Goal: Task Accomplishment & Management: Manage account settings

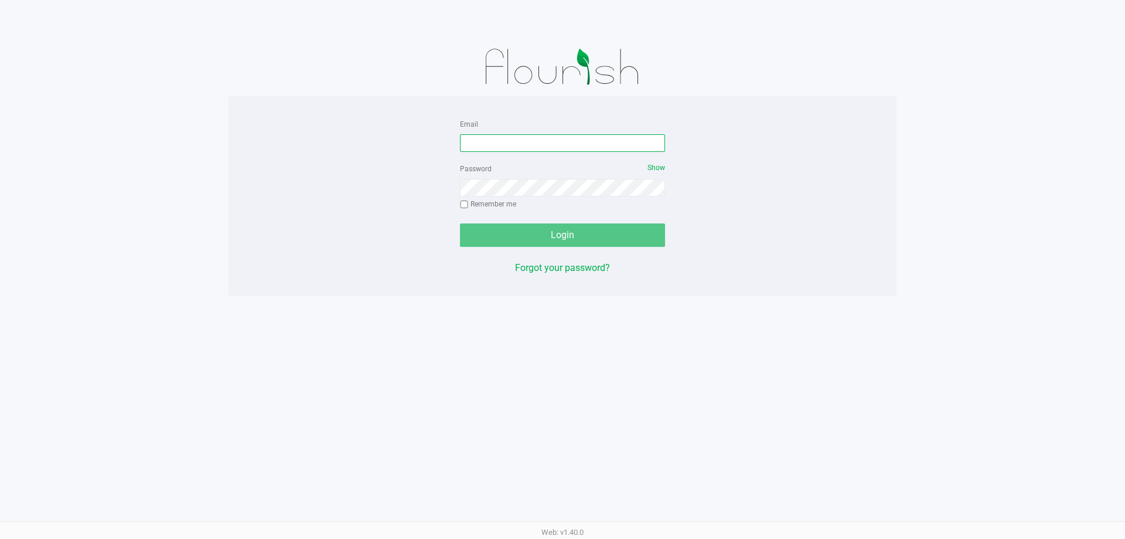
click at [495, 145] on input "Email" at bounding box center [562, 143] width 205 height 18
type input "[EMAIL_ADDRESS][DOMAIN_NAME]"
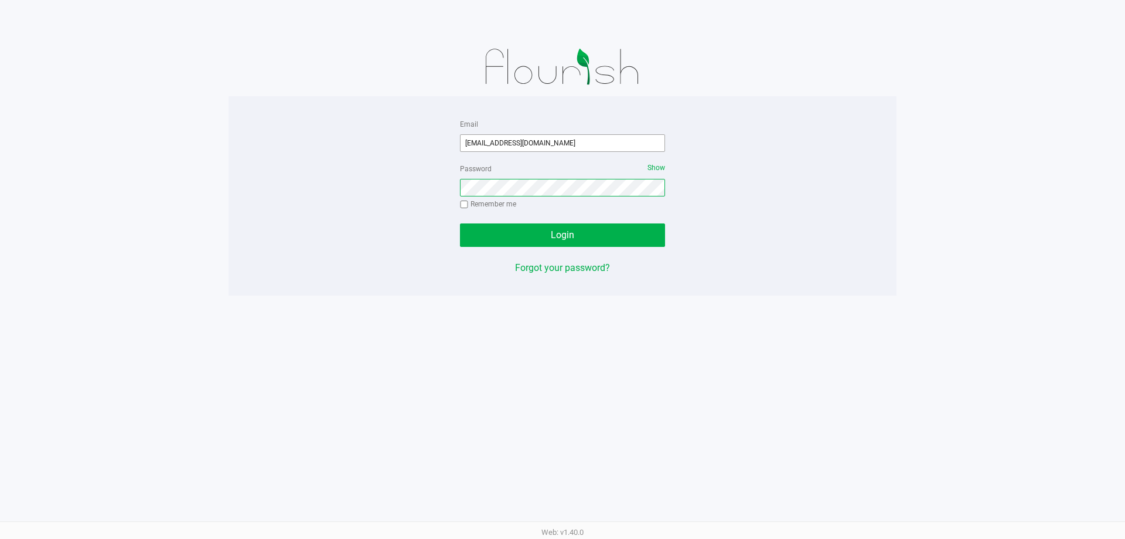
click at [460, 223] on button "Login" at bounding box center [562, 234] width 205 height 23
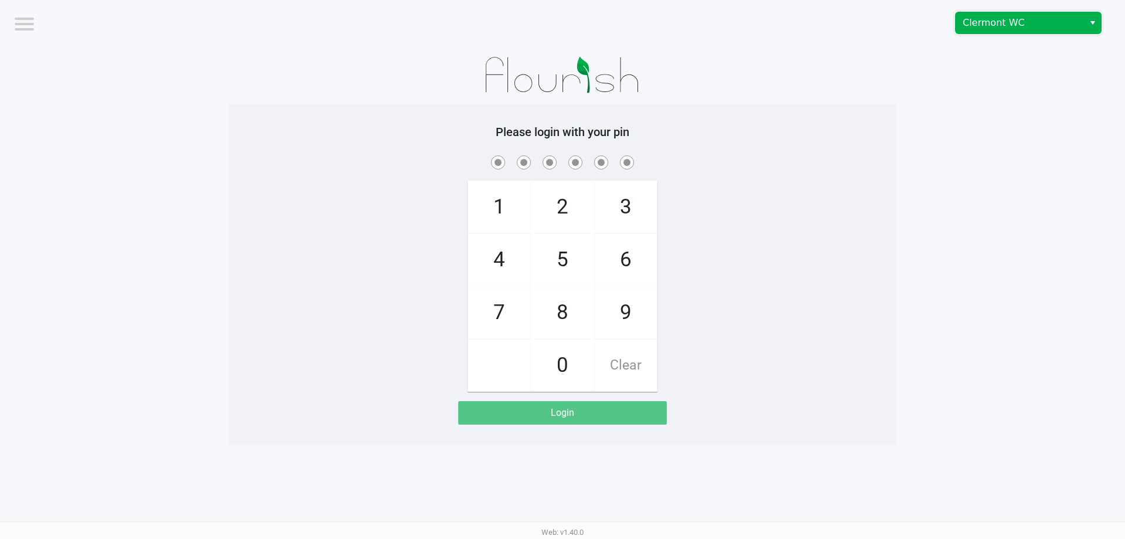
click at [972, 22] on span "Clermont WC" at bounding box center [1020, 23] width 114 height 14
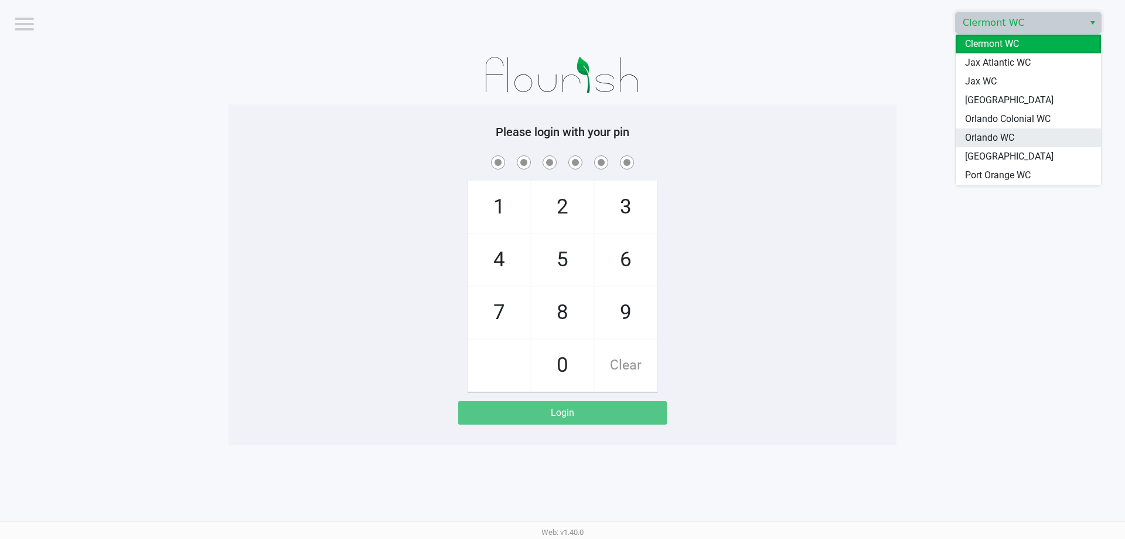
click at [982, 142] on span "Orlando WC" at bounding box center [989, 138] width 49 height 14
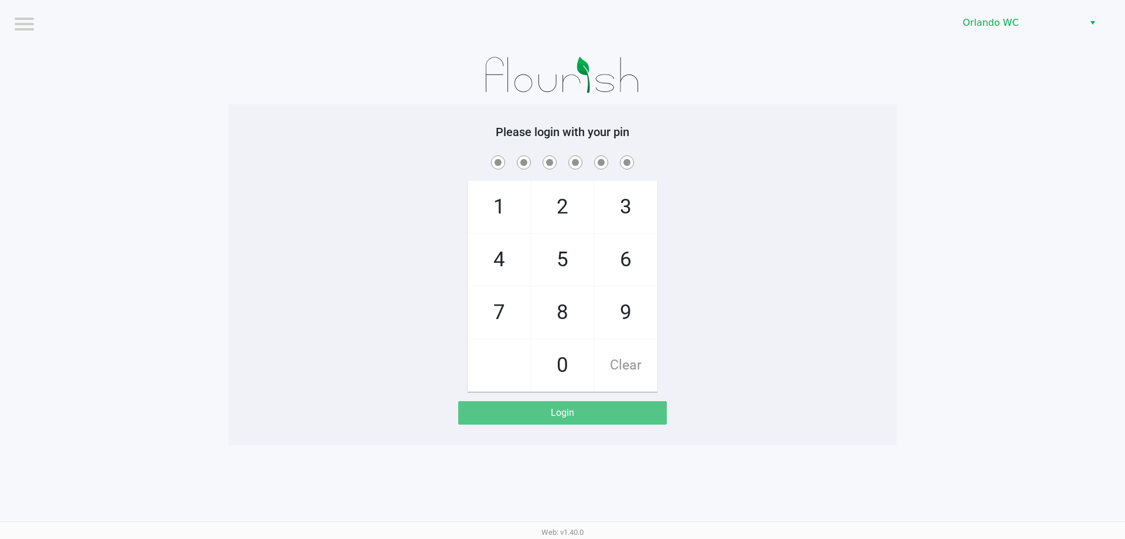
drag, startPoint x: 948, startPoint y: 144, endPoint x: 841, endPoint y: 140, distance: 107.3
click at [945, 144] on app-pos-login-wrapper "Logout Orlando WC Please login with your pin 1 4 7 2 5 8 0 3 6 9 Clear Login" at bounding box center [562, 222] width 1125 height 445
checkbox input "true"
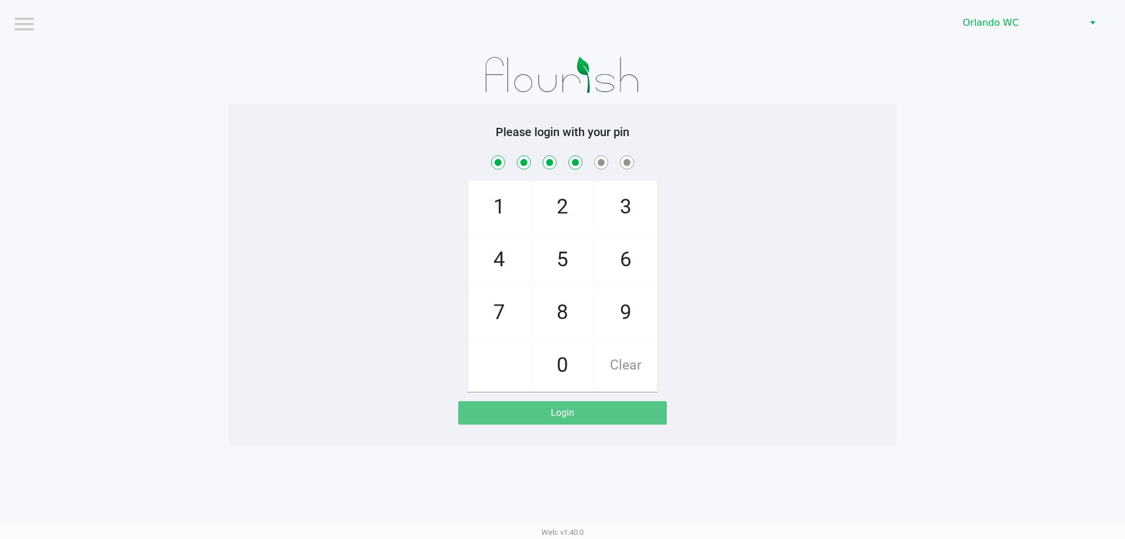
checkbox input "true"
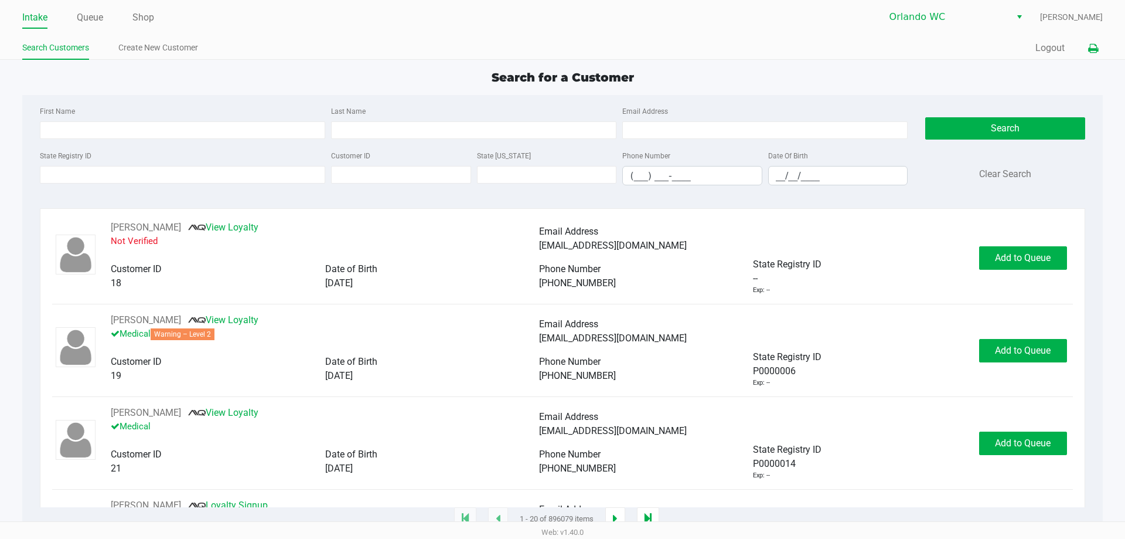
click at [1090, 47] on icon at bounding box center [1093, 49] width 10 height 8
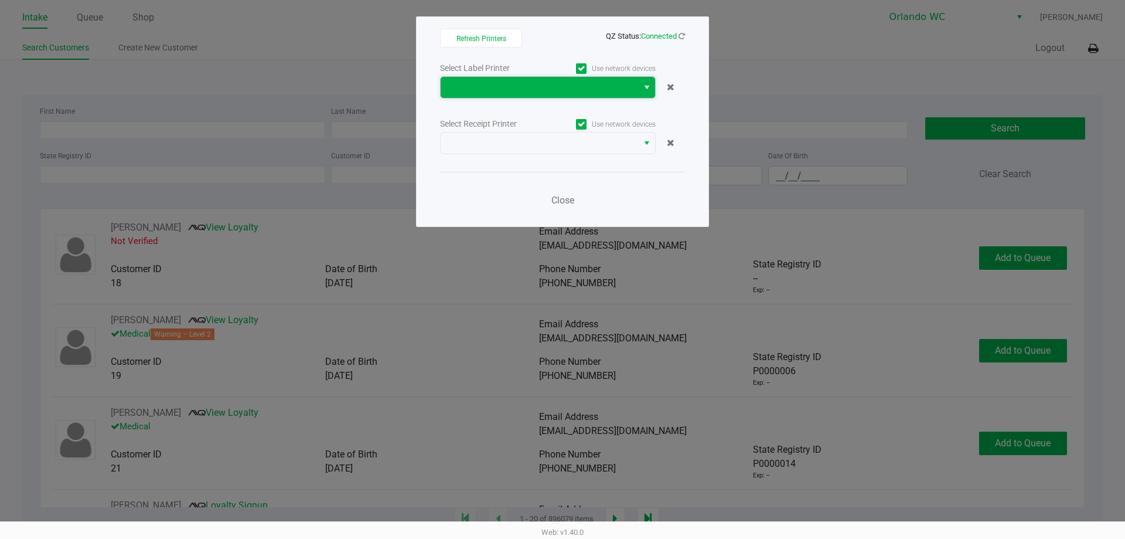
click at [462, 80] on span at bounding box center [540, 87] width 198 height 21
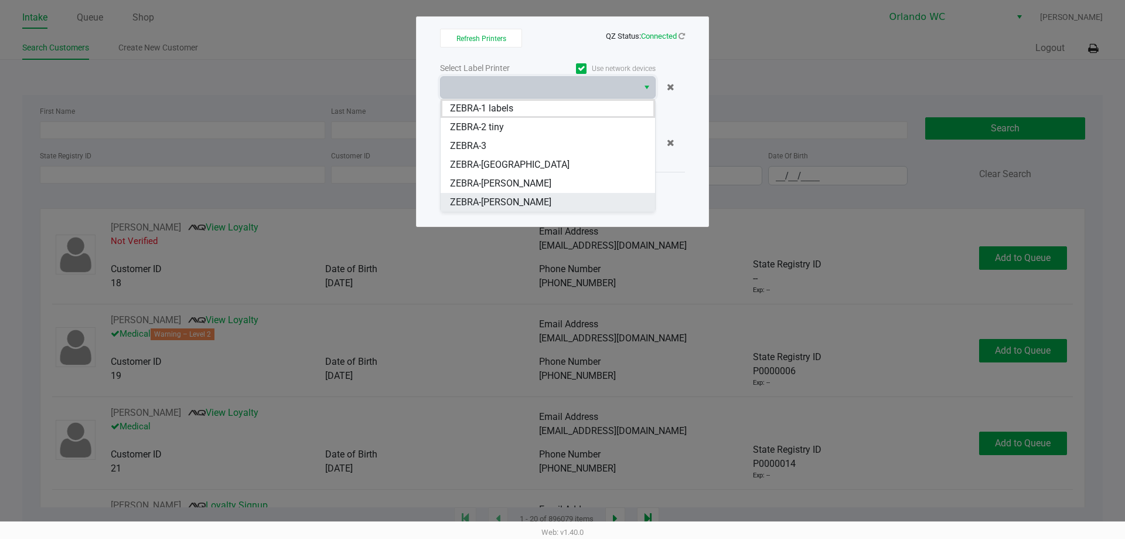
click at [518, 209] on span "ZEBRA-[PERSON_NAME]" at bounding box center [500, 202] width 101 height 14
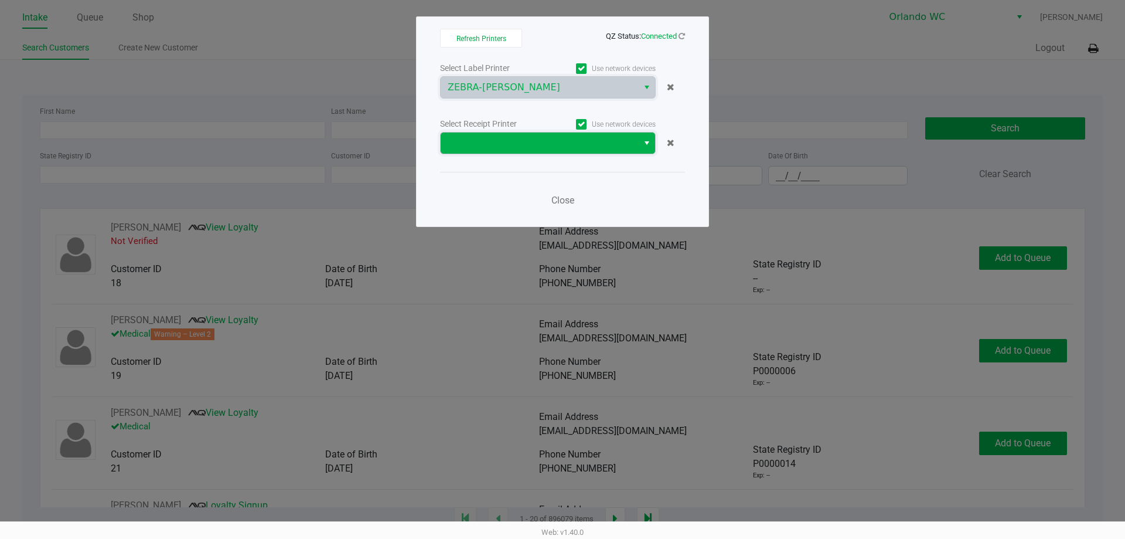
click at [523, 137] on span at bounding box center [539, 143] width 183 height 14
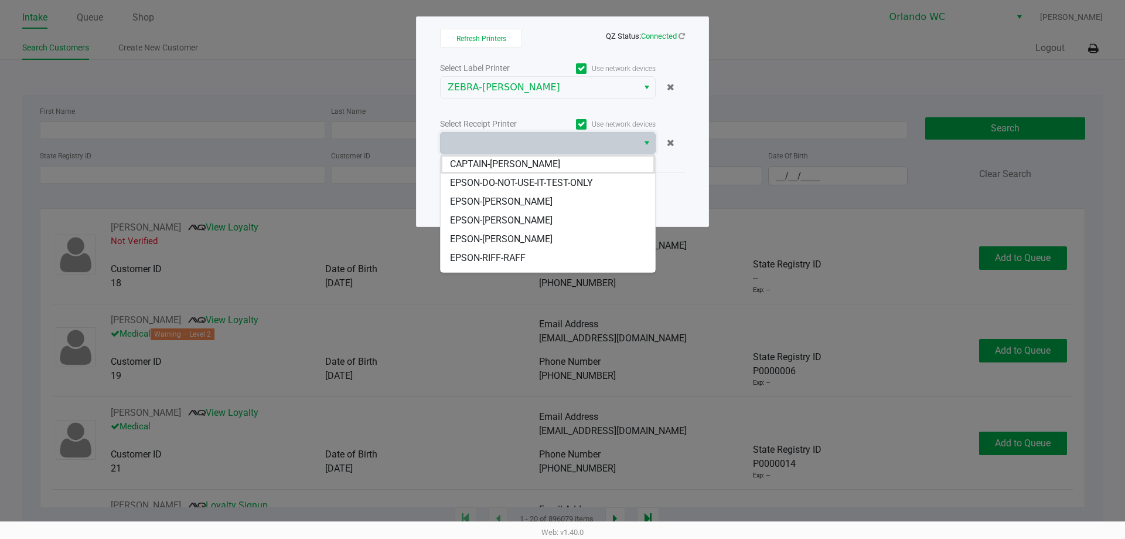
scroll to position [52, 0]
click at [529, 233] on li "EPSON-[PERSON_NAME]" at bounding box center [548, 225] width 215 height 19
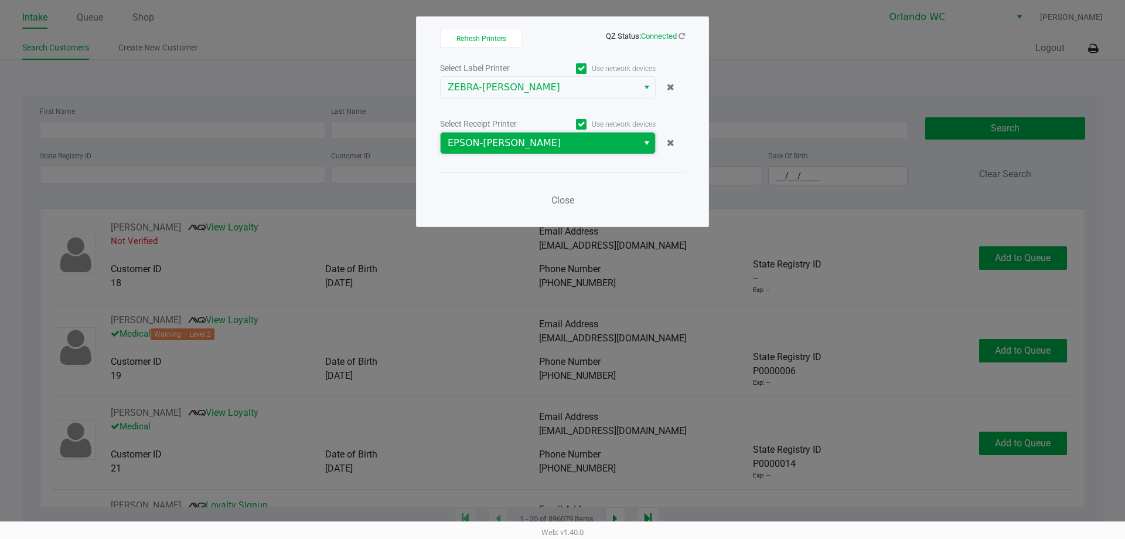
click at [533, 134] on span "EPSON-[PERSON_NAME]" at bounding box center [540, 142] width 198 height 21
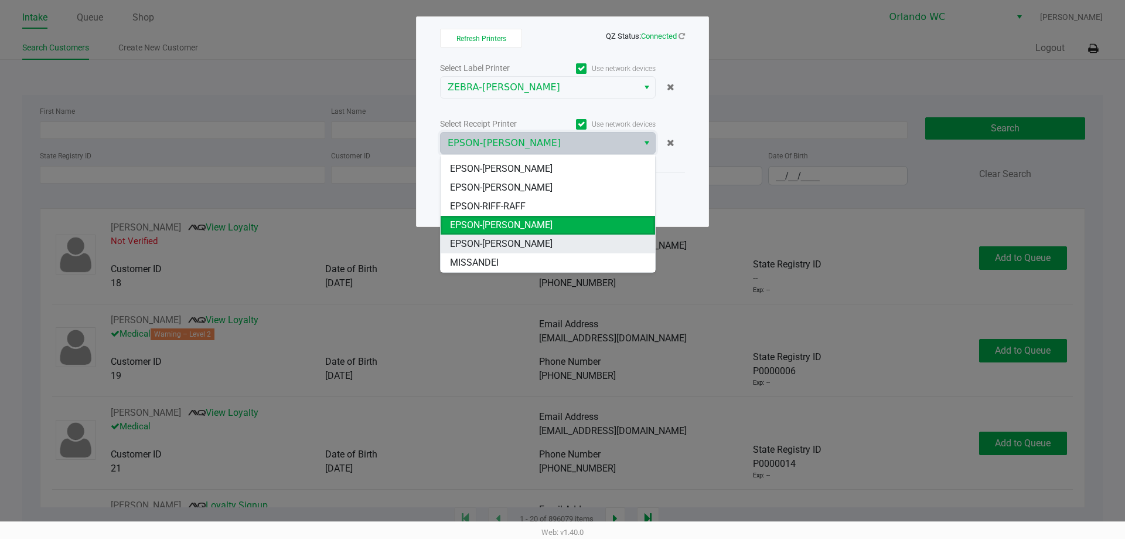
click at [541, 239] on span "EPSON-[PERSON_NAME]" at bounding box center [501, 244] width 103 height 14
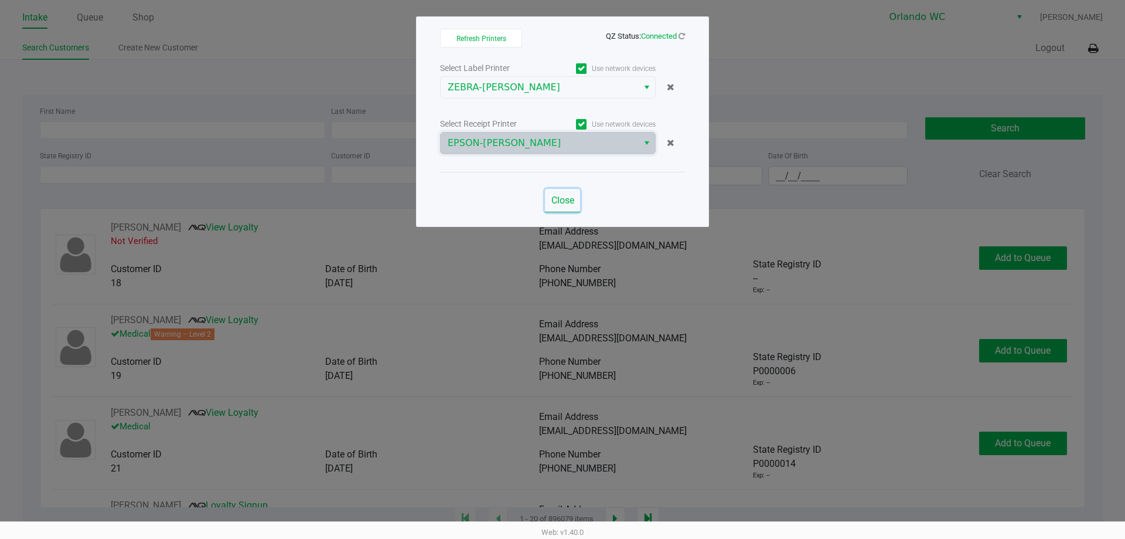
click at [560, 205] on span "Close" at bounding box center [563, 200] width 23 height 11
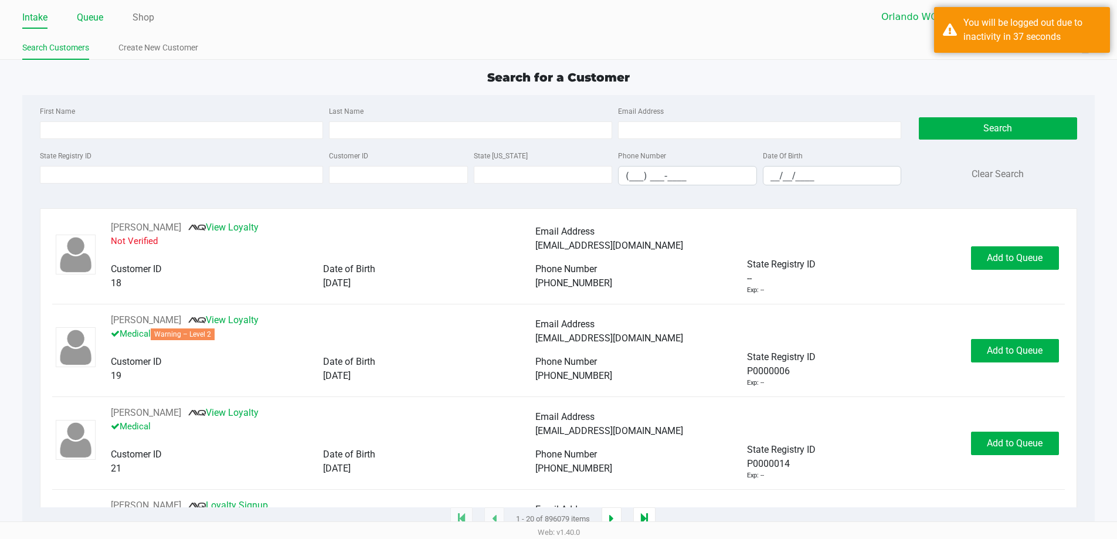
click at [78, 17] on link "Queue" at bounding box center [90, 17] width 26 height 16
click at [88, 20] on link "Queue" at bounding box center [90, 17] width 26 height 16
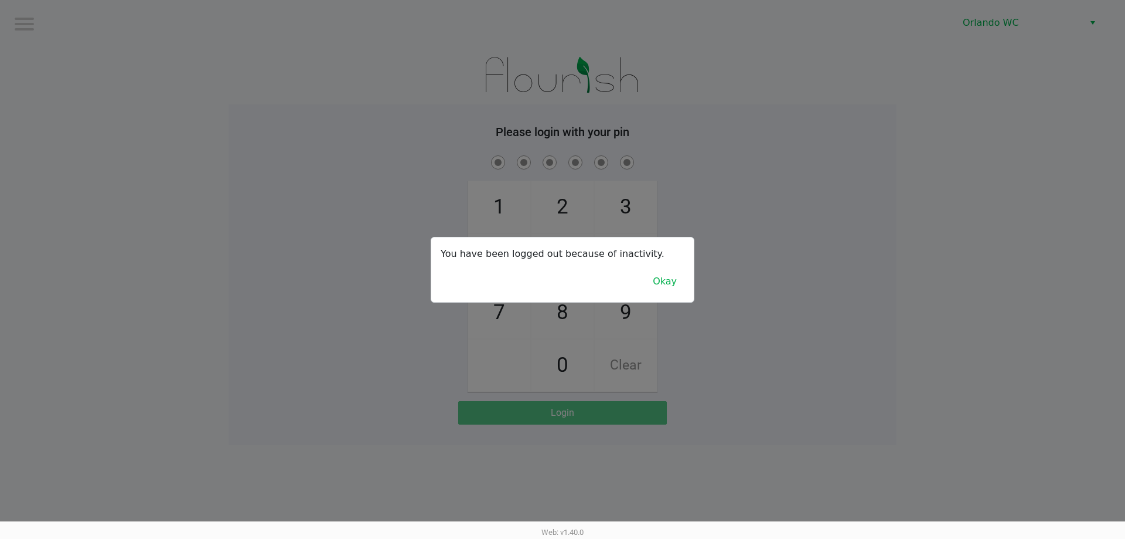
click at [651, 286] on button "Okay" at bounding box center [664, 281] width 39 height 22
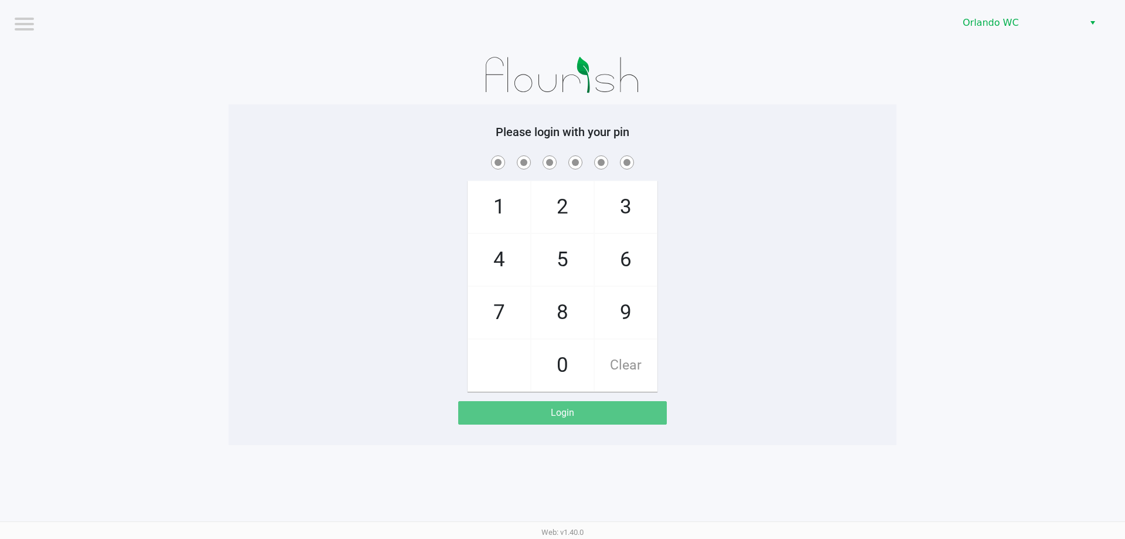
click at [812, 250] on div "1 4 7 2 5 8 0 3 6 9 Clear" at bounding box center [563, 272] width 668 height 239
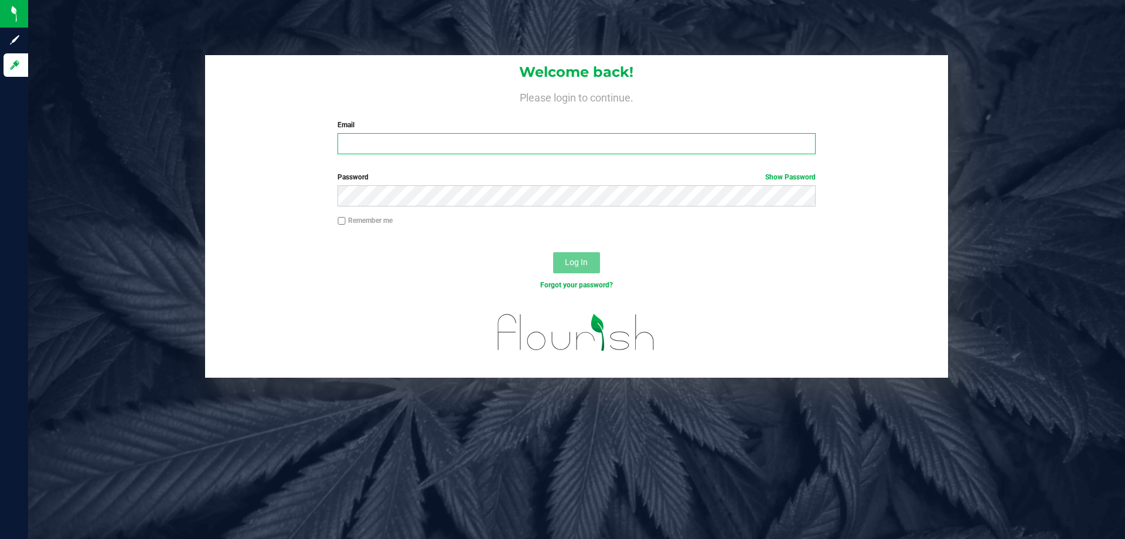
click at [397, 144] on input "Email" at bounding box center [577, 143] width 478 height 21
type input "[EMAIL_ADDRESS][DOMAIN_NAME]"
click at [553, 252] on button "Log In" at bounding box center [576, 262] width 47 height 21
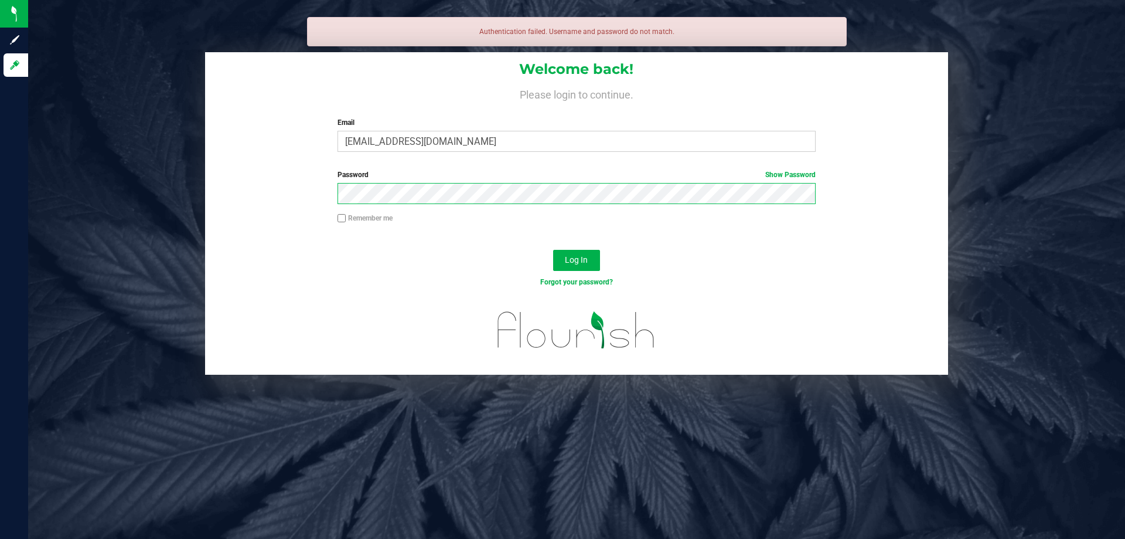
click at [553, 250] on button "Log In" at bounding box center [576, 260] width 47 height 21
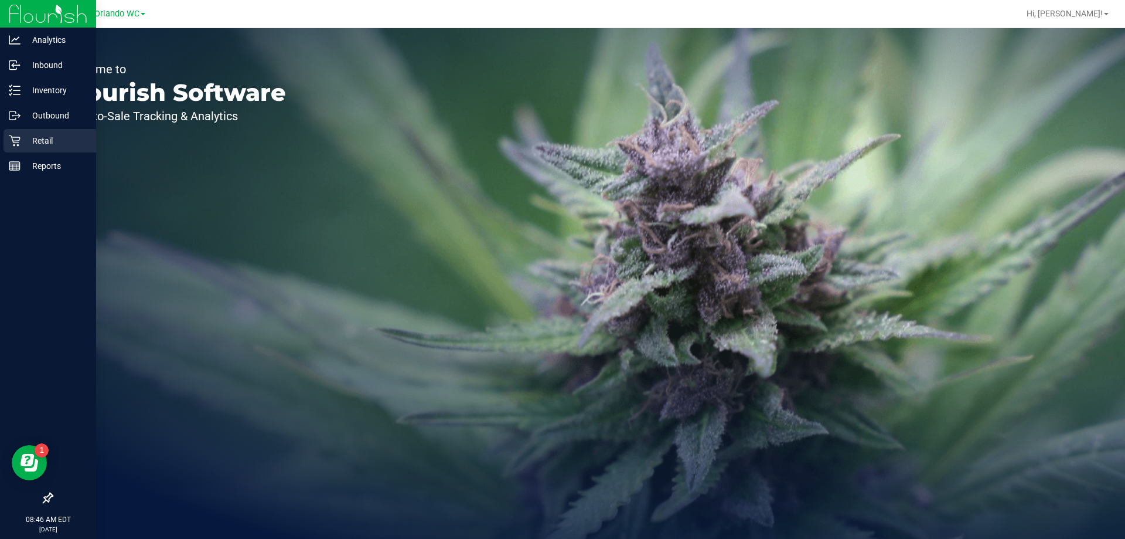
click at [28, 141] on p "Retail" at bounding box center [56, 141] width 70 height 14
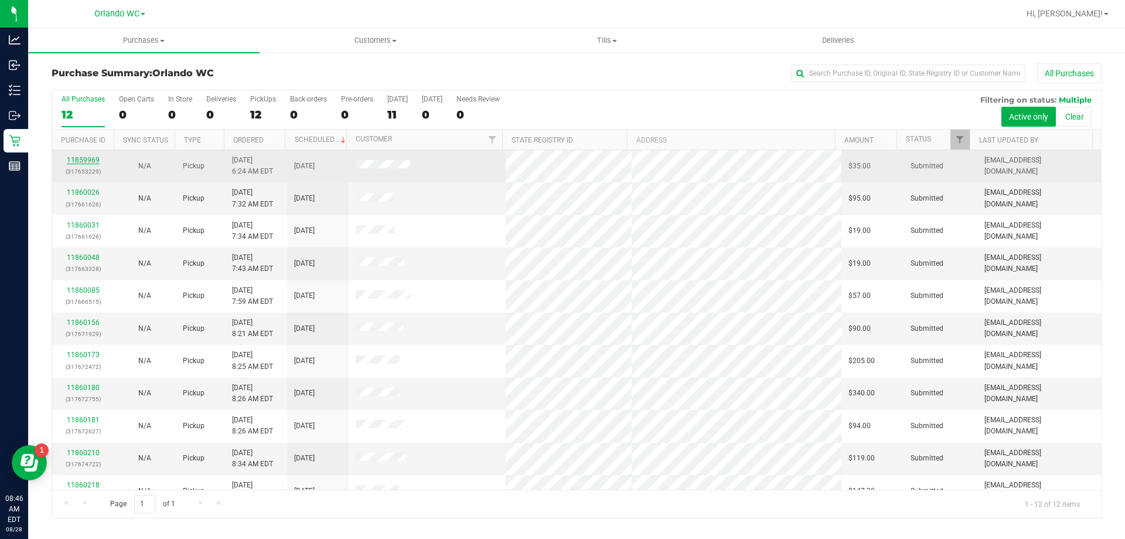
click at [85, 156] on link "11859969" at bounding box center [83, 160] width 33 height 8
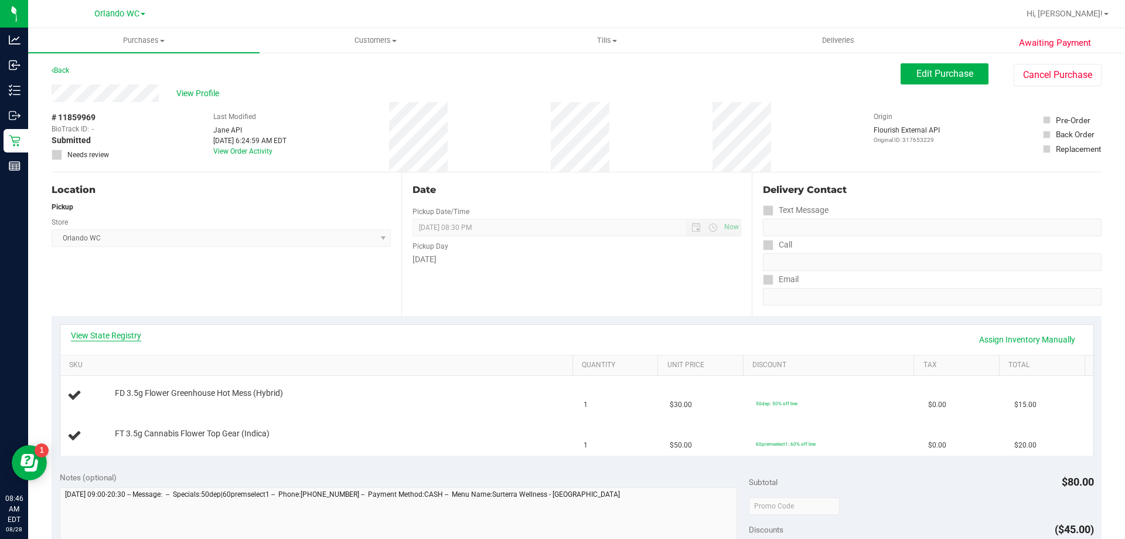
click at [109, 330] on link "View State Registry" at bounding box center [106, 335] width 70 height 12
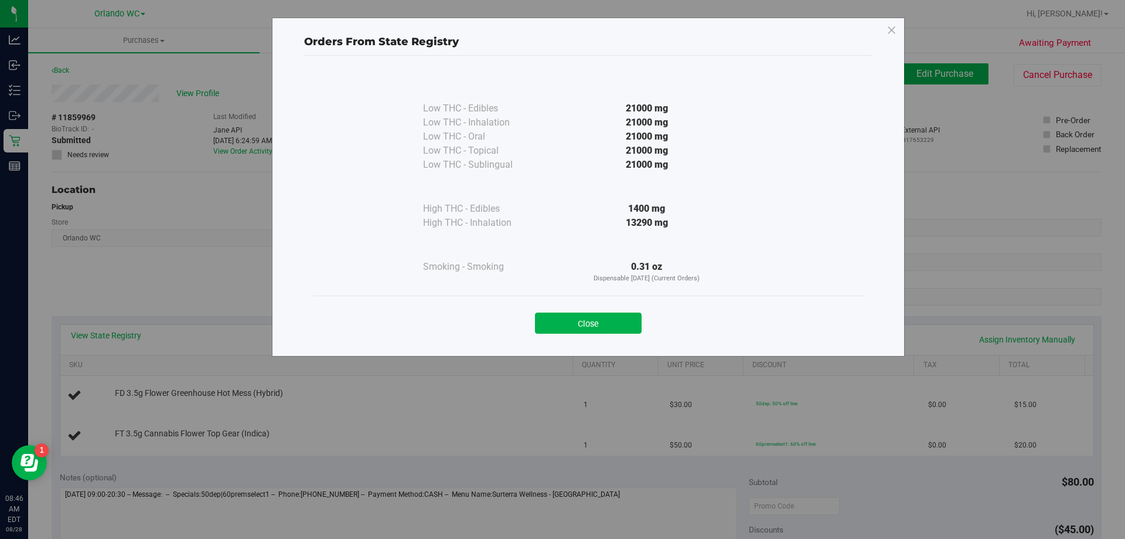
click at [632, 336] on div "Close" at bounding box center [588, 318] width 551 height 47
click at [599, 328] on button "Close" at bounding box center [588, 322] width 107 height 21
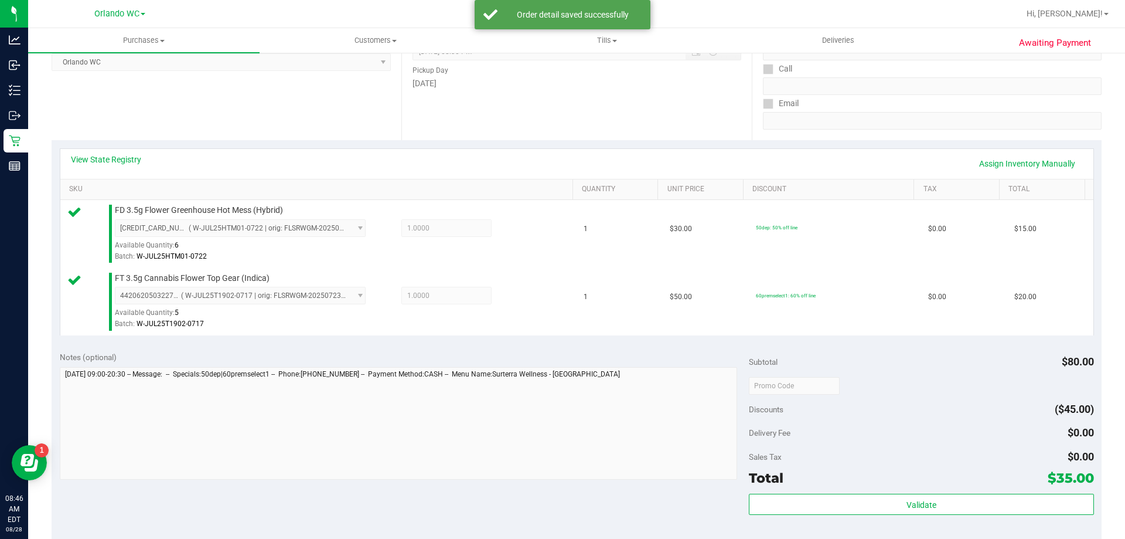
scroll to position [293, 0]
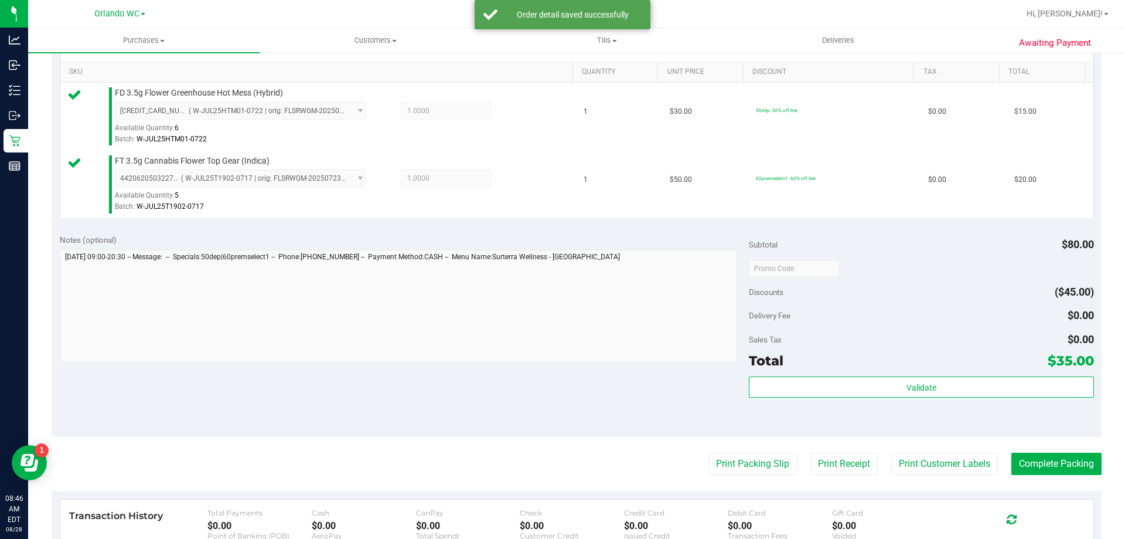
click at [1020, 398] on div "Validate" at bounding box center [921, 402] width 345 height 53
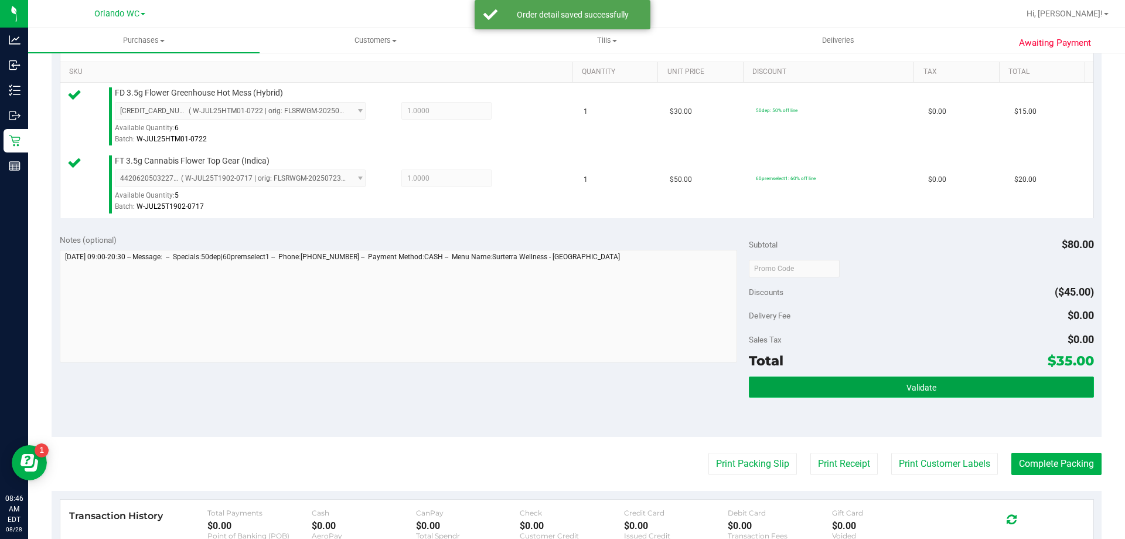
click at [919, 392] on button "Validate" at bounding box center [921, 386] width 345 height 21
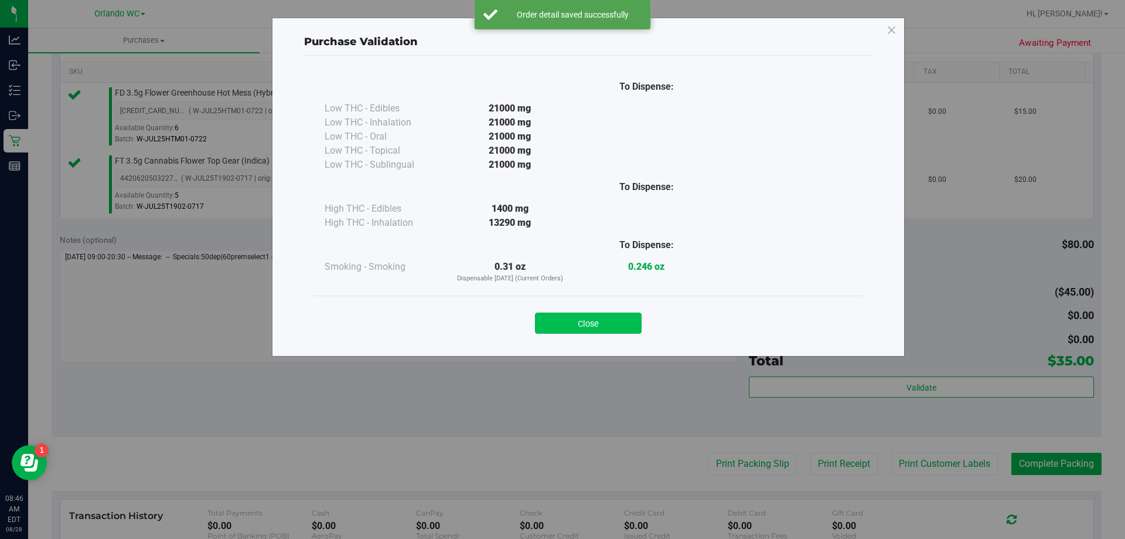
click at [617, 321] on button "Close" at bounding box center [588, 322] width 107 height 21
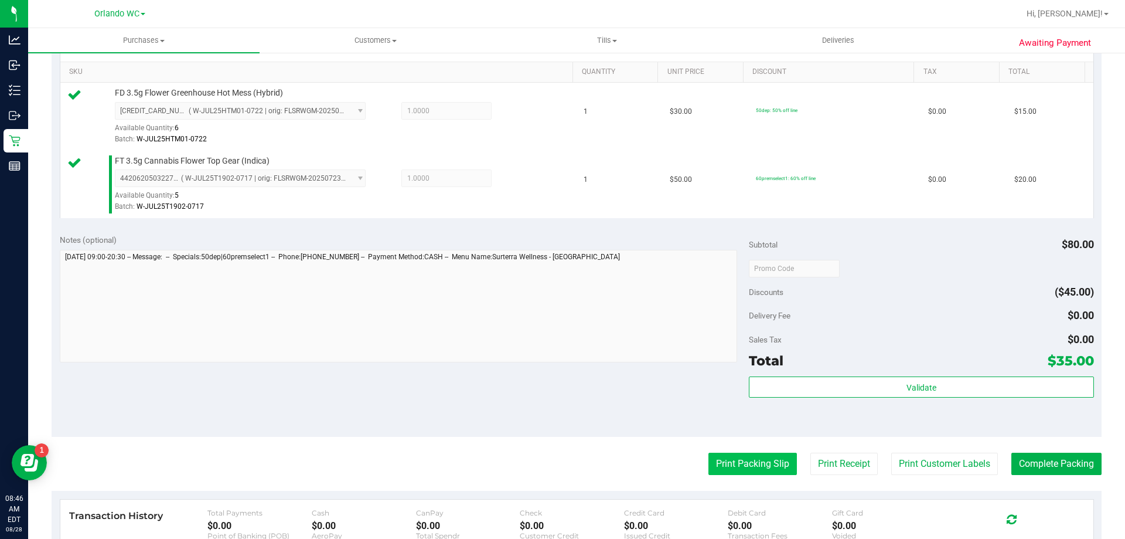
click at [725, 460] on button "Print Packing Slip" at bounding box center [753, 463] width 89 height 22
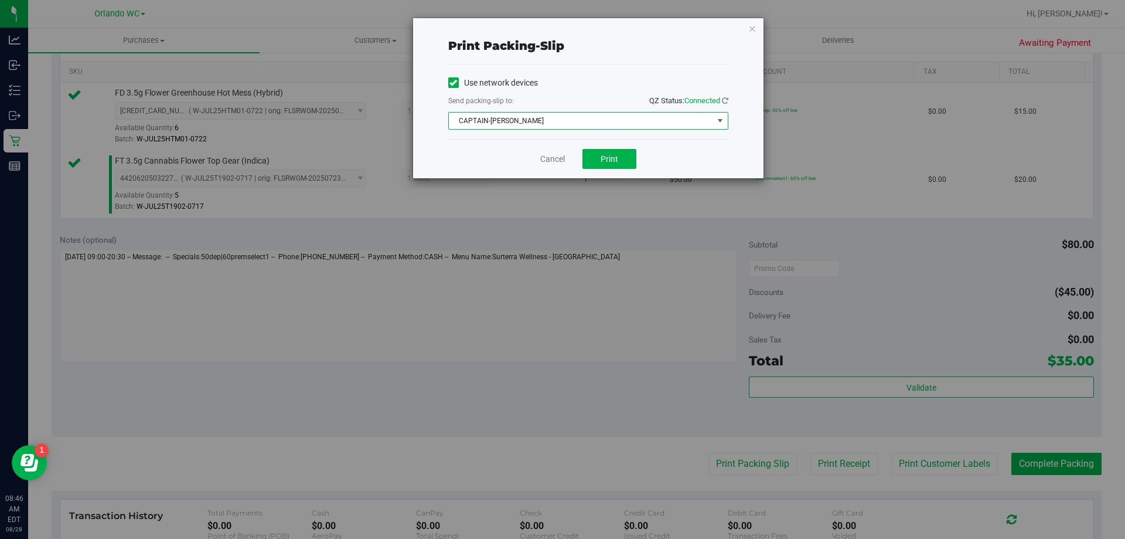
click at [628, 127] on span "CAPTAIN-[PERSON_NAME]" at bounding box center [581, 121] width 264 height 16
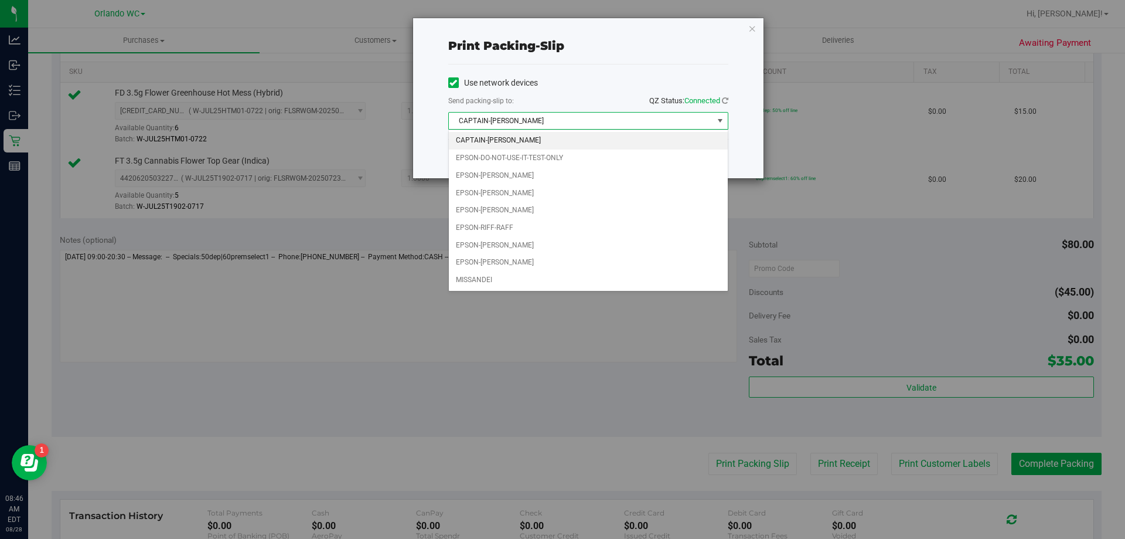
click at [589, 108] on div "Send packing-slip to: QZ Status: Connected" at bounding box center [588, 101] width 280 height 15
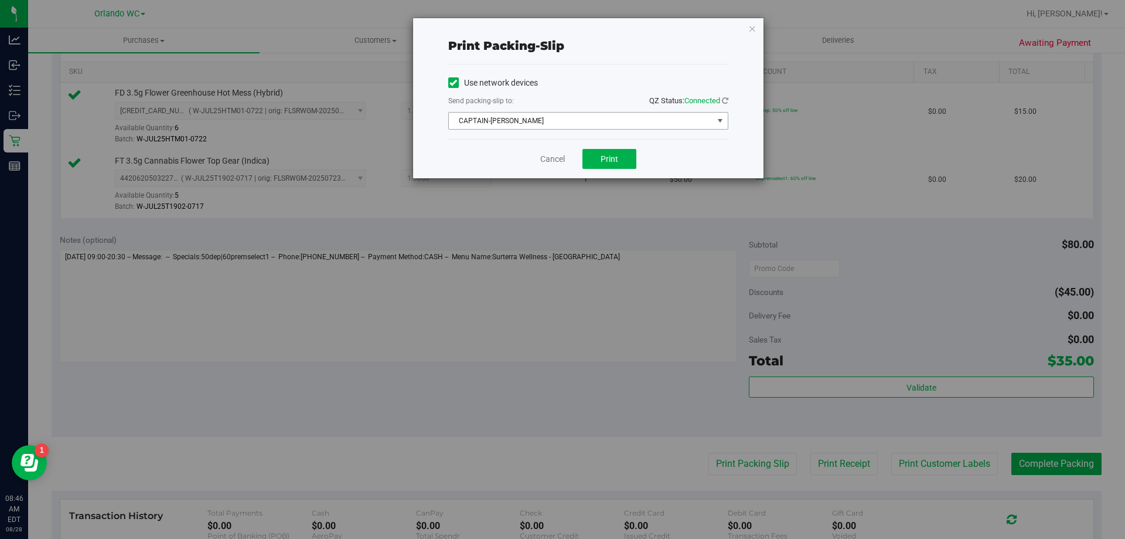
click at [581, 115] on span "CAPTAIN-[PERSON_NAME]" at bounding box center [581, 121] width 264 height 16
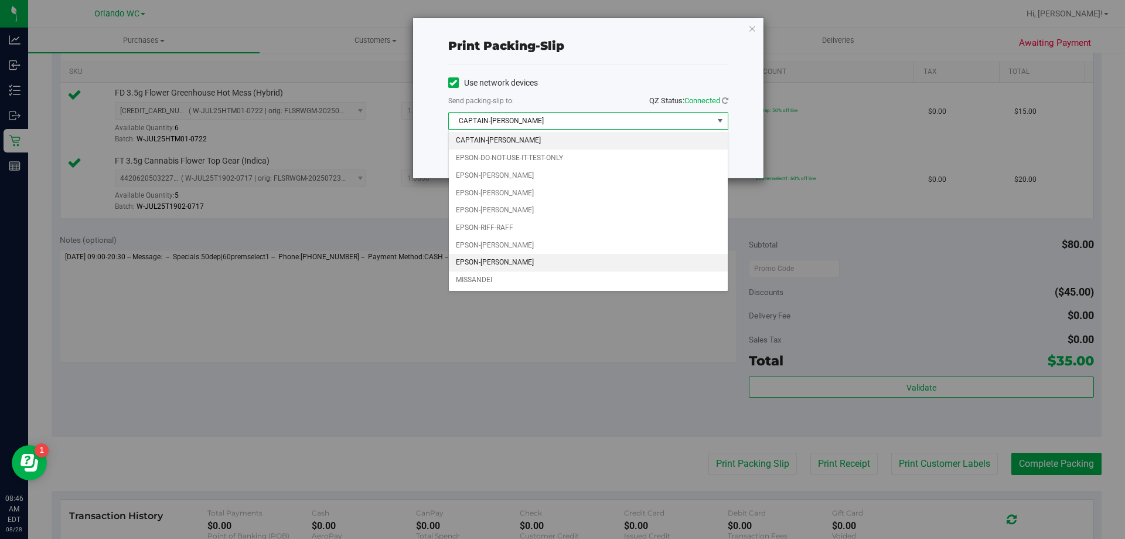
click at [524, 260] on li "EPSON-[PERSON_NAME]" at bounding box center [588, 263] width 279 height 18
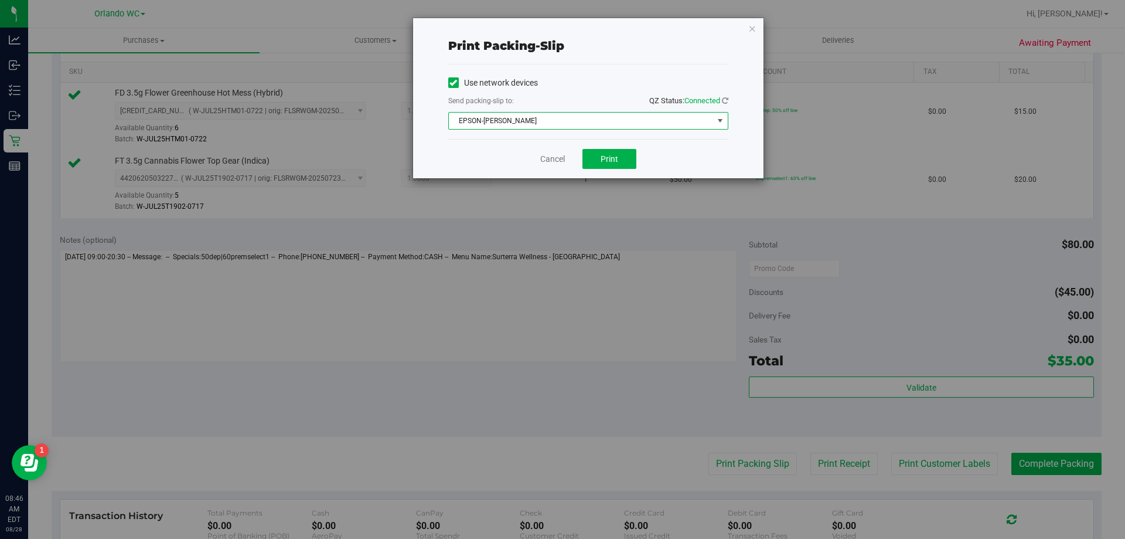
click at [607, 147] on div "Cancel Print" at bounding box center [588, 158] width 280 height 39
click at [602, 153] on button "Print" at bounding box center [610, 159] width 54 height 20
click at [543, 158] on link "Cancel" at bounding box center [552, 159] width 25 height 12
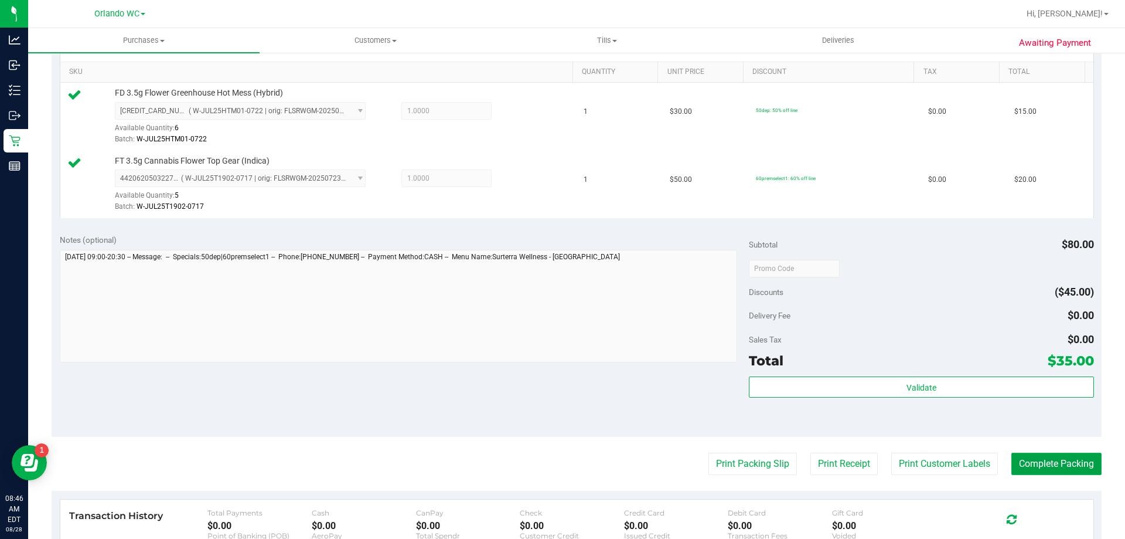
click at [1083, 471] on button "Complete Packing" at bounding box center [1057, 463] width 90 height 22
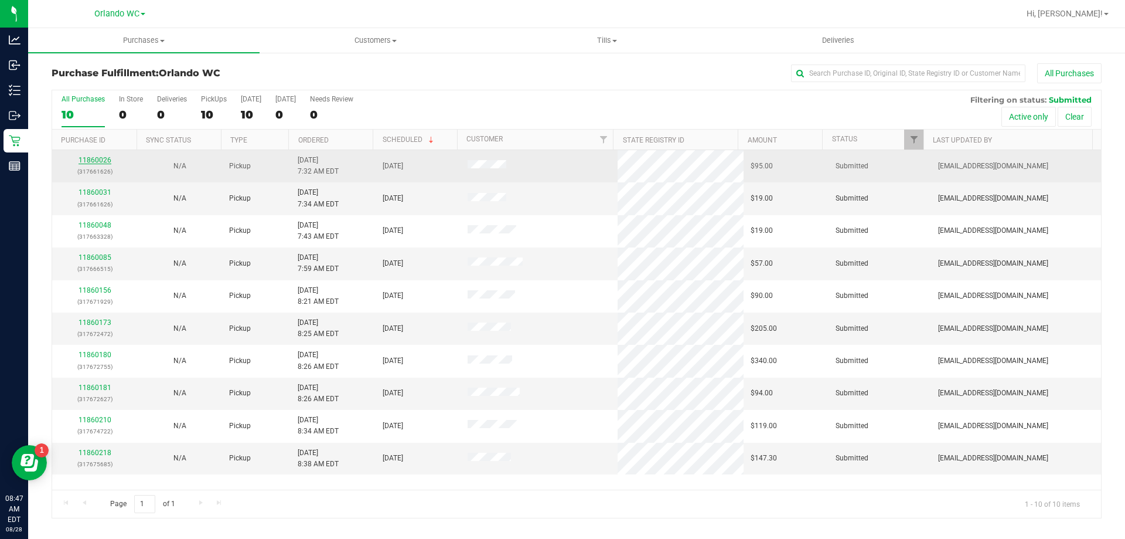
click at [82, 158] on link "11860026" at bounding box center [95, 160] width 33 height 8
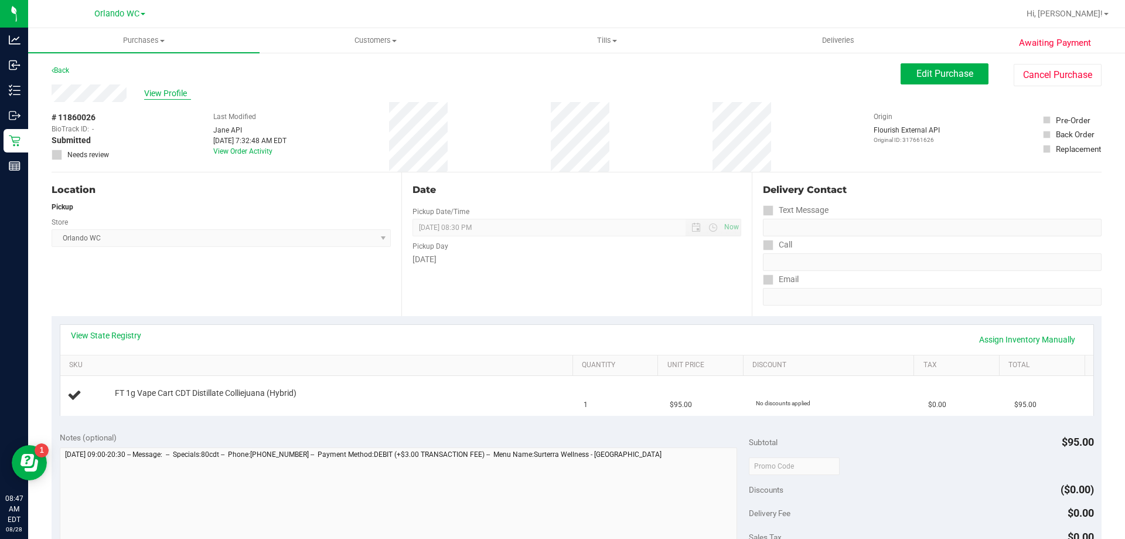
click at [183, 91] on span "View Profile" at bounding box center [167, 93] width 47 height 12
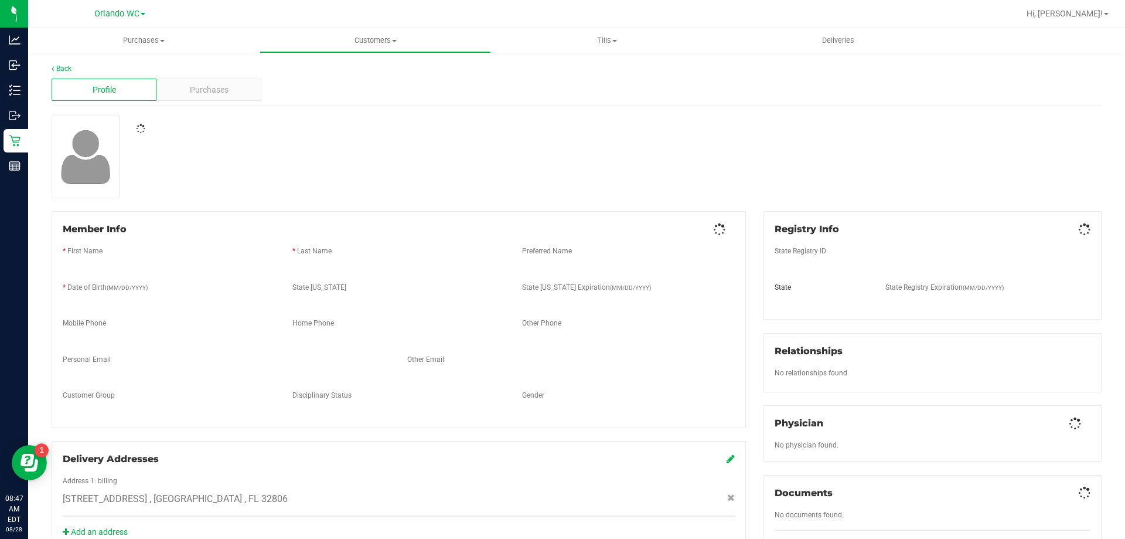
click at [181, 91] on div "Purchases" at bounding box center [208, 90] width 105 height 22
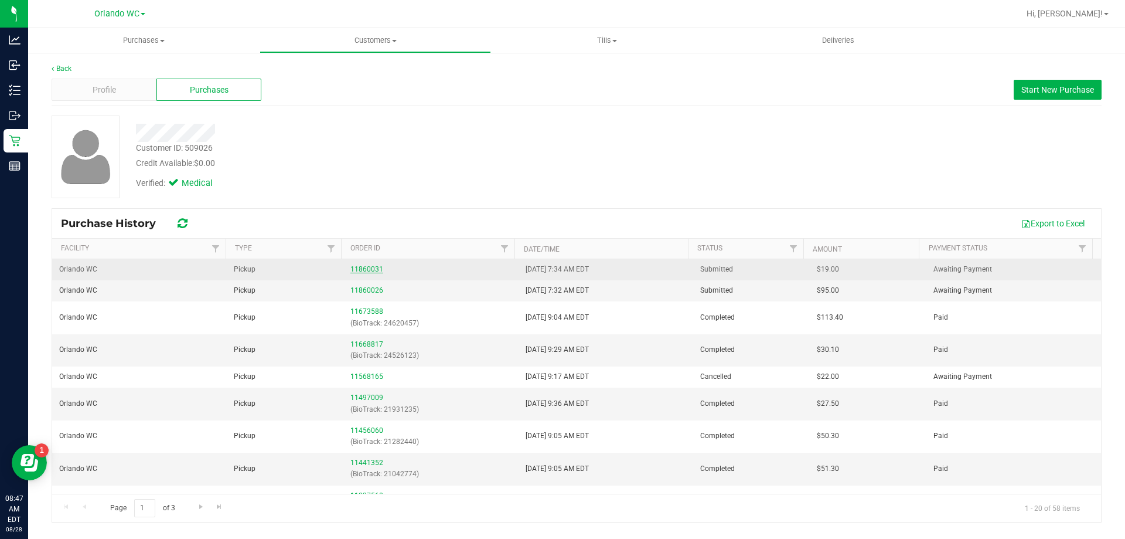
click at [364, 270] on link "11860031" at bounding box center [367, 269] width 33 height 8
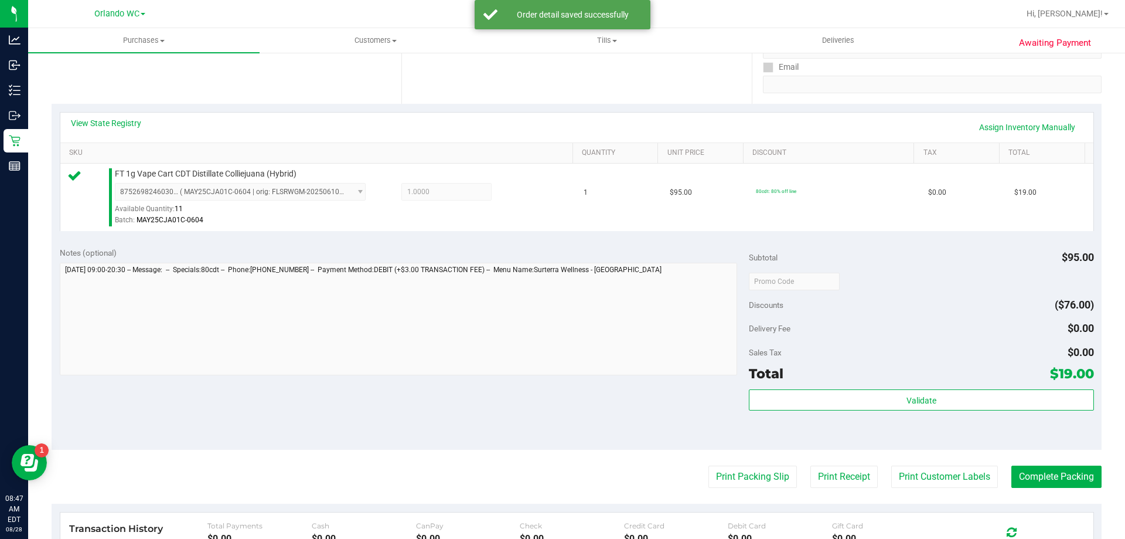
scroll to position [234, 0]
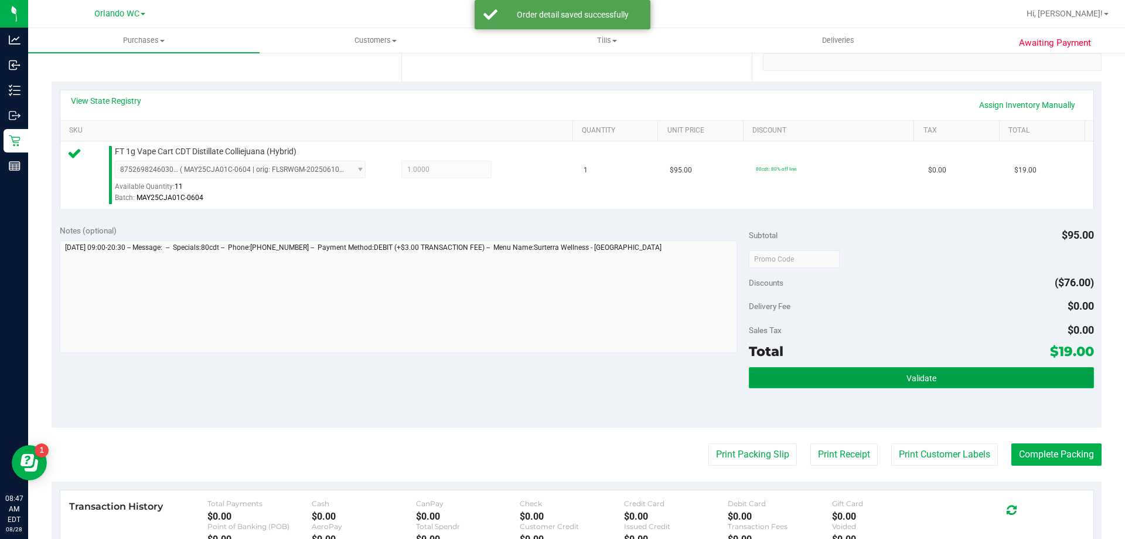
click at [916, 385] on button "Validate" at bounding box center [921, 377] width 345 height 21
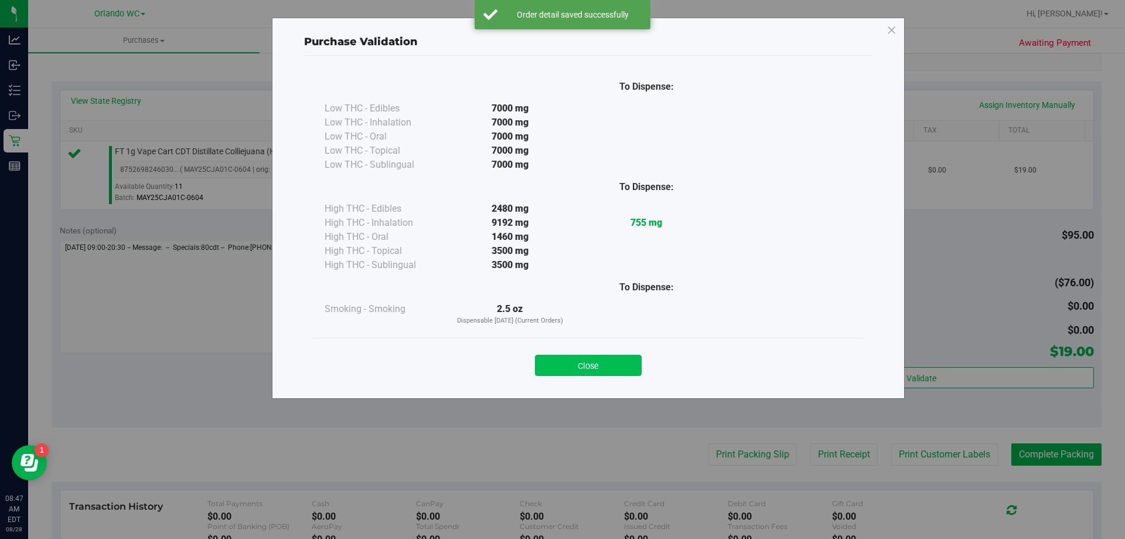
click at [622, 365] on button "Close" at bounding box center [588, 365] width 107 height 21
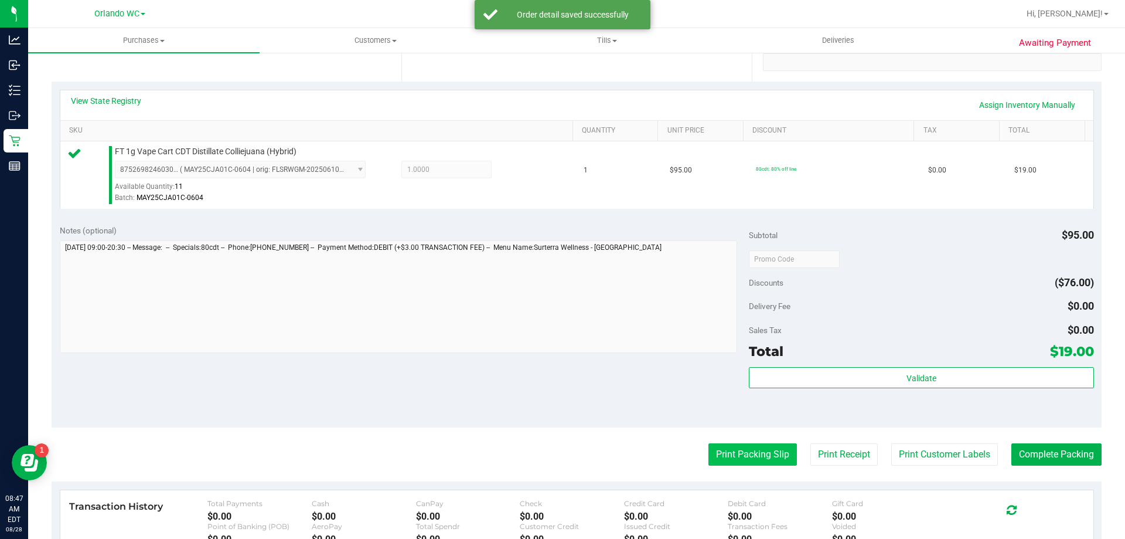
click at [724, 450] on button "Print Packing Slip" at bounding box center [753, 454] width 89 height 22
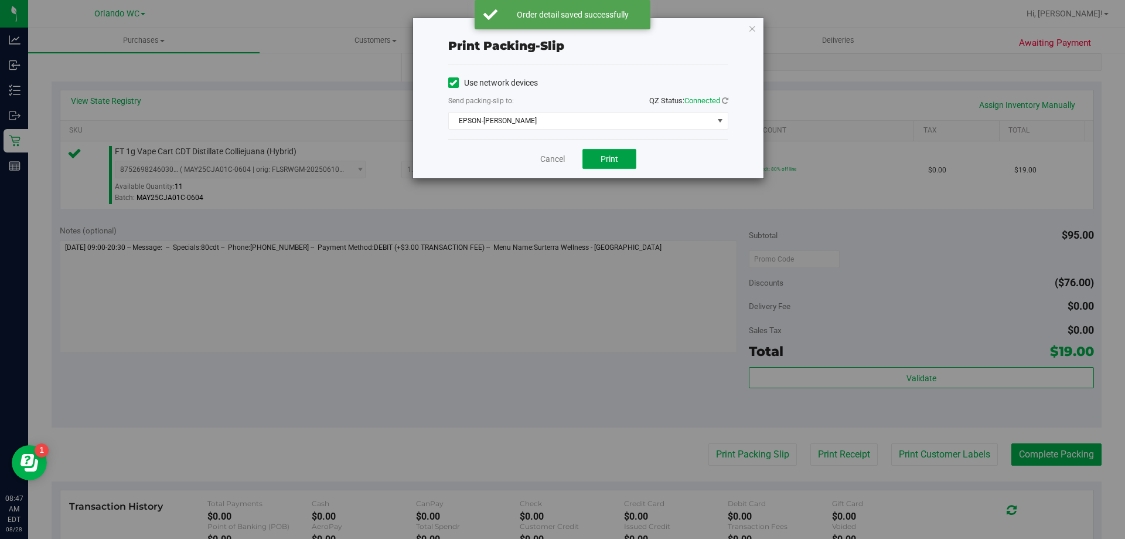
click at [597, 155] on button "Print" at bounding box center [610, 159] width 54 height 20
click at [561, 159] on link "Cancel" at bounding box center [552, 159] width 25 height 12
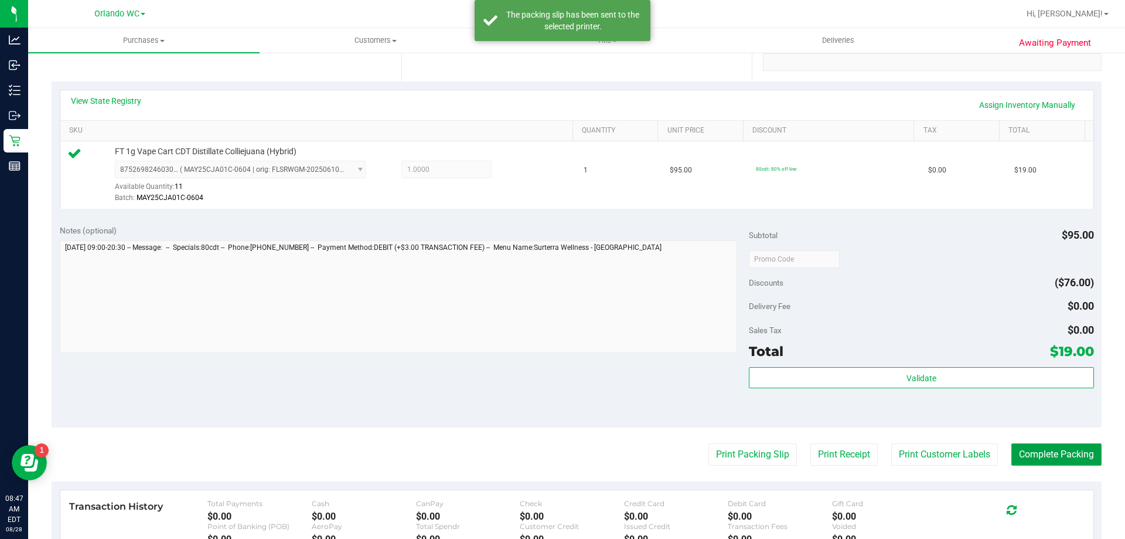
click at [1066, 460] on button "Complete Packing" at bounding box center [1057, 454] width 90 height 22
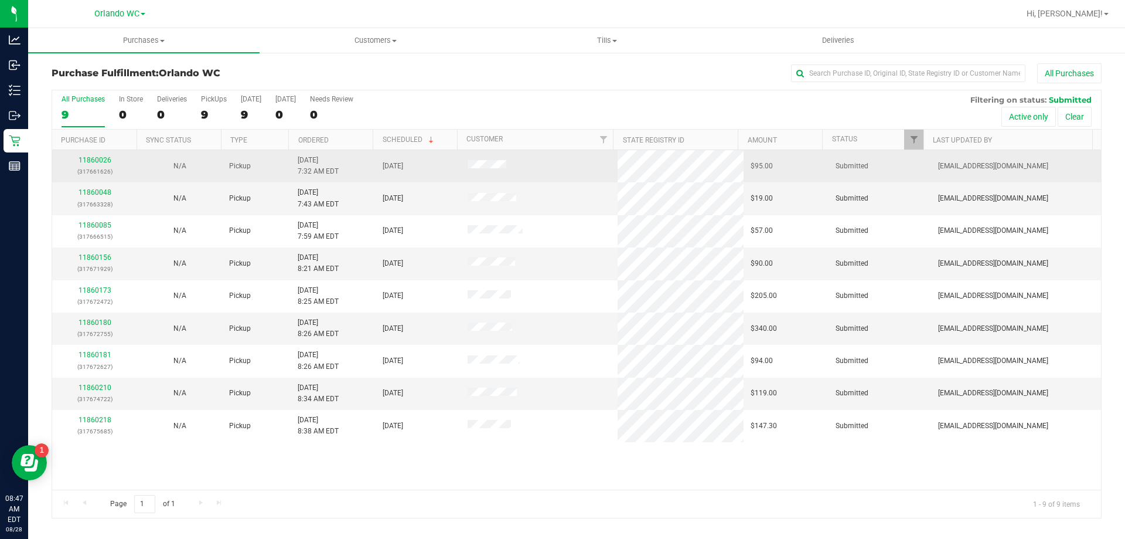
click at [97, 164] on div "11860026 (317661626)" at bounding box center [94, 166] width 71 height 22
click at [98, 161] on link "11860026" at bounding box center [95, 160] width 33 height 8
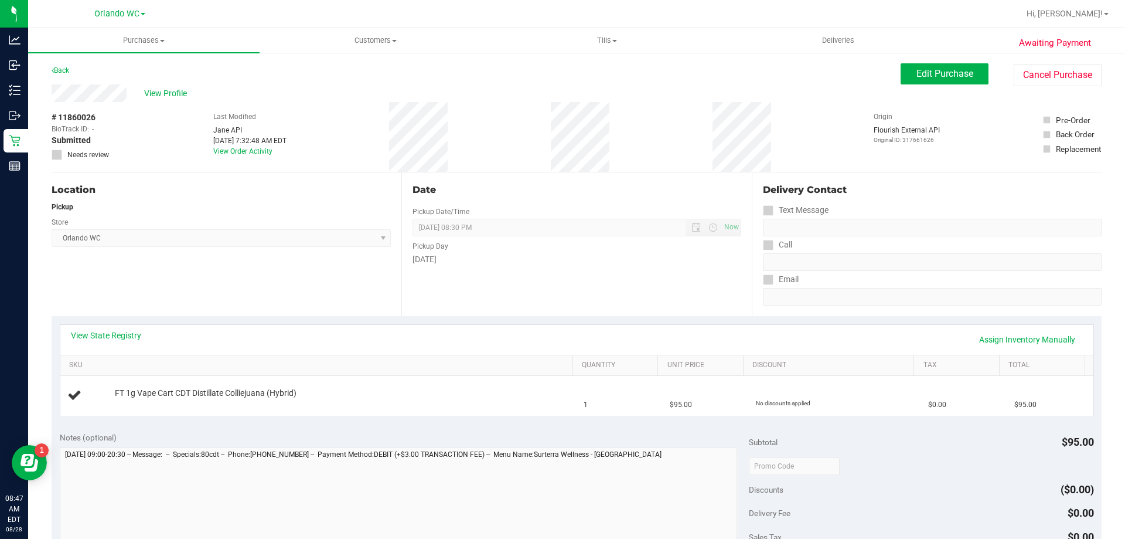
click at [251, 281] on div "Location Pickup Store Orlando WC Select Store Bonita Springs WC Boynton Beach W…" at bounding box center [227, 244] width 350 height 144
click at [966, 78] on button "Edit Purchase" at bounding box center [945, 73] width 88 height 21
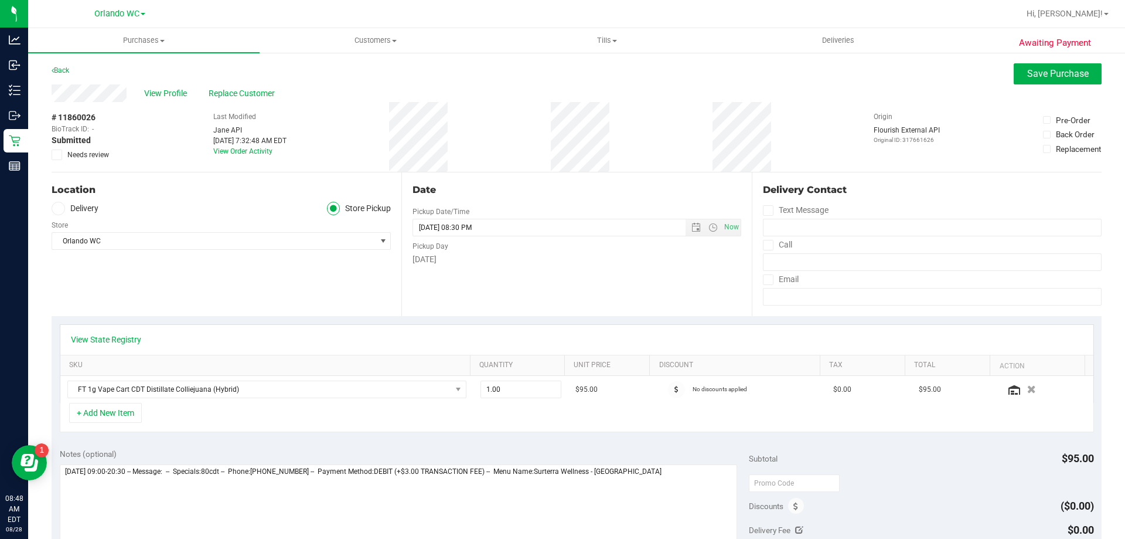
click at [64, 158] on label "Needs review" at bounding box center [81, 154] width 59 height 11
click at [0, 0] on input "Needs review" at bounding box center [0, 0] width 0 height 0
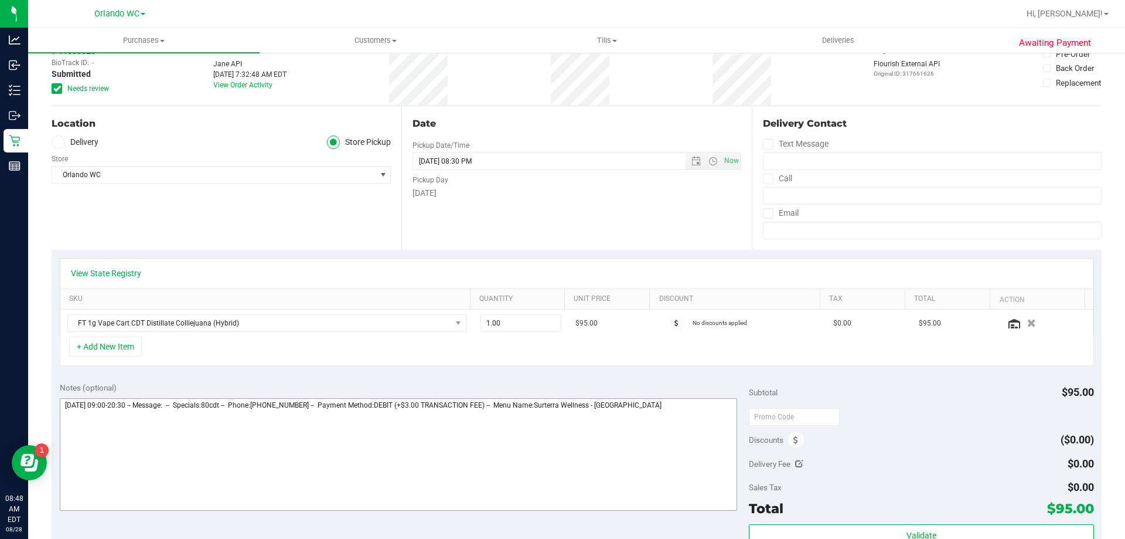
scroll to position [176, 0]
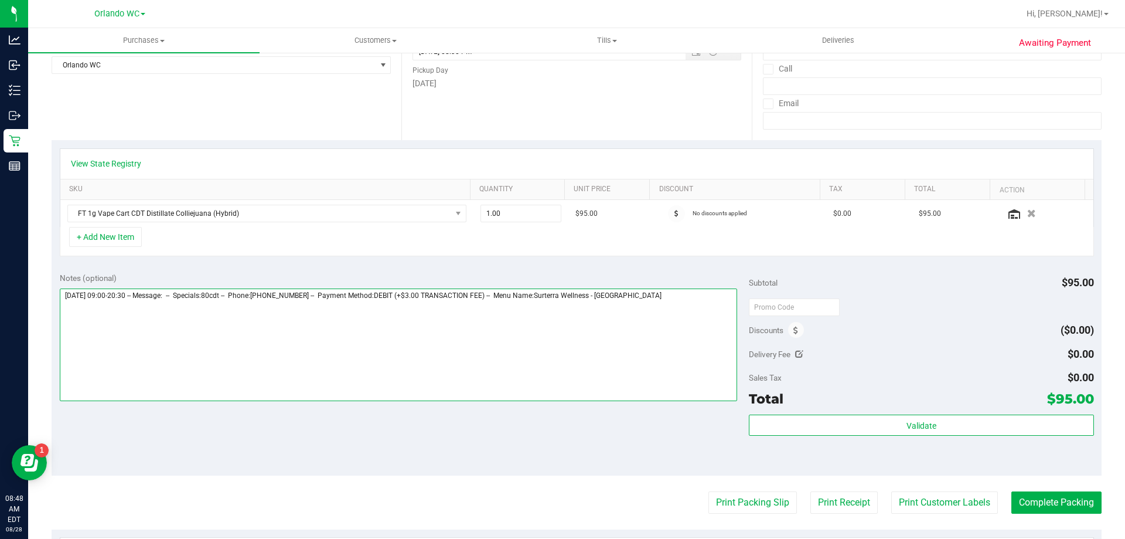
click at [721, 297] on textarea at bounding box center [399, 344] width 678 height 113
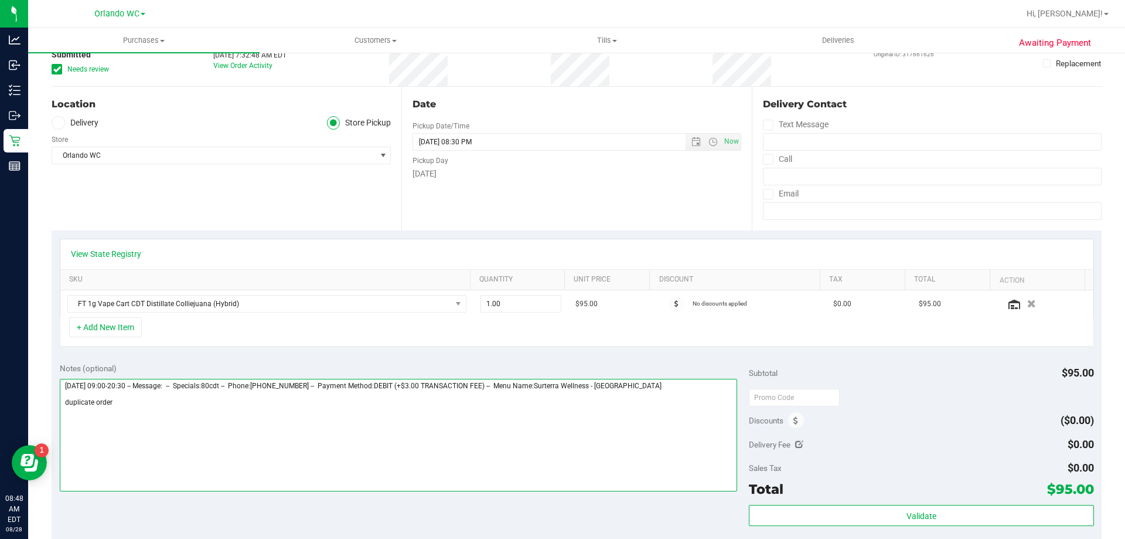
scroll to position [0, 0]
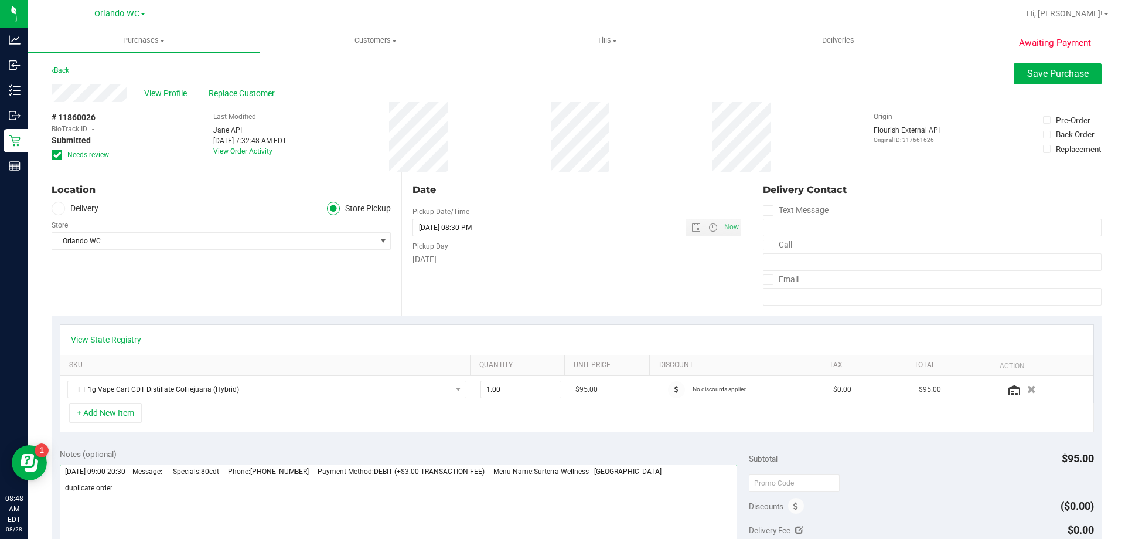
type textarea "Thursday 08/28/2025 09:00-20:30 -- Message: -- Specials:80cdt -- Phone:40742173…"
click at [1044, 87] on div "View Profile Replace Customer" at bounding box center [577, 93] width 1050 height 18
click at [1040, 77] on span "Save Purchase" at bounding box center [1058, 73] width 62 height 11
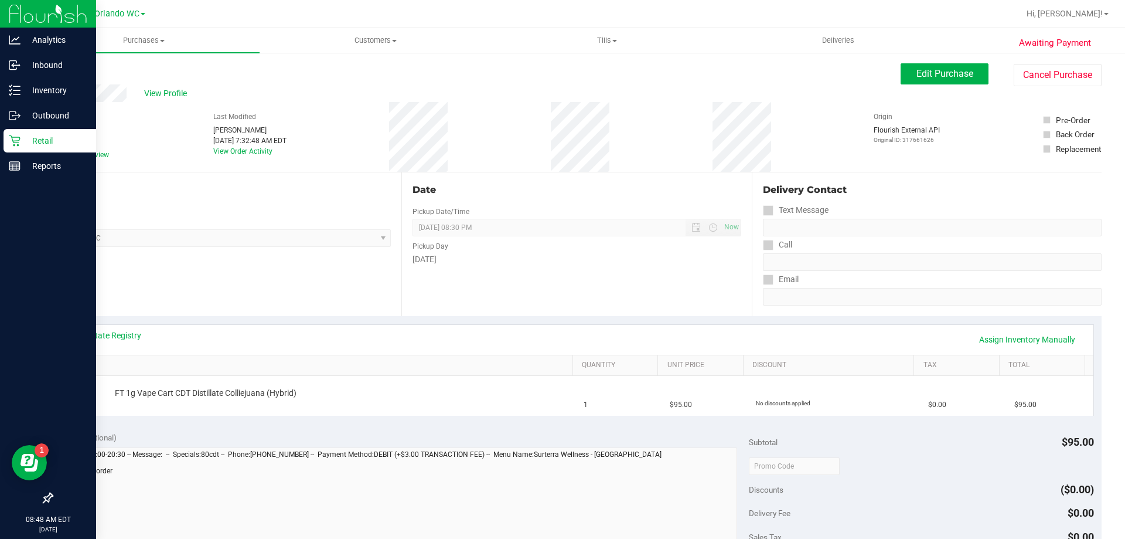
click at [25, 133] on div "Retail" at bounding box center [50, 140] width 93 height 23
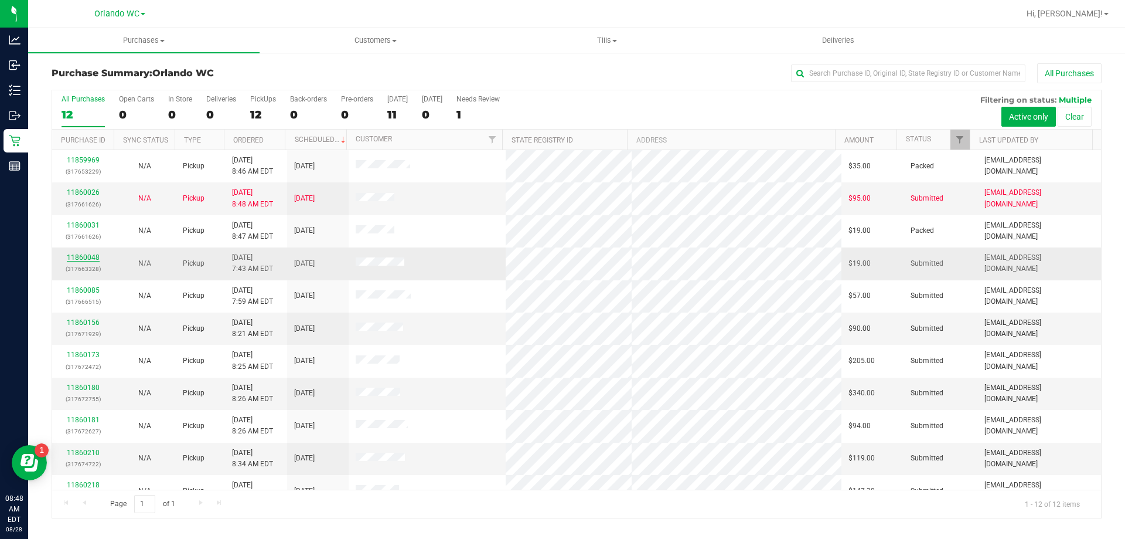
click at [89, 257] on link "11860048" at bounding box center [83, 257] width 33 height 8
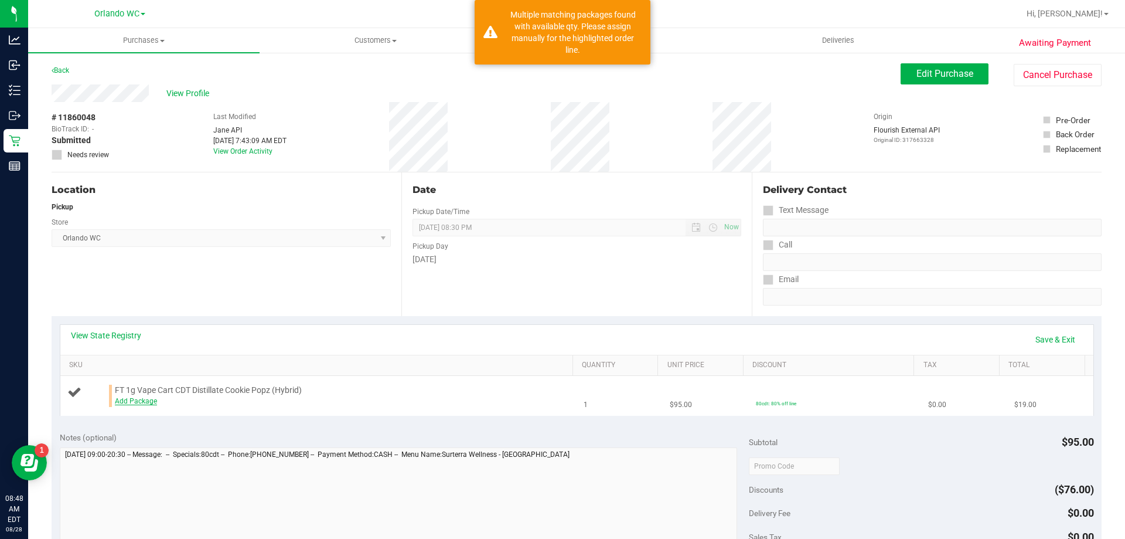
click at [155, 400] on link "Add Package" at bounding box center [136, 401] width 42 height 8
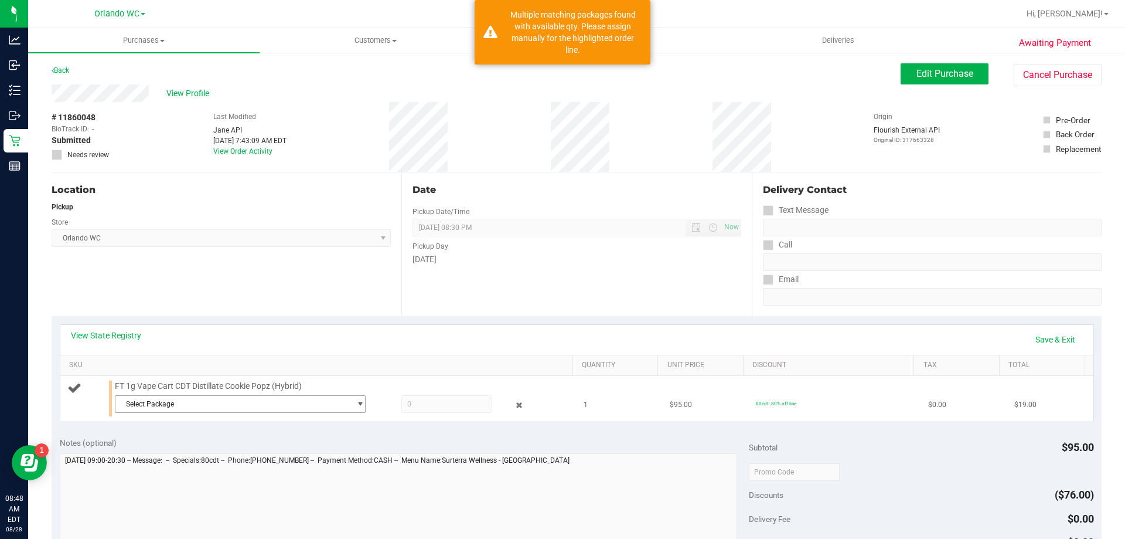
click at [139, 401] on span "Select Package" at bounding box center [232, 404] width 235 height 16
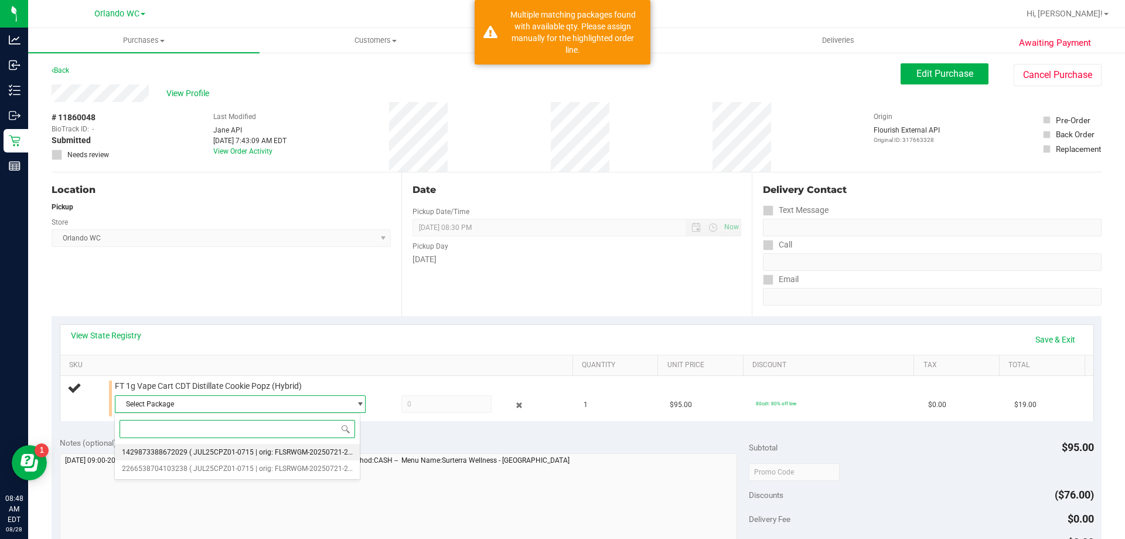
click at [219, 447] on li "1429873388672029 ( JUL25CPZ01-0715 | orig: FLSRWGM-20250721-2993 )" at bounding box center [237, 452] width 245 height 16
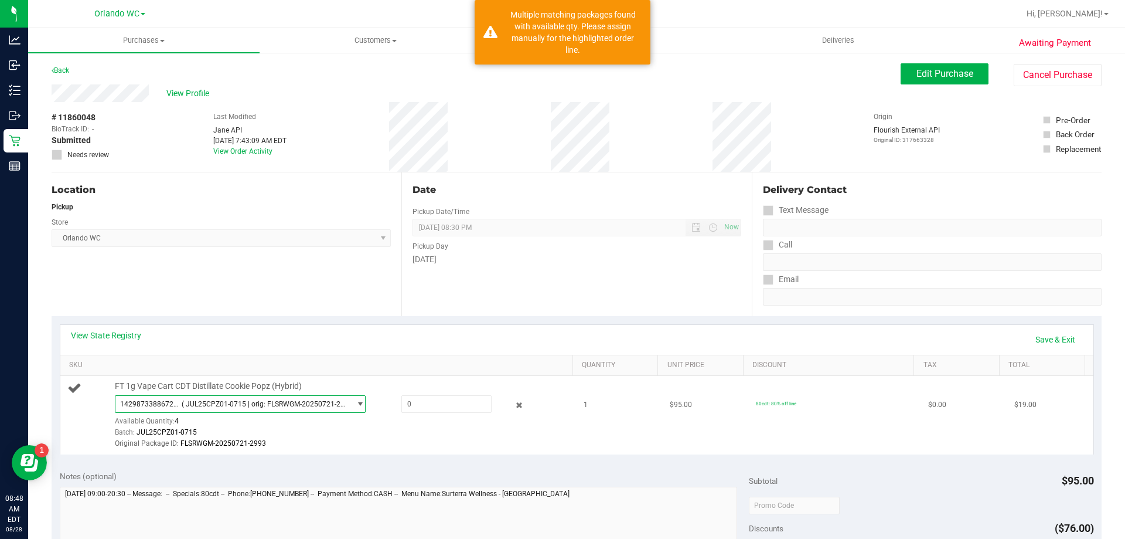
click at [219, 408] on span "1429873388672029 ( JUL25CPZ01-0715 | orig: FLSRWGM-20250721-2993 )" at bounding box center [232, 404] width 235 height 16
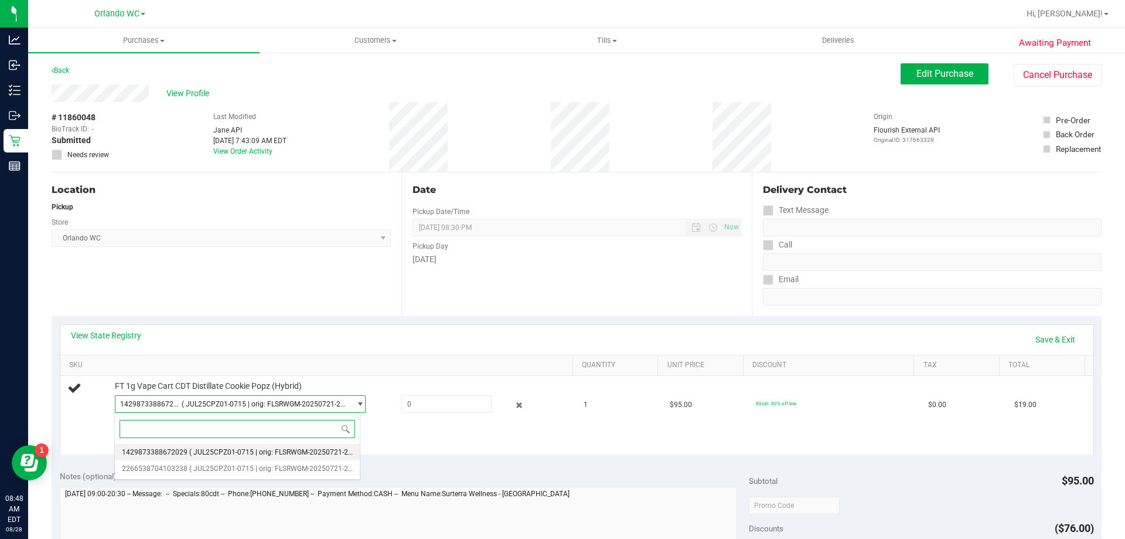
click at [212, 458] on li "1429873388672029 ( JUL25CPZ01-0715 | orig: FLSRWGM-20250721-2993 )" at bounding box center [237, 452] width 245 height 16
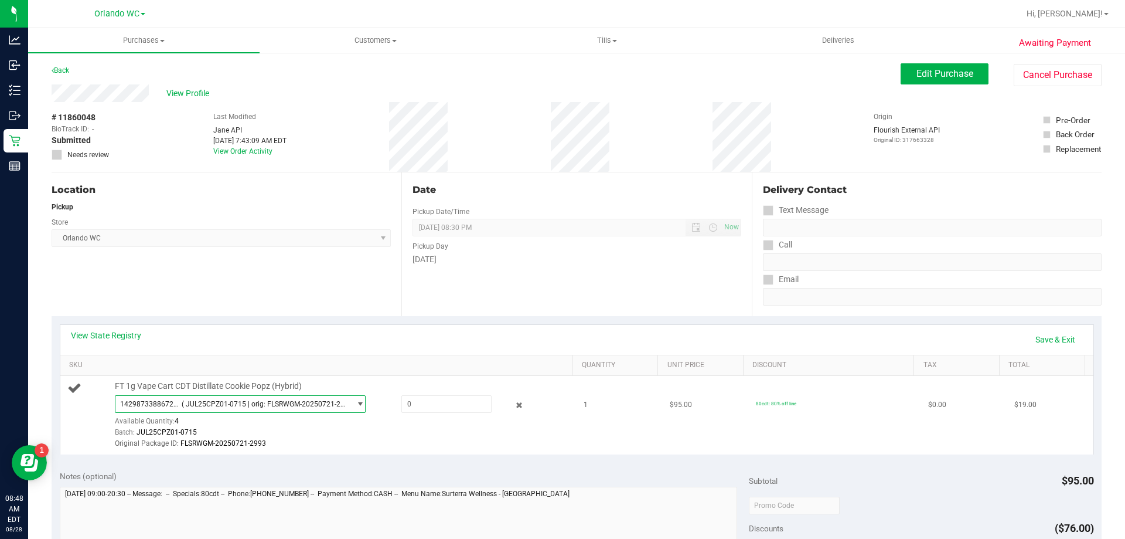
click at [215, 410] on span "1429873388672029 ( JUL25CPZ01-0715 | orig: FLSRWGM-20250721-2993 )" at bounding box center [232, 404] width 235 height 16
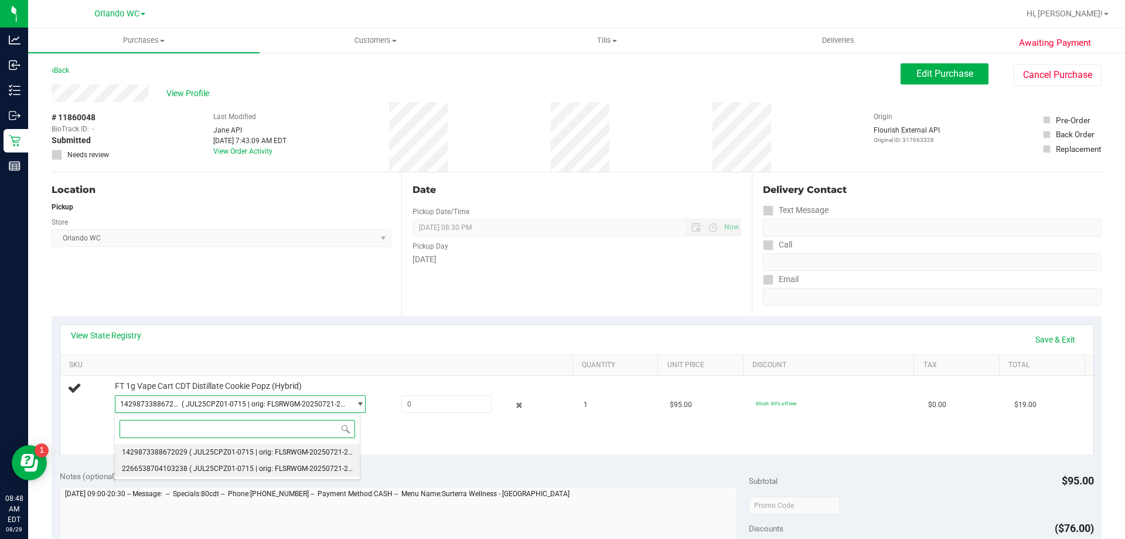
click at [202, 465] on span "( JUL25CPZ01-0715 | orig: FLSRWGM-20250721-2948 )" at bounding box center [276, 468] width 175 height 8
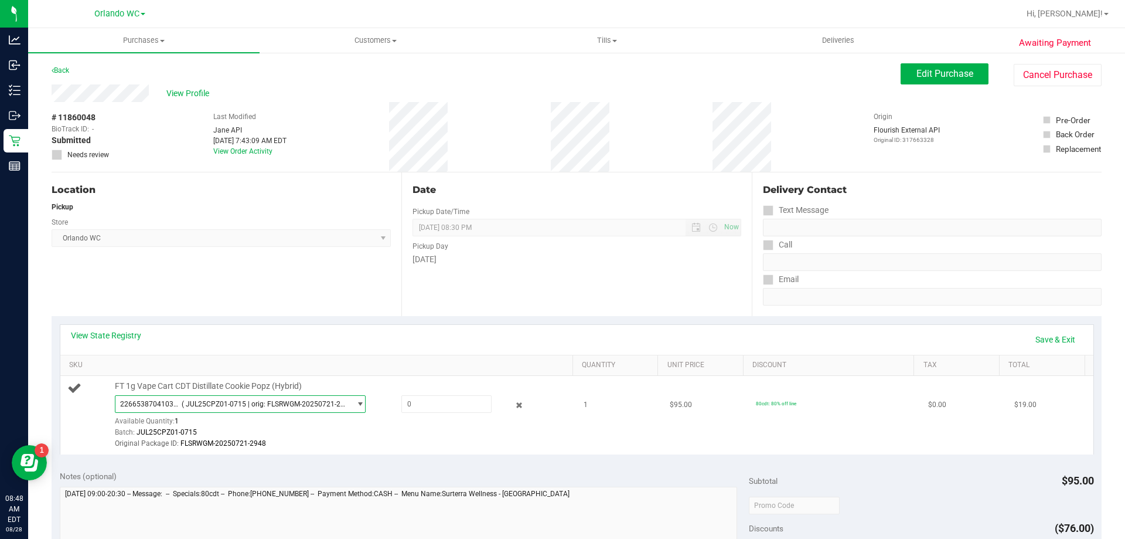
click at [229, 397] on span "2266538704103238 ( JUL25CPZ01-0715 | orig: FLSRWGM-20250721-2948 )" at bounding box center [232, 404] width 235 height 16
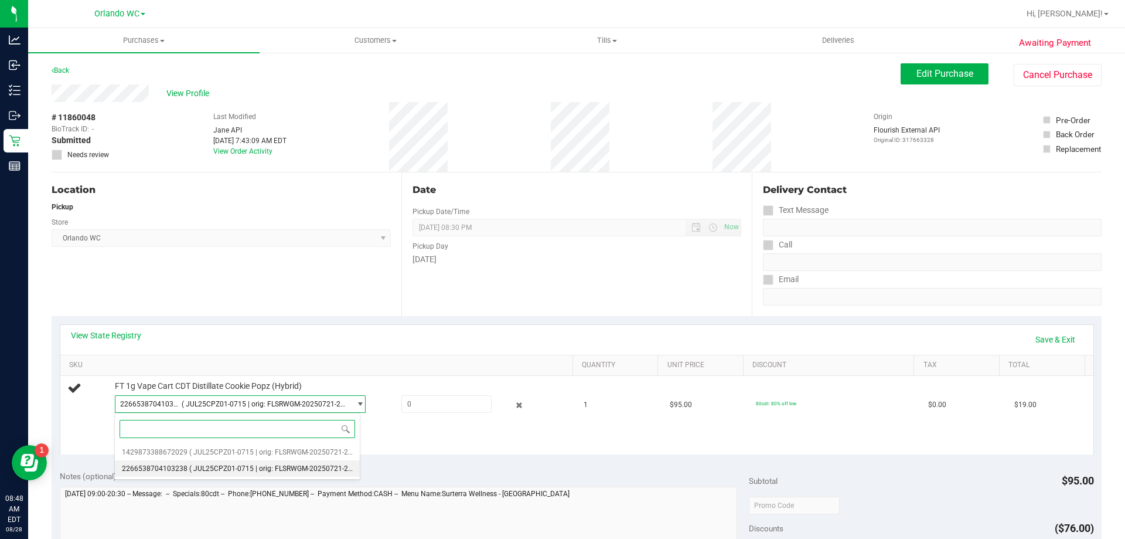
click at [226, 465] on span "( JUL25CPZ01-0715 | orig: FLSRWGM-20250721-2948 )" at bounding box center [276, 468] width 175 height 8
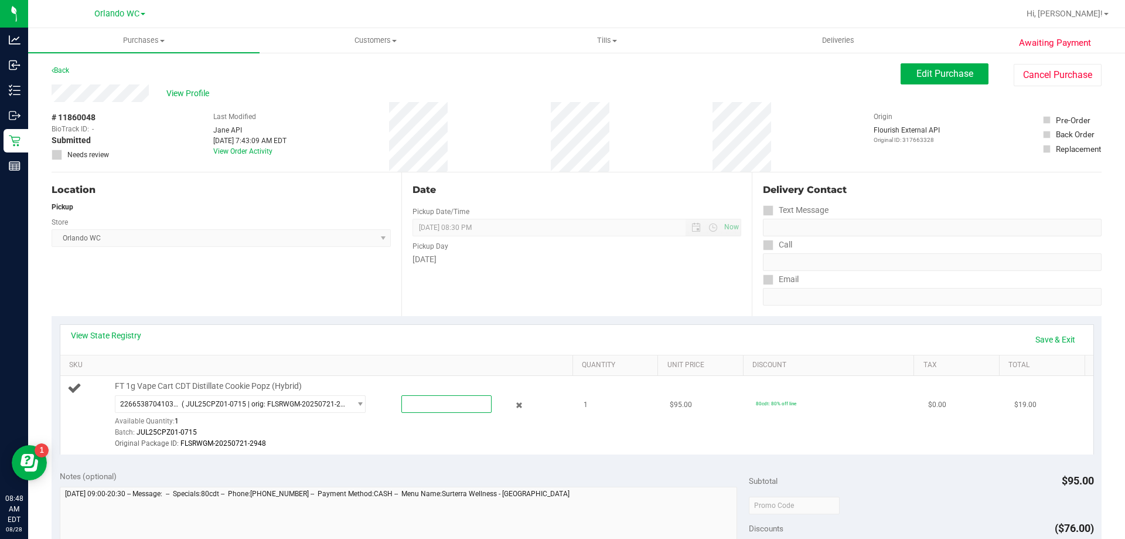
click at [450, 395] on span at bounding box center [446, 404] width 90 height 18
type input "1.0000"
click at [440, 420] on div "2266538704103238 ( JUL25CPZ01-0715 | orig: FLSRWGM-20250721-2948 ) 142987338867…" at bounding box center [341, 422] width 452 height 55
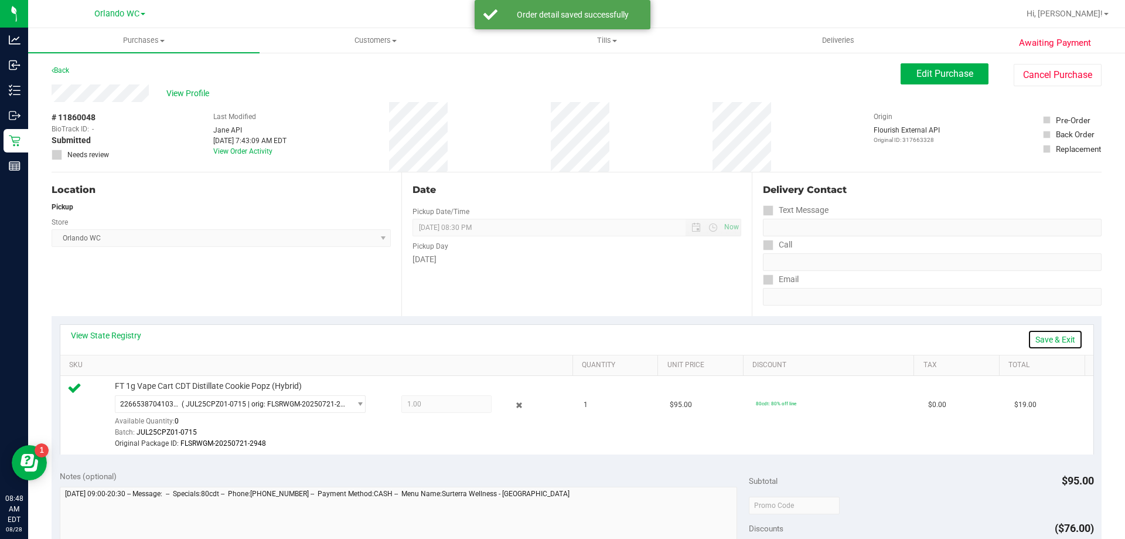
click at [1033, 337] on link "Save & Exit" at bounding box center [1055, 339] width 55 height 20
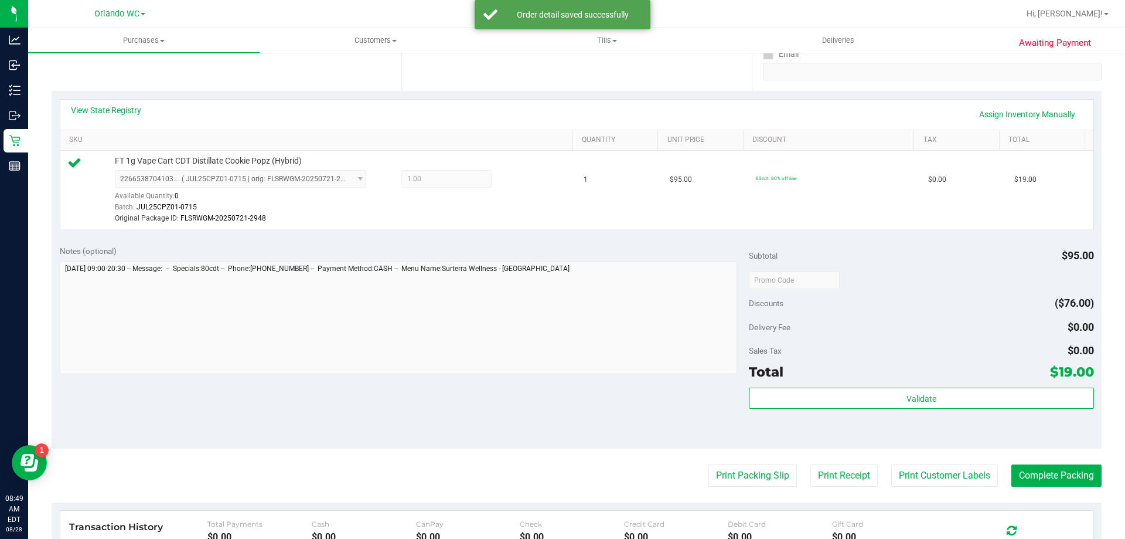
scroll to position [234, 0]
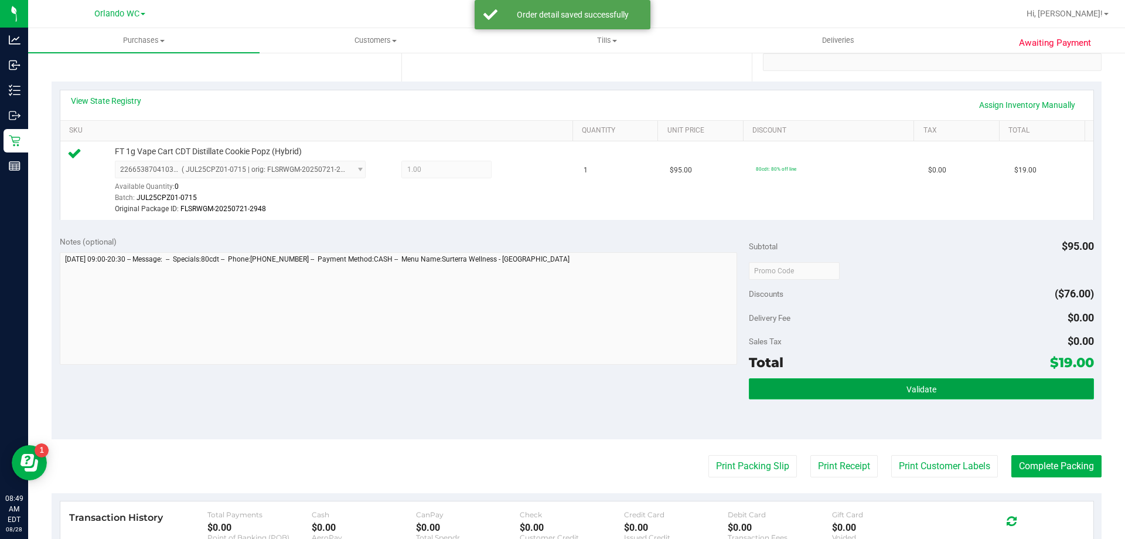
click at [973, 384] on button "Validate" at bounding box center [921, 388] width 345 height 21
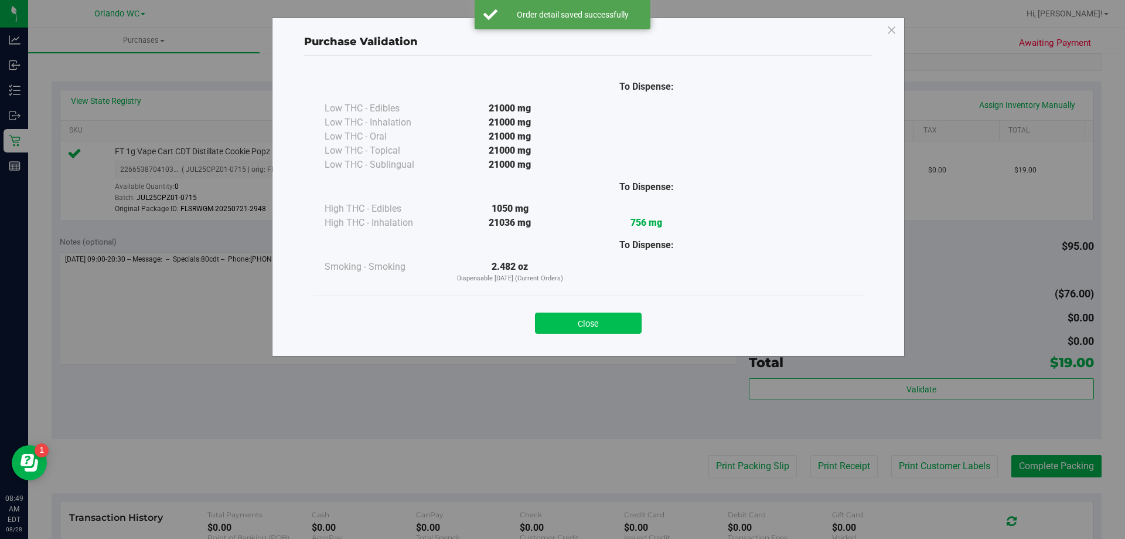
click at [571, 322] on button "Close" at bounding box center [588, 322] width 107 height 21
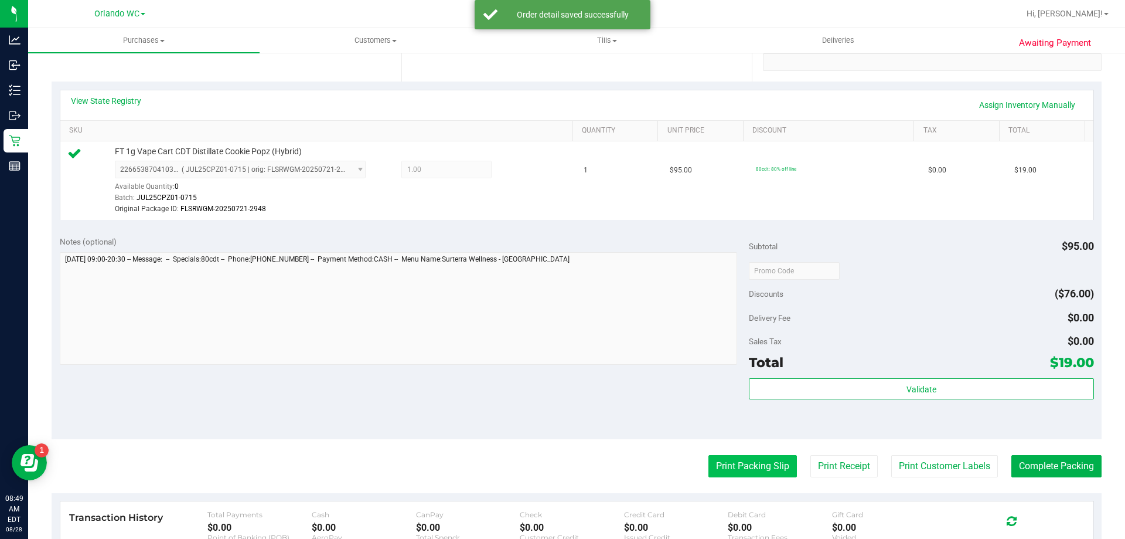
click at [753, 462] on button "Print Packing Slip" at bounding box center [753, 466] width 89 height 22
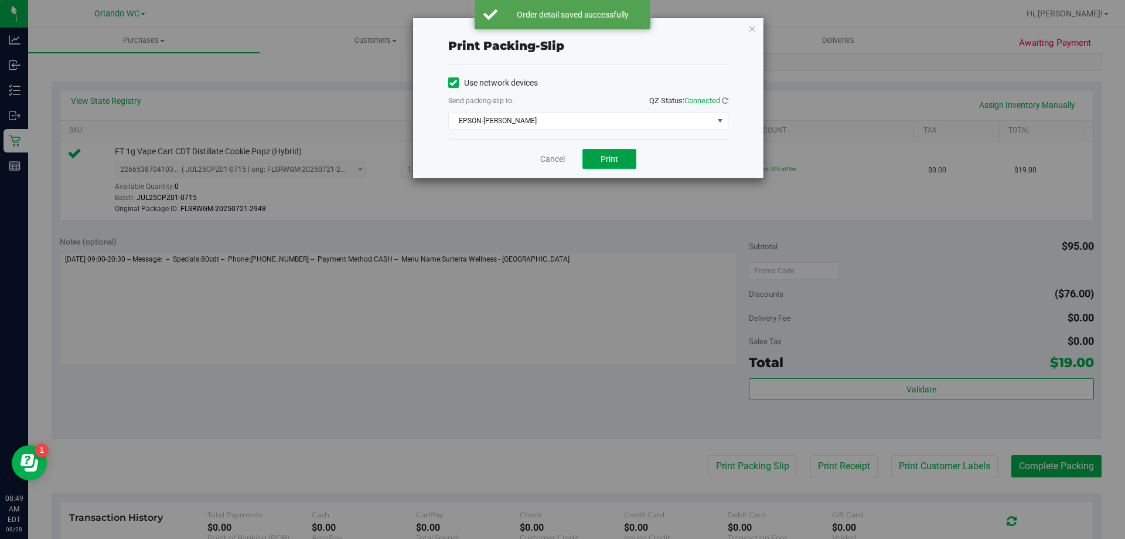
click at [626, 160] on button "Print" at bounding box center [610, 159] width 54 height 20
click at [549, 162] on link "Cancel" at bounding box center [552, 159] width 25 height 12
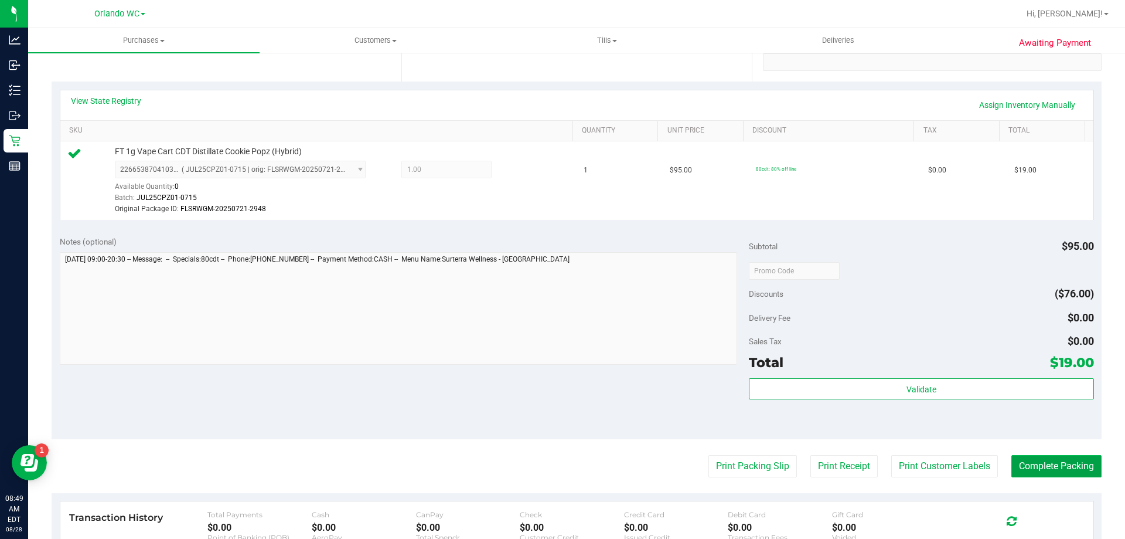
click at [1090, 467] on button "Complete Packing" at bounding box center [1057, 466] width 90 height 22
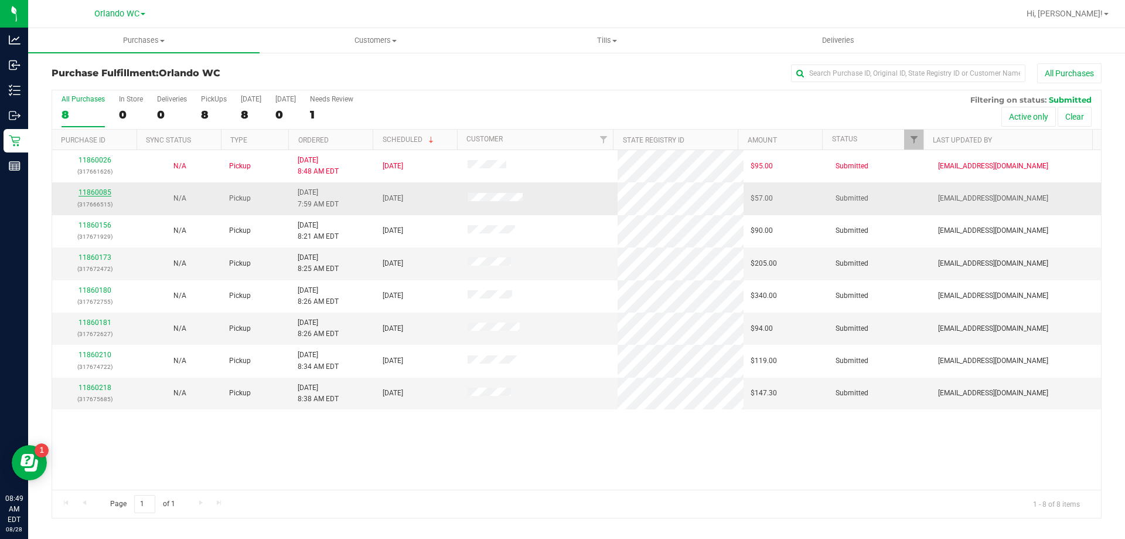
click at [98, 196] on link "11860085" at bounding box center [95, 192] width 33 height 8
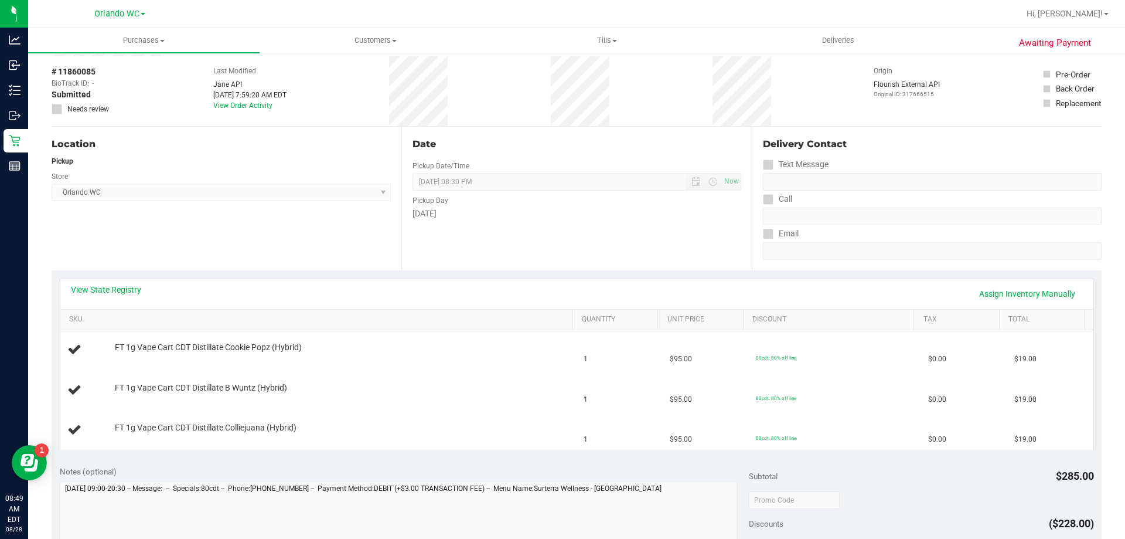
scroll to position [117, 0]
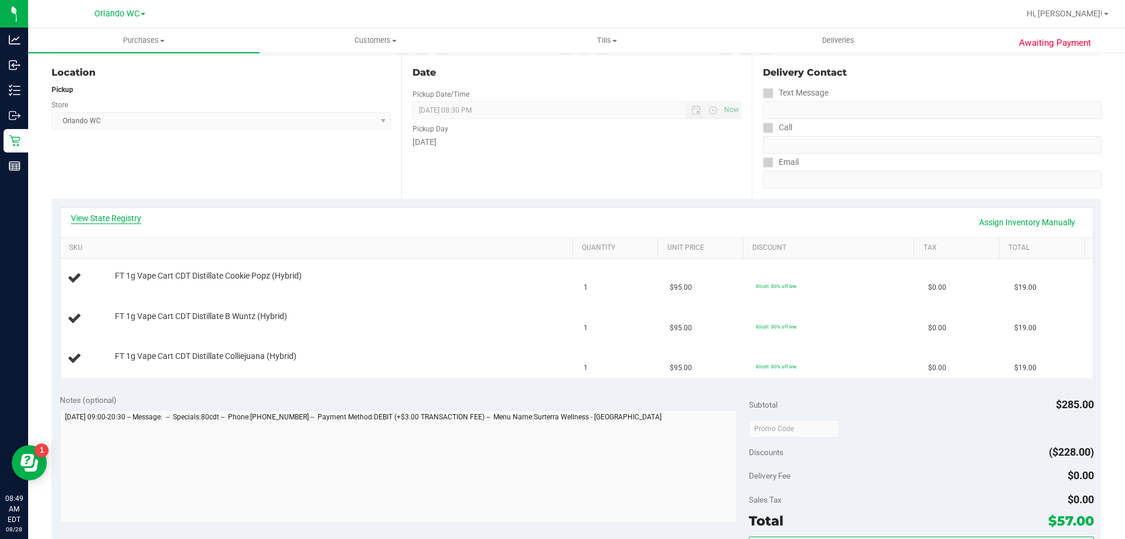
click at [110, 219] on link "View State Registry" at bounding box center [106, 218] width 70 height 12
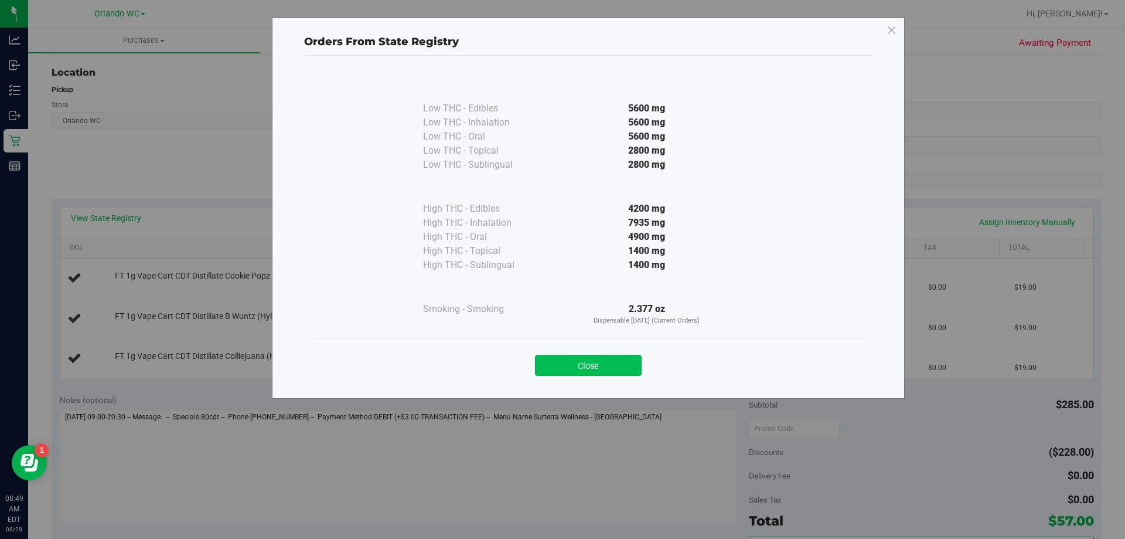
click at [597, 357] on button "Close" at bounding box center [588, 365] width 107 height 21
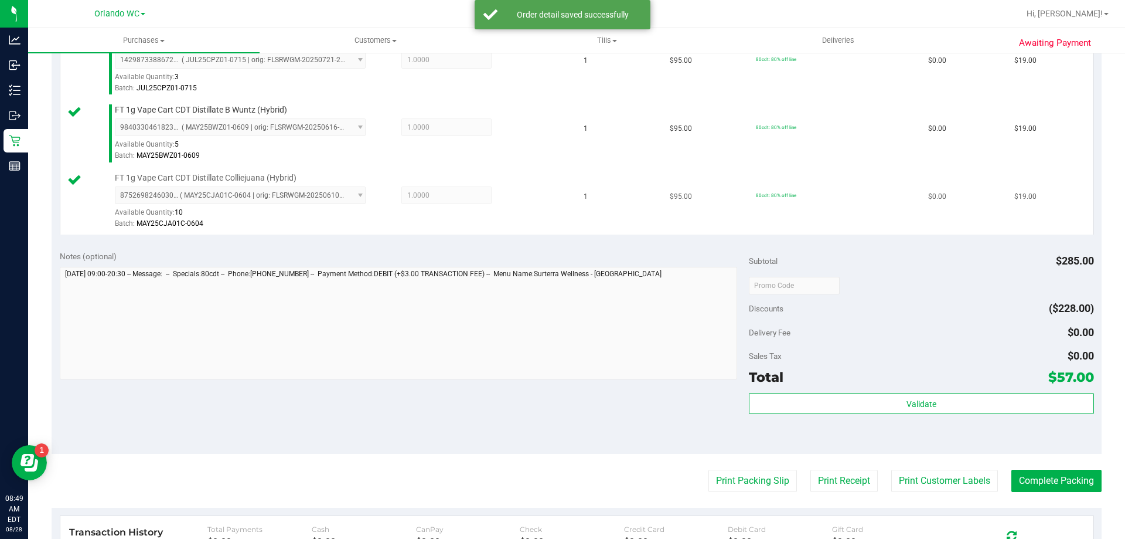
scroll to position [352, 0]
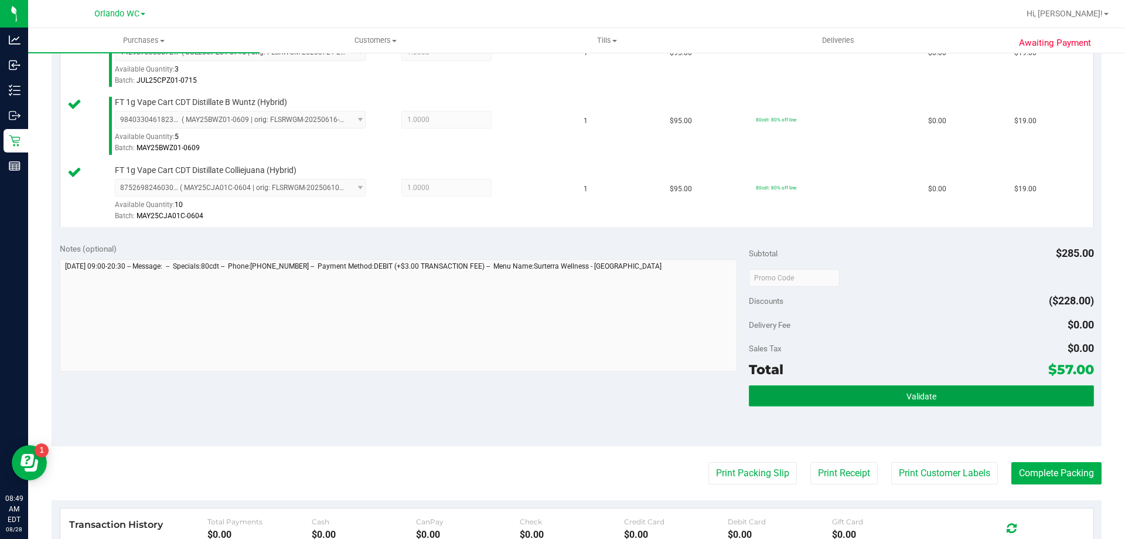
click at [1054, 397] on button "Validate" at bounding box center [921, 395] width 345 height 21
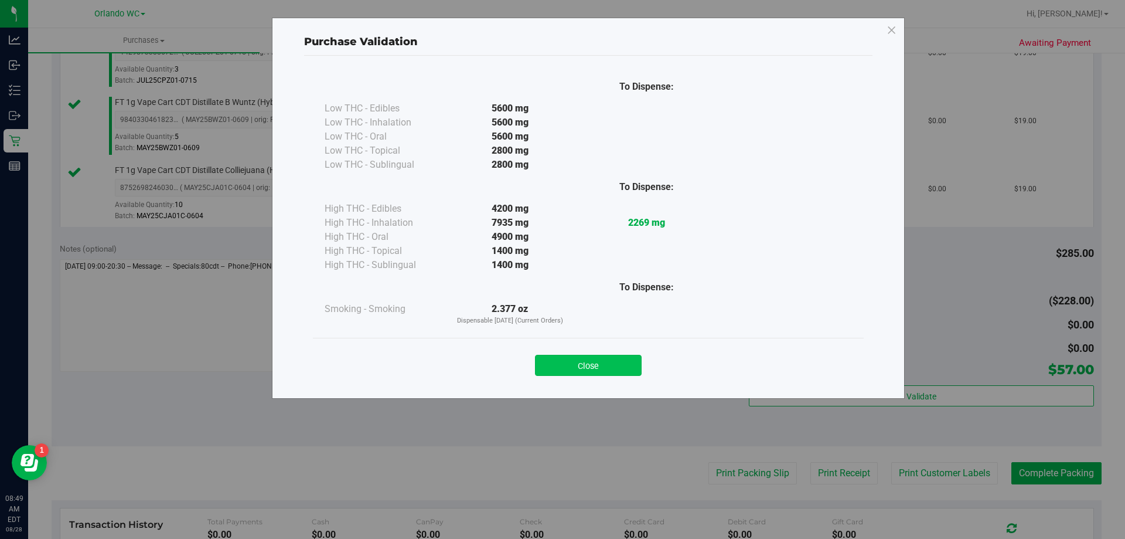
click at [595, 359] on button "Close" at bounding box center [588, 365] width 107 height 21
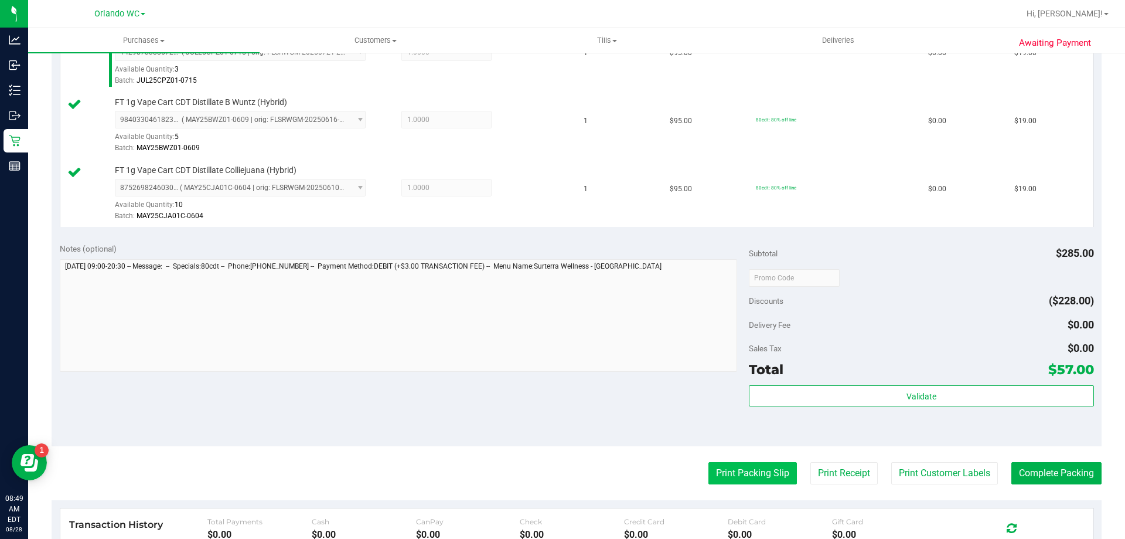
click at [756, 466] on button "Print Packing Slip" at bounding box center [753, 473] width 89 height 22
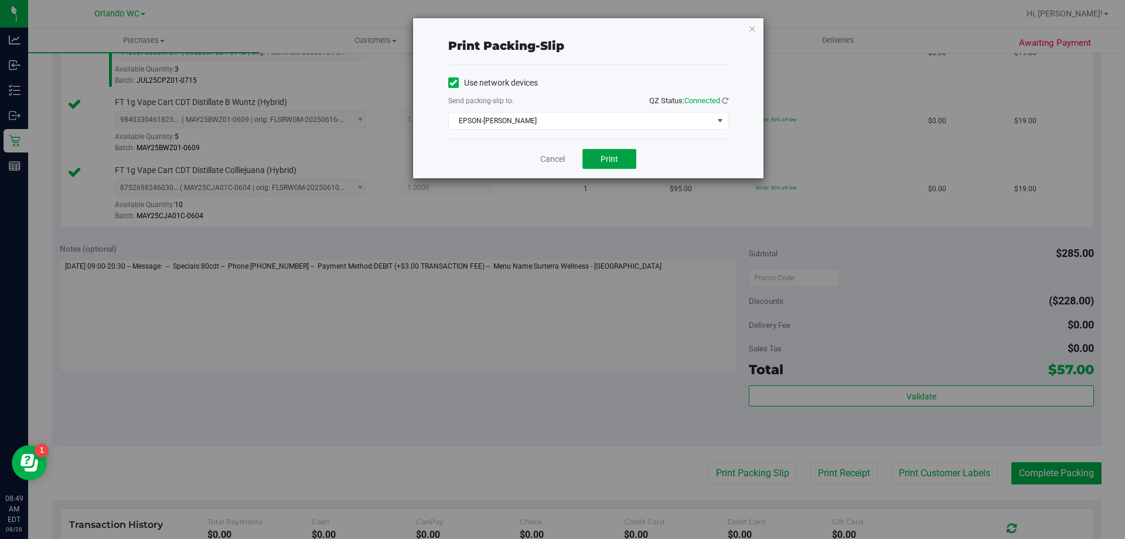
click at [609, 166] on button "Print" at bounding box center [610, 159] width 54 height 20
click at [556, 164] on link "Cancel" at bounding box center [552, 159] width 25 height 12
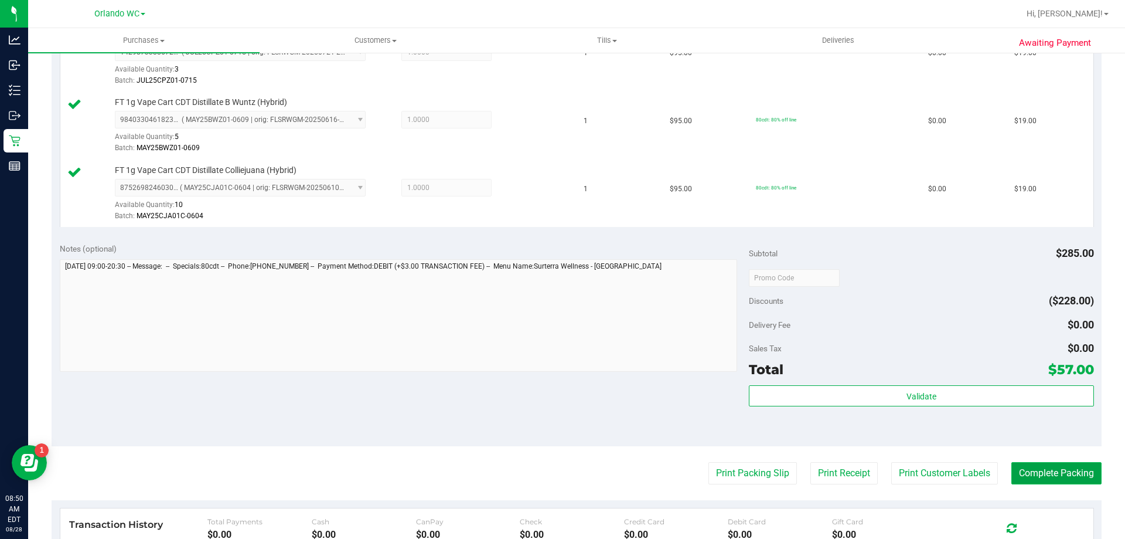
click at [1076, 473] on button "Complete Packing" at bounding box center [1057, 473] width 90 height 22
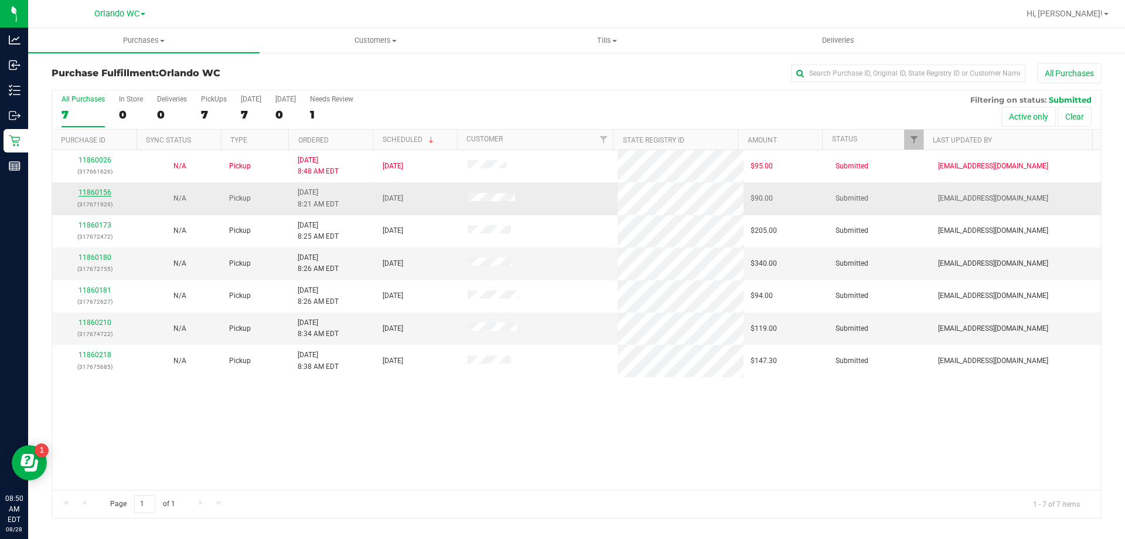
click at [90, 192] on link "11860156" at bounding box center [95, 192] width 33 height 8
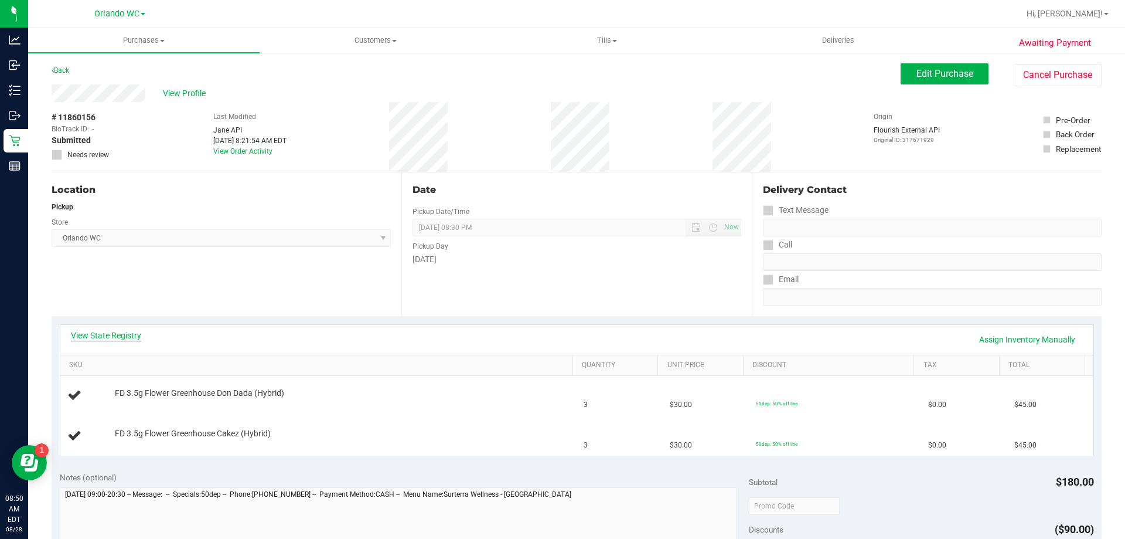
click at [127, 336] on link "View State Registry" at bounding box center [106, 335] width 70 height 12
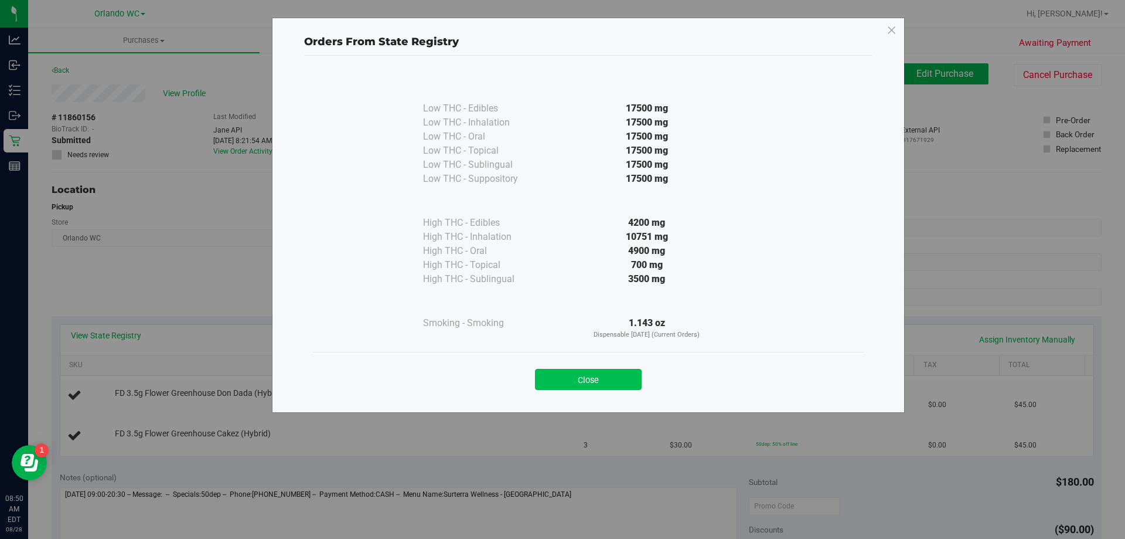
click at [618, 379] on button "Close" at bounding box center [588, 379] width 107 height 21
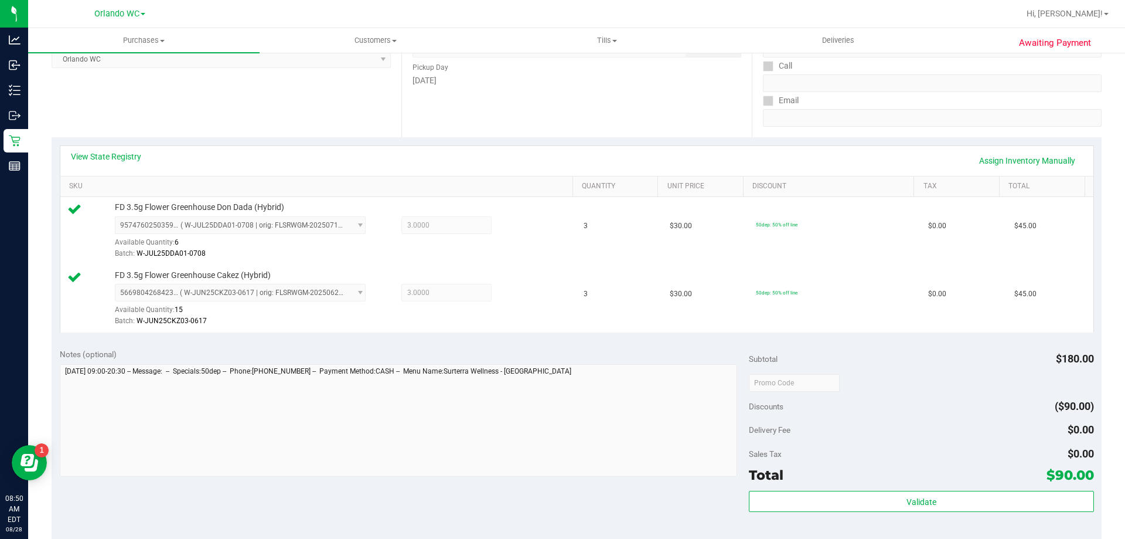
scroll to position [293, 0]
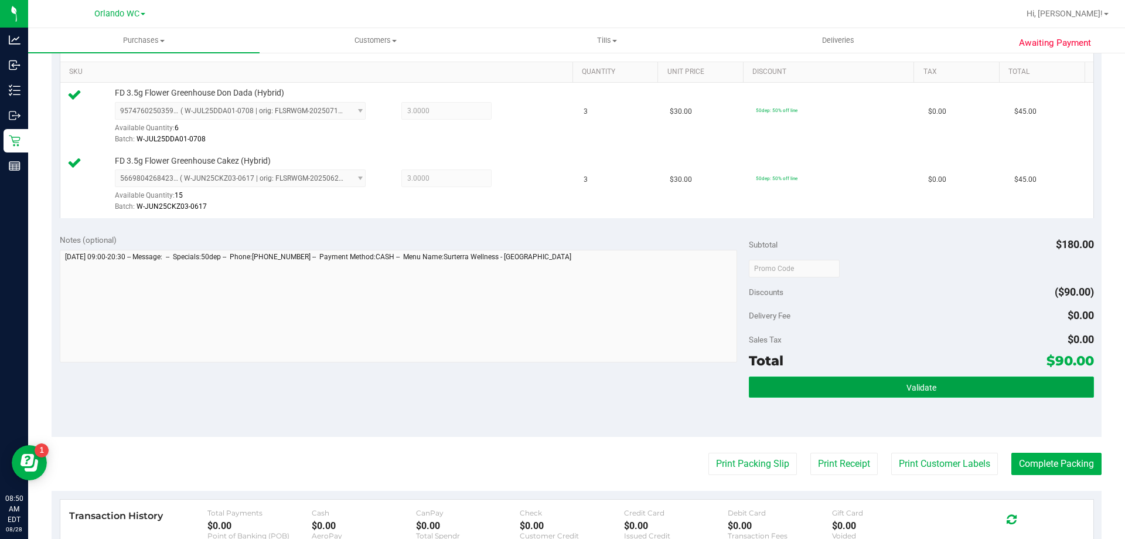
click at [967, 380] on button "Validate" at bounding box center [921, 386] width 345 height 21
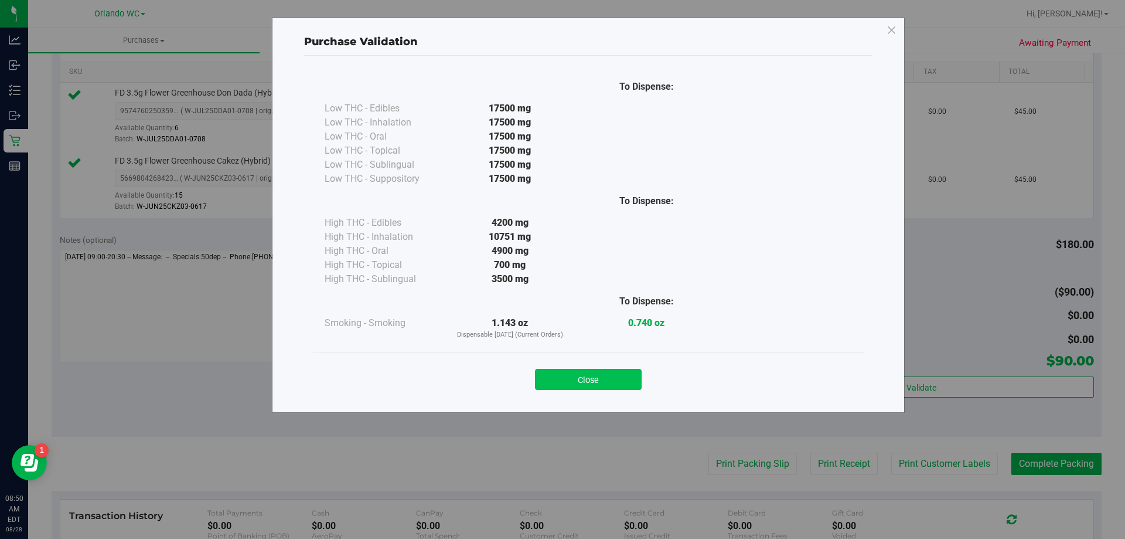
click at [603, 382] on button "Close" at bounding box center [588, 379] width 107 height 21
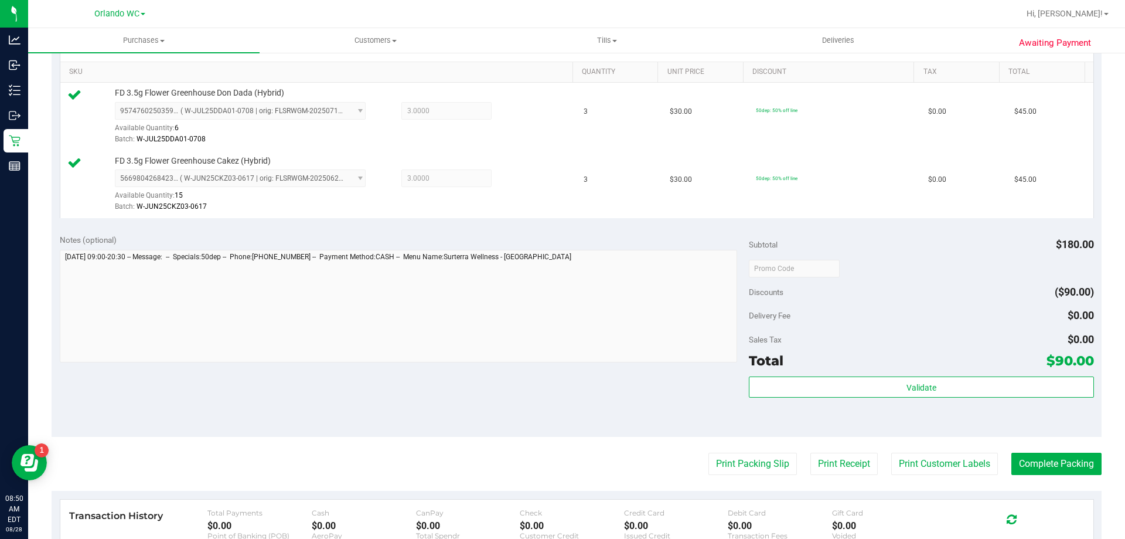
click at [702, 452] on purchase-details "Back Edit Purchase Cancel Purchase View Profile # 11860156 BioTrack ID: - Submi…" at bounding box center [577, 240] width 1050 height 940
click at [754, 463] on button "Print Packing Slip" at bounding box center [753, 463] width 89 height 22
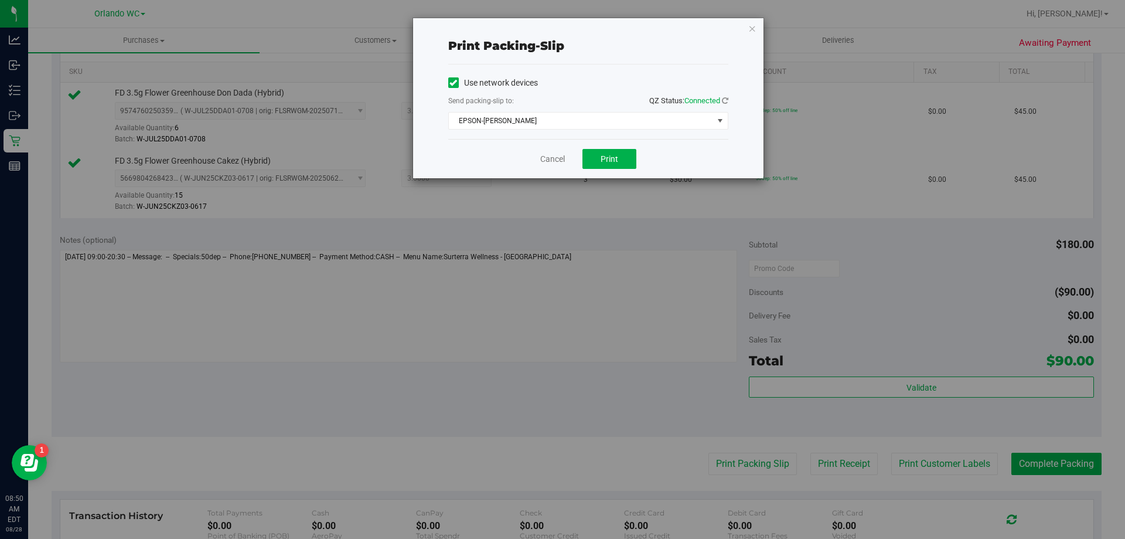
click at [618, 169] on div "Cancel Print" at bounding box center [588, 158] width 280 height 39
click at [597, 154] on button "Print" at bounding box center [610, 159] width 54 height 20
click at [556, 175] on div "Cancel Print" at bounding box center [588, 158] width 280 height 39
click at [526, 161] on div "Cancel Print" at bounding box center [588, 158] width 280 height 39
click at [560, 159] on link "Cancel" at bounding box center [552, 159] width 25 height 12
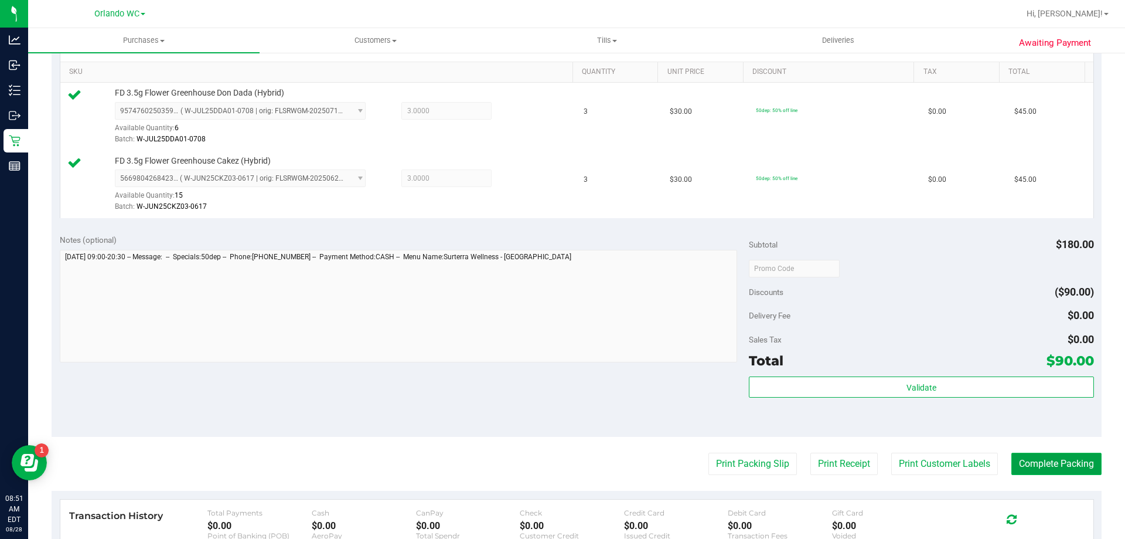
click at [1061, 467] on button "Complete Packing" at bounding box center [1057, 463] width 90 height 22
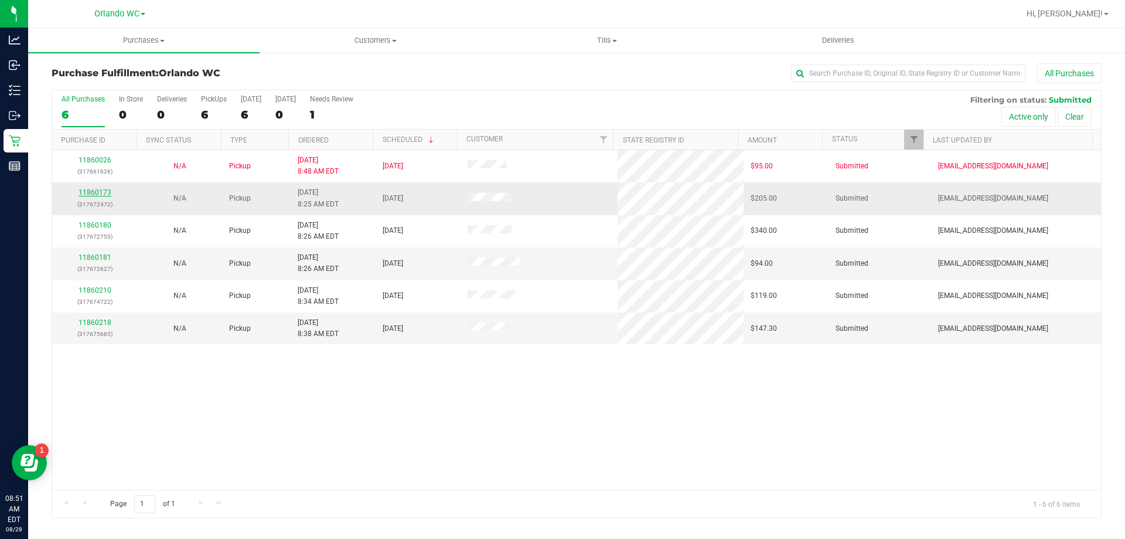
click at [97, 196] on link "11860173" at bounding box center [95, 192] width 33 height 8
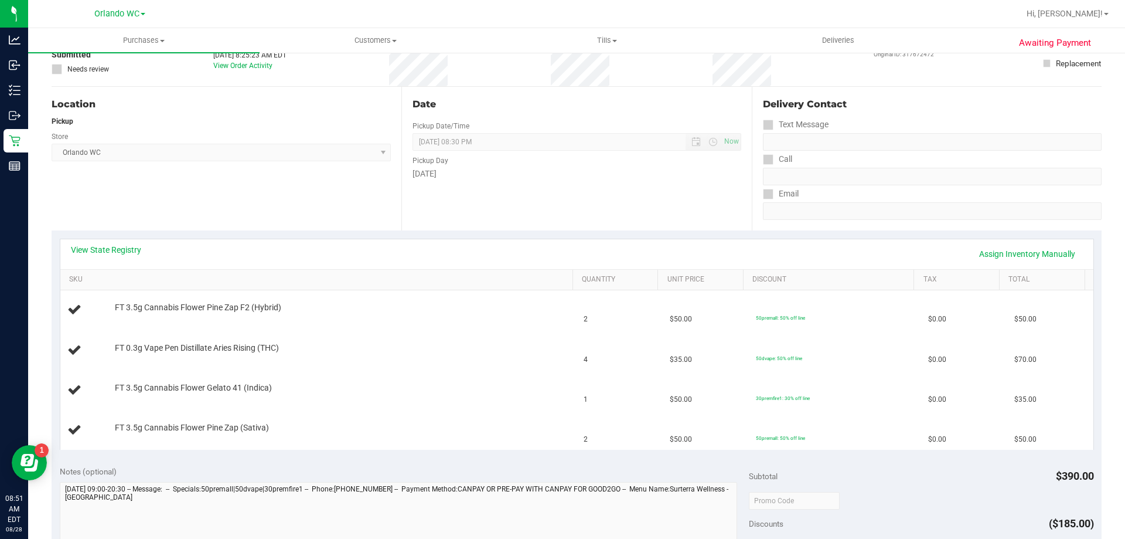
scroll to position [88, 0]
click at [125, 248] on link "View State Registry" at bounding box center [106, 247] width 70 height 12
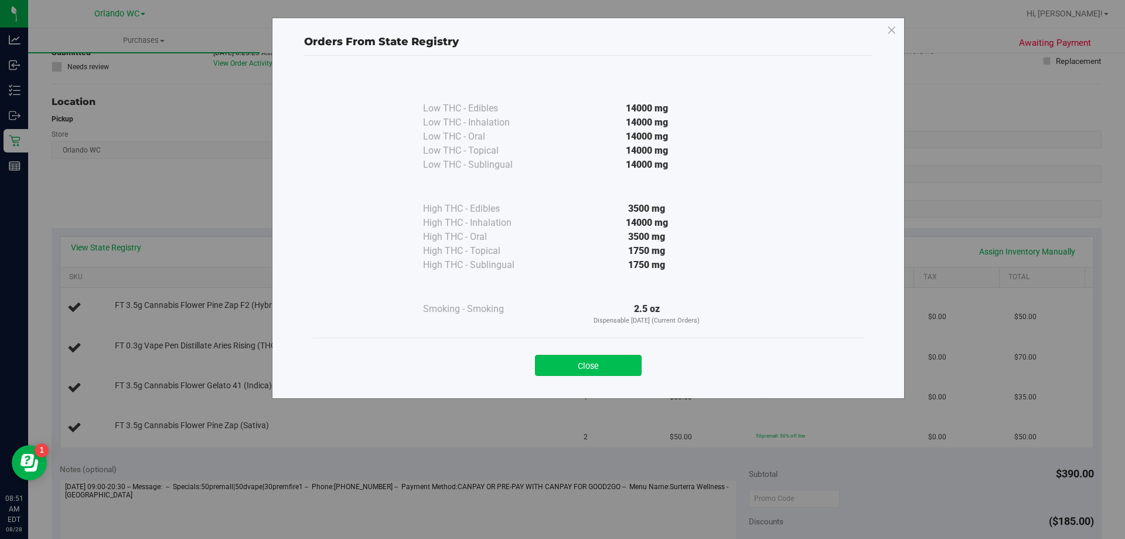
click at [641, 368] on button "Close" at bounding box center [588, 365] width 107 height 21
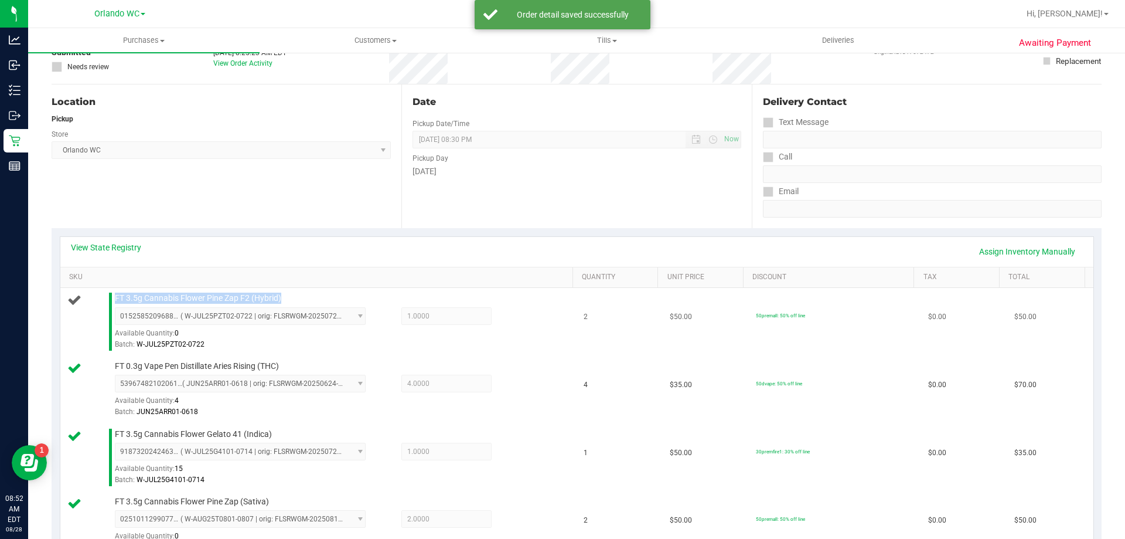
drag, startPoint x: 349, startPoint y: 288, endPoint x: 129, endPoint y: 290, distance: 220.4
click at [129, 290] on td "FT 3.5g Cannabis Flower Pine Zap F2 (Hybrid) 0152585209688564 ( W-JUL25PZT02-07…" at bounding box center [318, 322] width 517 height 68
copy span "FT 3.5g Cannabis Flower Pine Zap F2 (Hybrid)"
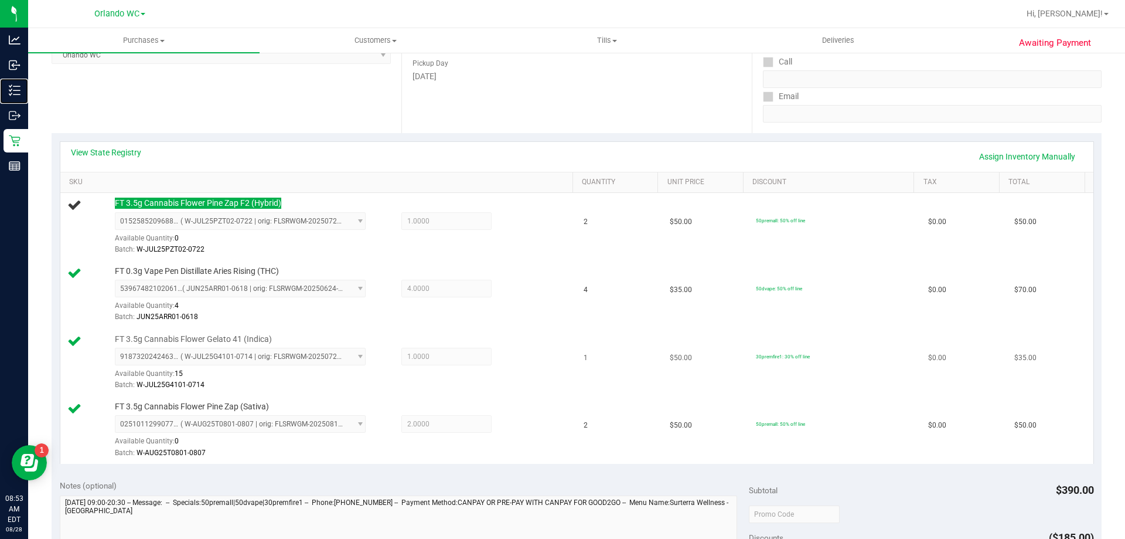
scroll to position [264, 0]
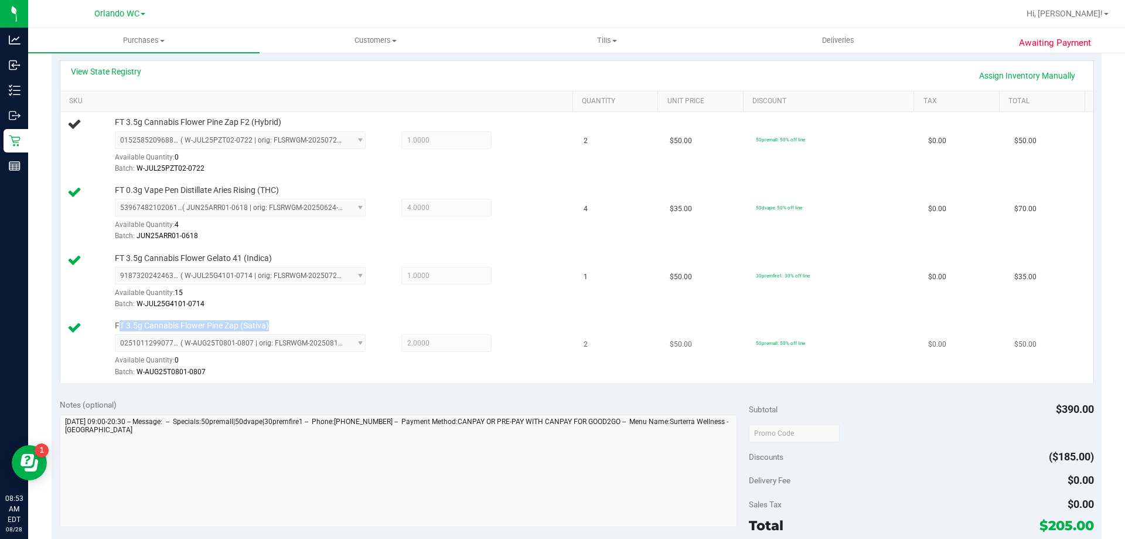
drag, startPoint x: 261, startPoint y: 324, endPoint x: 117, endPoint y: 326, distance: 144.8
click at [117, 326] on div "FT 3.5g Cannabis Flower Pine Zap (Sativa) 0251011299077405 ( W-AUG25T0801-0807 …" at bounding box center [338, 349] width 458 height 58
copy span "T 3.5g Cannabis Flower Pine Zap (Sativa)"
click at [526, 341] on div "0251011299077405 ( W-AUG25T0801-0807 | orig: FLSRWGM-20250813-284 ) 02510112990…" at bounding box center [341, 355] width 452 height 43
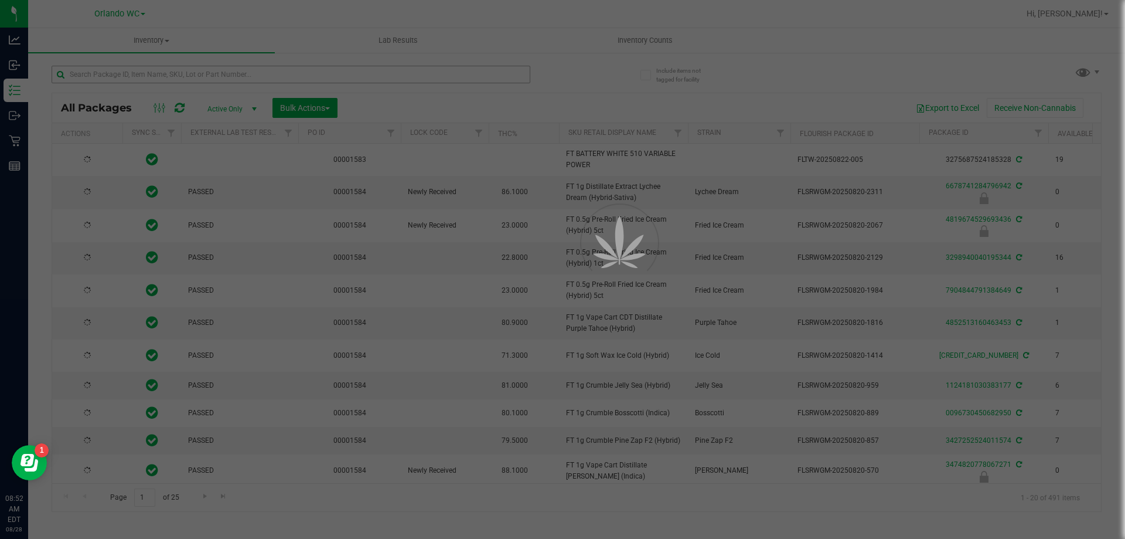
type input "2026-08-12"
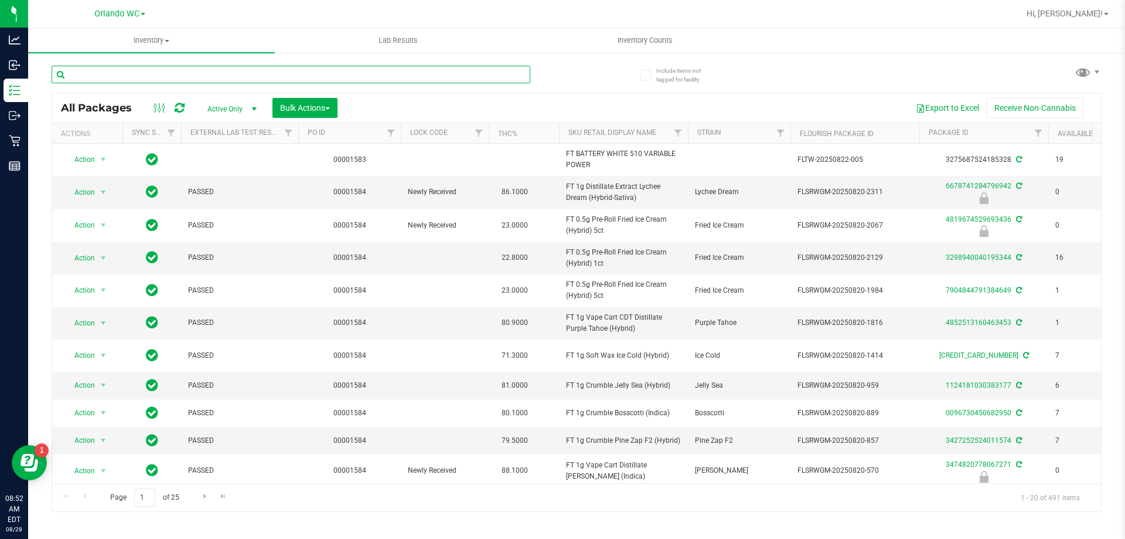
click at [135, 77] on input "text" at bounding box center [291, 75] width 479 height 18
paste input "FT 3.5g Cannabis Flower Pine Zap F2 (Hybrid)"
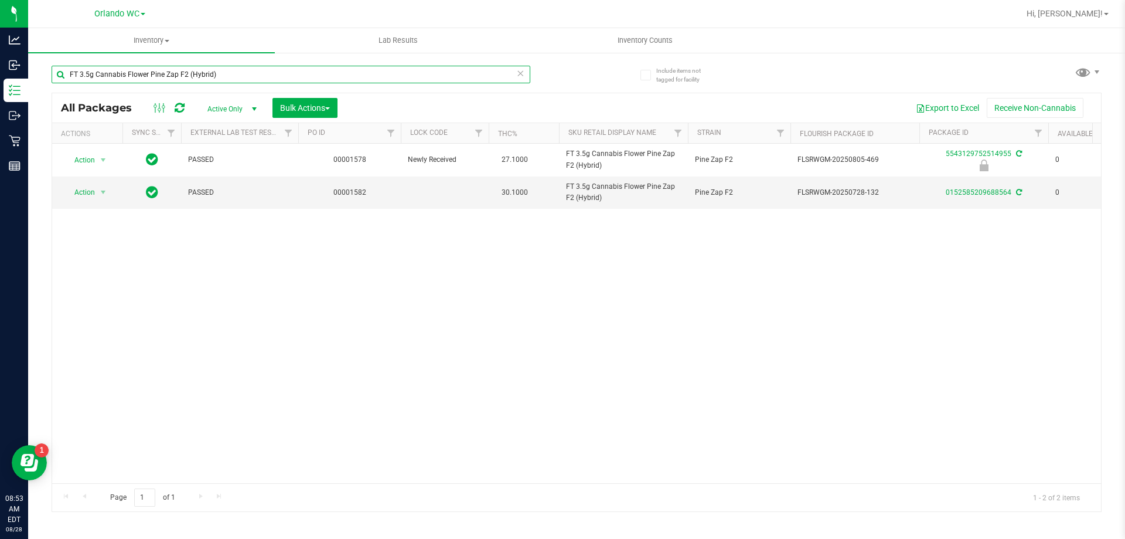
click at [181, 68] on input "FT 3.5g Cannabis Flower Pine Zap F2 (Hybrid)" at bounding box center [291, 75] width 479 height 18
paste input "T 3.5g Cannabis Flower Pine Zap (Sativa"
click at [861, 401] on div "Action Action Edit attributes Global inventory Locate package Package audit log…" at bounding box center [576, 313] width 1049 height 339
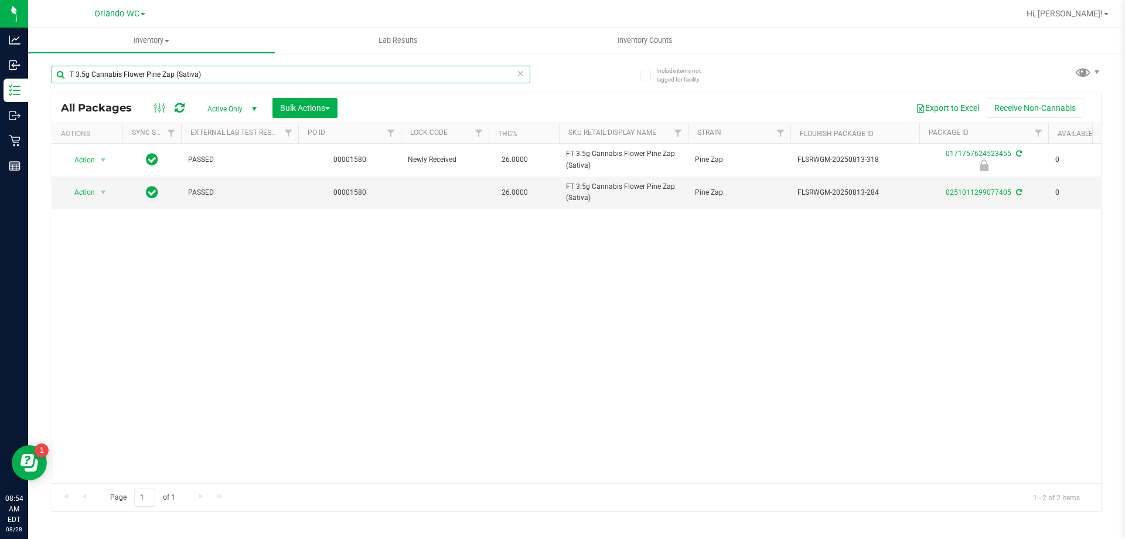
click at [240, 74] on input "T 3.5g Cannabis Flower Pine Zap (Sativa)" at bounding box center [291, 75] width 479 height 18
type input "T"
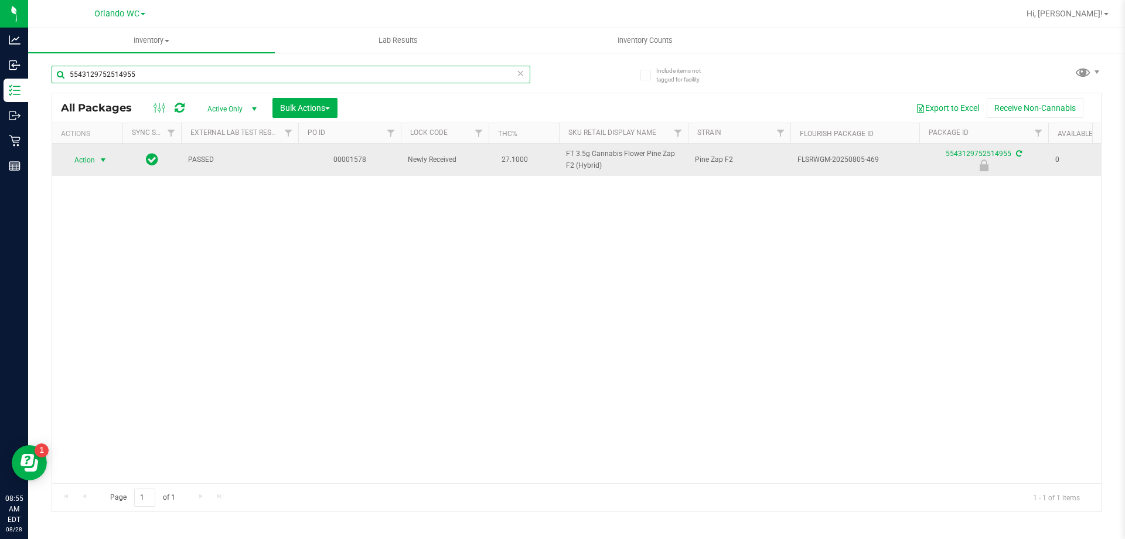
type input "5543129752514955"
click at [105, 161] on span "select" at bounding box center [102, 159] width 9 height 9
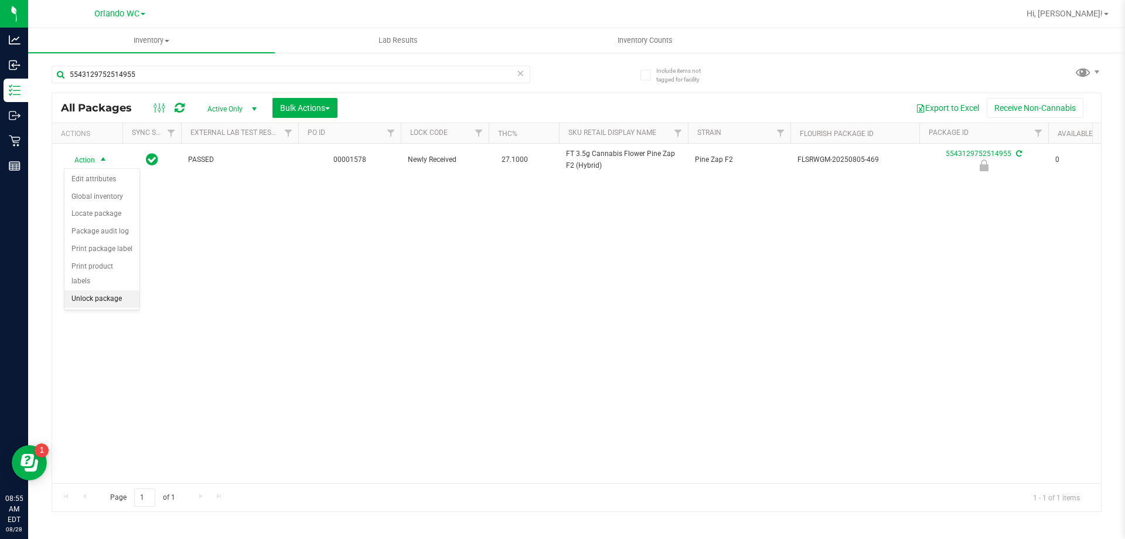
click at [92, 290] on li "Unlock package" at bounding box center [101, 299] width 75 height 18
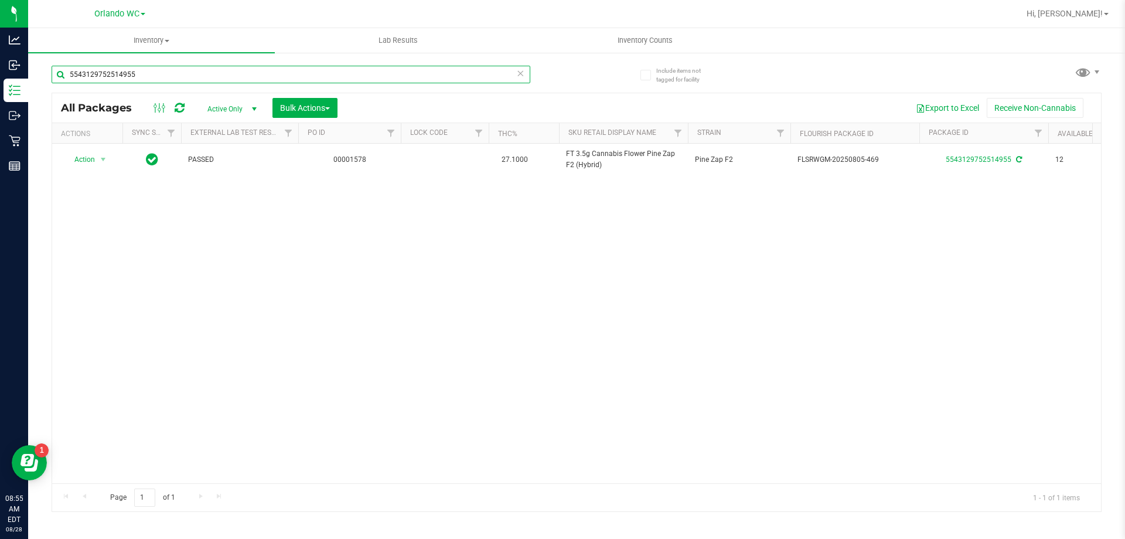
click at [386, 73] on input "5543129752514955" at bounding box center [291, 75] width 479 height 18
type input "5"
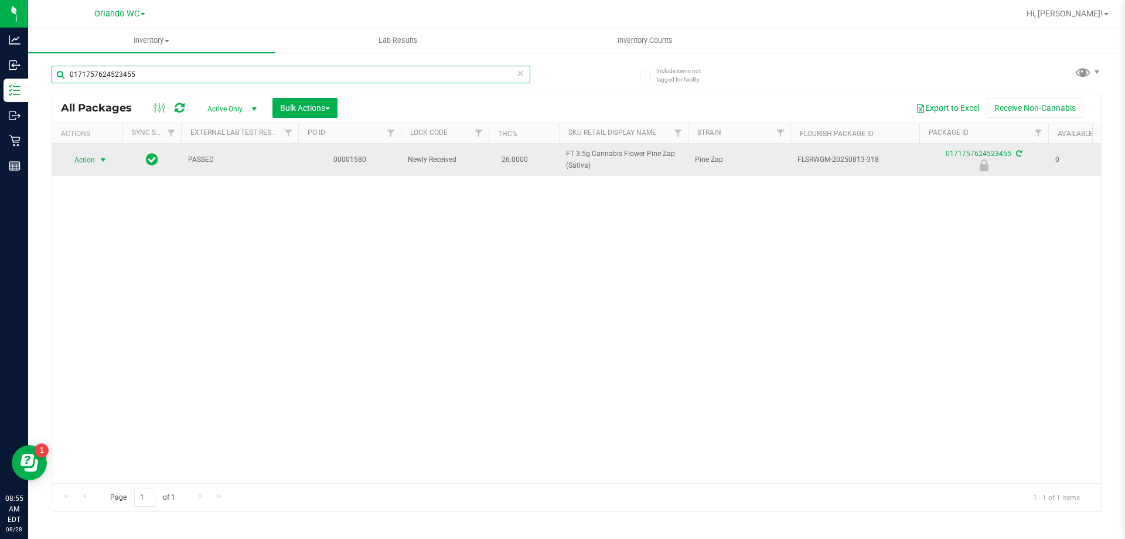
type input "0171757624523455"
click at [99, 159] on span "select" at bounding box center [102, 159] width 9 height 9
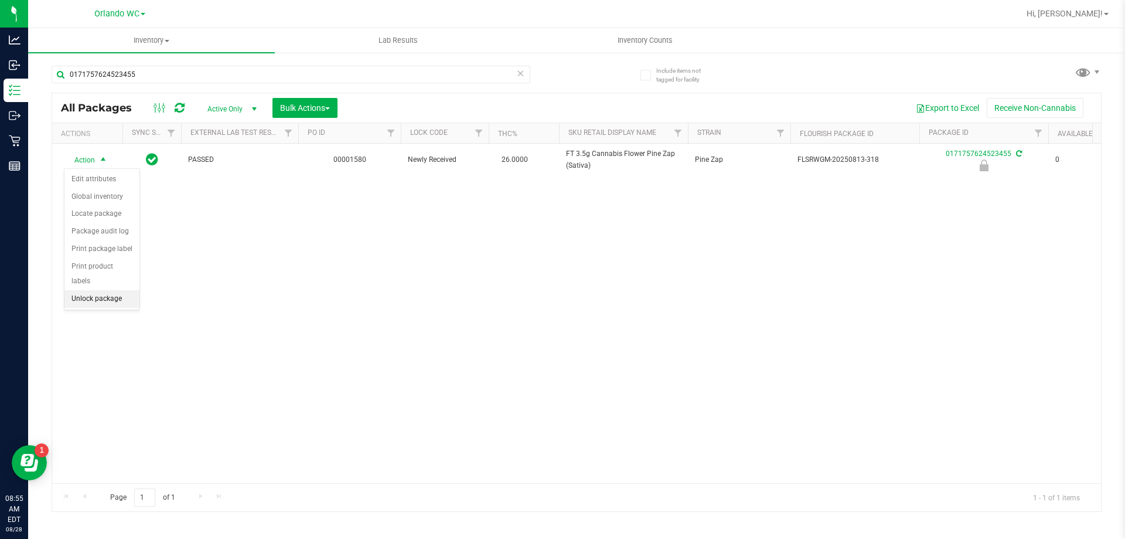
click at [112, 290] on li "Unlock package" at bounding box center [101, 299] width 75 height 18
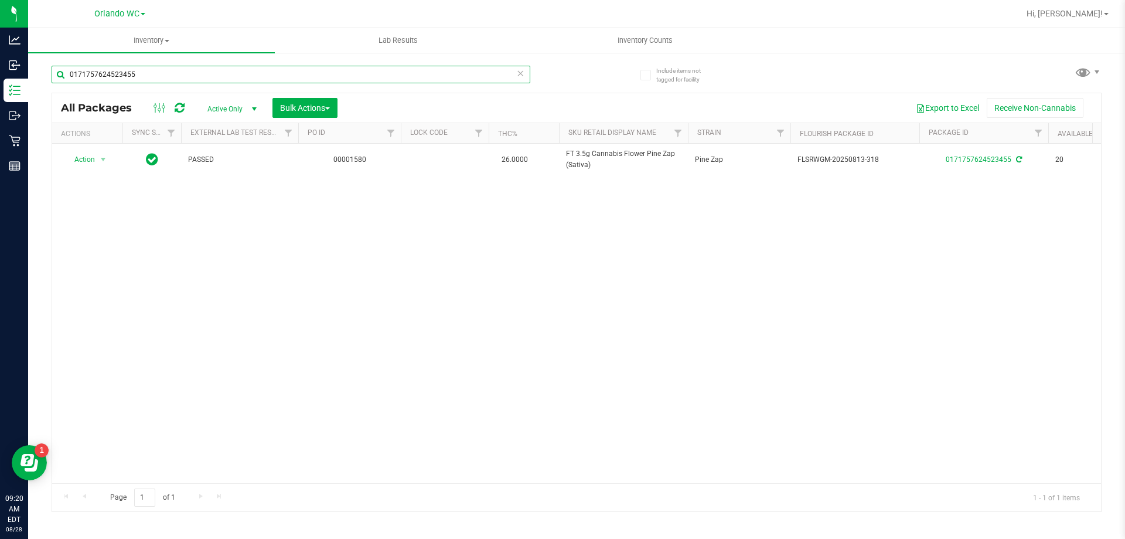
click at [154, 81] on input "0171757624523455" at bounding box center [291, 75] width 479 height 18
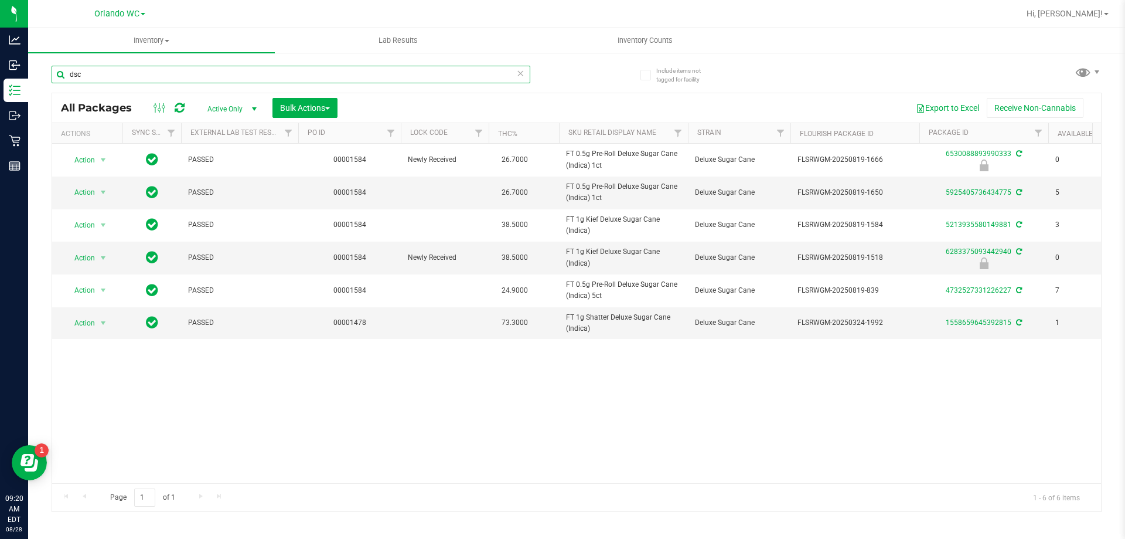
click at [209, 69] on input "dsc" at bounding box center [291, 75] width 479 height 18
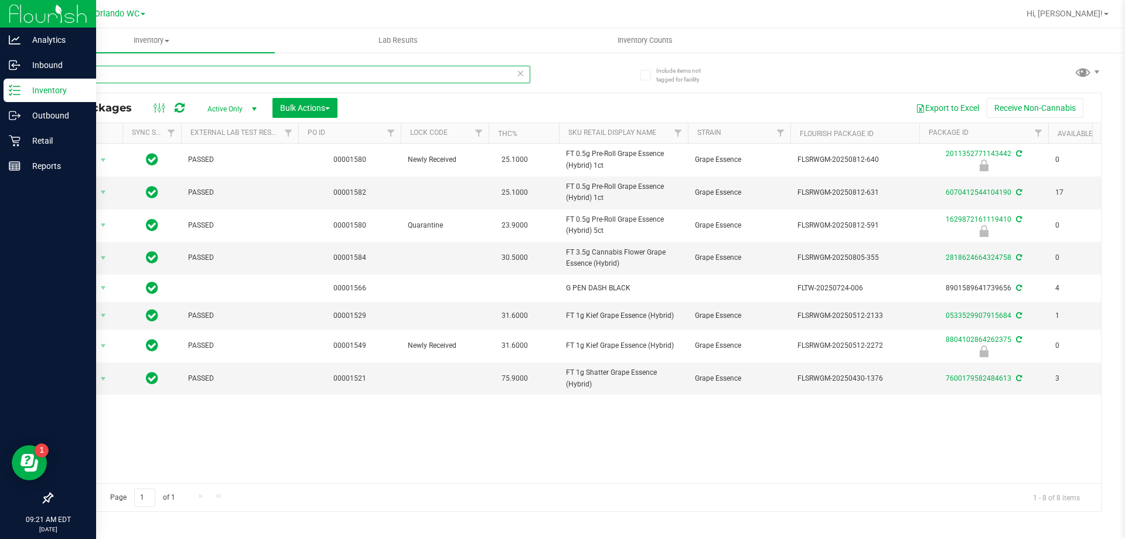
drag, startPoint x: 184, startPoint y: 80, endPoint x: 0, endPoint y: 87, distance: 184.2
click at [0, 76] on div "Analytics Inbound Inventory Outbound Retail Reports 09:21 AM EDT 08/28/2025 08/…" at bounding box center [562, 269] width 1125 height 539
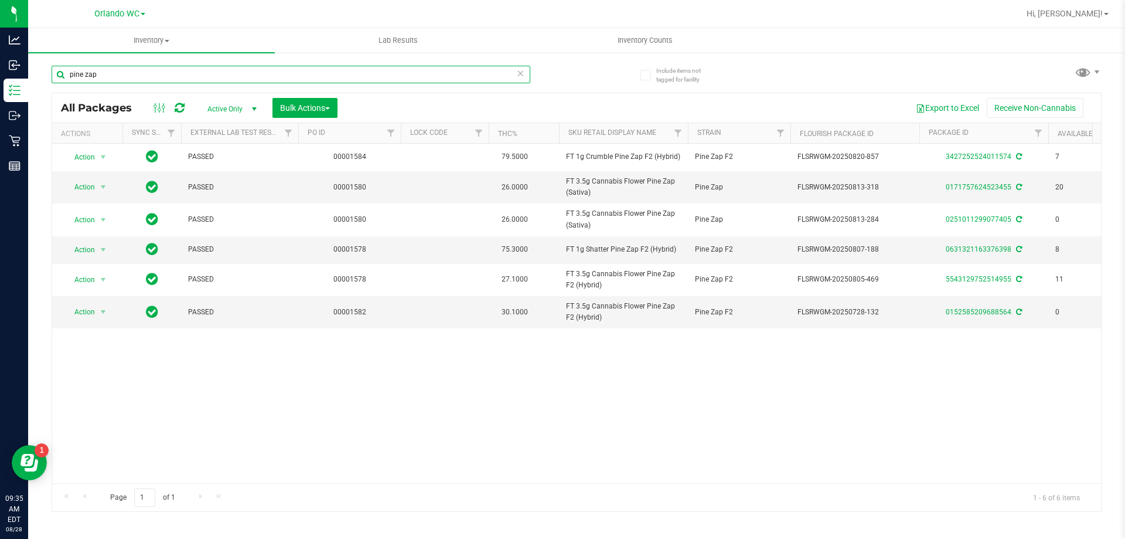
click at [129, 76] on input "pine zap" at bounding box center [291, 75] width 479 height 18
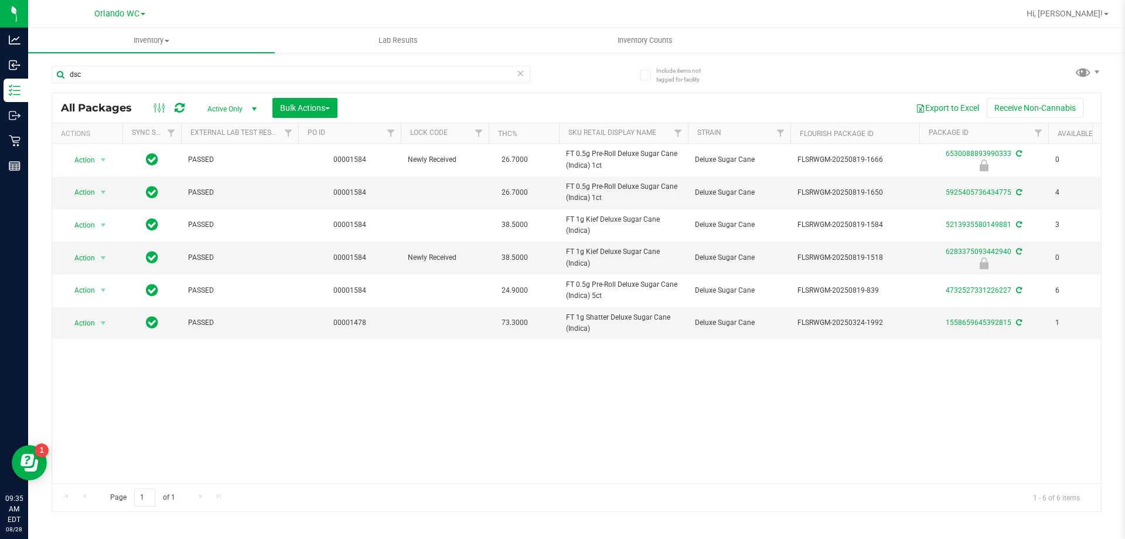
drag, startPoint x: 573, startPoint y: 474, endPoint x: 625, endPoint y: 474, distance: 52.2
click at [625, 474] on div "Action Action Edit attributes Global inventory Locate package Package audit log…" at bounding box center [576, 313] width 1049 height 339
click at [637, 445] on div "Action Action Edit attributes Global inventory Locate package Package audit log…" at bounding box center [576, 313] width 1049 height 339
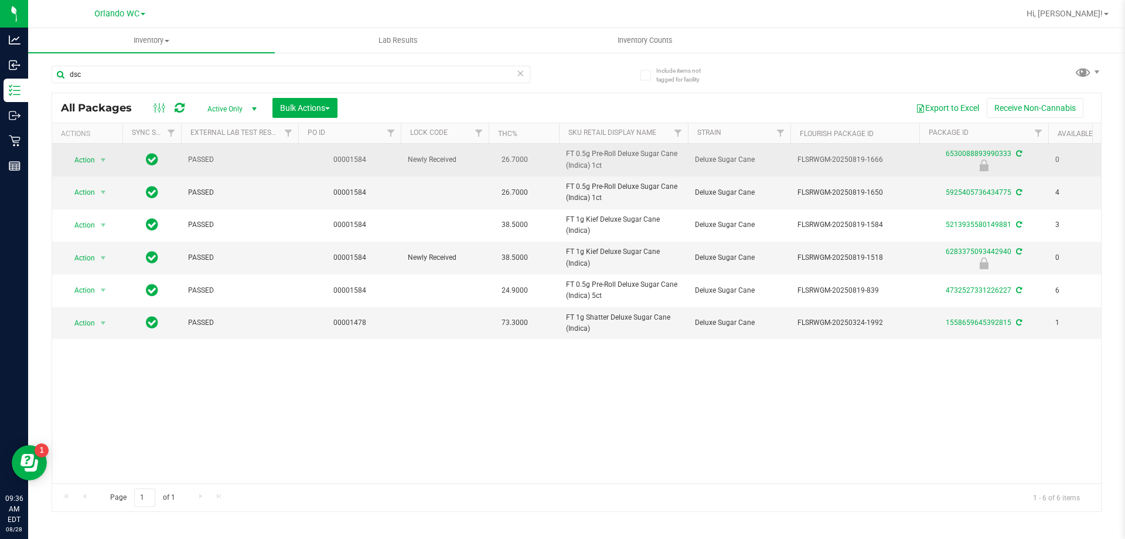
drag, startPoint x: 609, startPoint y: 176, endPoint x: 605, endPoint y: 164, distance: 12.2
click at [605, 164] on td "FT 0.5g Pre-Roll Deluxe Sugar Cane (Indica) 1ct" at bounding box center [623, 160] width 129 height 33
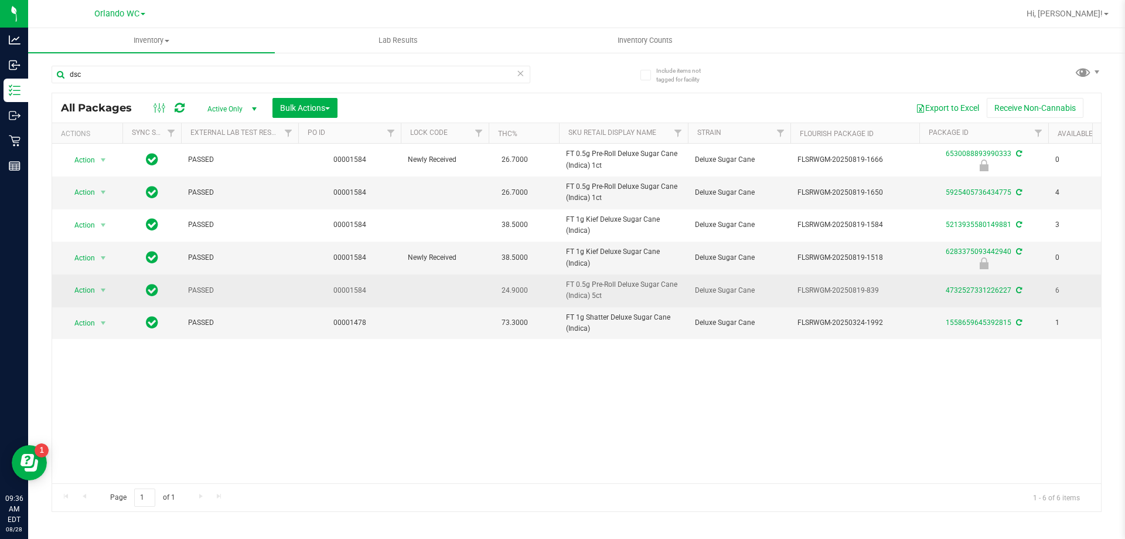
copy span "FT 0.5g Pre-Roll Deluxe Sugar Cane (Indica) 1ct"
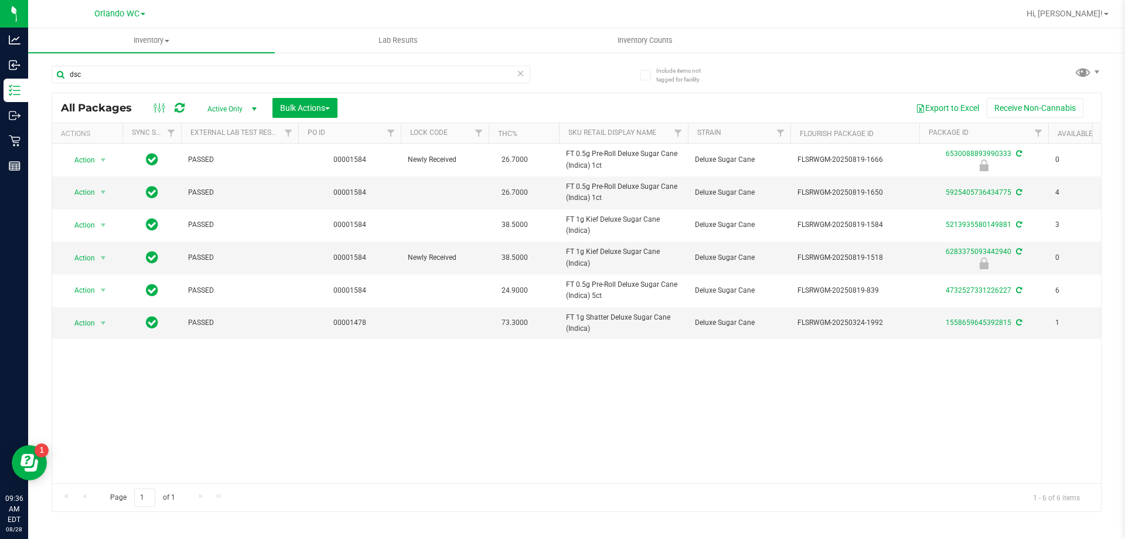
click at [927, 406] on div "Action Action Edit attributes Global inventory Locate package Package audit log…" at bounding box center [576, 313] width 1049 height 339
click at [165, 76] on input "dsc" at bounding box center [291, 75] width 479 height 18
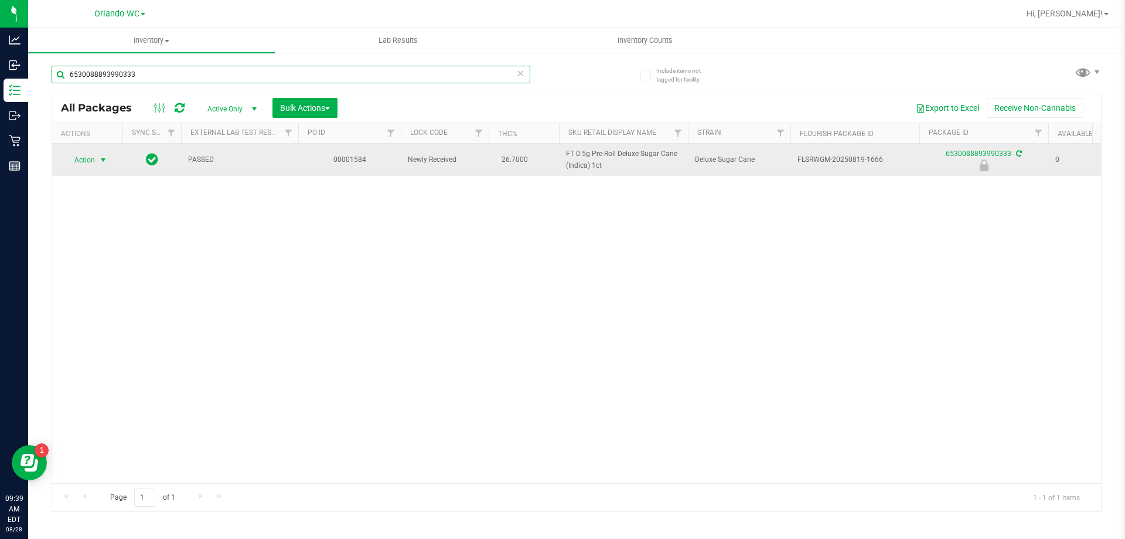
type input "6530088893990333"
click at [84, 156] on span "Action" at bounding box center [80, 160] width 32 height 16
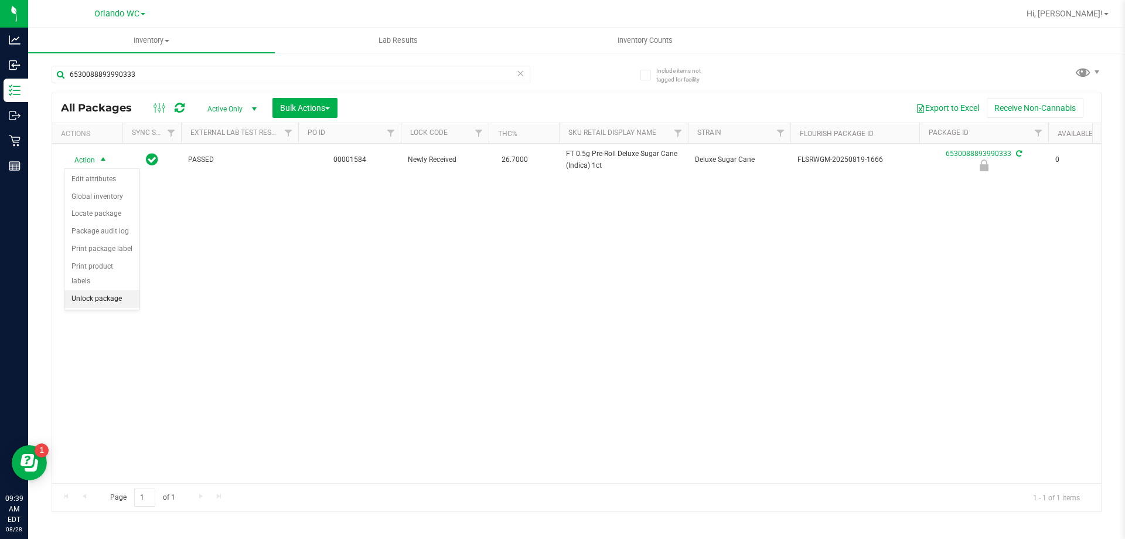
click at [110, 290] on li "Unlock package" at bounding box center [101, 299] width 75 height 18
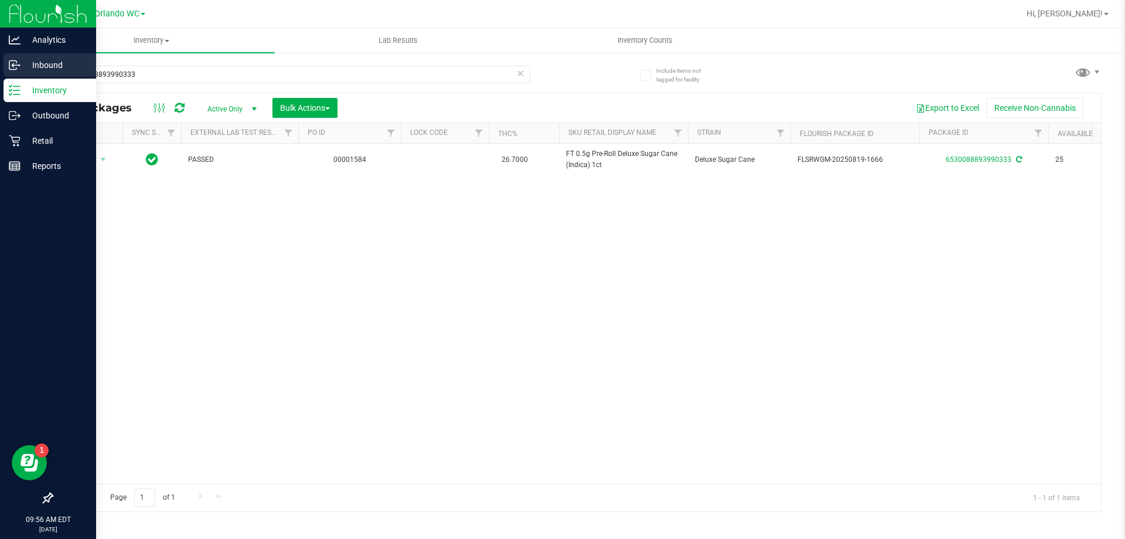
click at [13, 65] on line at bounding box center [15, 65] width 7 height 0
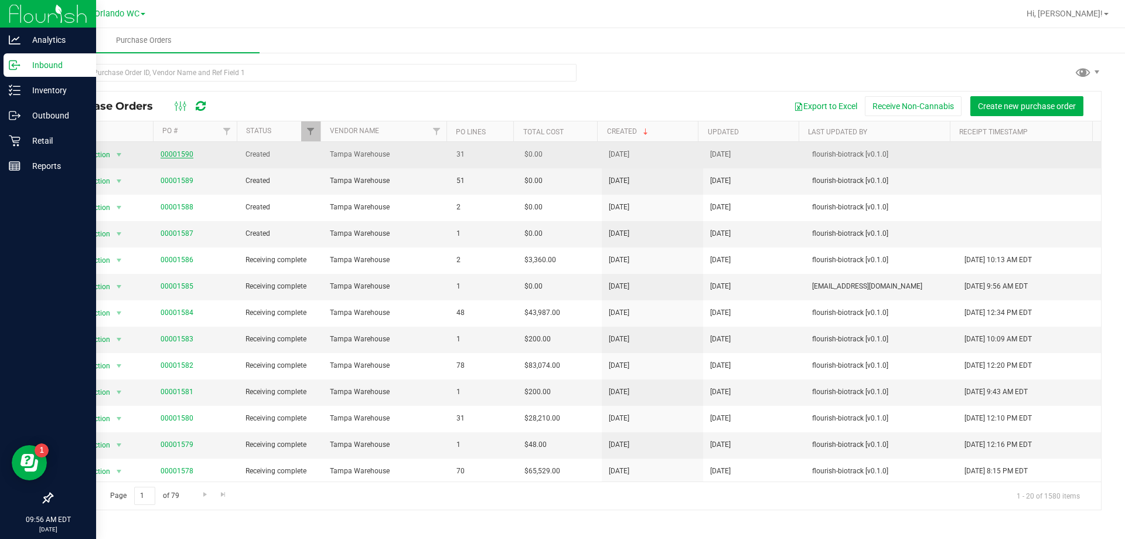
click at [177, 150] on link "00001590" at bounding box center [177, 154] width 33 height 8
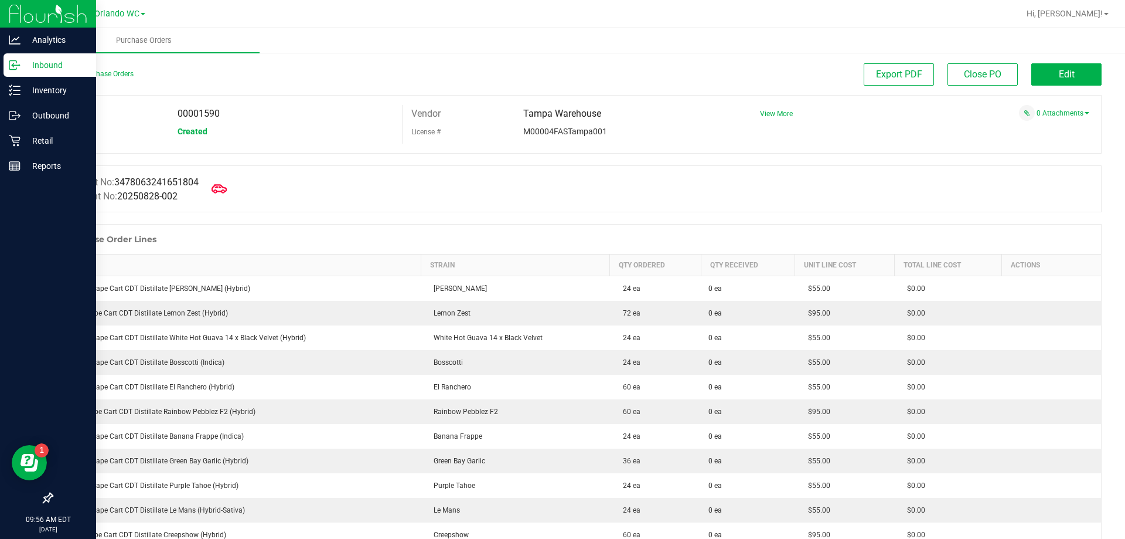
click at [224, 192] on icon at bounding box center [219, 188] width 15 height 15
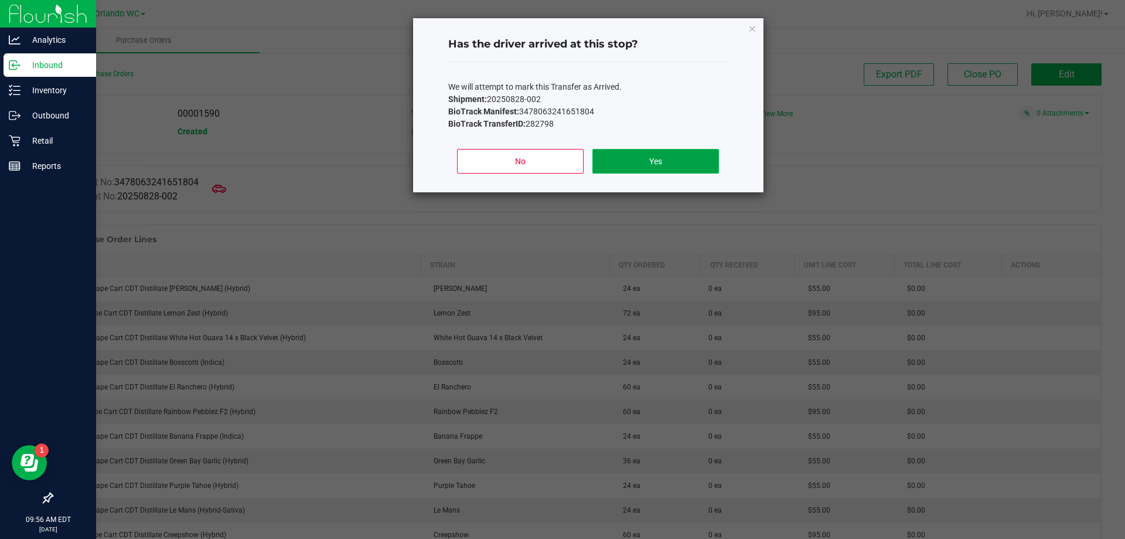
click at [717, 164] on button "Yes" at bounding box center [656, 161] width 126 height 25
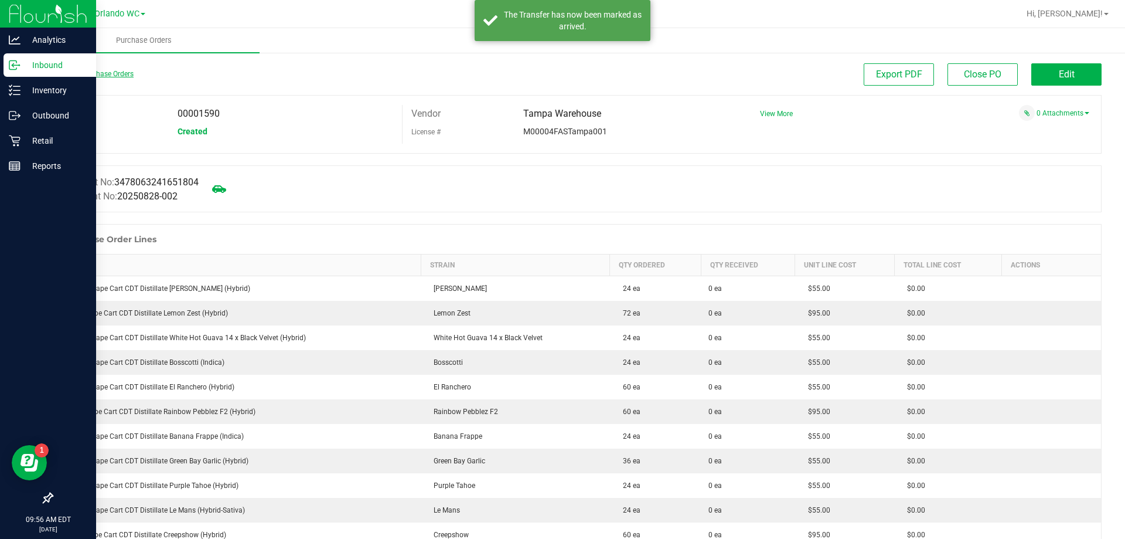
click at [106, 74] on link "Back to Purchase Orders" at bounding box center [93, 74] width 82 height 8
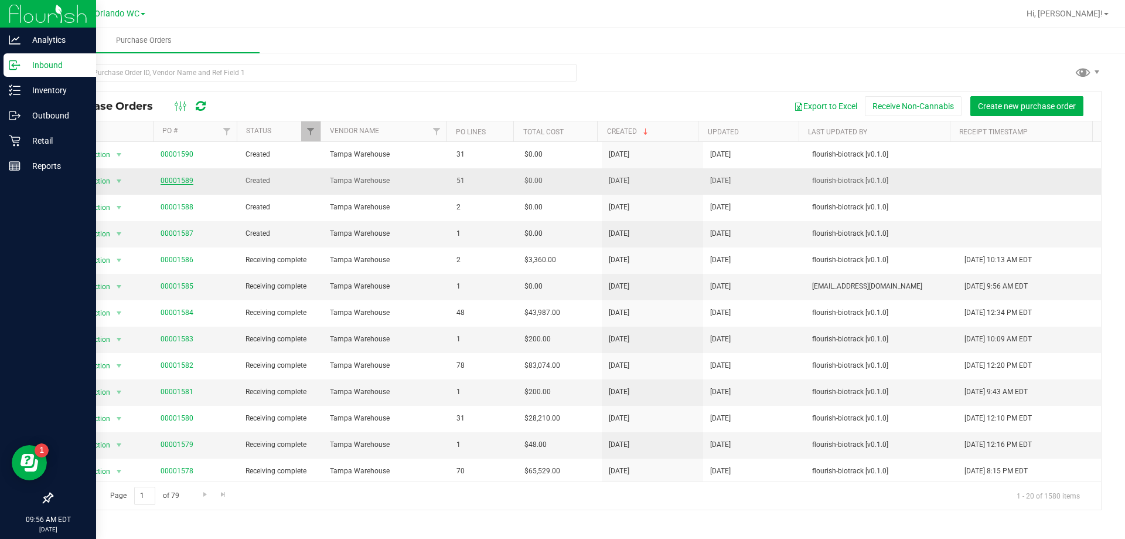
click at [175, 177] on link "00001589" at bounding box center [177, 180] width 33 height 8
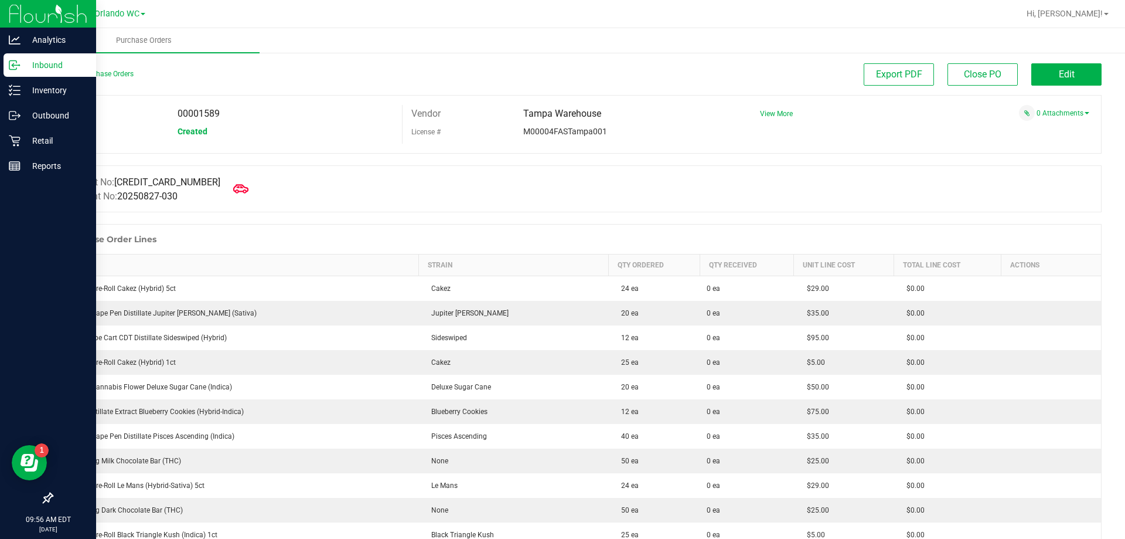
click at [228, 179] on span at bounding box center [241, 189] width 26 height 26
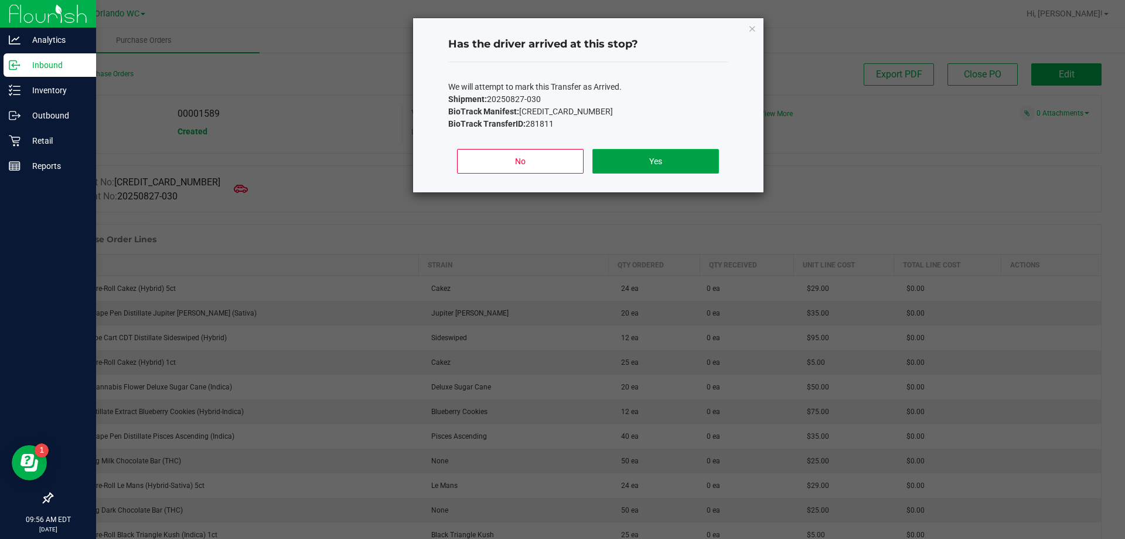
click at [612, 155] on button "Yes" at bounding box center [656, 161] width 126 height 25
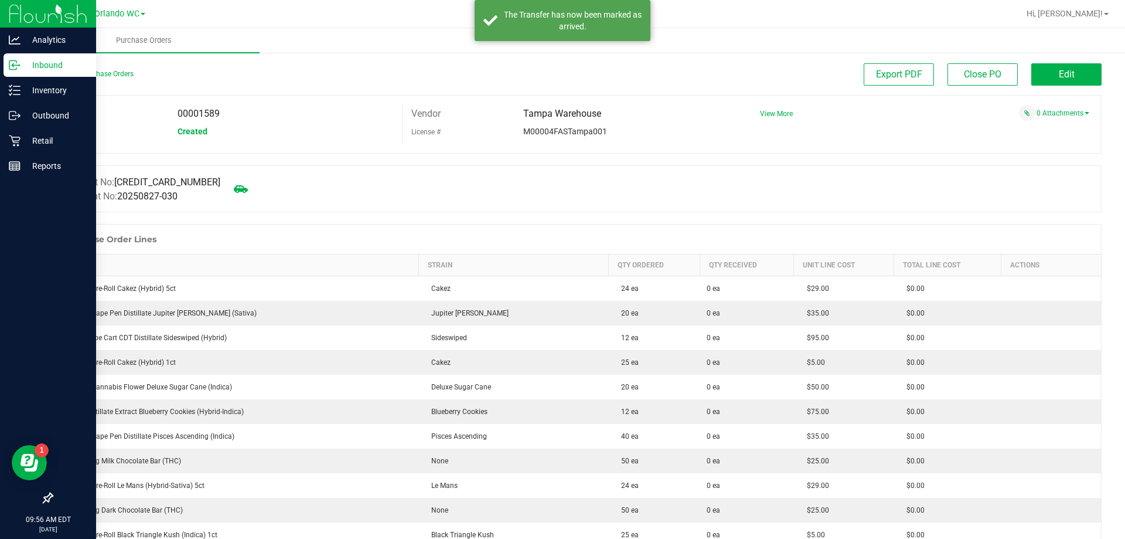
click at [67, 80] on div "Back to Purchase Orders" at bounding box center [183, 73] width 263 height 21
click at [67, 76] on link "Back to Purchase Orders" at bounding box center [93, 74] width 82 height 8
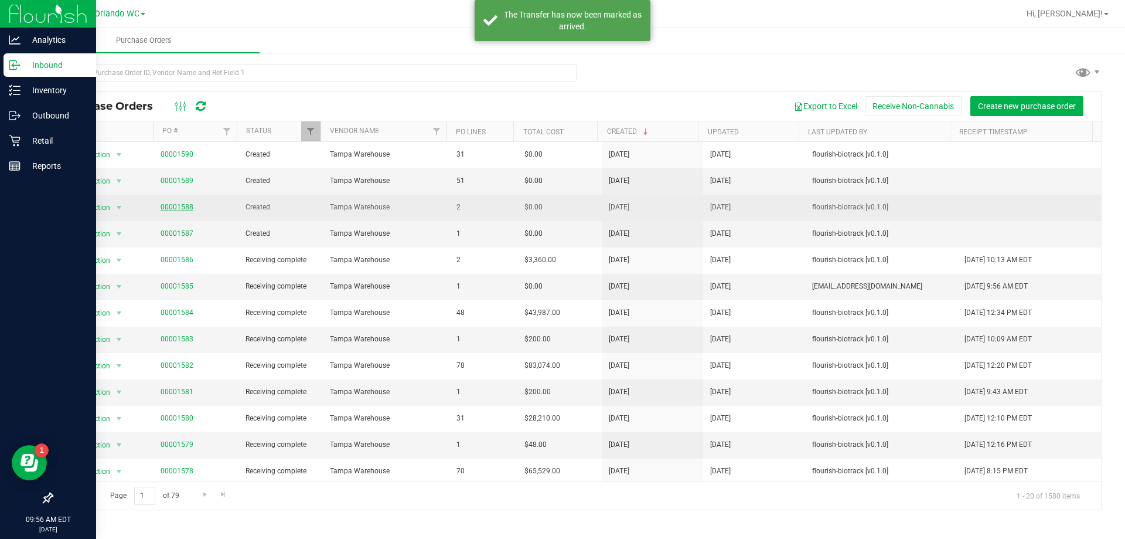
click at [181, 206] on link "00001588" at bounding box center [177, 207] width 33 height 8
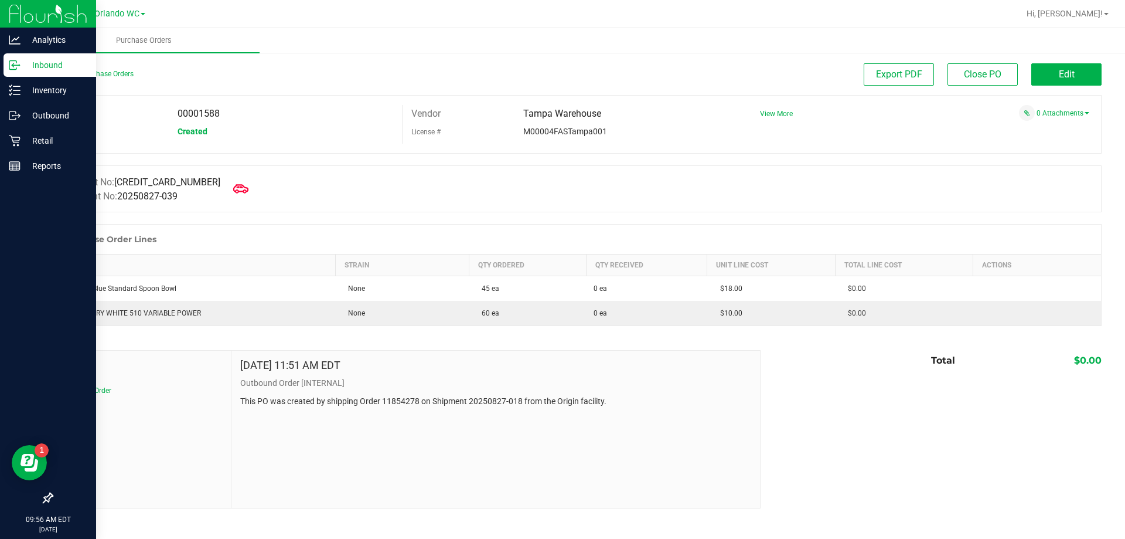
click at [233, 194] on icon at bounding box center [240, 188] width 15 height 15
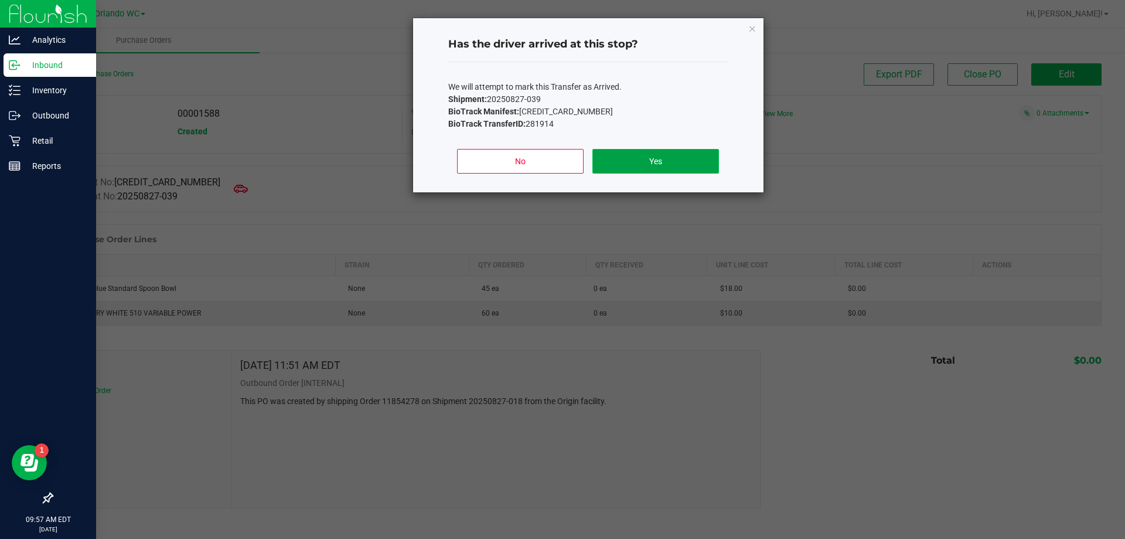
click at [654, 168] on button "Yes" at bounding box center [656, 161] width 126 height 25
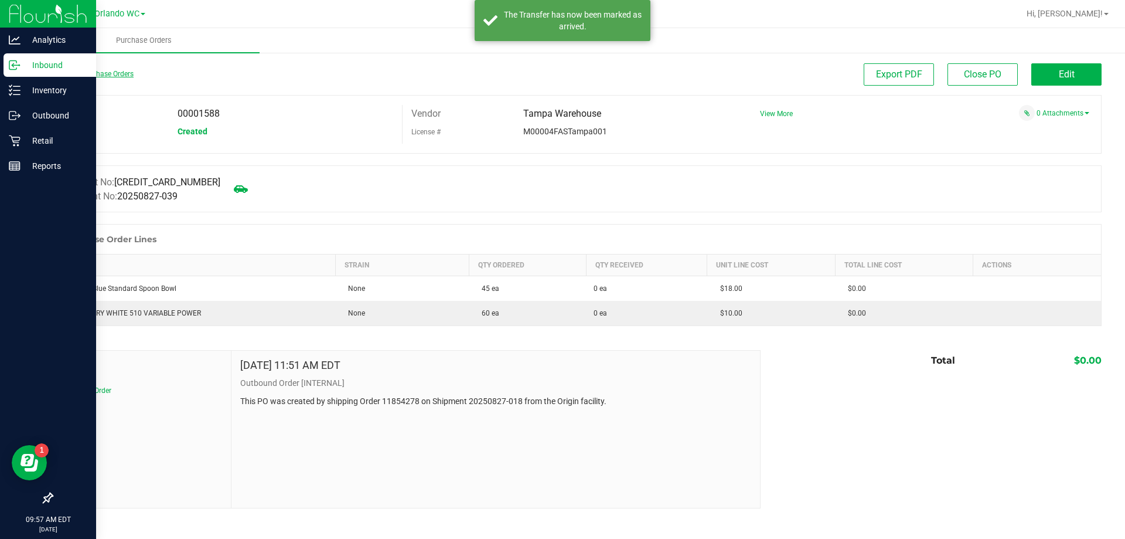
click at [100, 75] on link "Back to Purchase Orders" at bounding box center [93, 74] width 82 height 8
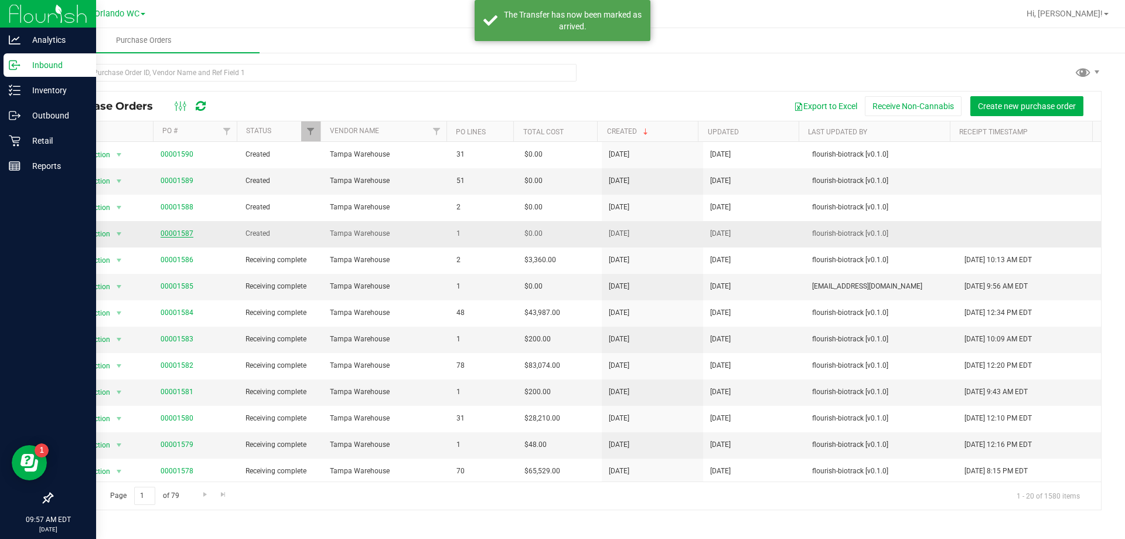
click at [167, 229] on link "00001587" at bounding box center [177, 233] width 33 height 8
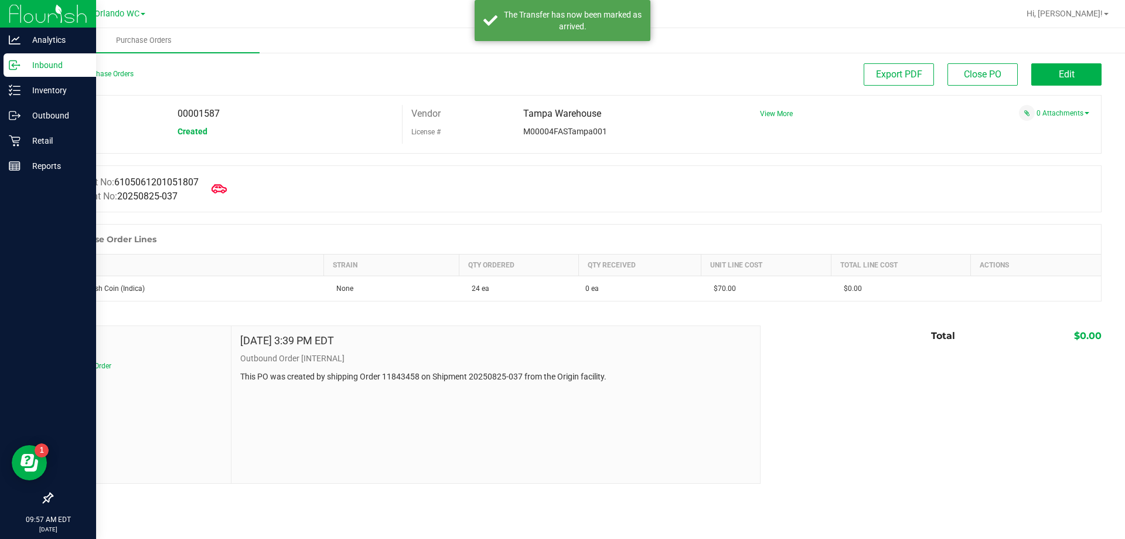
click at [224, 185] on icon at bounding box center [219, 188] width 15 height 9
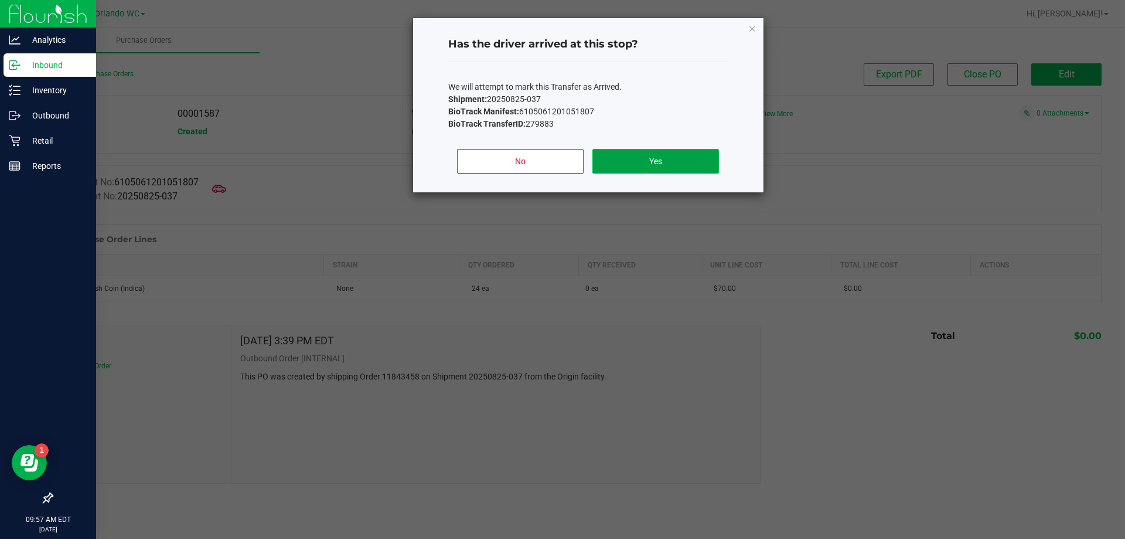
click at [644, 168] on button "Yes" at bounding box center [656, 161] width 126 height 25
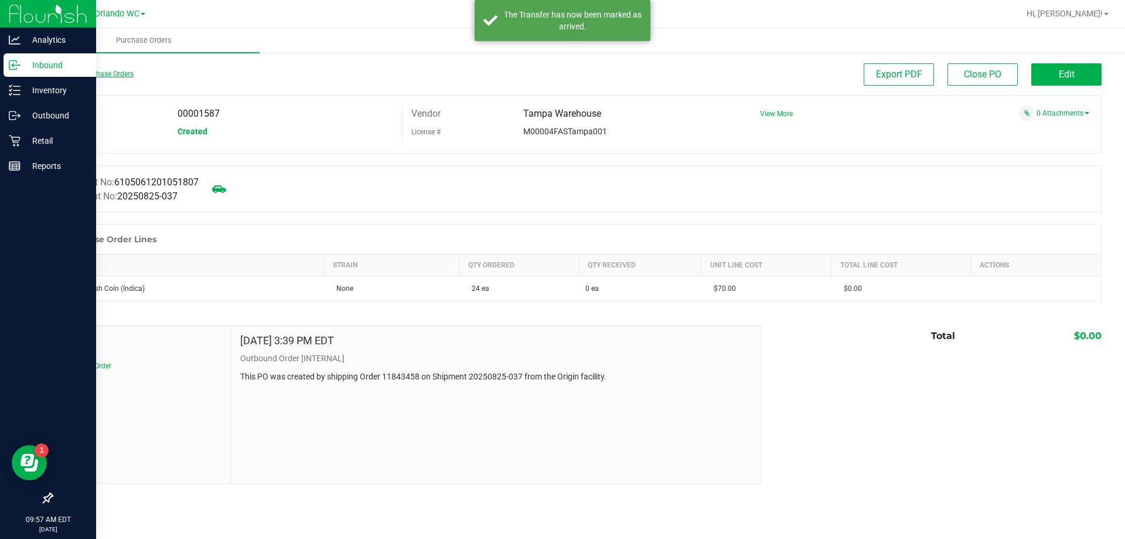
click at [77, 77] on link "Back to Purchase Orders" at bounding box center [93, 74] width 82 height 8
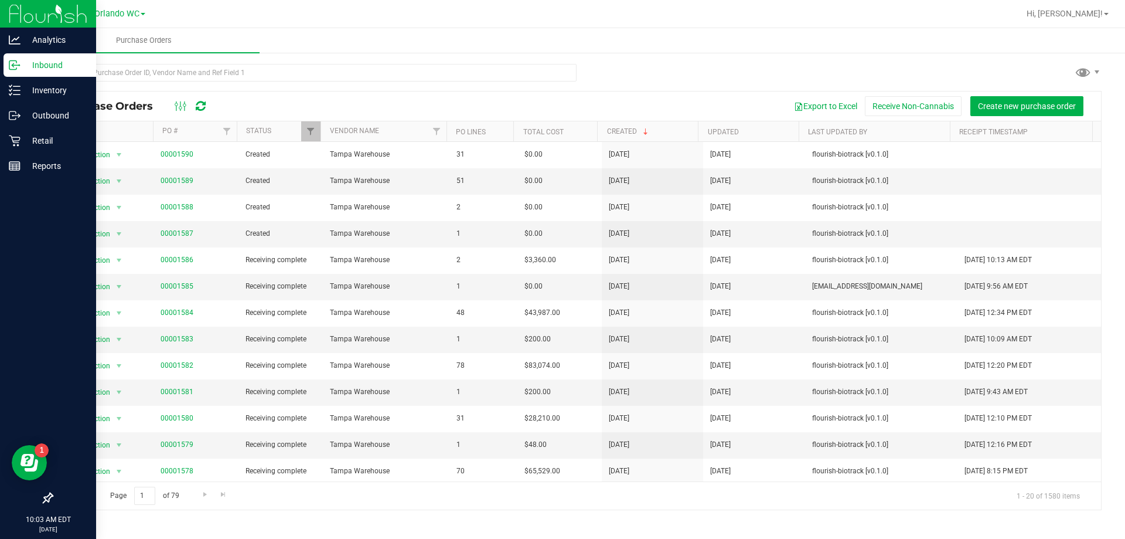
click at [239, 538] on div "Purchase Orders Purchase Orders Export to Excel Receive Non-Cannabis Create new…" at bounding box center [576, 283] width 1097 height 511
click at [268, 509] on div "Page 1 of 79 1 - 20 of 1580 items" at bounding box center [576, 495] width 1049 height 28
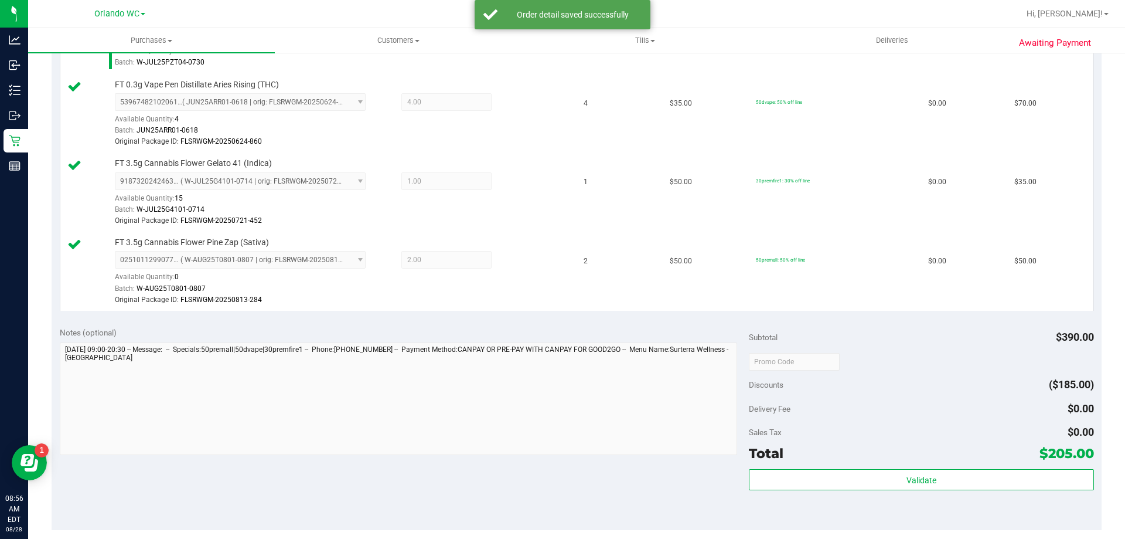
scroll to position [528, 0]
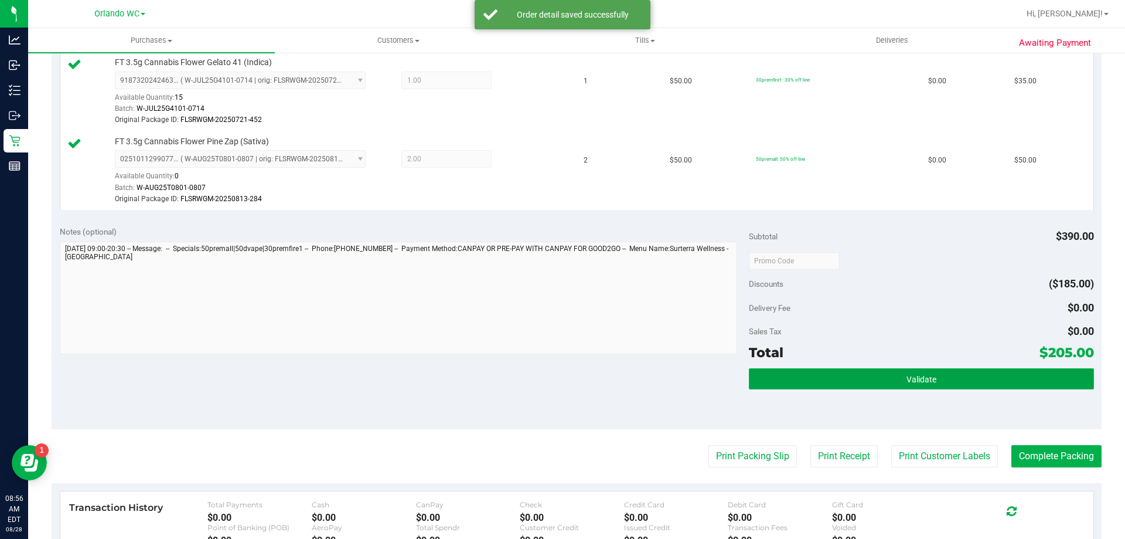
click at [938, 380] on button "Validate" at bounding box center [921, 378] width 345 height 21
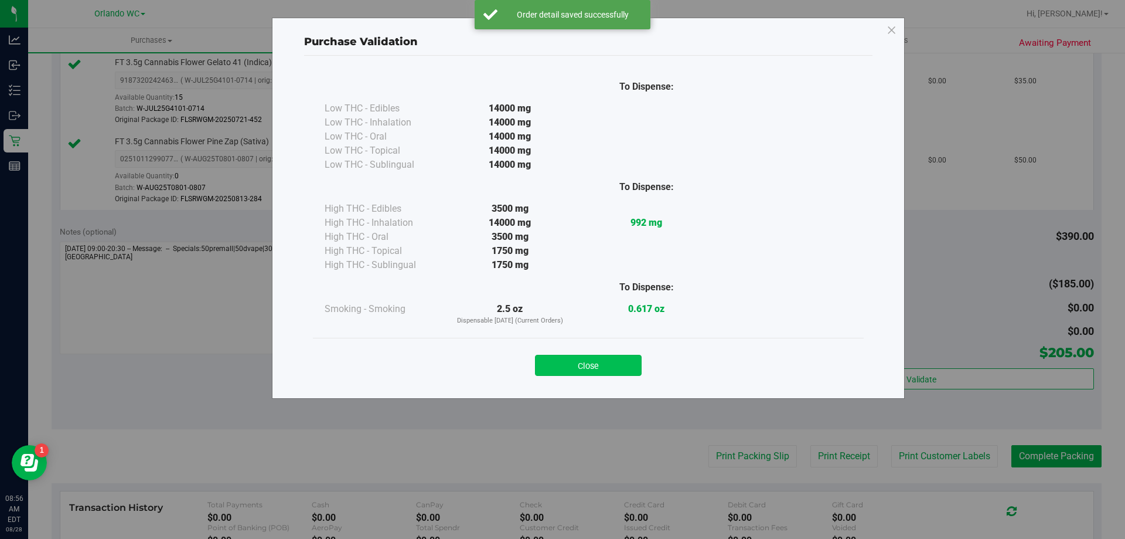
click at [594, 366] on button "Close" at bounding box center [588, 365] width 107 height 21
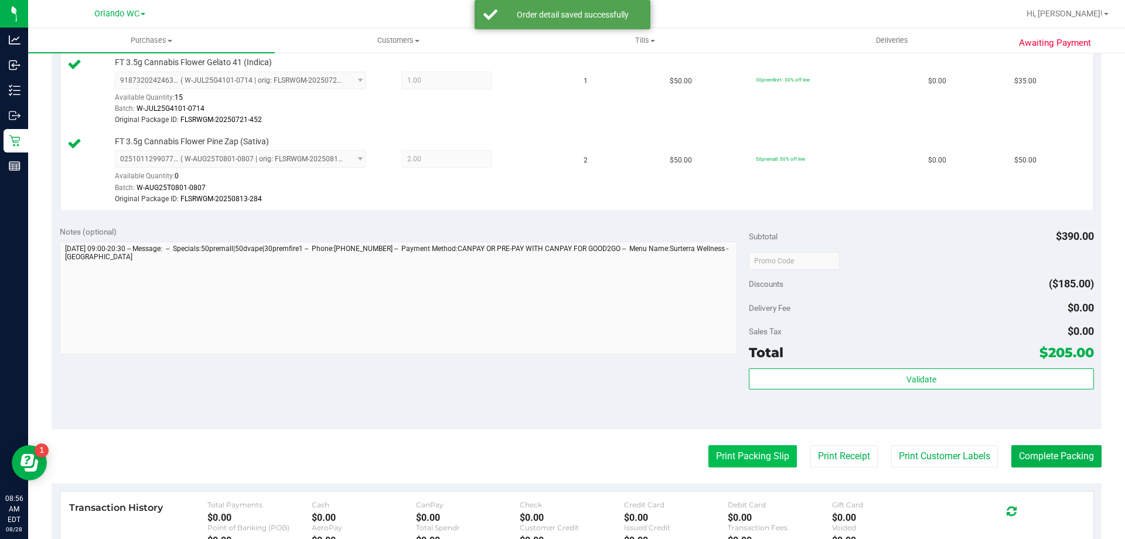
click at [761, 461] on button "Print Packing Slip" at bounding box center [753, 456] width 89 height 22
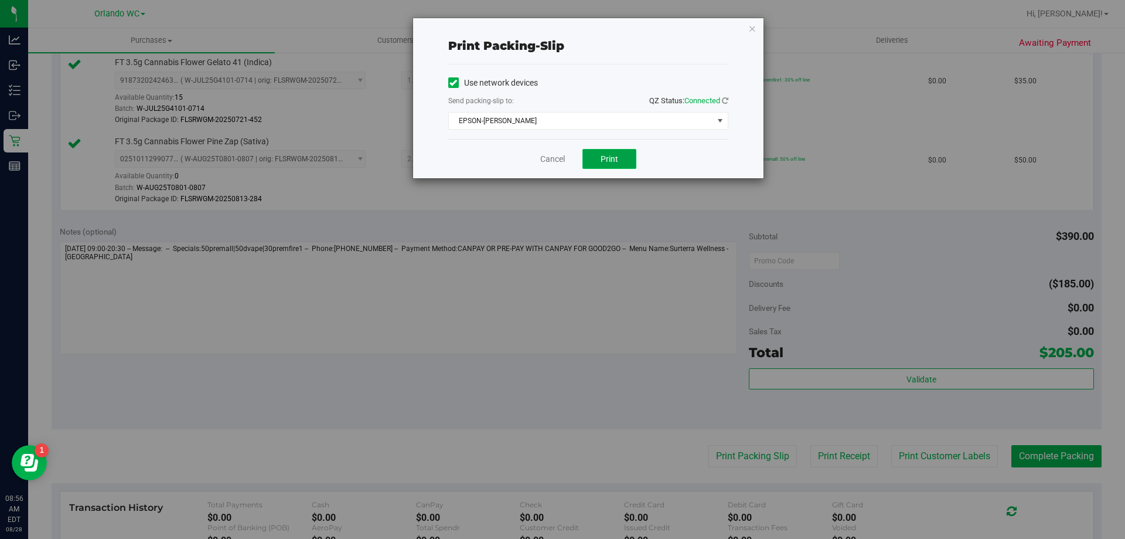
click at [610, 158] on span "Print" at bounding box center [610, 158] width 18 height 9
click at [540, 165] on div "Cancel Print" at bounding box center [588, 158] width 280 height 39
click at [543, 161] on link "Cancel" at bounding box center [552, 159] width 25 height 12
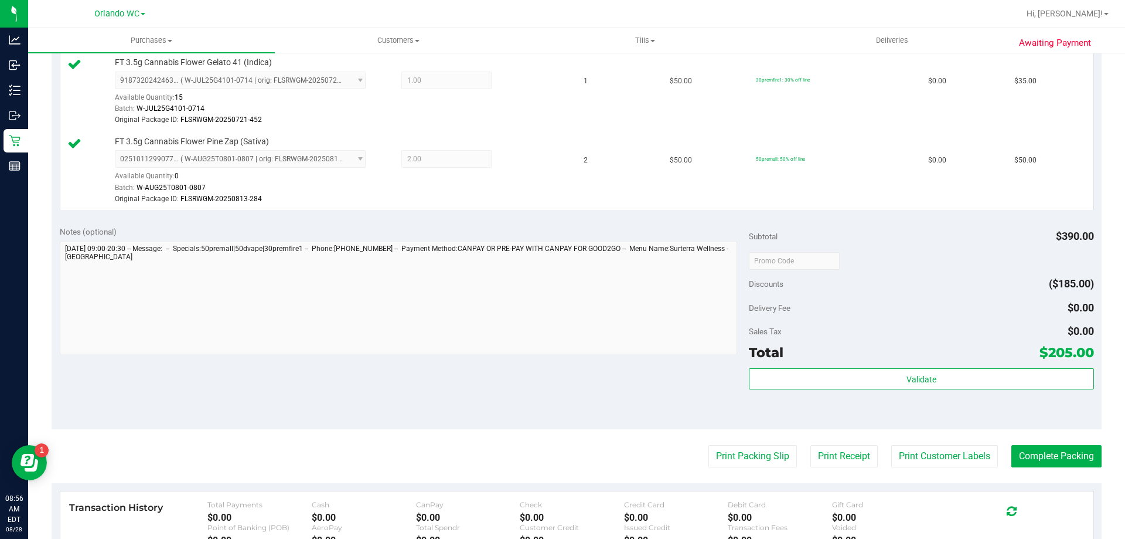
click at [1006, 443] on purchase-details "Back Edit Purchase Cancel Purchase View Profile # 11860173 BioTrack ID: - Submi…" at bounding box center [577, 119] width 1050 height 1166
click at [1015, 454] on button "Complete Packing" at bounding box center [1057, 456] width 90 height 22
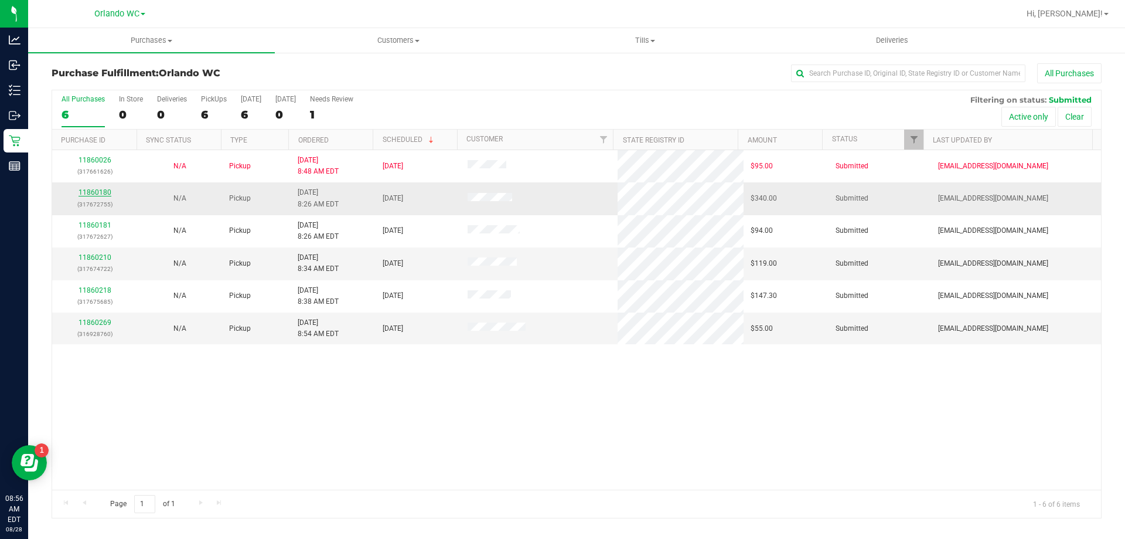
click at [98, 195] on link "11860180" at bounding box center [95, 192] width 33 height 8
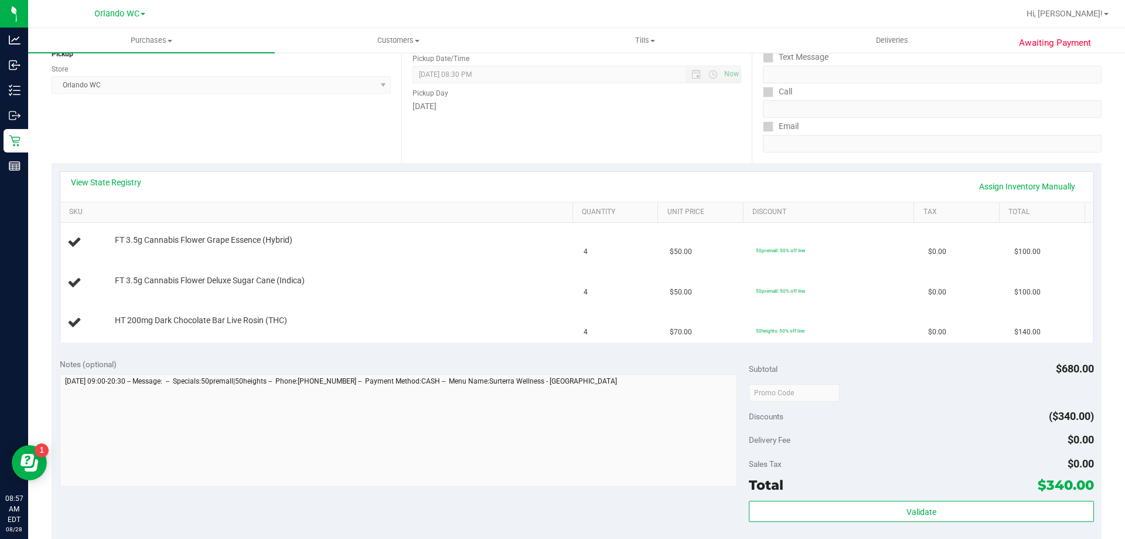
scroll to position [154, 0]
click at [102, 175] on div "View State Registry Assign Inventory Manually" at bounding box center [576, 186] width 1033 height 30
click at [84, 186] on link "View State Registry" at bounding box center [106, 182] width 70 height 12
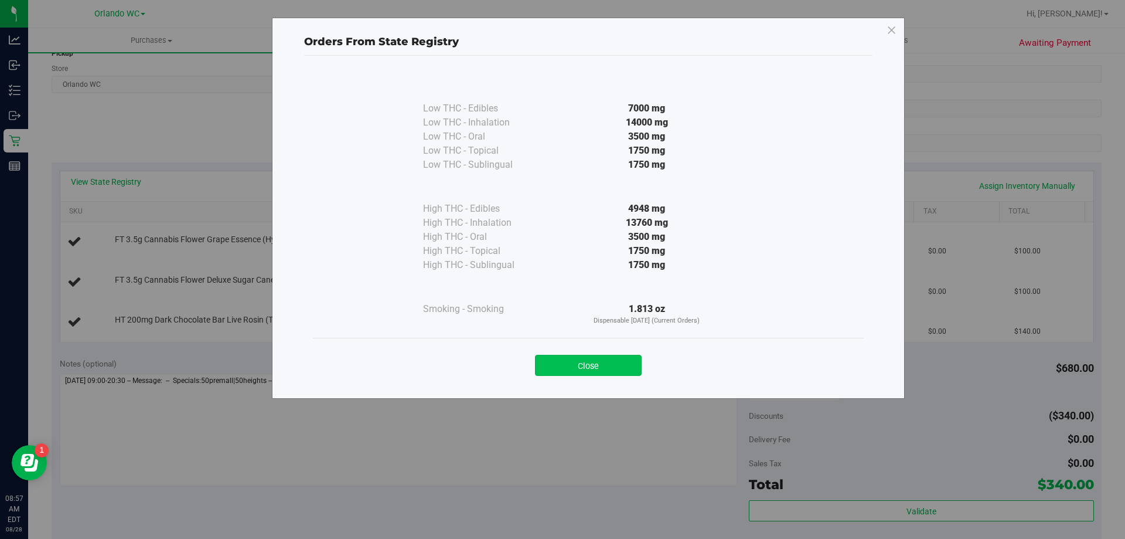
click at [600, 358] on button "Close" at bounding box center [588, 365] width 107 height 21
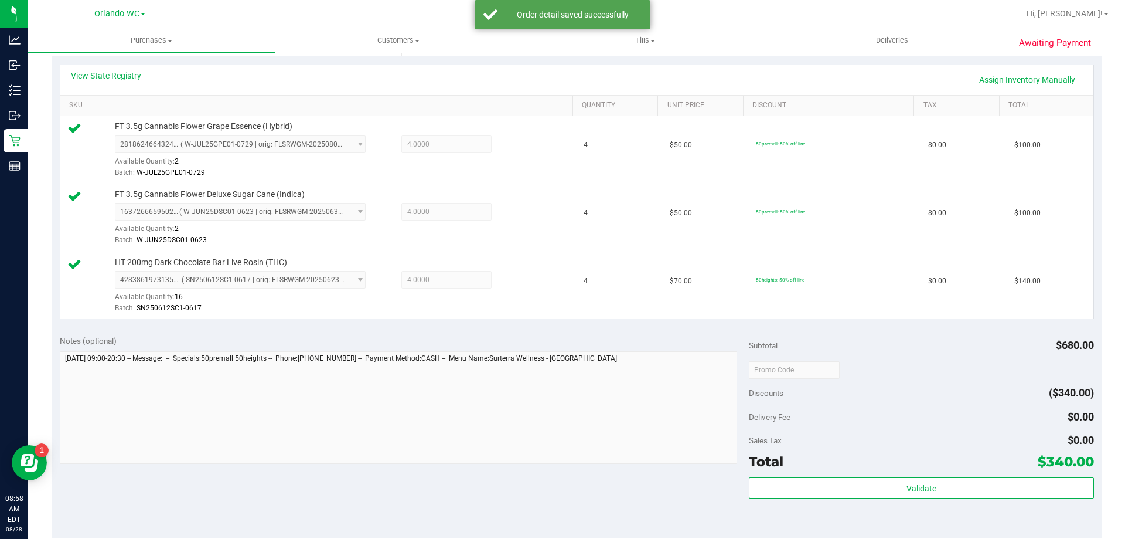
scroll to position [447, 0]
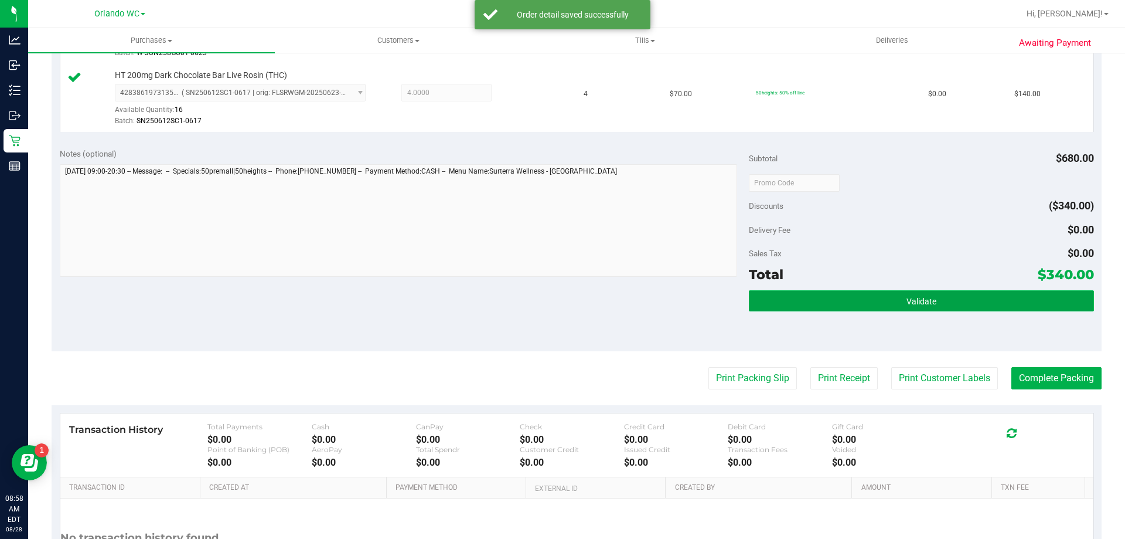
click at [958, 307] on button "Validate" at bounding box center [921, 300] width 345 height 21
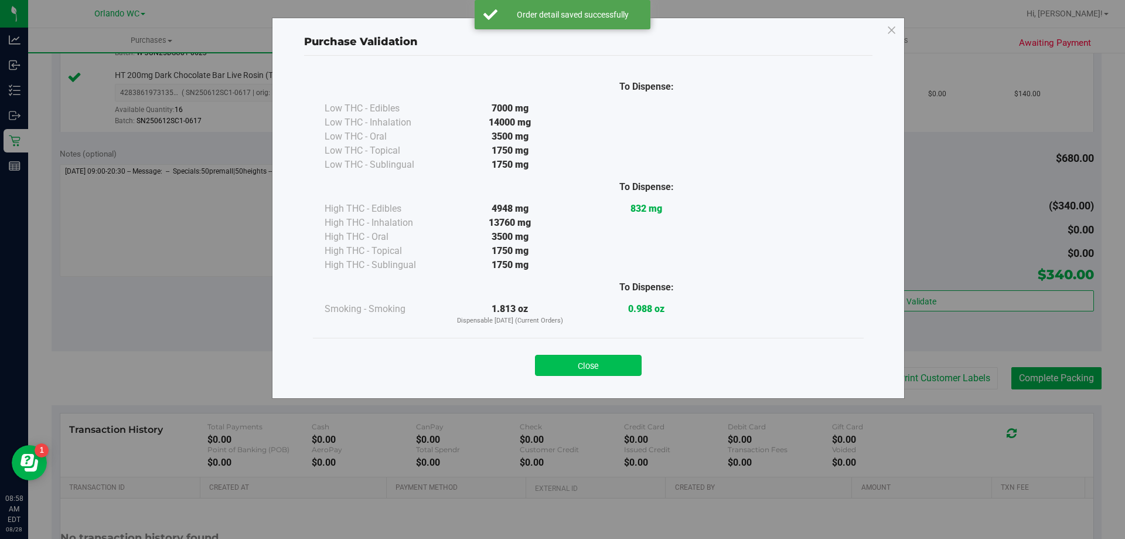
click at [613, 356] on button "Close" at bounding box center [588, 365] width 107 height 21
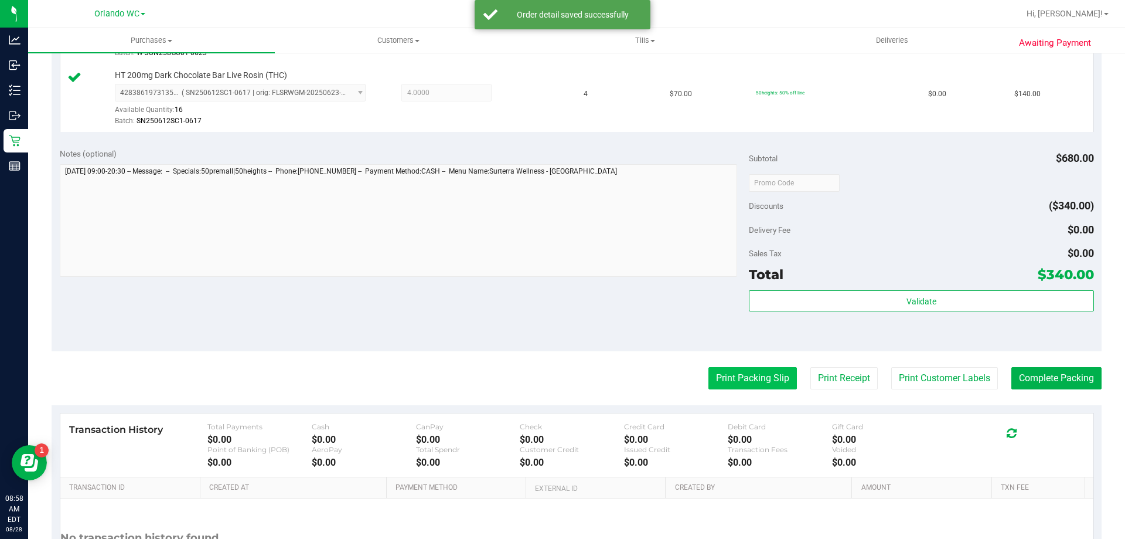
click at [730, 371] on button "Print Packing Slip" at bounding box center [753, 378] width 89 height 22
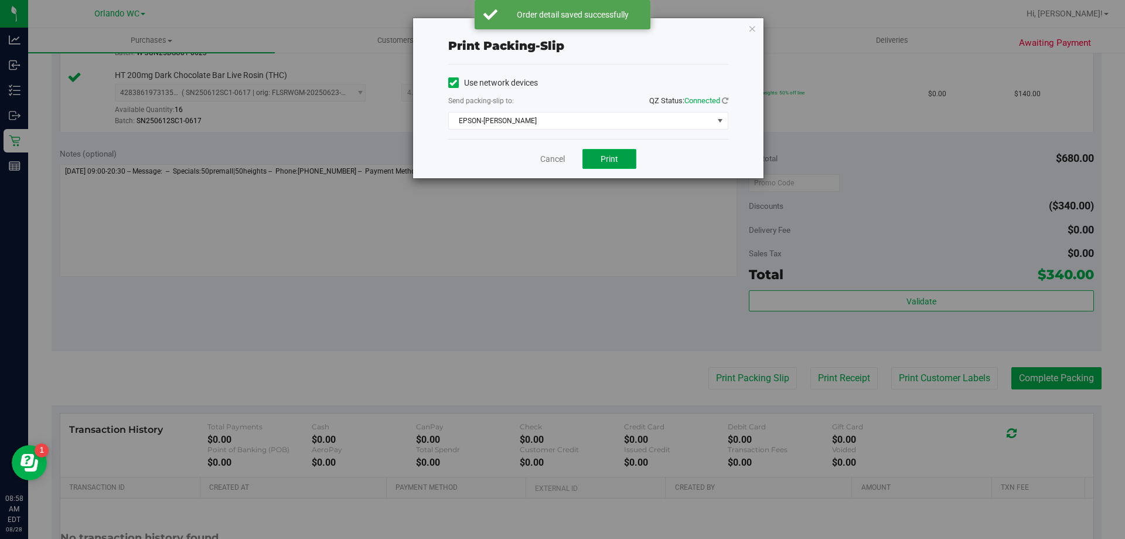
click at [619, 160] on button "Print" at bounding box center [610, 159] width 54 height 20
click at [562, 155] on link "Cancel" at bounding box center [552, 159] width 25 height 12
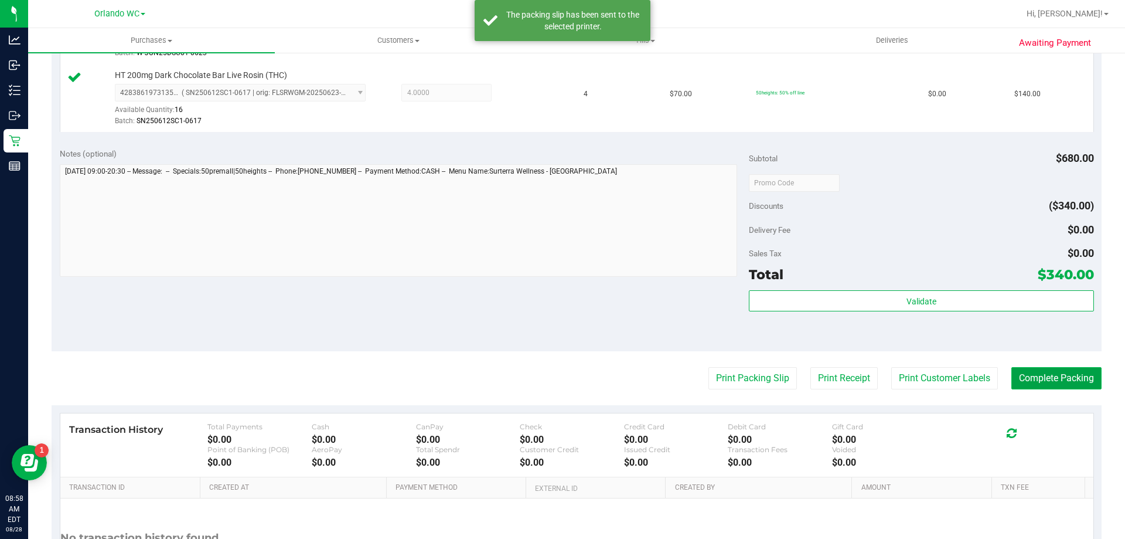
click at [1045, 378] on button "Complete Packing" at bounding box center [1057, 378] width 90 height 22
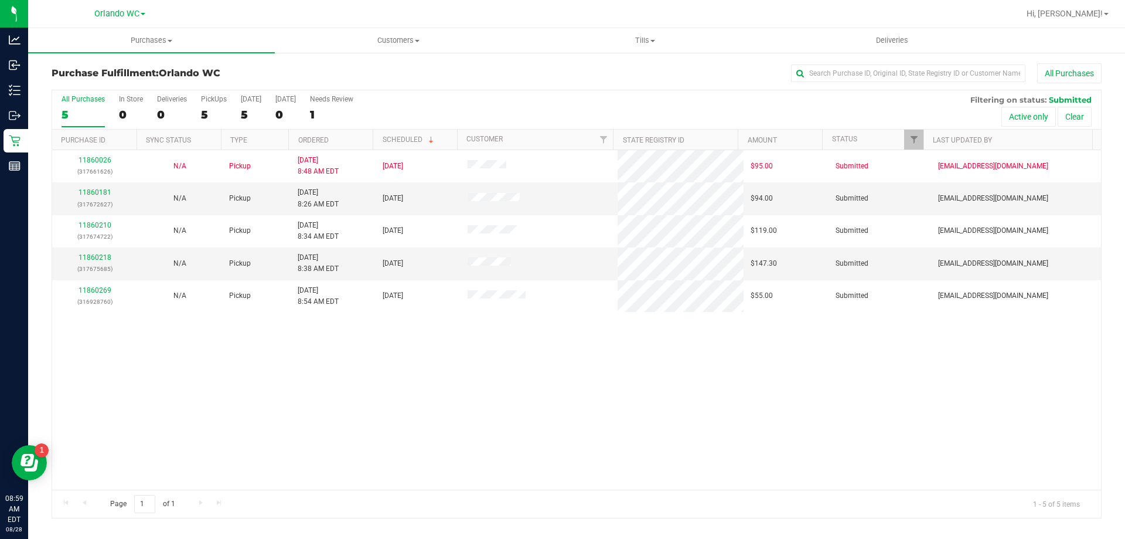
click at [739, 428] on div "11860026 (317661626) N/A Pickup 8/28/2025 8:48 AM EDT 8/28/2025 $95.00 Submitte…" at bounding box center [576, 319] width 1049 height 339
click at [108, 193] on link "11860181" at bounding box center [95, 192] width 33 height 8
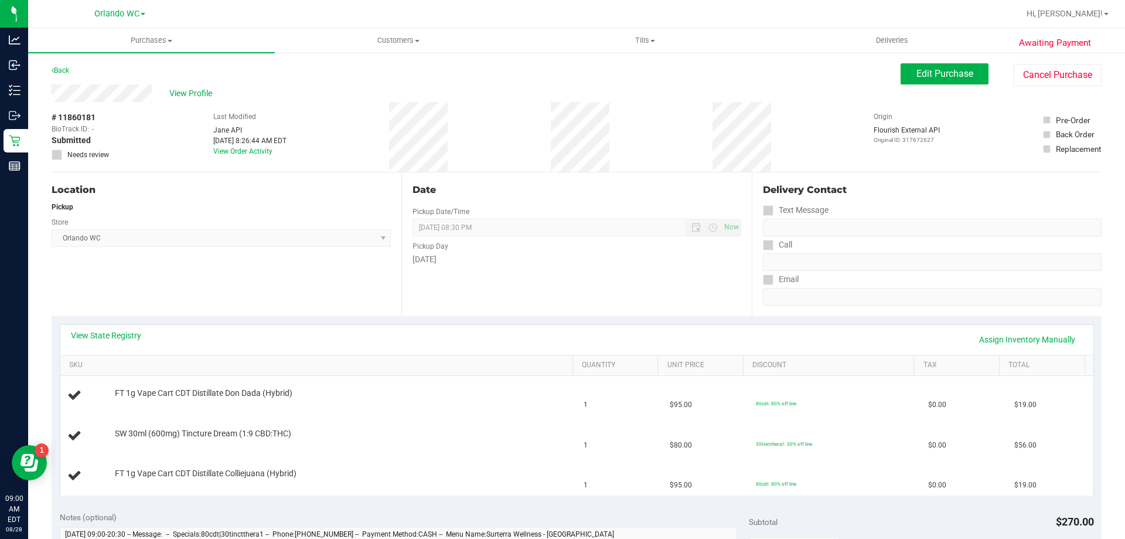
click at [491, 283] on div "Date Pickup Date/Time 08/28/2025 Now 08/28/2025 08:30 PM Now Pickup Day Thursday" at bounding box center [576, 244] width 350 height 144
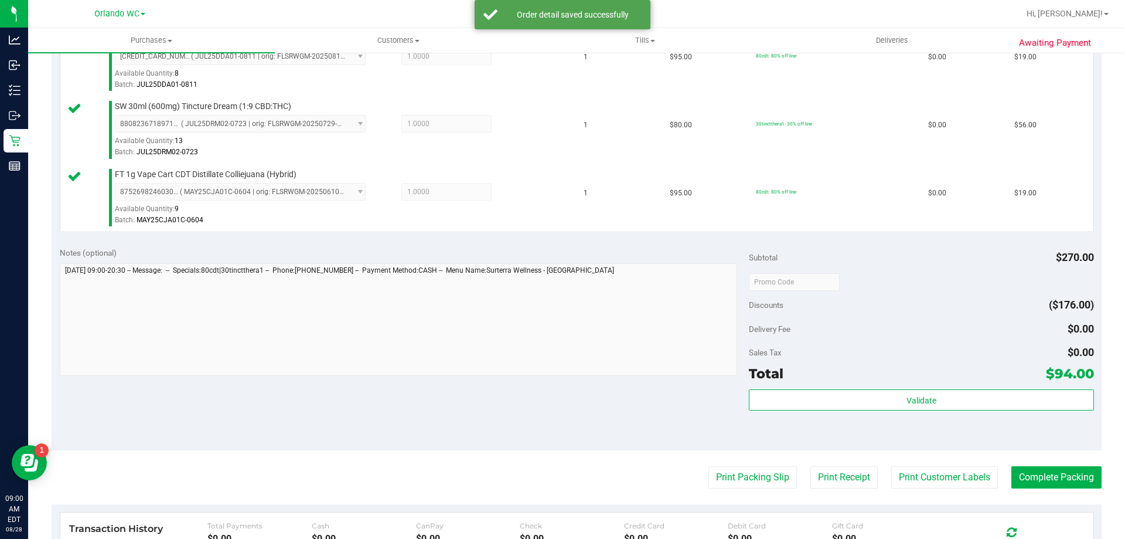
scroll to position [410, 0]
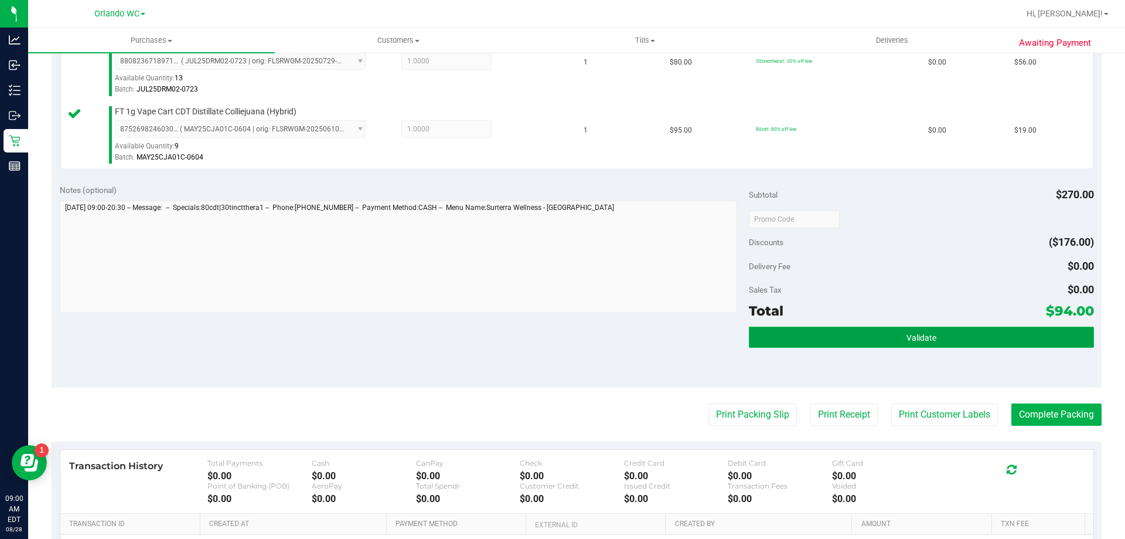
click at [911, 339] on span "Validate" at bounding box center [922, 337] width 30 height 9
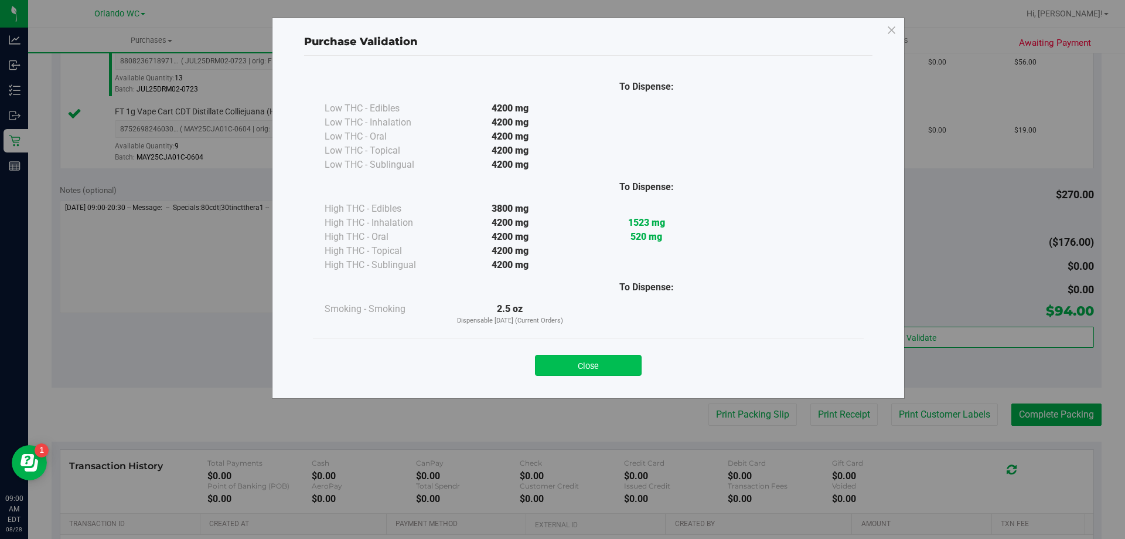
click at [584, 368] on button "Close" at bounding box center [588, 365] width 107 height 21
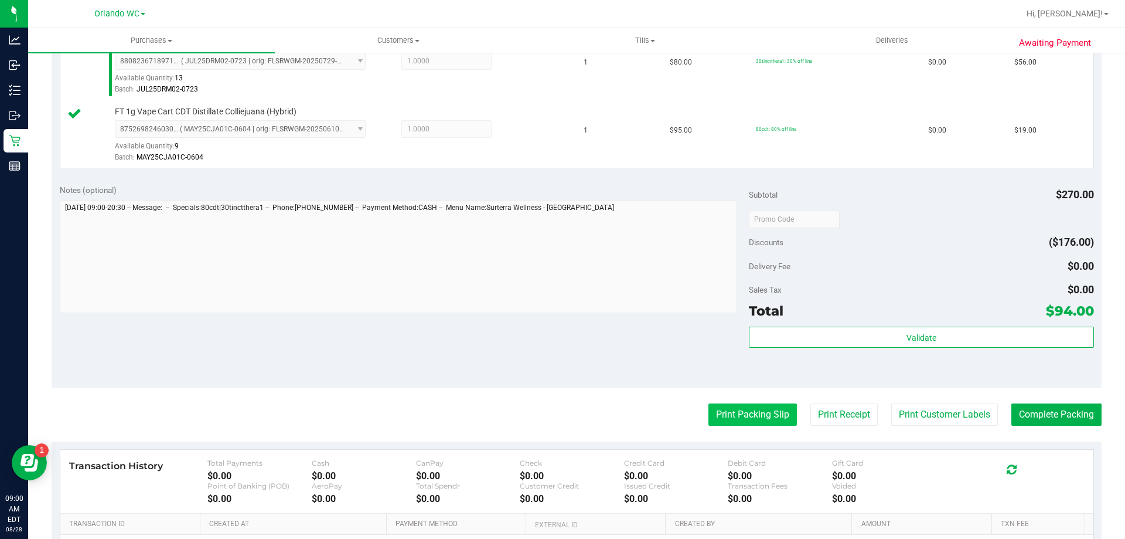
click at [724, 409] on button "Print Packing Slip" at bounding box center [753, 414] width 89 height 22
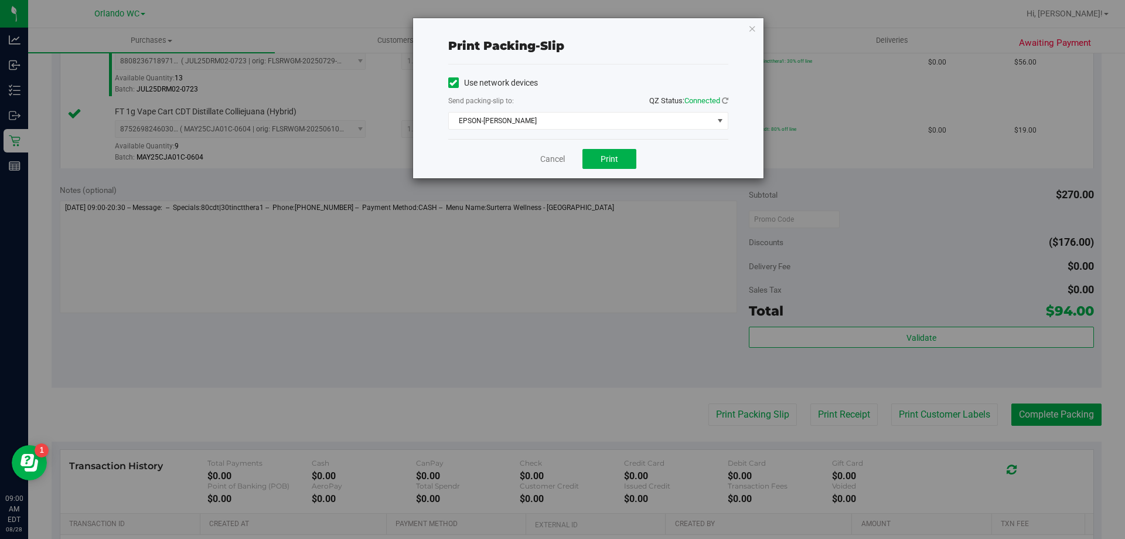
click at [613, 169] on div "Cancel Print" at bounding box center [588, 158] width 280 height 39
click at [613, 165] on button "Print" at bounding box center [610, 159] width 54 height 20
click at [561, 158] on link "Cancel" at bounding box center [552, 159] width 25 height 12
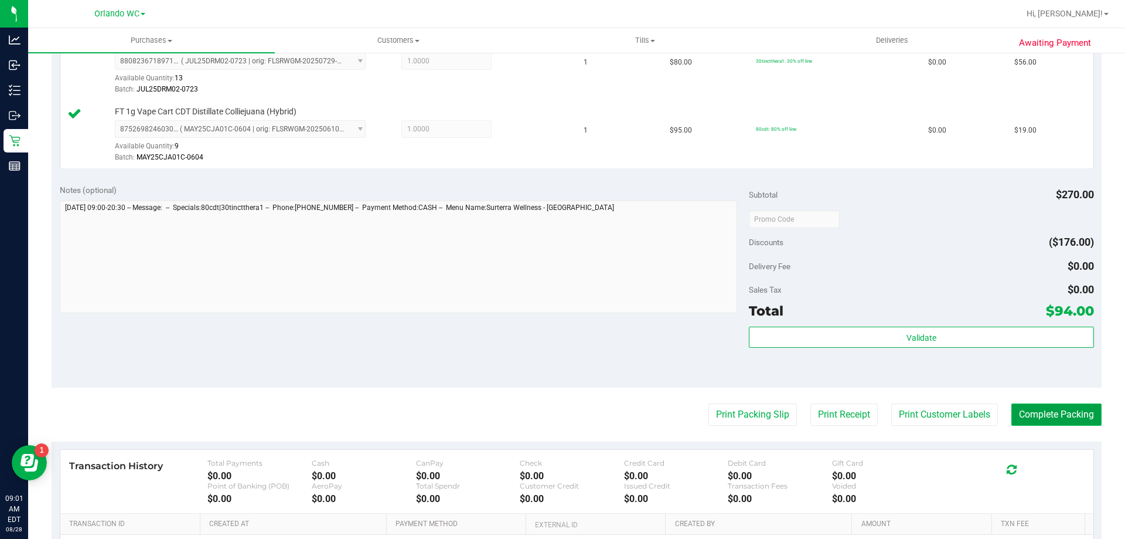
click at [1042, 406] on button "Complete Packing" at bounding box center [1057, 414] width 90 height 22
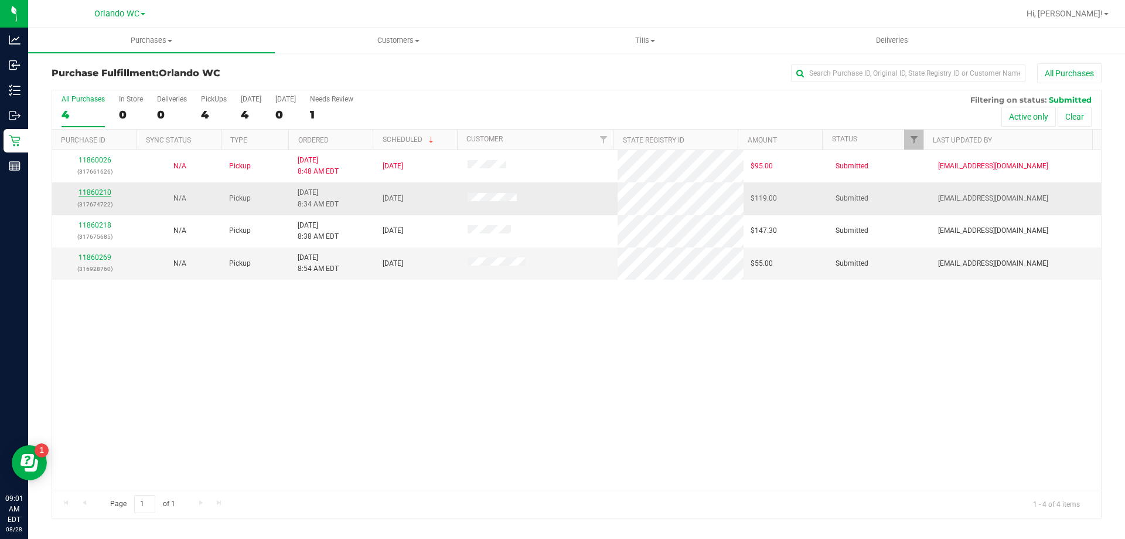
click at [99, 196] on link "11860210" at bounding box center [95, 192] width 33 height 8
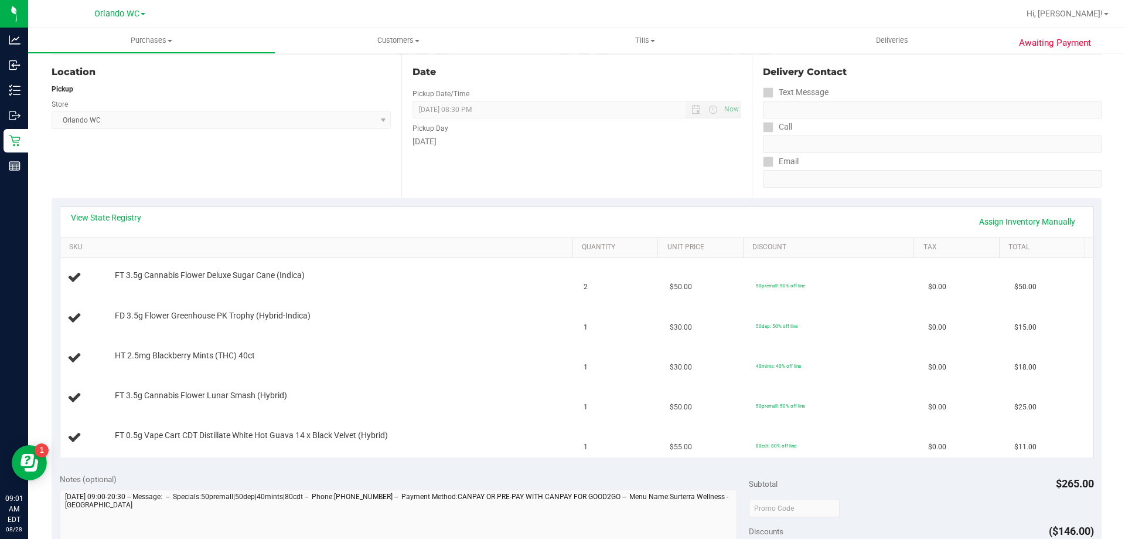
scroll to position [117, 0]
click at [111, 219] on link "View State Registry" at bounding box center [106, 218] width 70 height 12
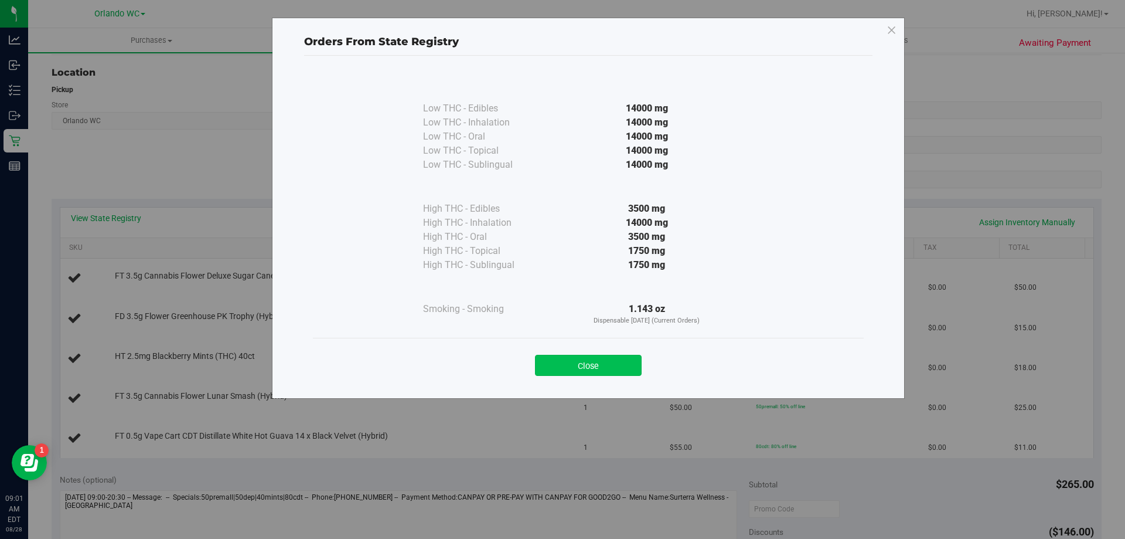
click at [582, 360] on button "Close" at bounding box center [588, 365] width 107 height 21
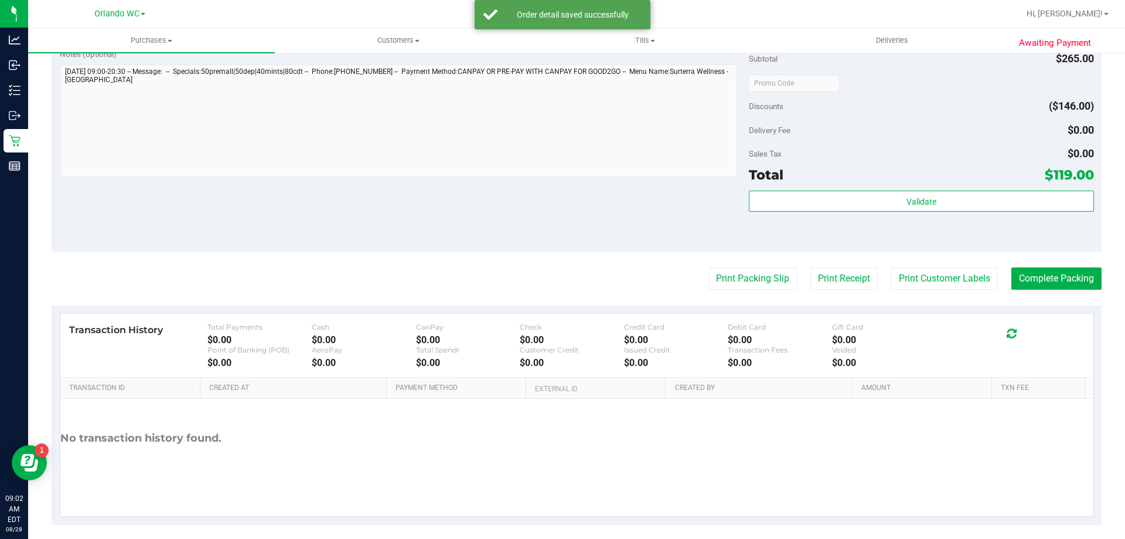
scroll to position [691, 0]
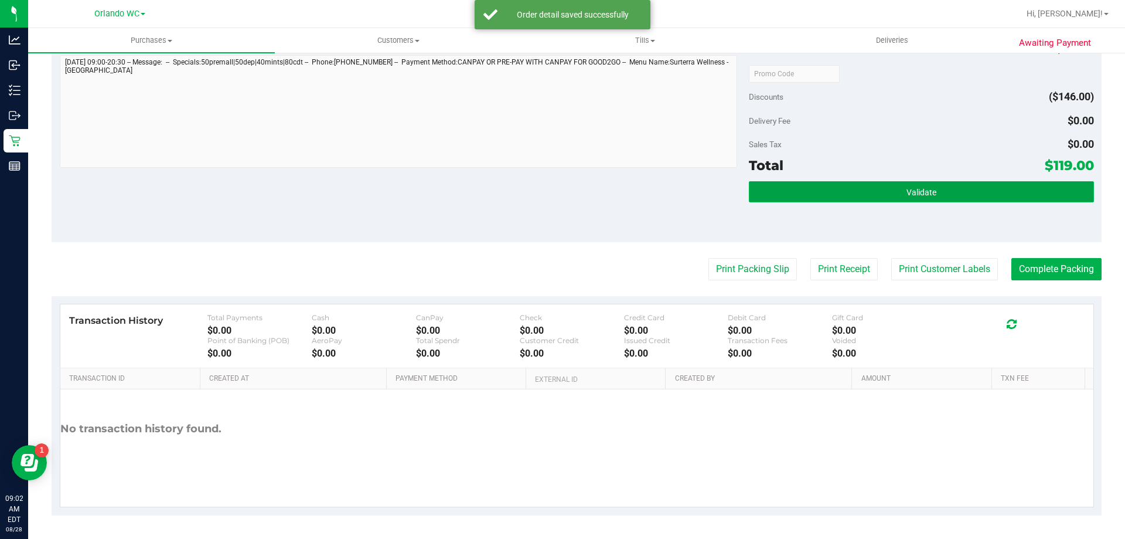
click at [882, 188] on button "Validate" at bounding box center [921, 191] width 345 height 21
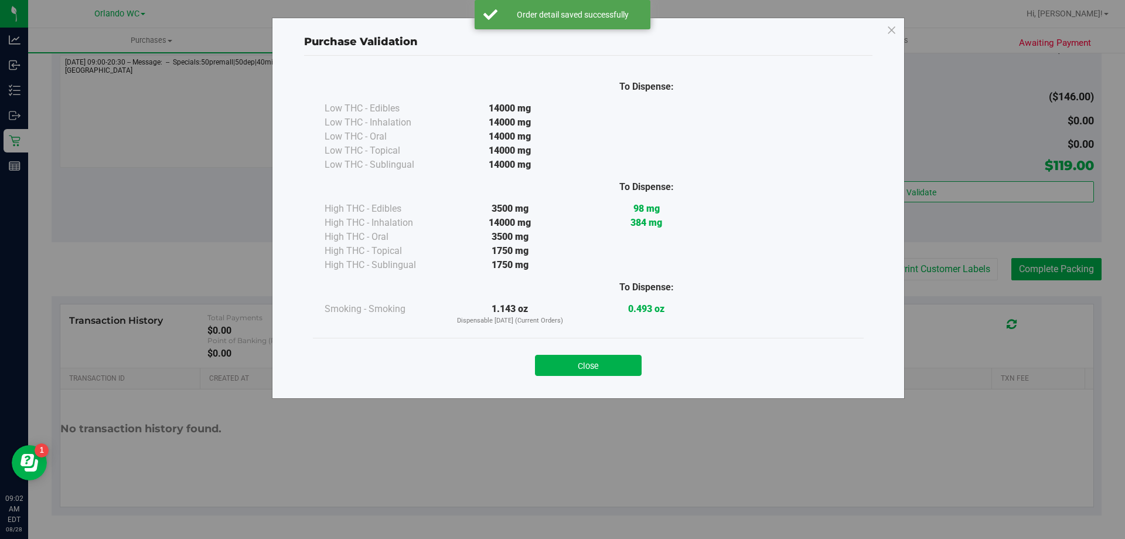
click at [605, 361] on button "Close" at bounding box center [588, 365] width 107 height 21
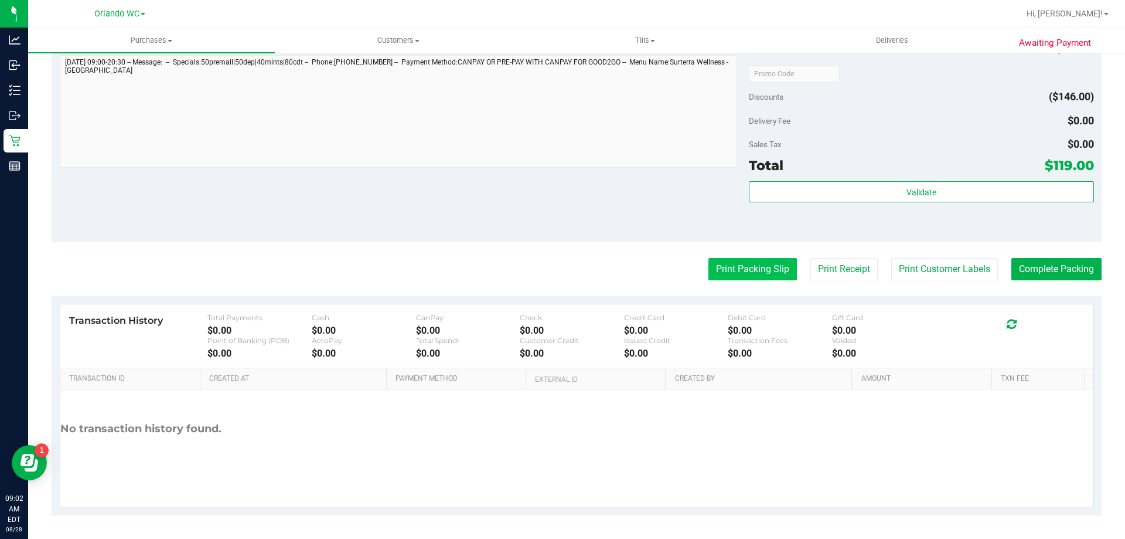
click at [741, 261] on button "Print Packing Slip" at bounding box center [753, 269] width 89 height 22
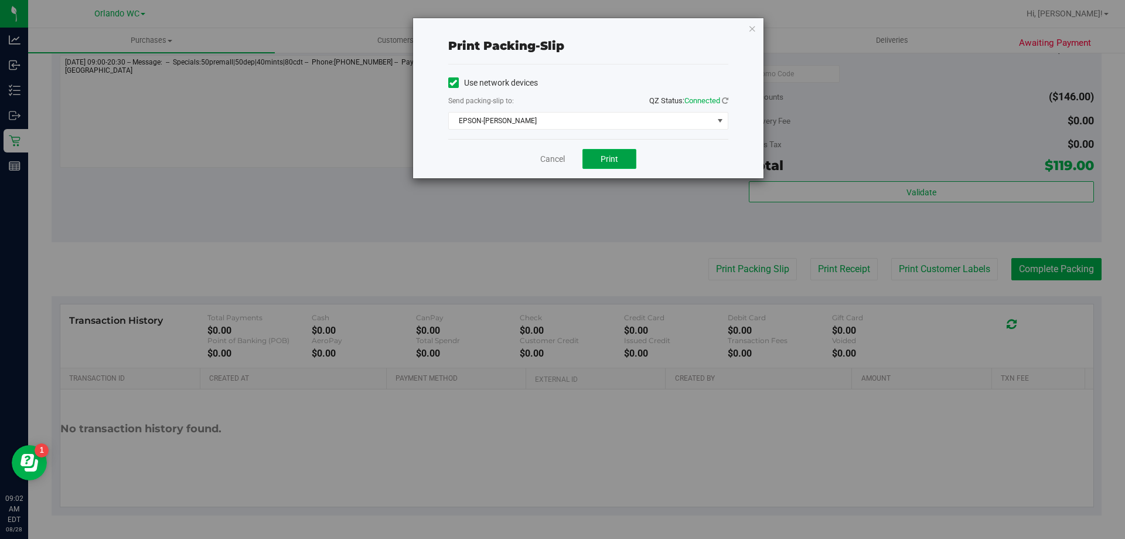
click at [611, 162] on span "Print" at bounding box center [610, 158] width 18 height 9
click at [548, 156] on link "Cancel" at bounding box center [552, 159] width 25 height 12
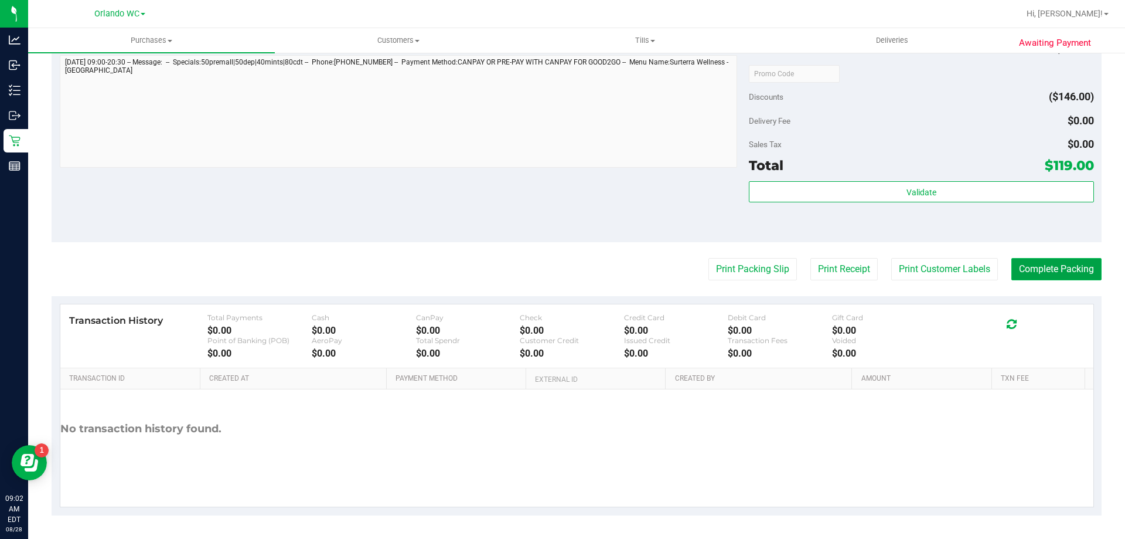
click at [1083, 263] on button "Complete Packing" at bounding box center [1057, 269] width 90 height 22
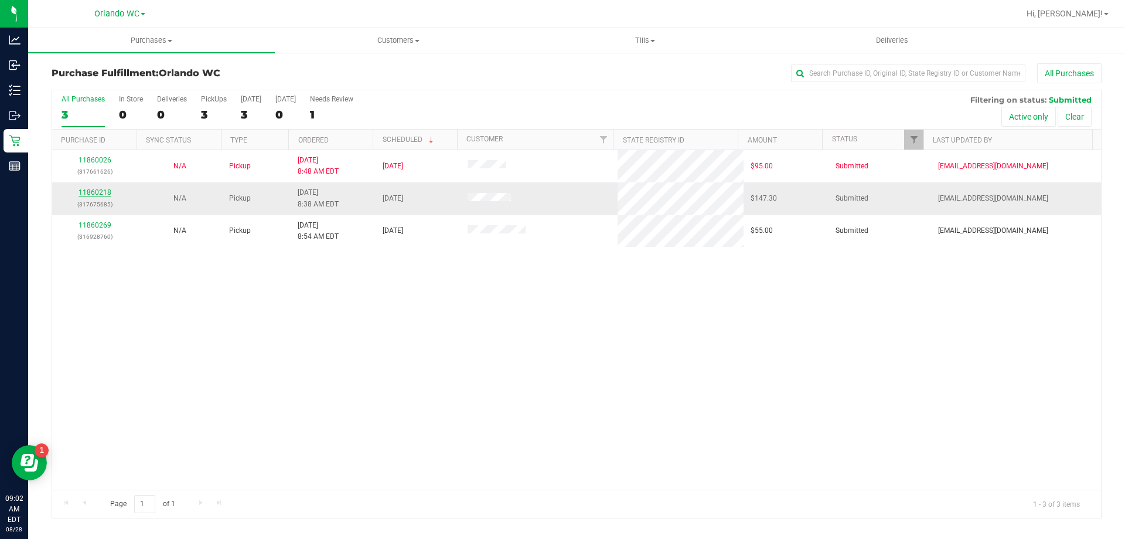
click at [97, 195] on link "11860218" at bounding box center [95, 192] width 33 height 8
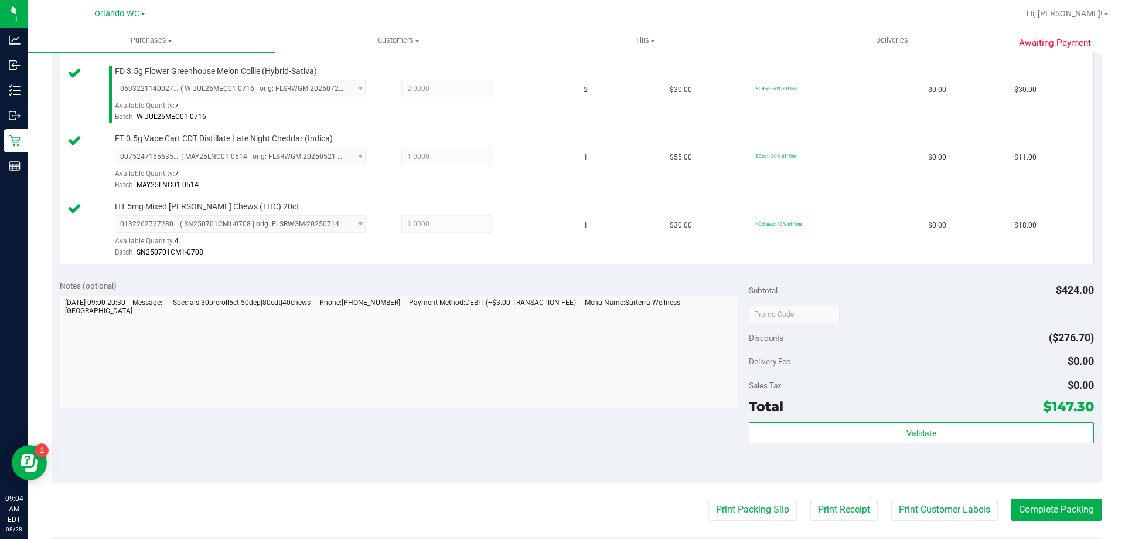
scroll to position [645, 0]
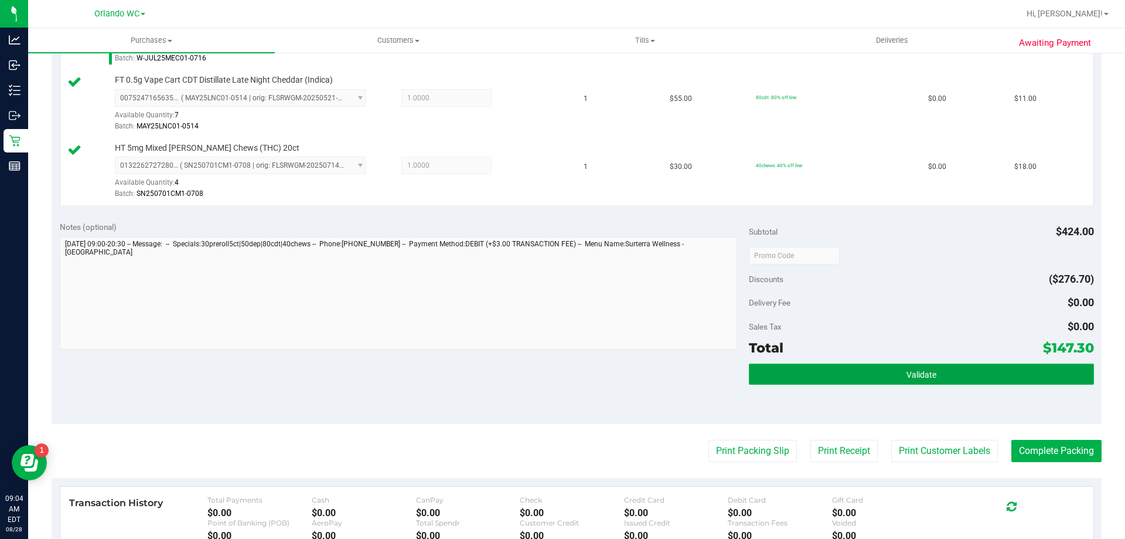
click at [953, 376] on button "Validate" at bounding box center [921, 373] width 345 height 21
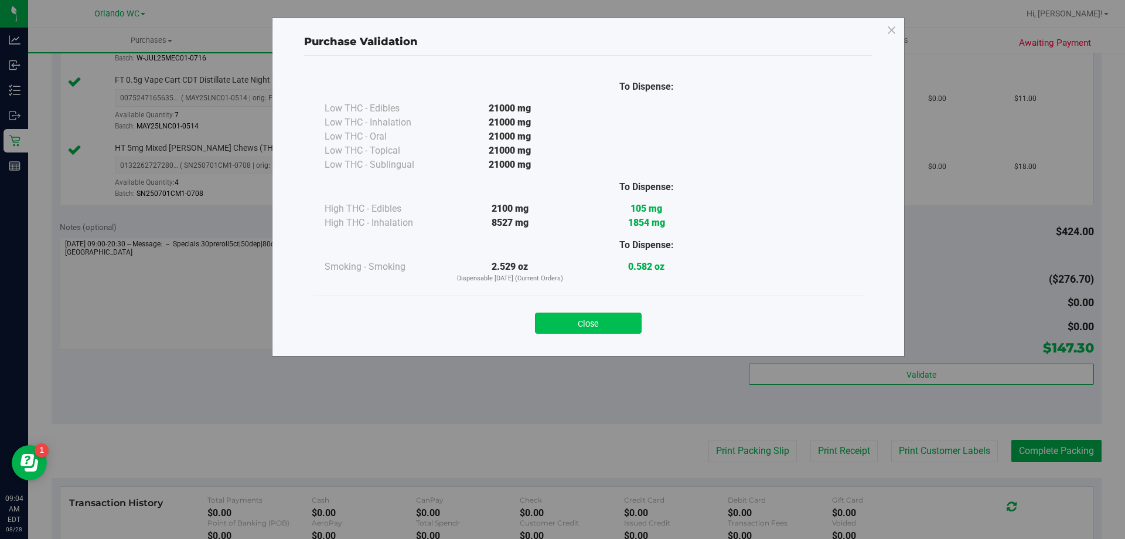
click at [601, 326] on button "Close" at bounding box center [588, 322] width 107 height 21
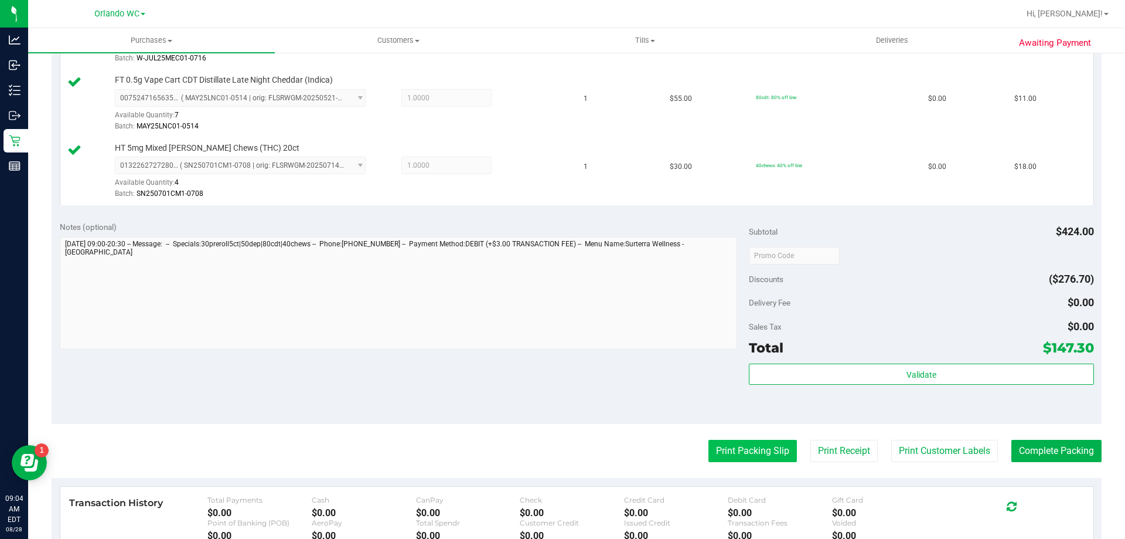
click at [756, 461] on button "Print Packing Slip" at bounding box center [753, 451] width 89 height 22
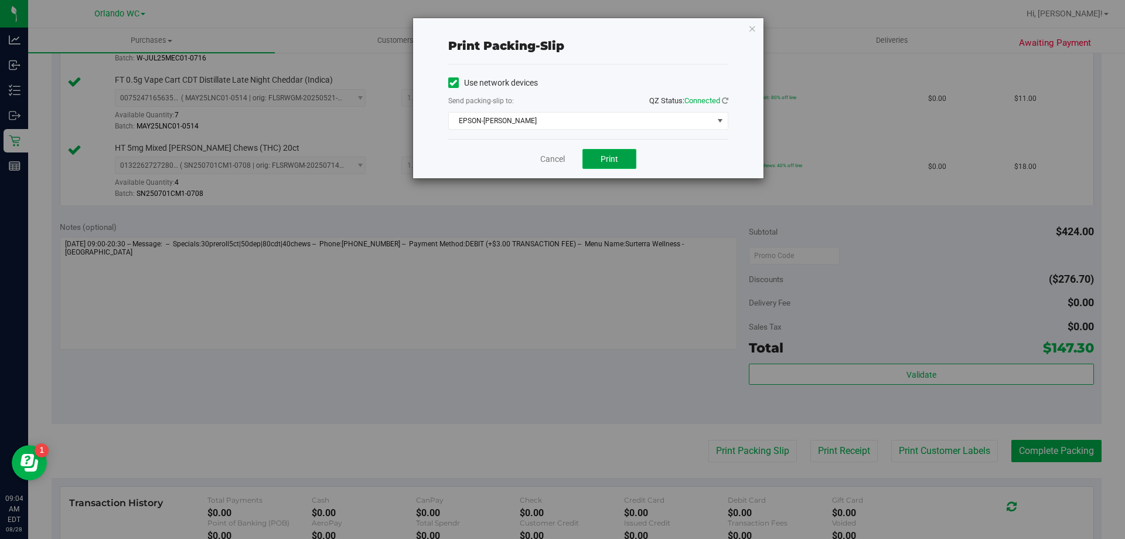
click at [633, 160] on button "Print" at bounding box center [610, 159] width 54 height 20
click at [542, 159] on link "Cancel" at bounding box center [552, 159] width 25 height 12
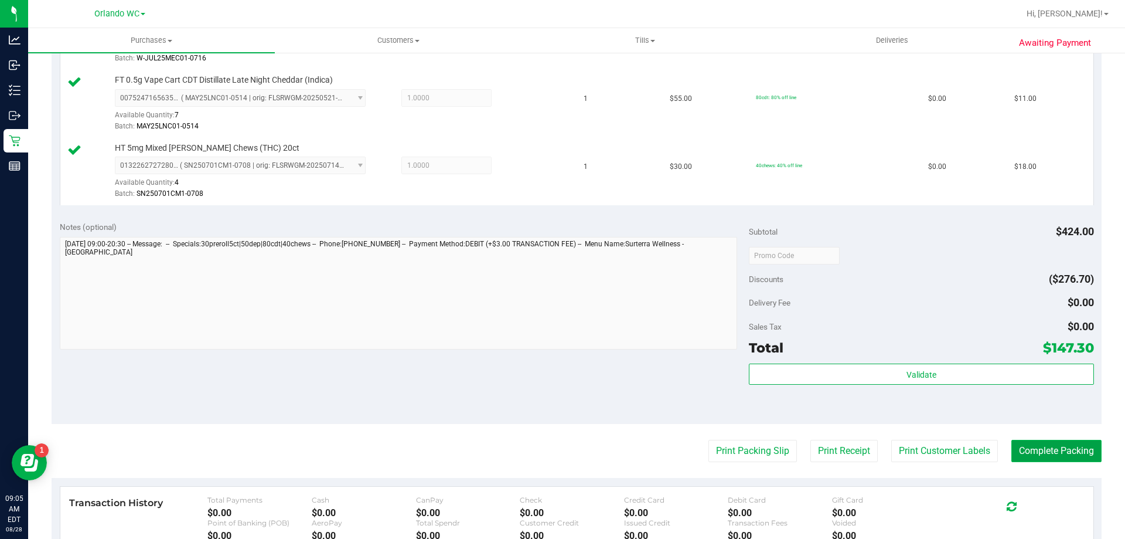
click at [1080, 444] on button "Complete Packing" at bounding box center [1057, 451] width 90 height 22
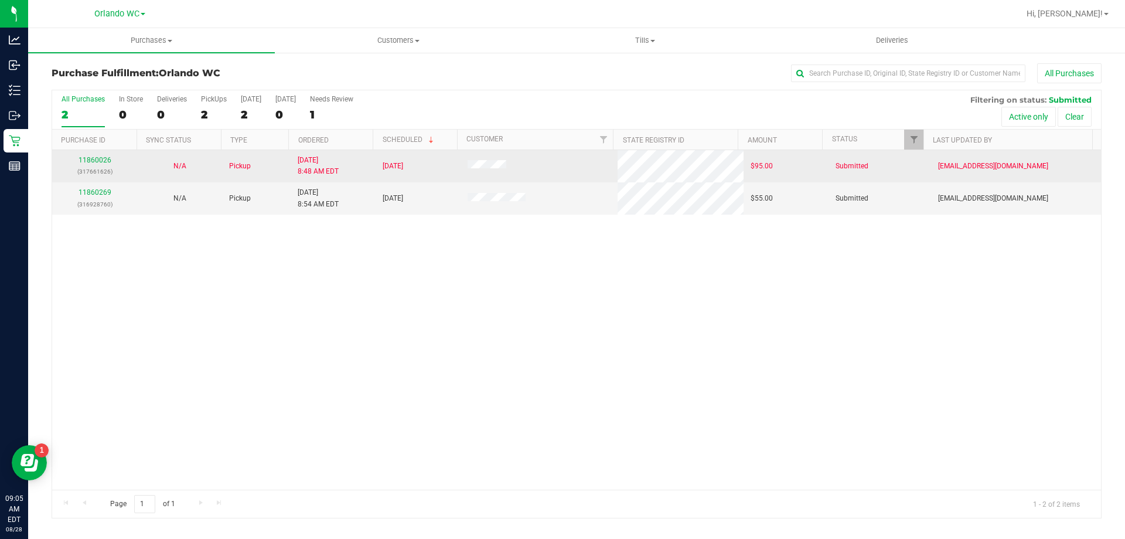
click at [86, 182] on td "11860026 (317661626)" at bounding box center [94, 166] width 85 height 32
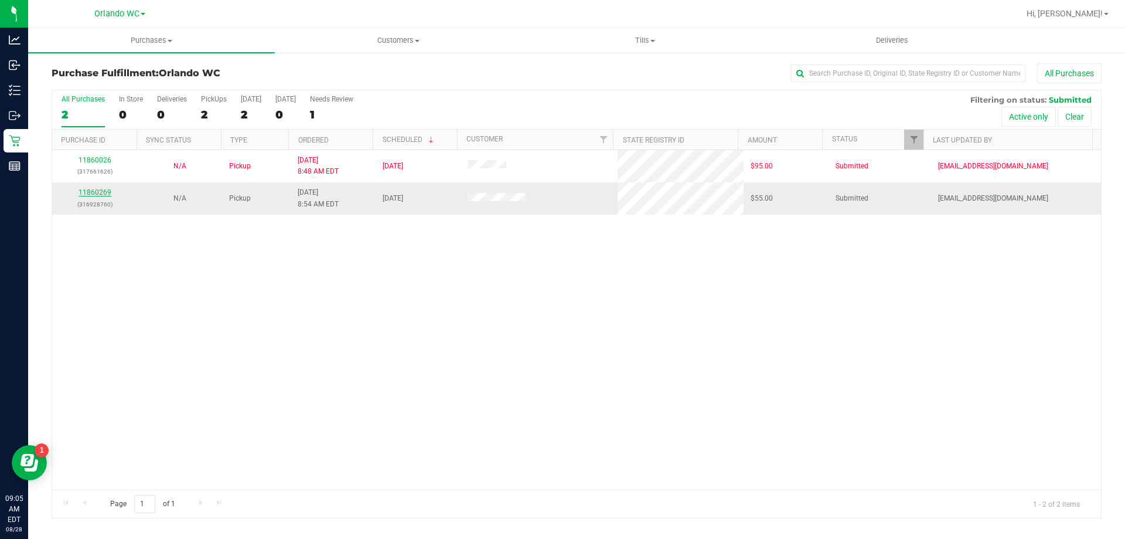
click at [97, 196] on link "11860269" at bounding box center [95, 192] width 33 height 8
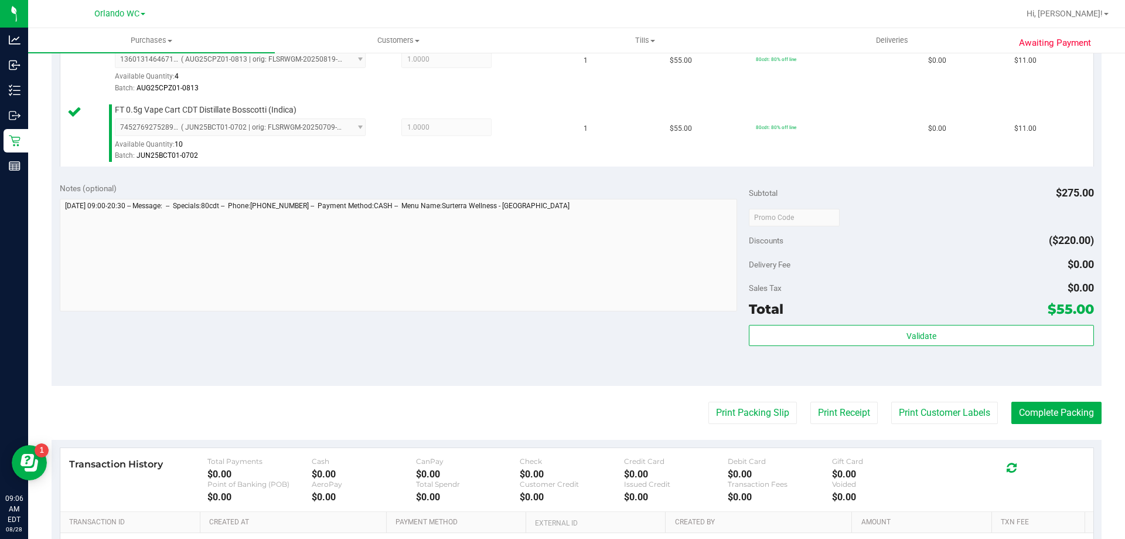
scroll to position [571, 0]
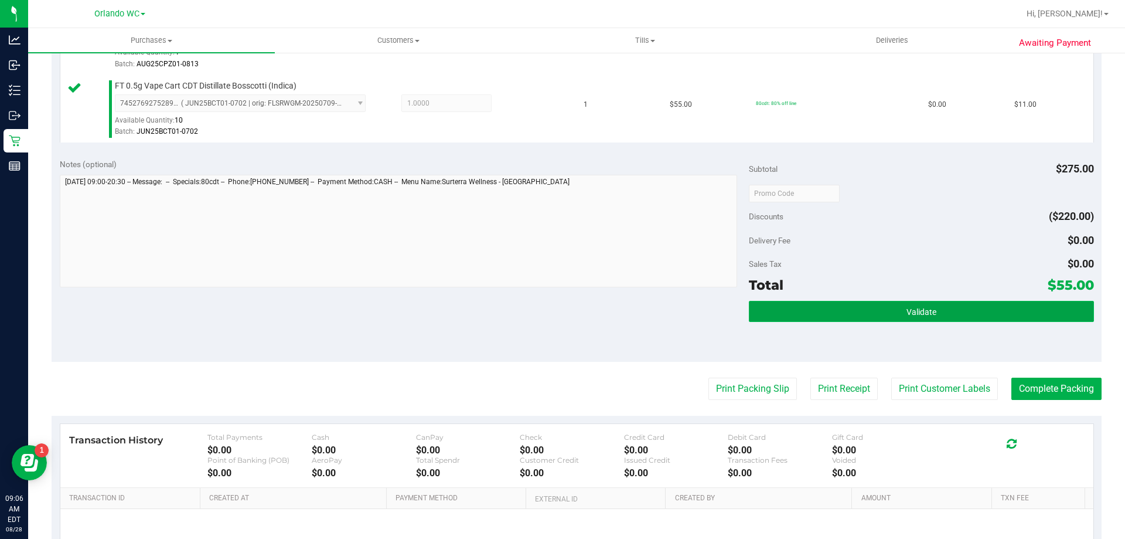
click at [960, 305] on button "Validate" at bounding box center [921, 311] width 345 height 21
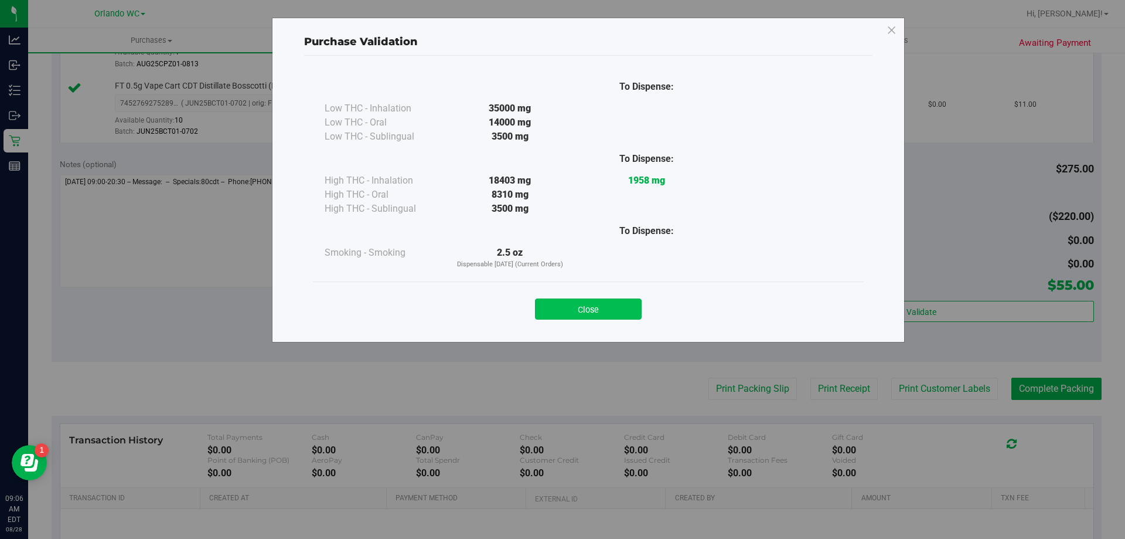
click at [635, 315] on button "Close" at bounding box center [588, 308] width 107 height 21
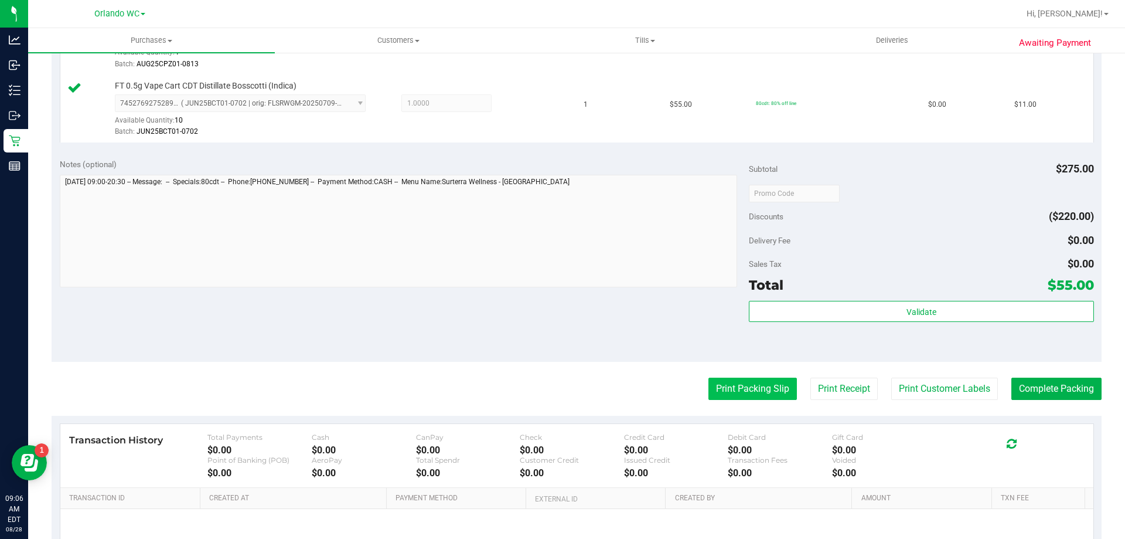
click at [754, 389] on button "Print Packing Slip" at bounding box center [753, 388] width 89 height 22
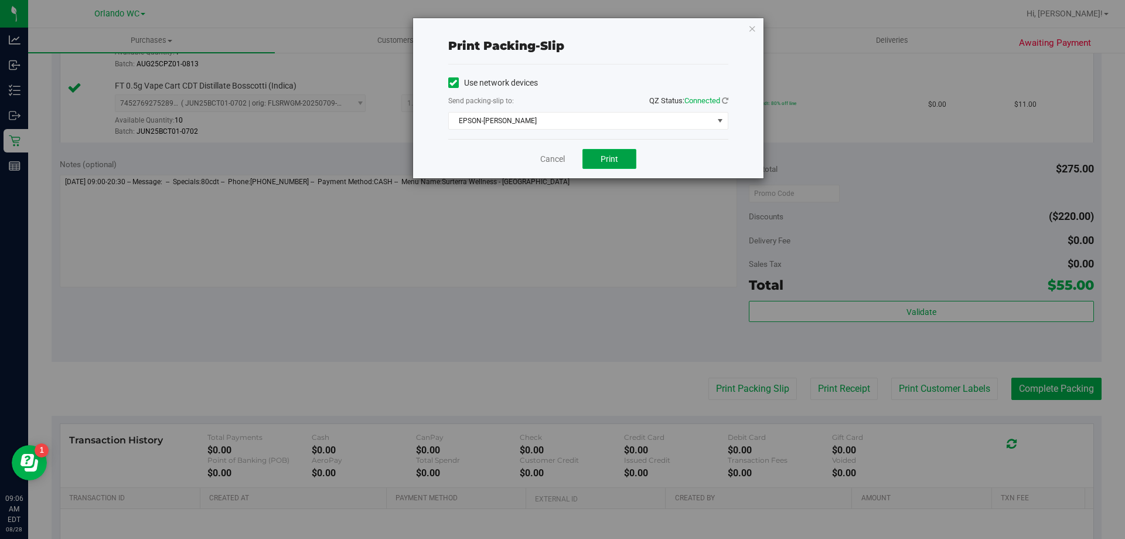
click at [631, 156] on button "Print" at bounding box center [610, 159] width 54 height 20
click at [529, 151] on div "Cancel Print" at bounding box center [588, 158] width 280 height 39
click at [556, 160] on link "Cancel" at bounding box center [552, 159] width 25 height 12
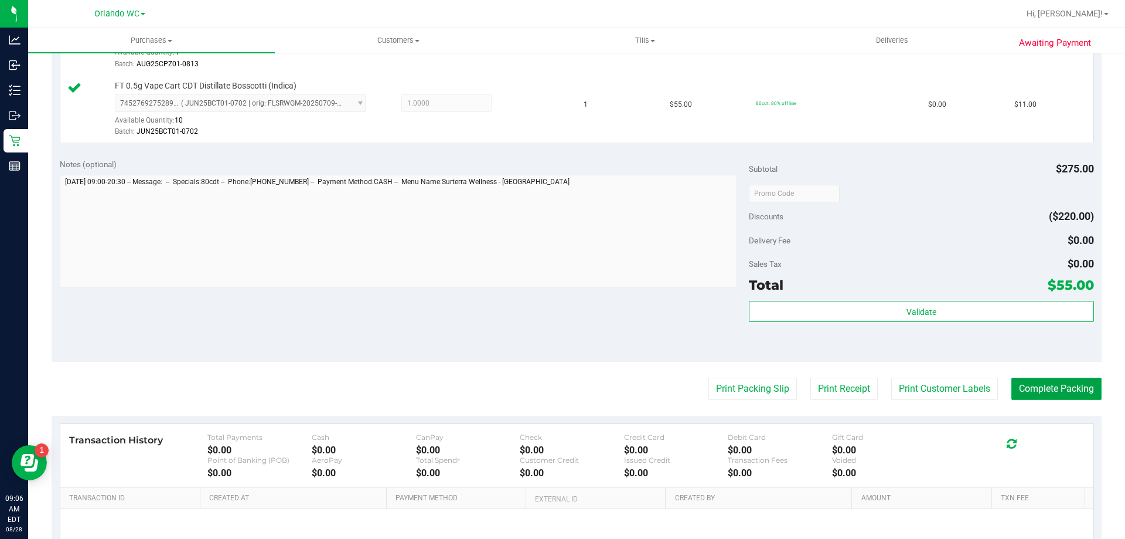
click at [1054, 394] on button "Complete Packing" at bounding box center [1057, 388] width 90 height 22
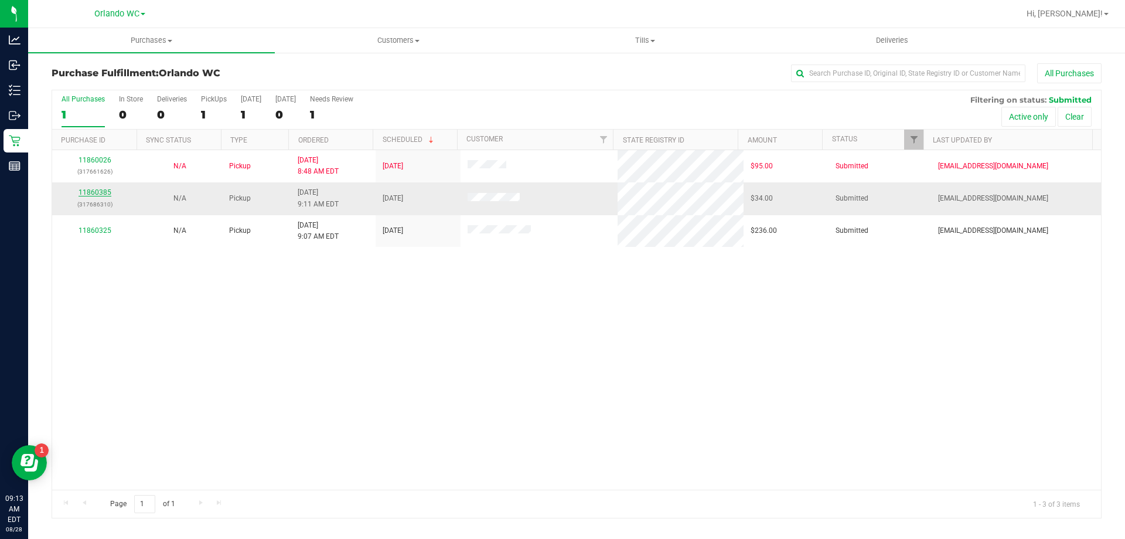
click at [100, 196] on link "11860385" at bounding box center [95, 192] width 33 height 8
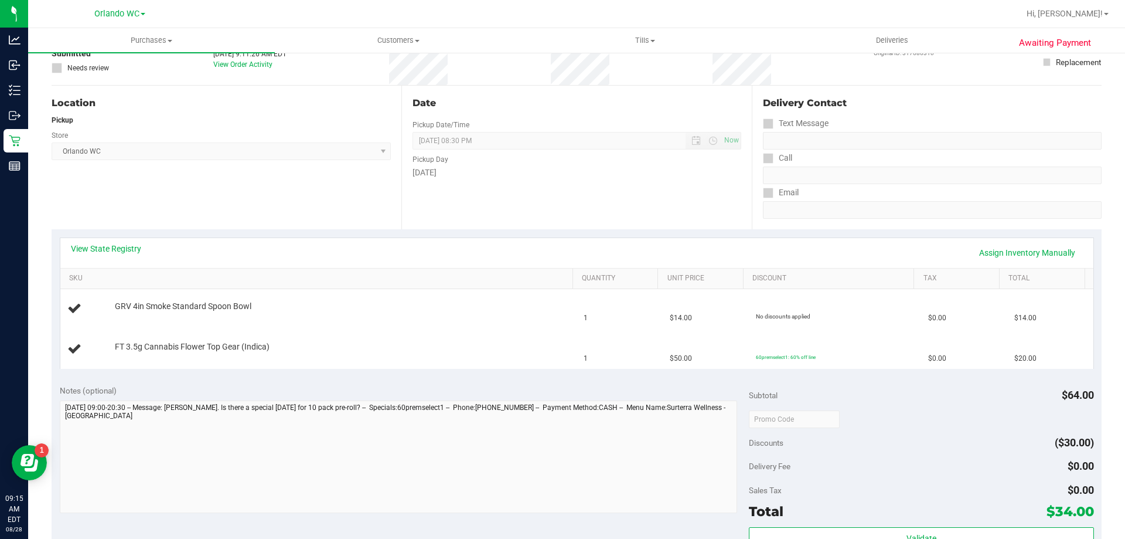
scroll to position [80, 0]
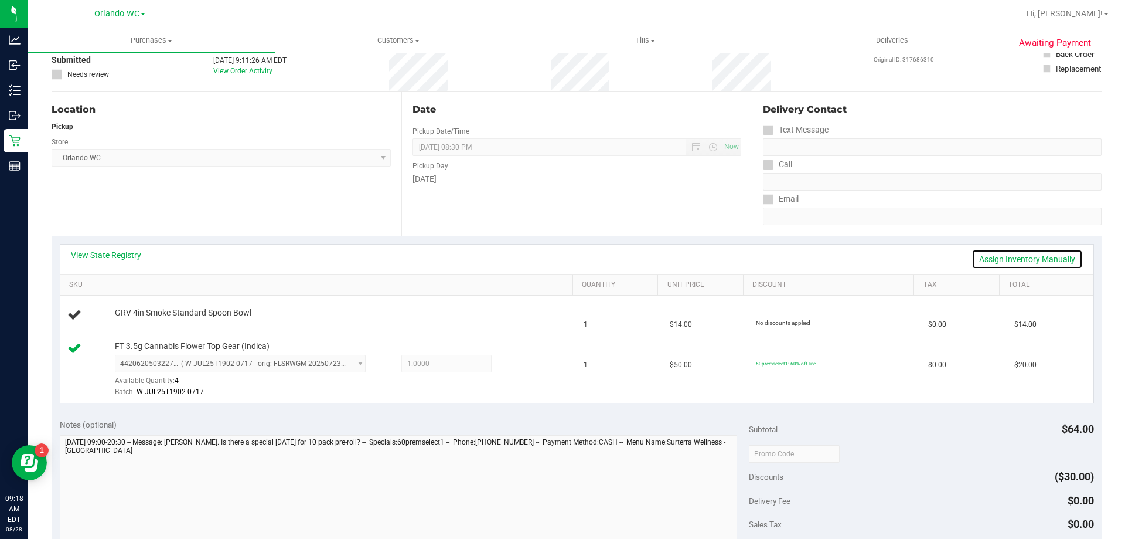
click at [981, 258] on link "Assign Inventory Manually" at bounding box center [1027, 259] width 111 height 20
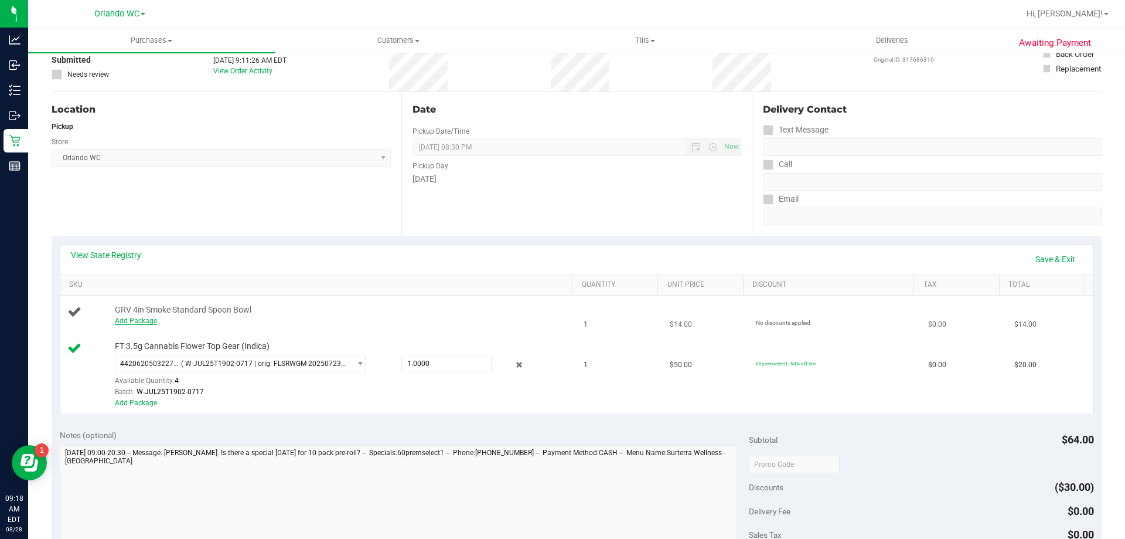
click at [141, 321] on link "Add Package" at bounding box center [136, 321] width 42 height 8
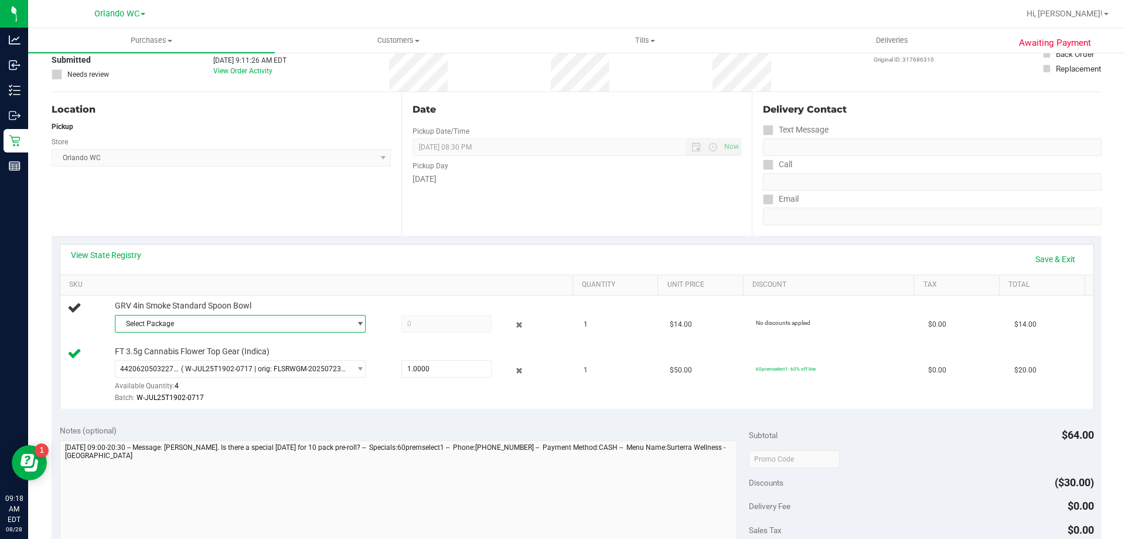
click at [207, 321] on span "Select Package" at bounding box center [232, 323] width 235 height 16
click at [209, 370] on span "( 1992536-052025 | orig: FLTW-20250813-024 )" at bounding box center [264, 372] width 150 height 8
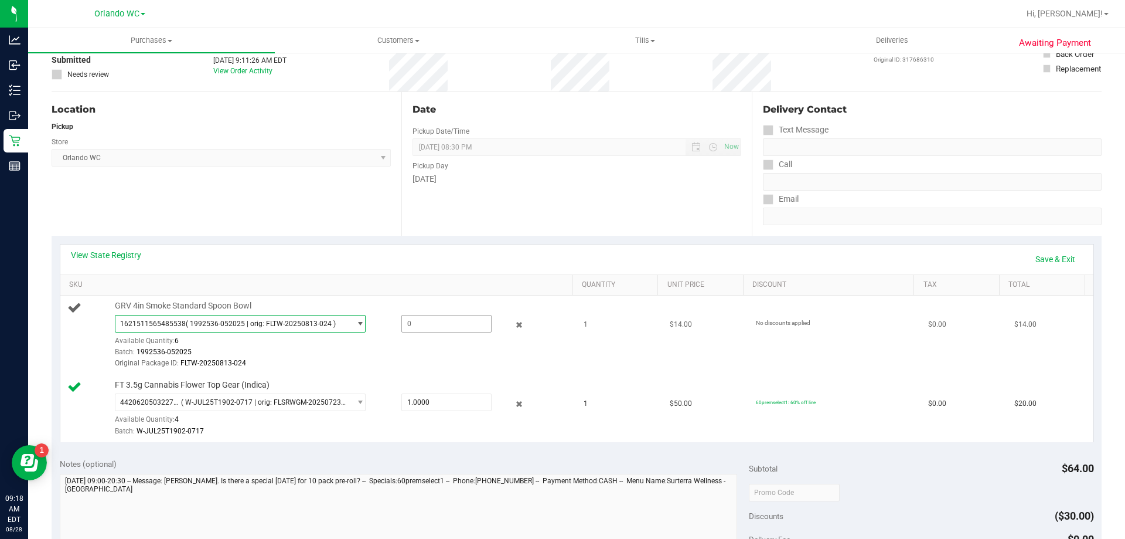
click at [416, 325] on span at bounding box center [446, 324] width 90 height 18
type input "1"
type input "1.0000"
click at [420, 340] on div "1621511565485538 ( 1992536-052025 | orig: FLTW-20250813-024 ) 1621511565485538 …" at bounding box center [341, 342] width 452 height 55
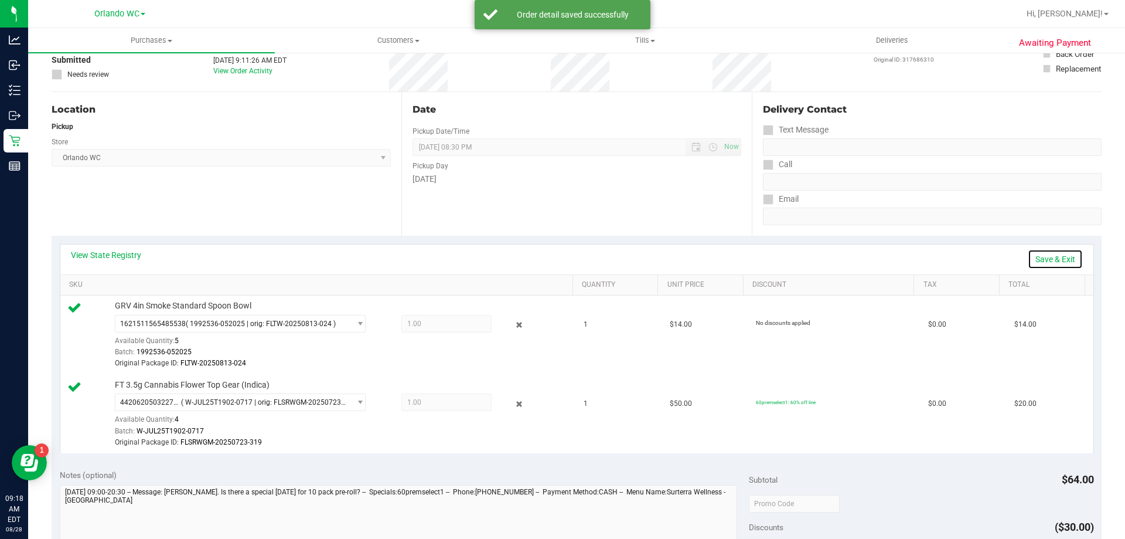
click at [1028, 257] on link "Save & Exit" at bounding box center [1055, 259] width 55 height 20
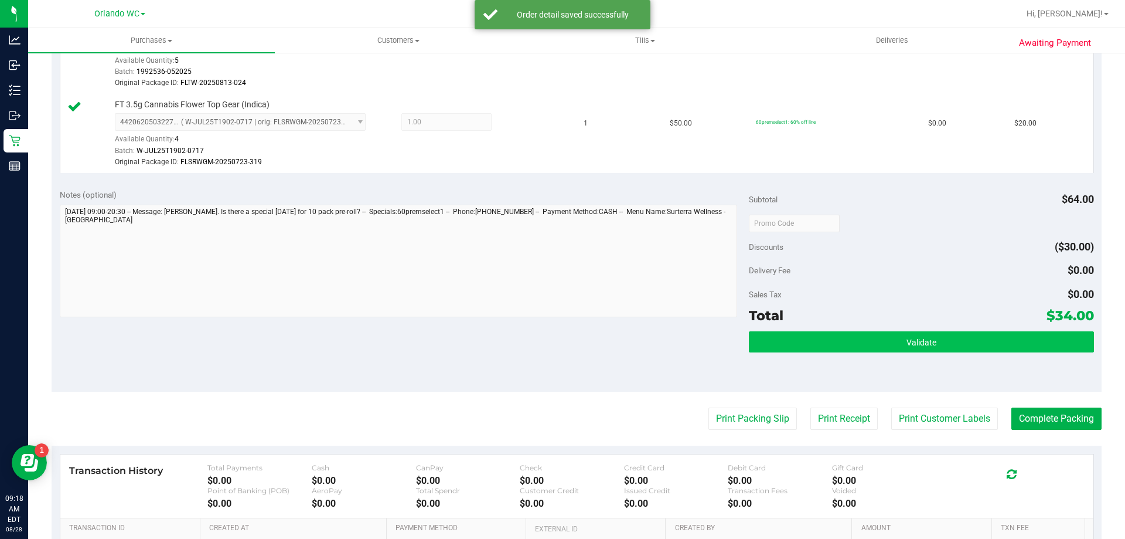
scroll to position [373, 0]
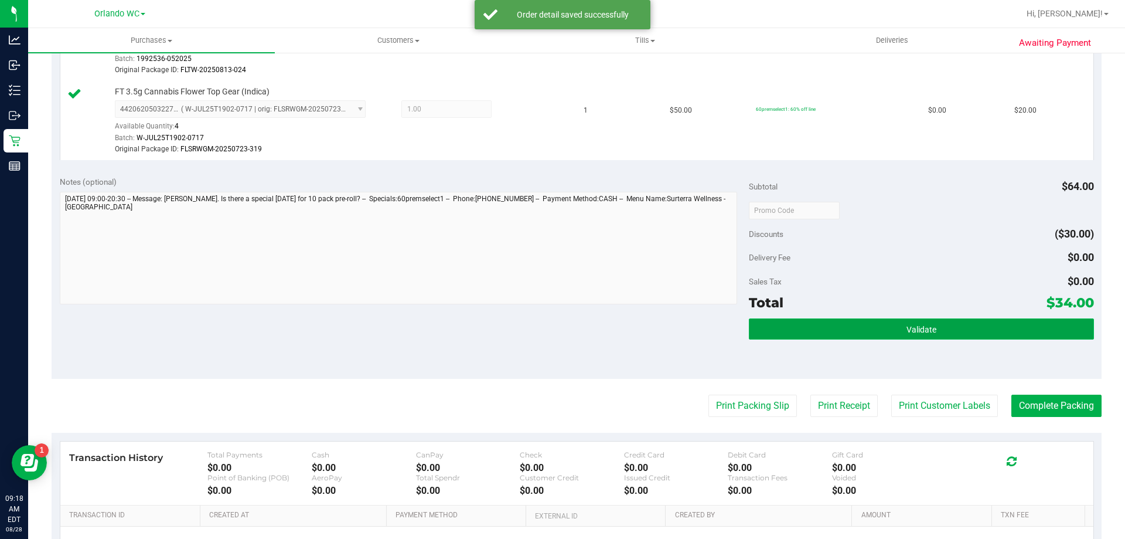
click at [986, 328] on button "Validate" at bounding box center [921, 328] width 345 height 21
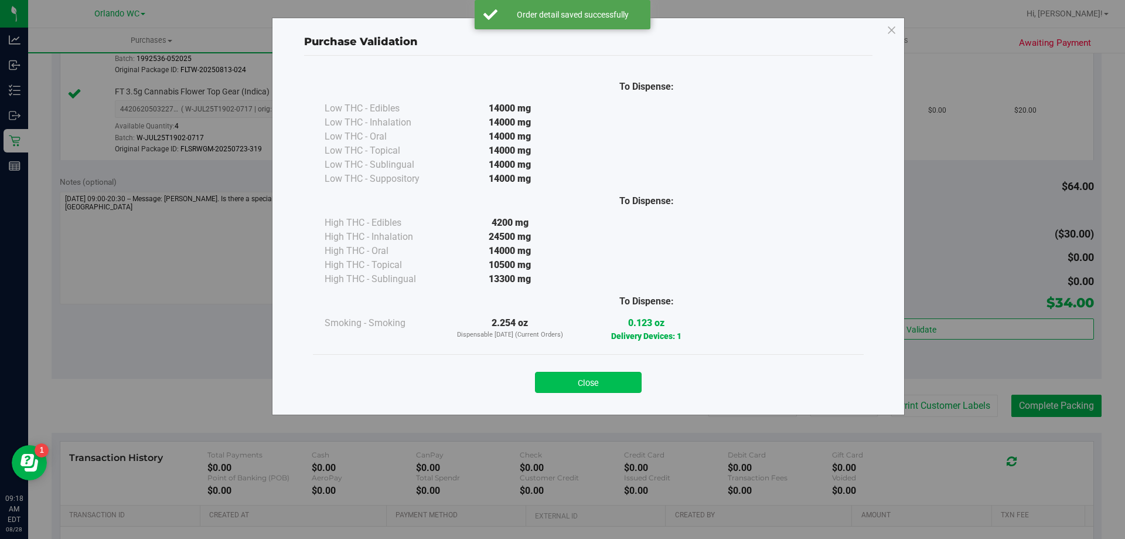
click at [608, 387] on button "Close" at bounding box center [588, 382] width 107 height 21
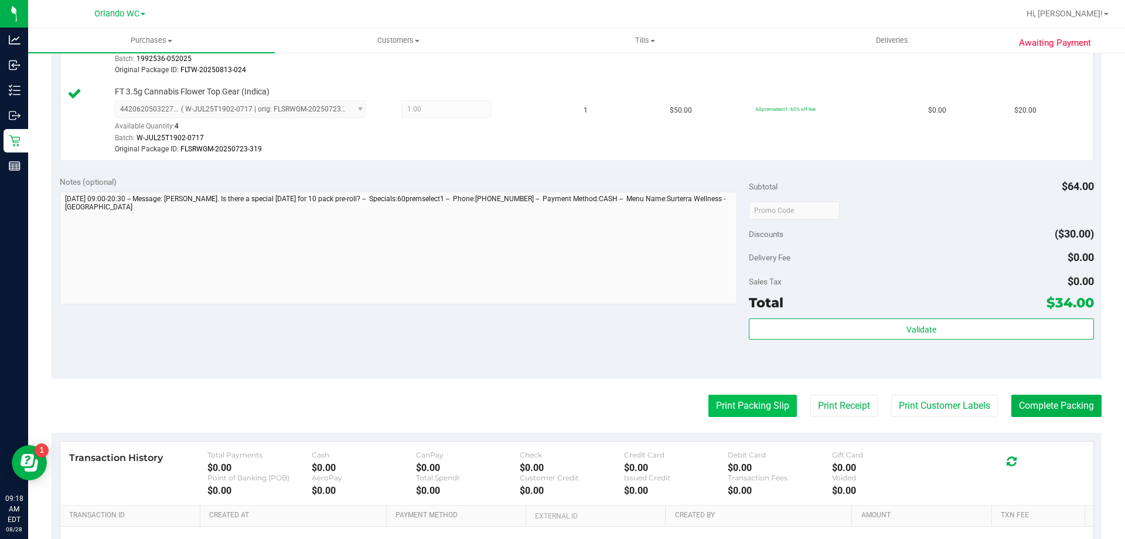
click at [752, 401] on button "Print Packing Slip" at bounding box center [753, 405] width 89 height 22
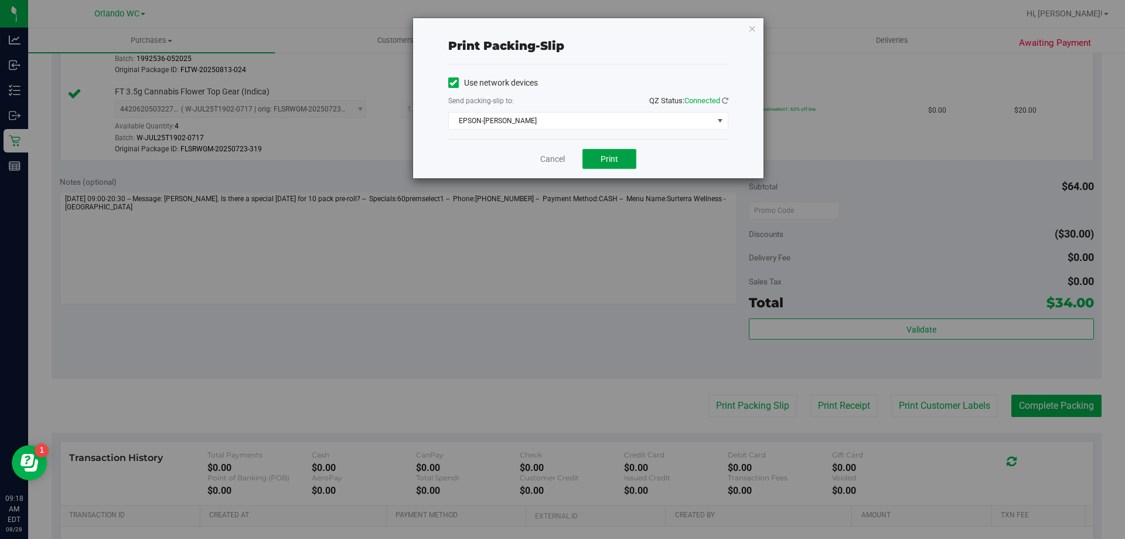
click at [631, 159] on button "Print" at bounding box center [610, 159] width 54 height 20
click at [555, 158] on link "Cancel" at bounding box center [552, 159] width 25 height 12
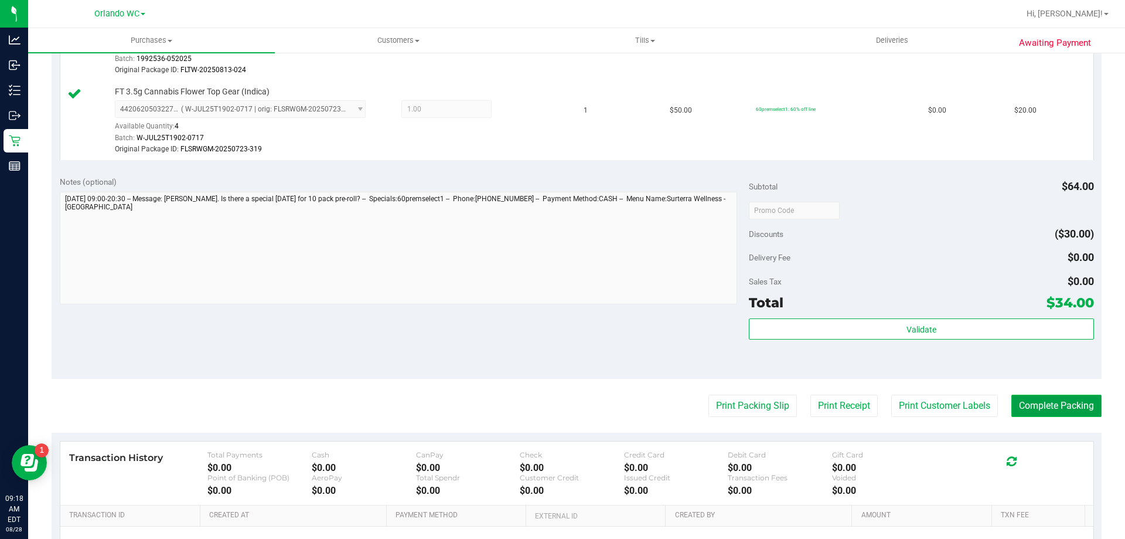
click at [1056, 402] on button "Complete Packing" at bounding box center [1057, 405] width 90 height 22
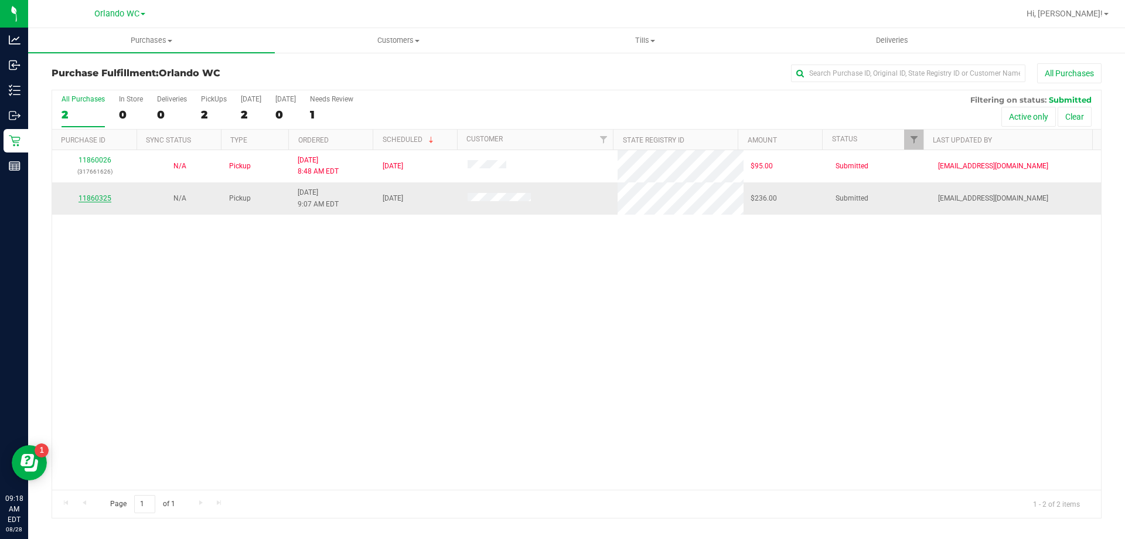
click at [106, 201] on link "11860325" at bounding box center [95, 198] width 33 height 8
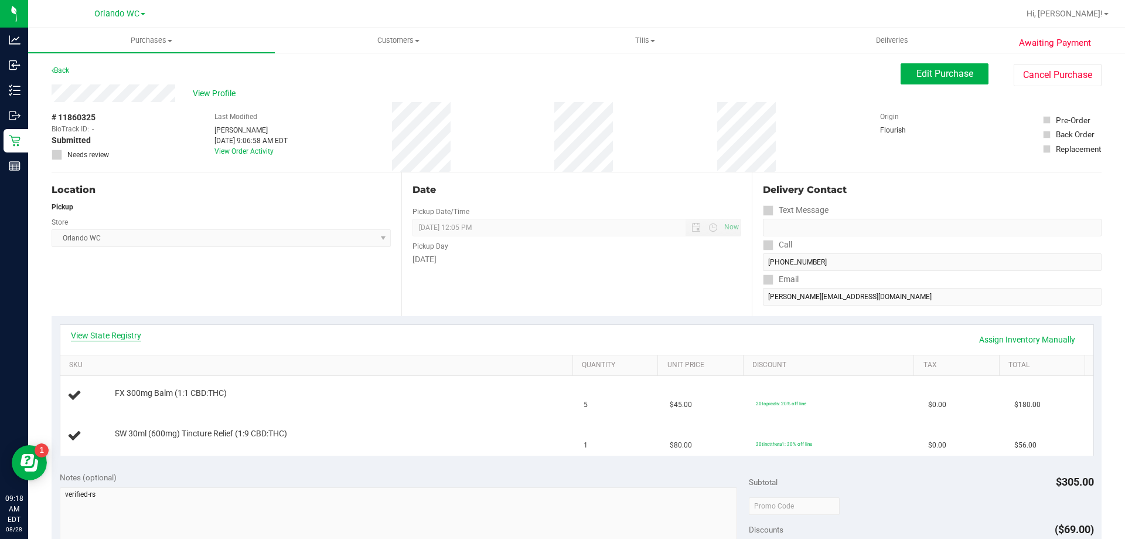
click at [96, 336] on link "View State Registry" at bounding box center [106, 335] width 70 height 12
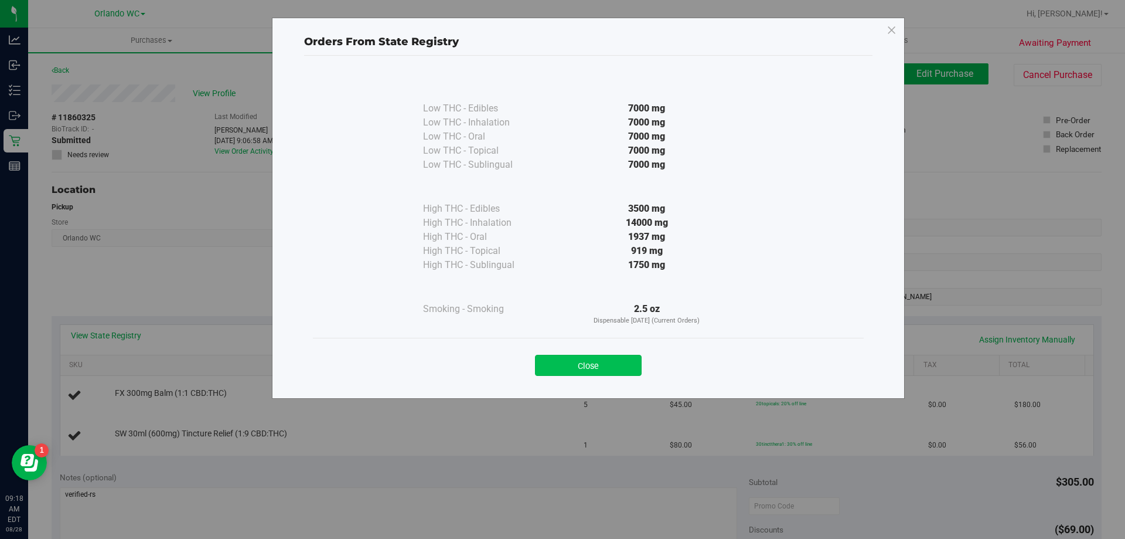
click at [555, 368] on button "Close" at bounding box center [588, 365] width 107 height 21
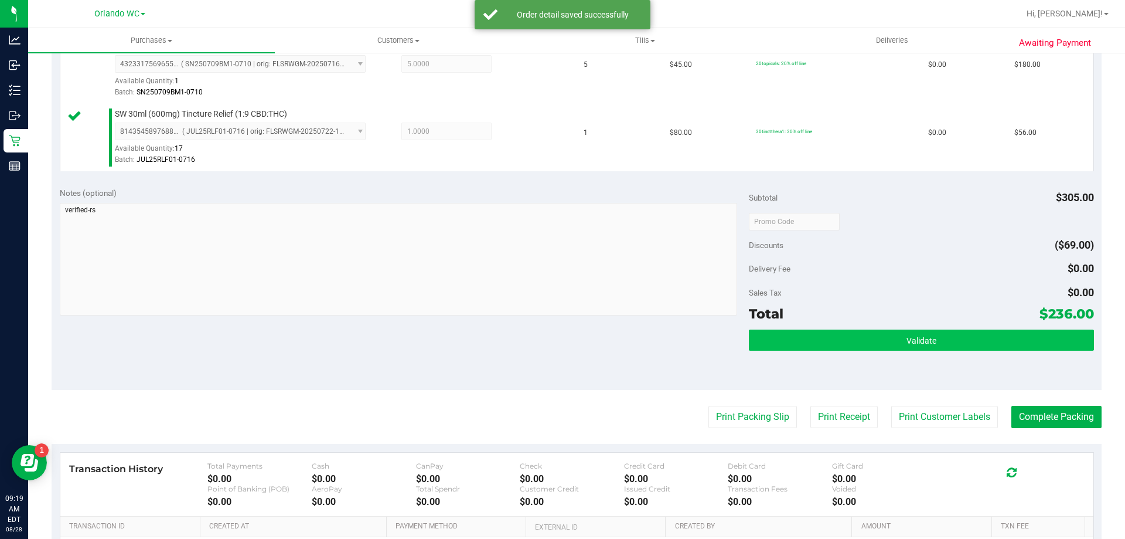
scroll to position [352, 0]
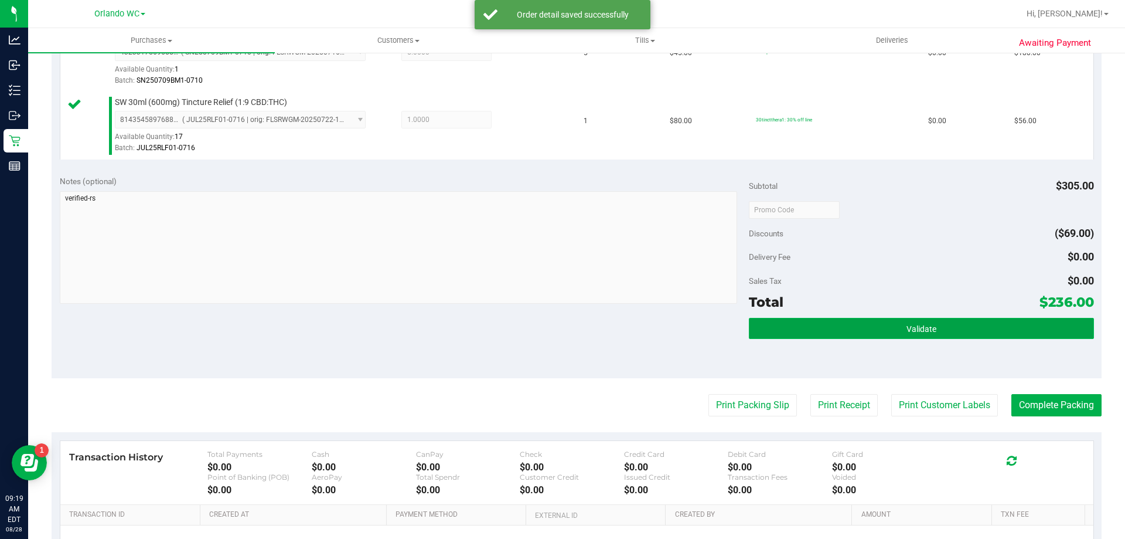
click at [1016, 335] on button "Validate" at bounding box center [921, 328] width 345 height 21
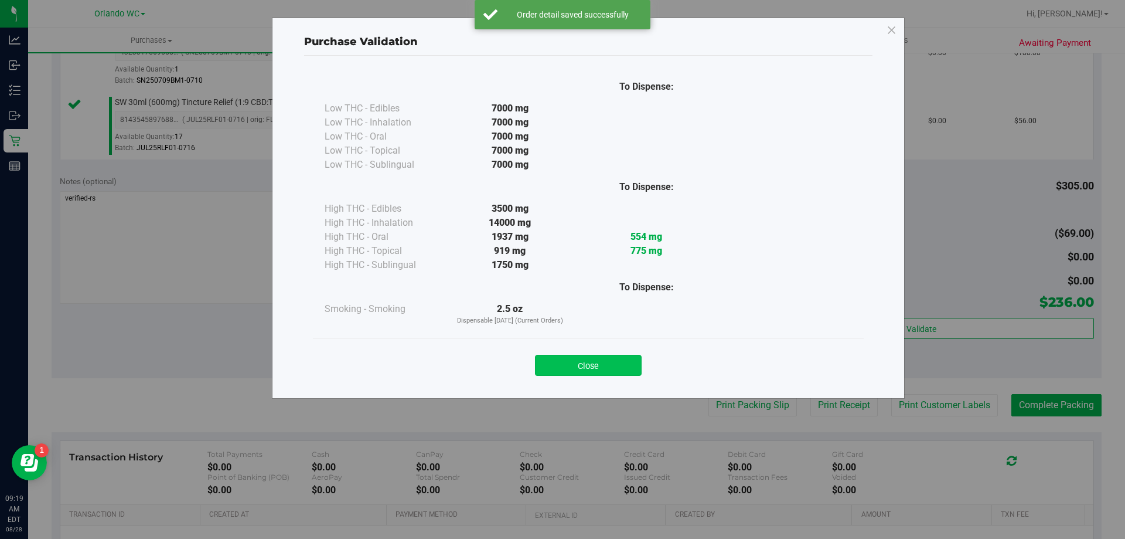
click at [568, 363] on button "Close" at bounding box center [588, 365] width 107 height 21
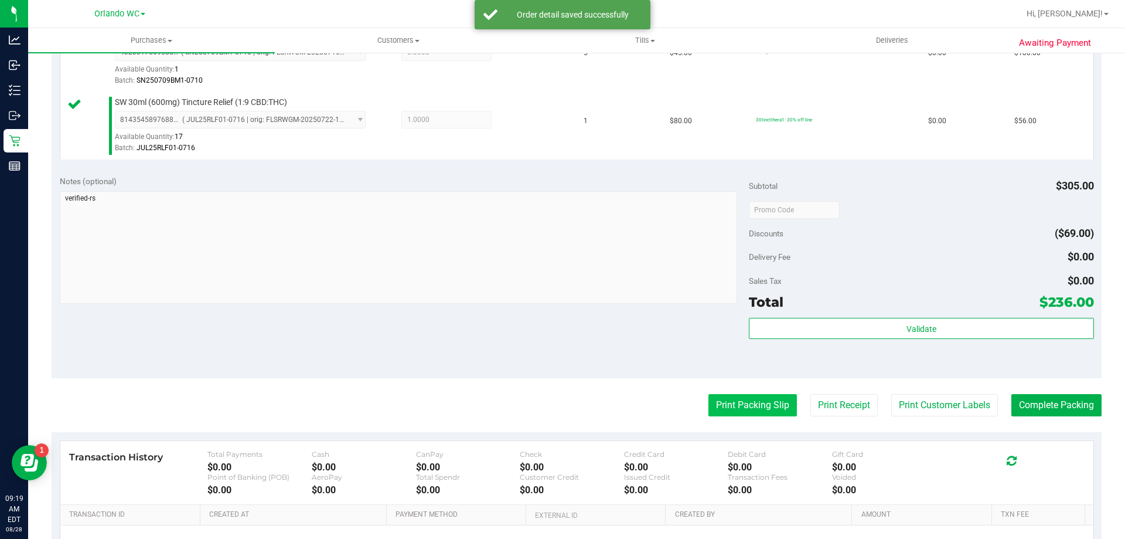
click at [749, 403] on button "Print Packing Slip" at bounding box center [753, 405] width 89 height 22
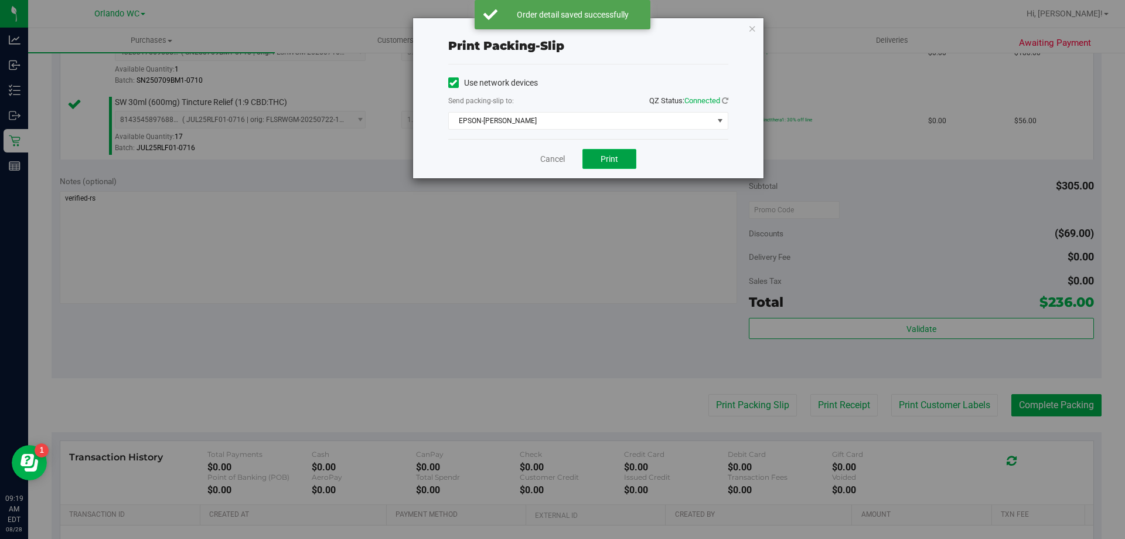
click at [616, 154] on span "Print" at bounding box center [610, 158] width 18 height 9
click at [549, 175] on div "Cancel Print" at bounding box center [588, 158] width 280 height 39
click at [550, 159] on link "Cancel" at bounding box center [552, 159] width 25 height 12
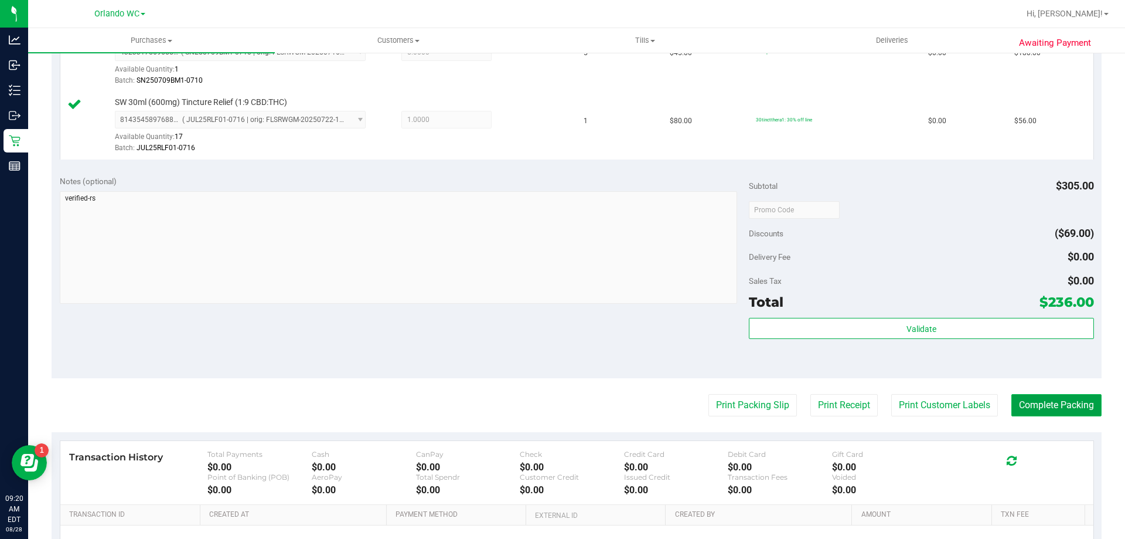
click at [1078, 396] on button "Complete Packing" at bounding box center [1057, 405] width 90 height 22
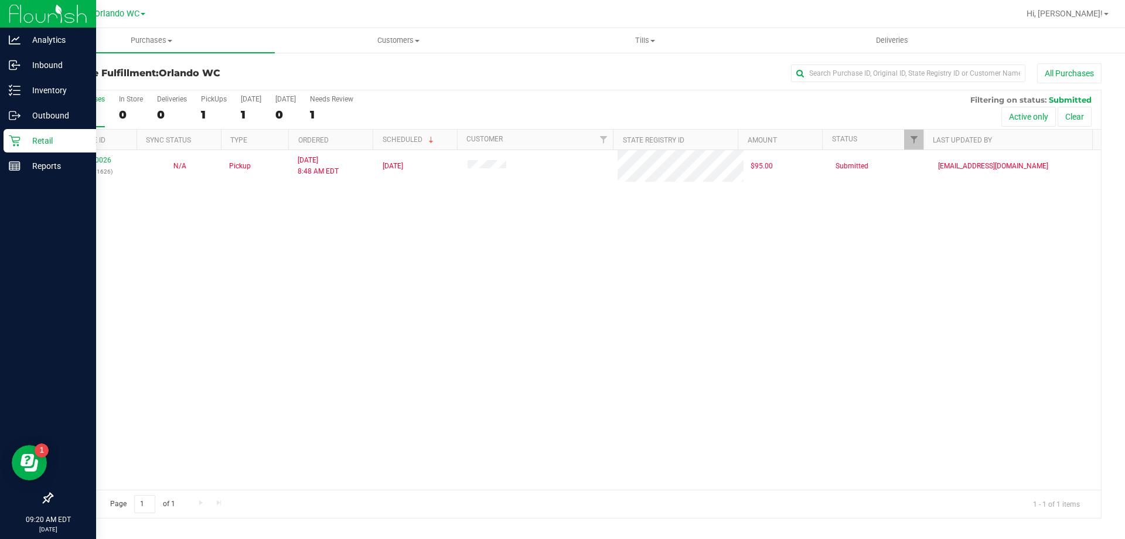
click at [22, 141] on p "Retail" at bounding box center [56, 141] width 70 height 14
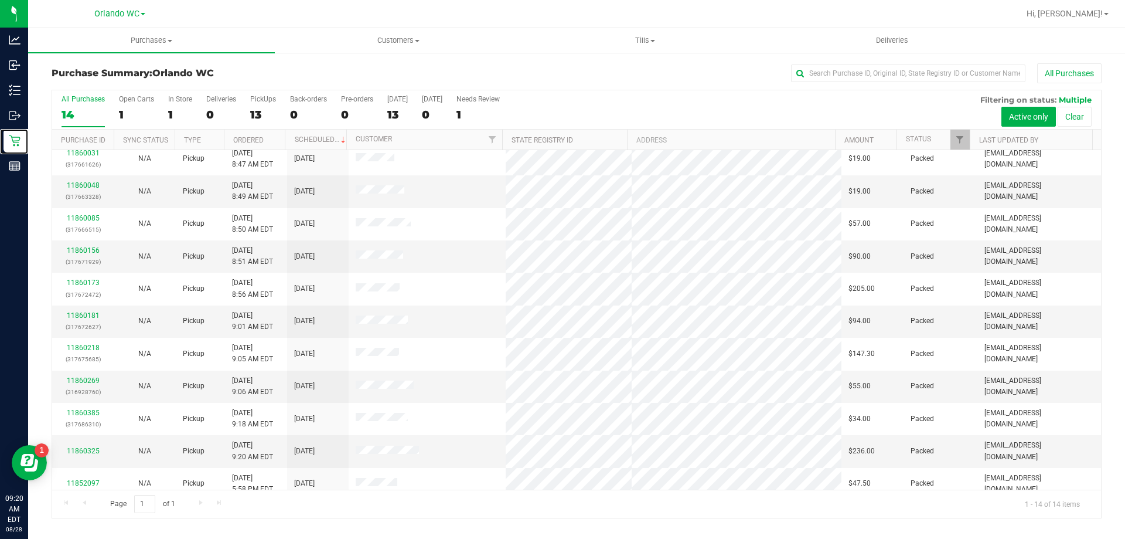
scroll to position [115, 0]
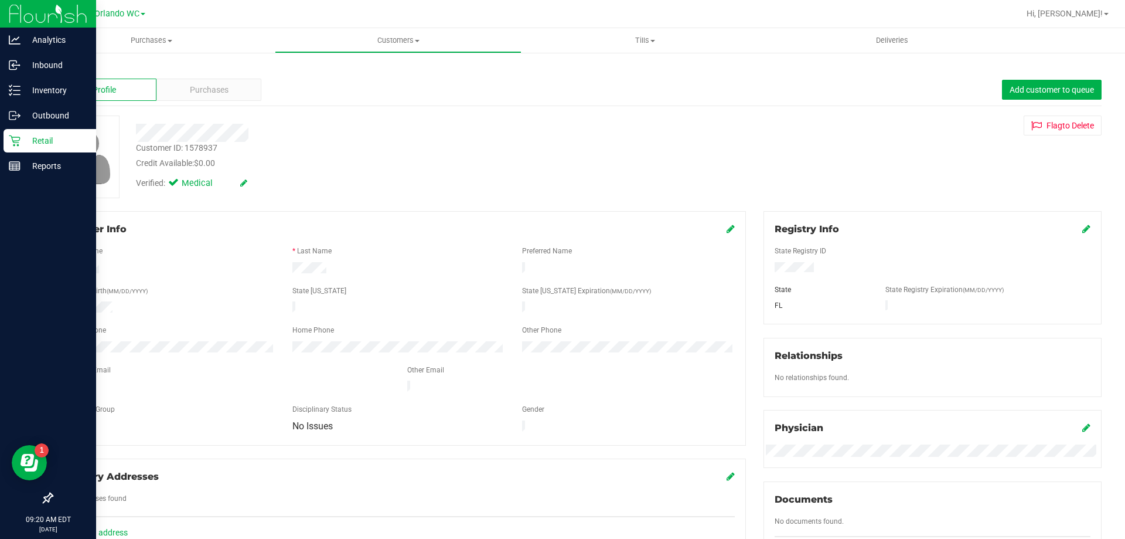
click at [22, 146] on p "Retail" at bounding box center [56, 141] width 70 height 14
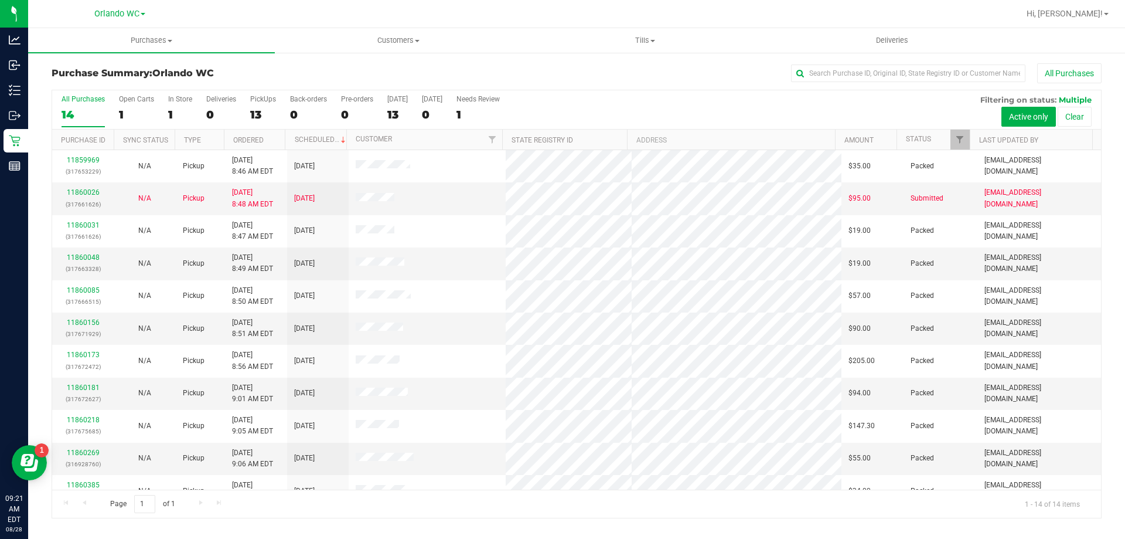
click at [98, 119] on div "14" at bounding box center [83, 114] width 43 height 13
click at [0, 0] on input "All Purchases 14" at bounding box center [0, 0] width 0 height 0
click at [75, 105] on label "All Purchases 14" at bounding box center [83, 111] width 43 height 32
click at [0, 0] on input "All Purchases 14" at bounding box center [0, 0] width 0 height 0
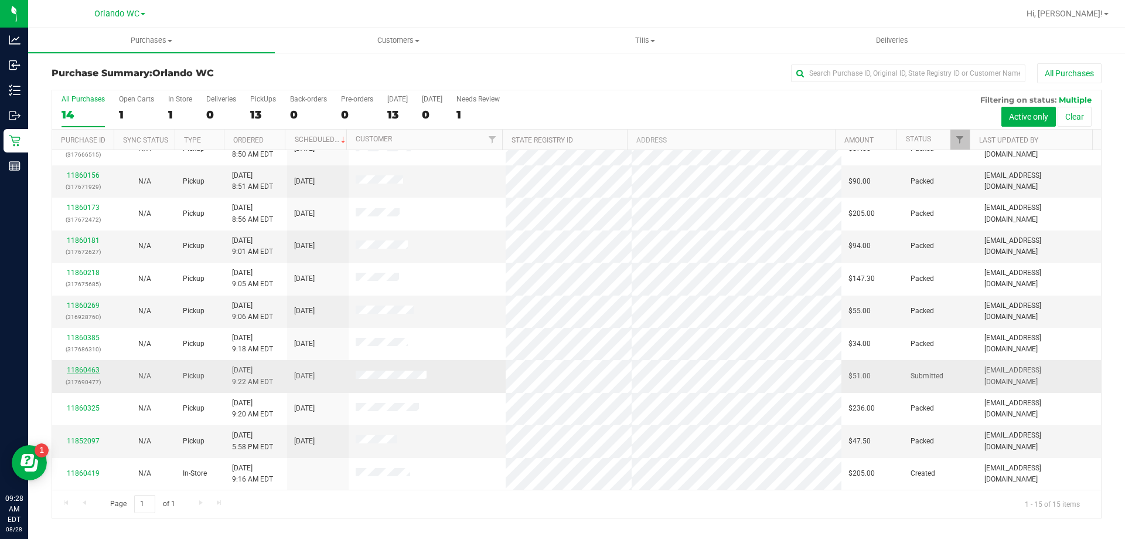
click at [84, 367] on link "11860463" at bounding box center [83, 370] width 33 height 8
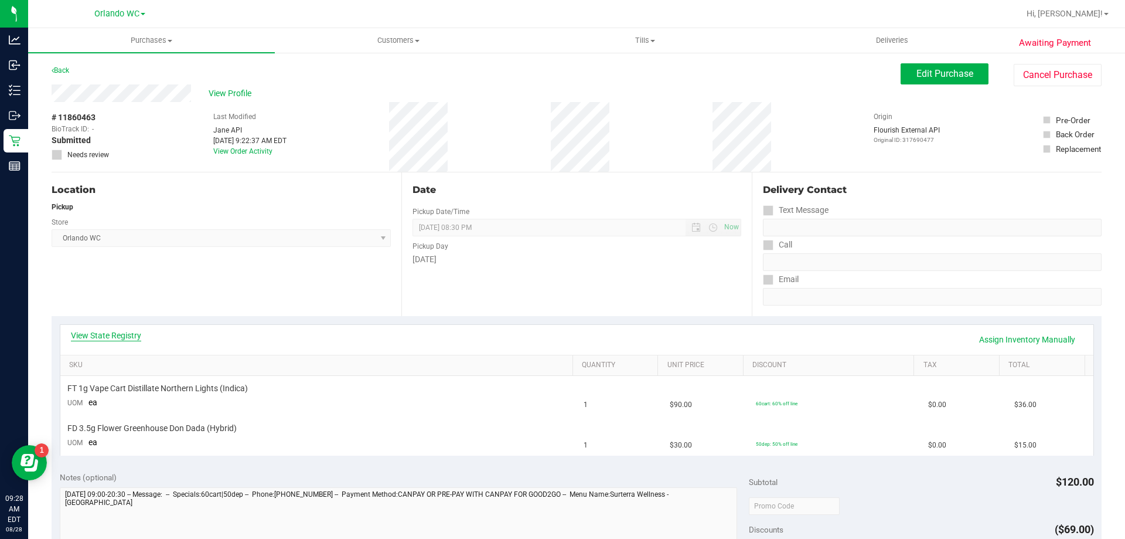
click at [117, 335] on link "View State Registry" at bounding box center [106, 335] width 70 height 12
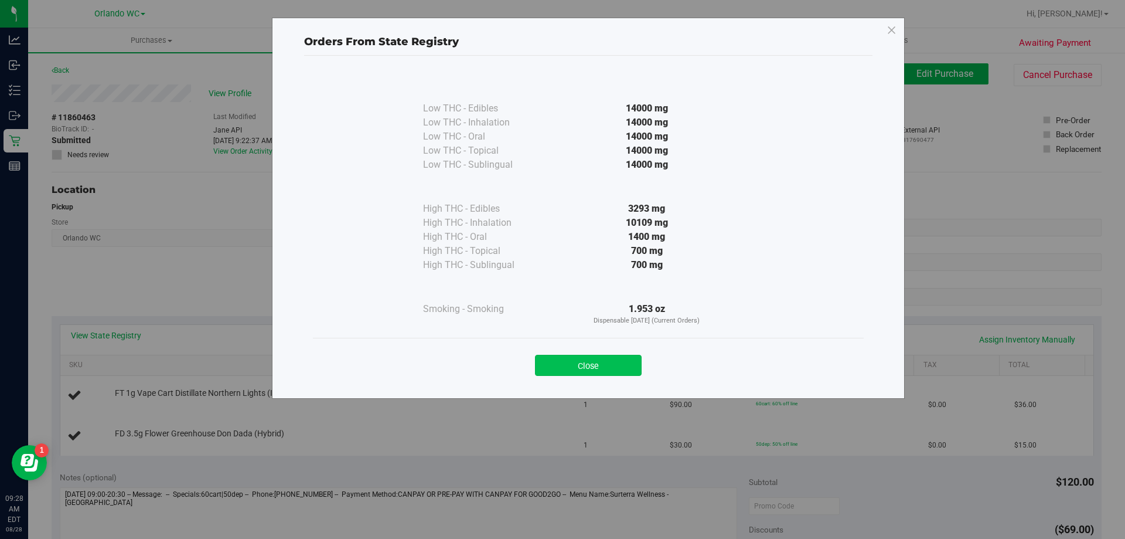
click at [600, 369] on button "Close" at bounding box center [588, 365] width 107 height 21
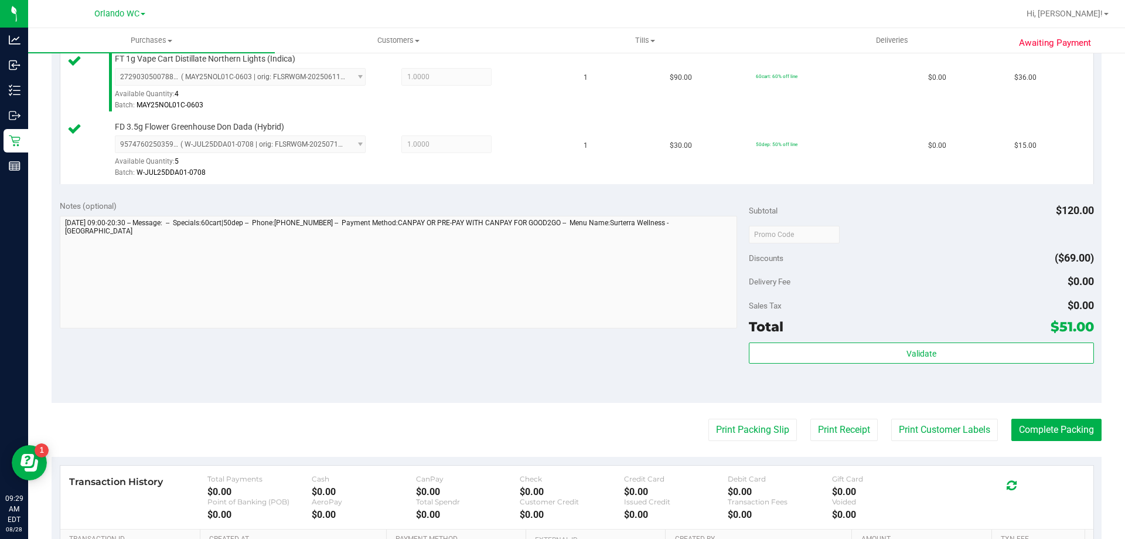
scroll to position [352, 0]
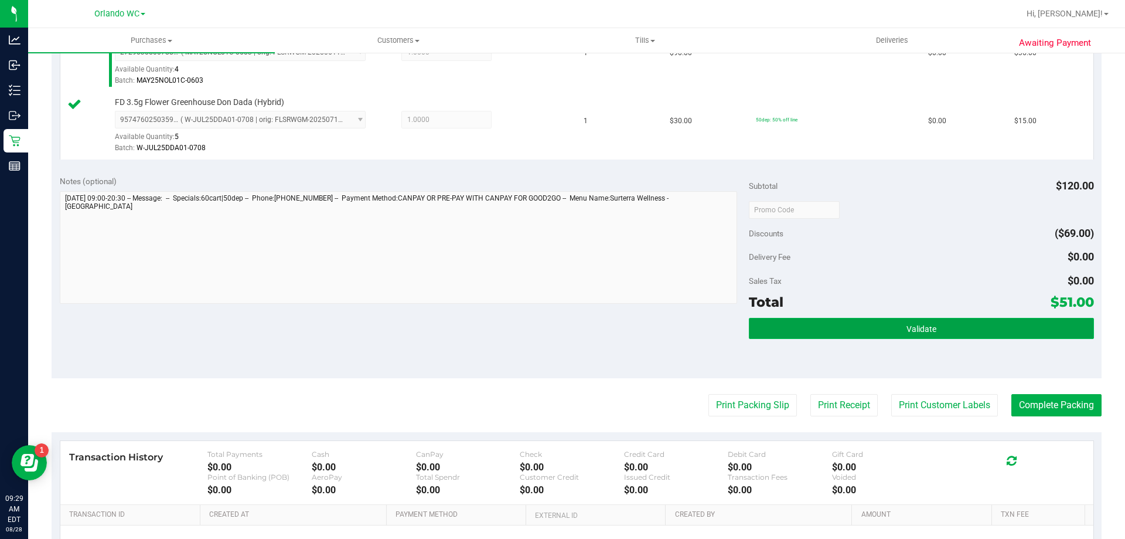
click at [910, 329] on span "Validate" at bounding box center [922, 328] width 30 height 9
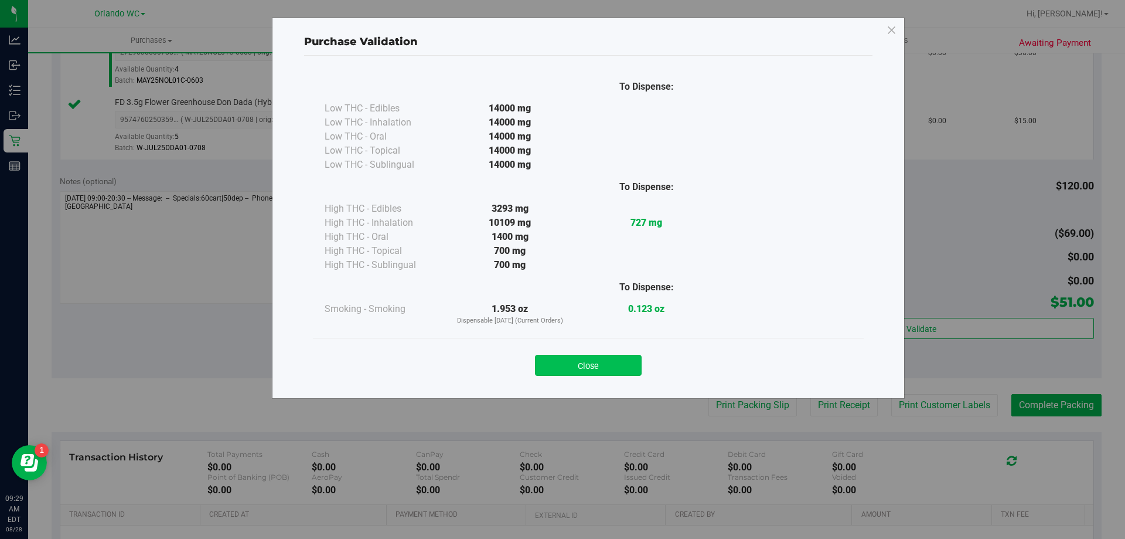
click at [597, 359] on button "Close" at bounding box center [588, 365] width 107 height 21
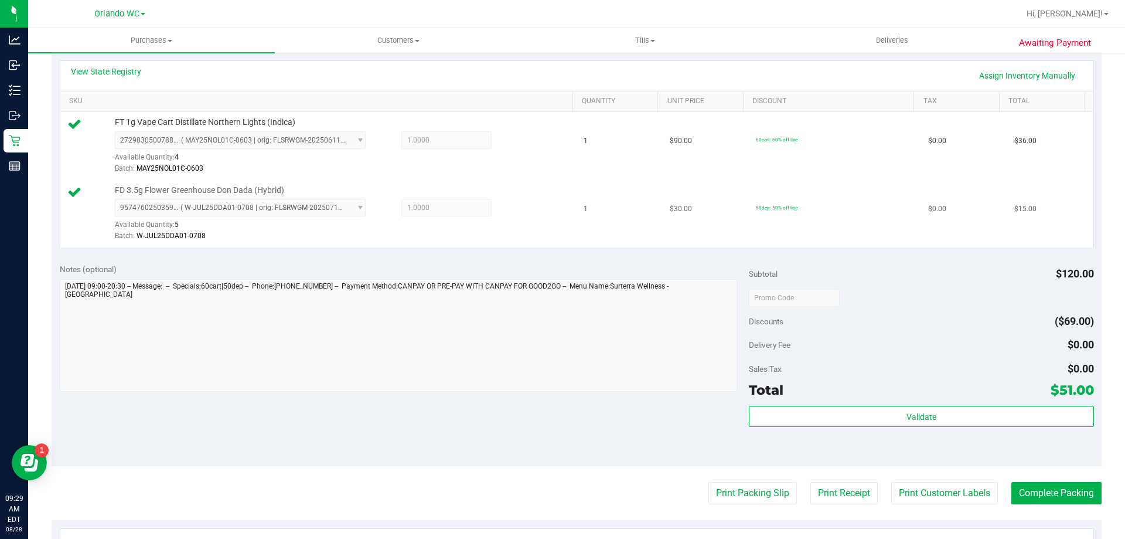
scroll to position [410, 0]
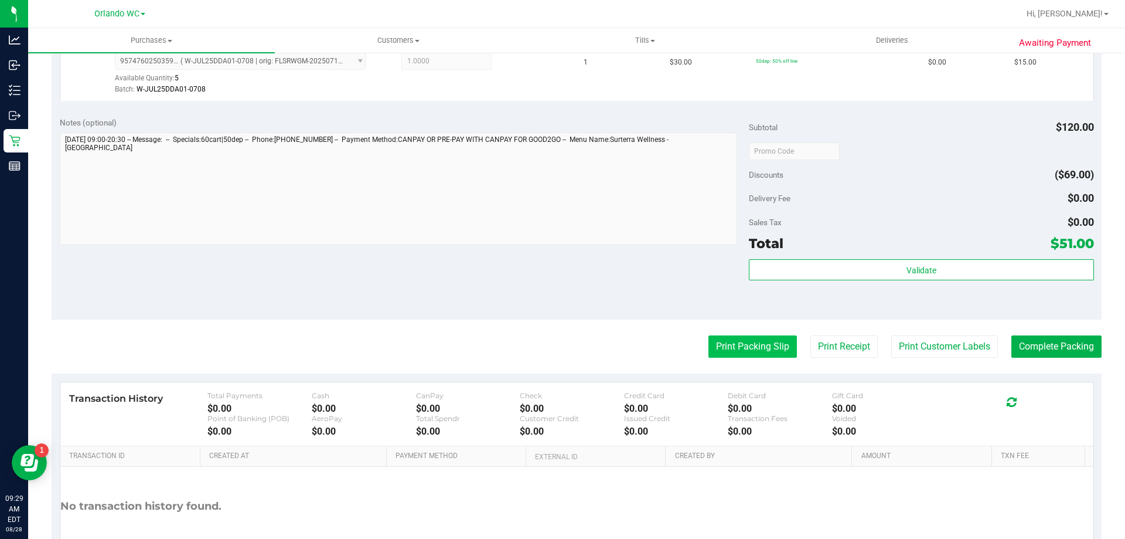
click at [758, 351] on button "Print Packing Slip" at bounding box center [753, 346] width 89 height 22
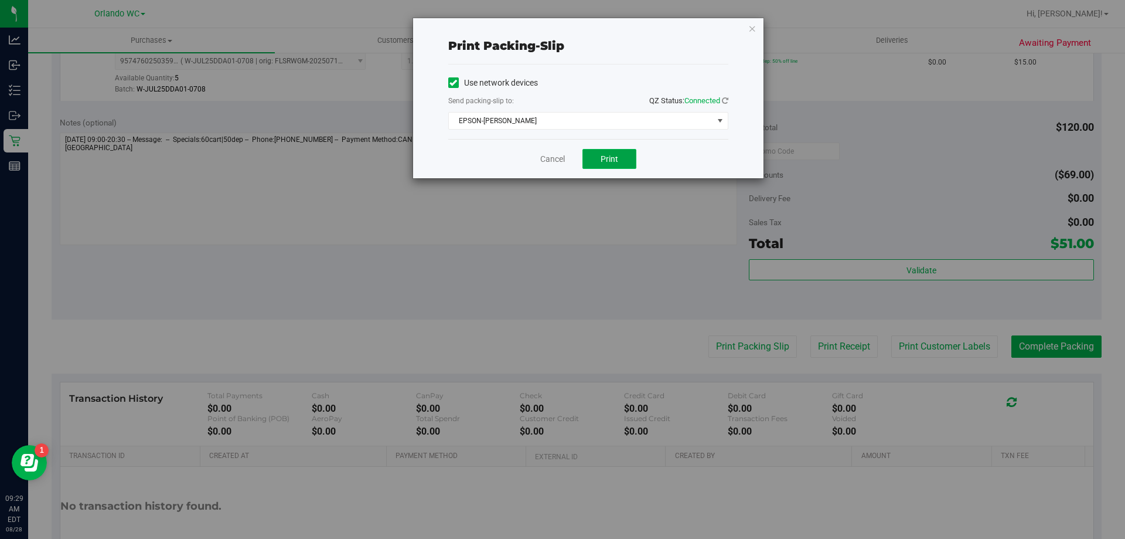
click at [607, 166] on button "Print" at bounding box center [610, 159] width 54 height 20
click at [554, 161] on link "Cancel" at bounding box center [552, 159] width 25 height 12
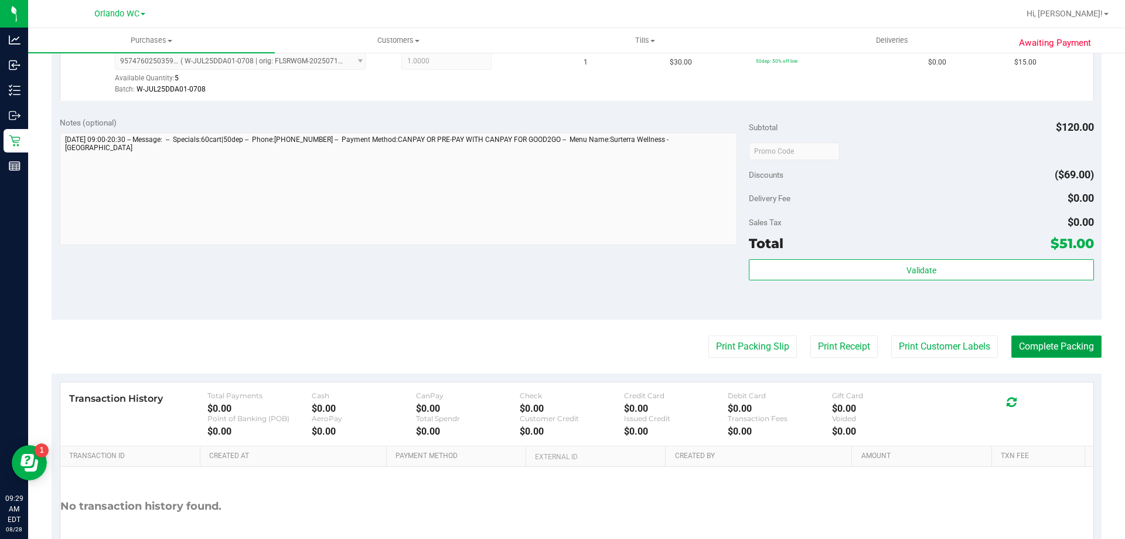
click at [1091, 349] on button "Complete Packing" at bounding box center [1057, 346] width 90 height 22
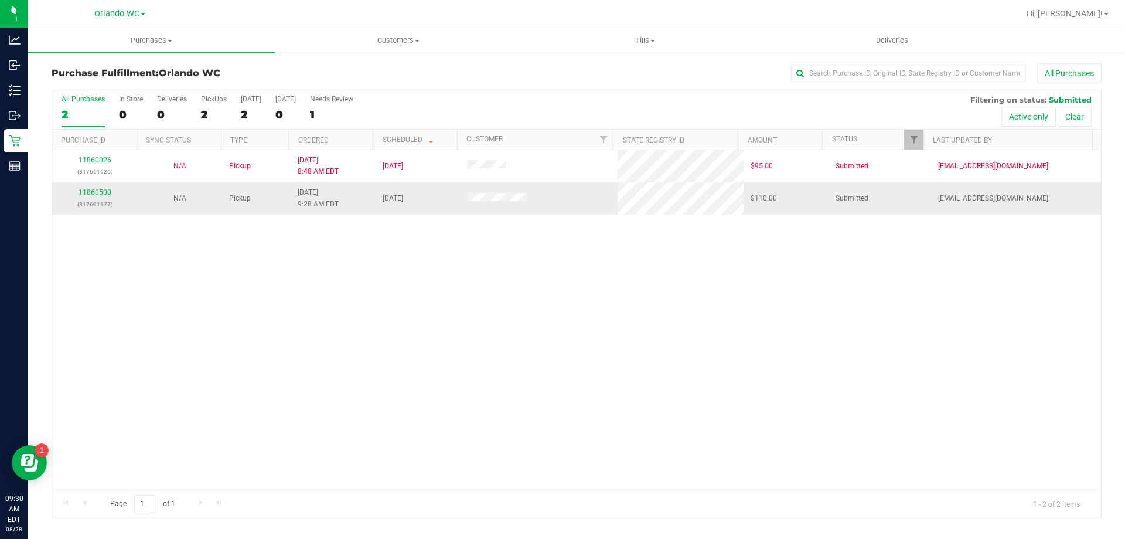
click at [103, 193] on link "11860500" at bounding box center [95, 192] width 33 height 8
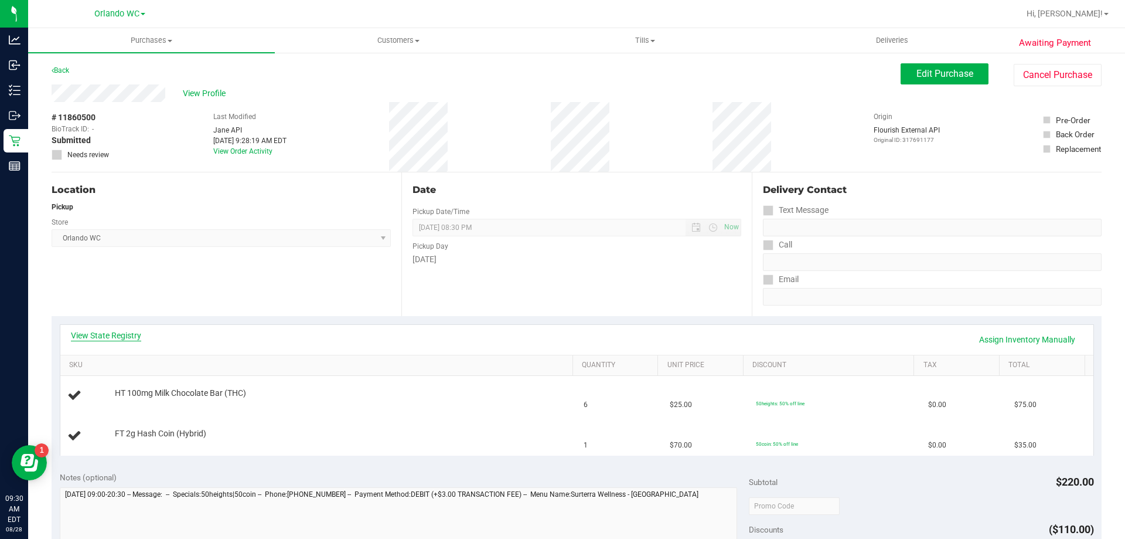
click at [131, 339] on link "View State Registry" at bounding box center [106, 335] width 70 height 12
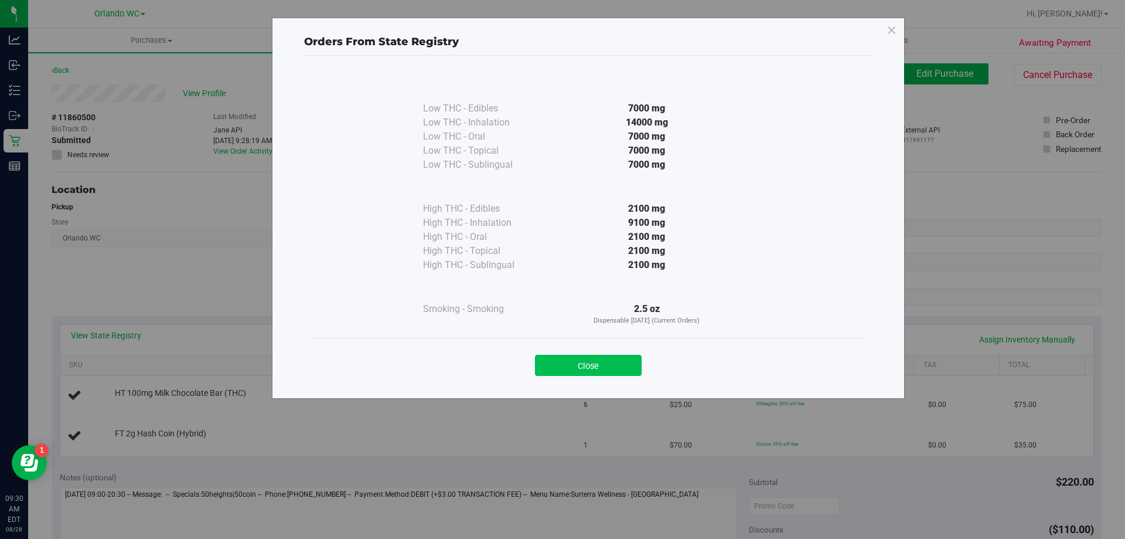
click at [618, 368] on button "Close" at bounding box center [588, 365] width 107 height 21
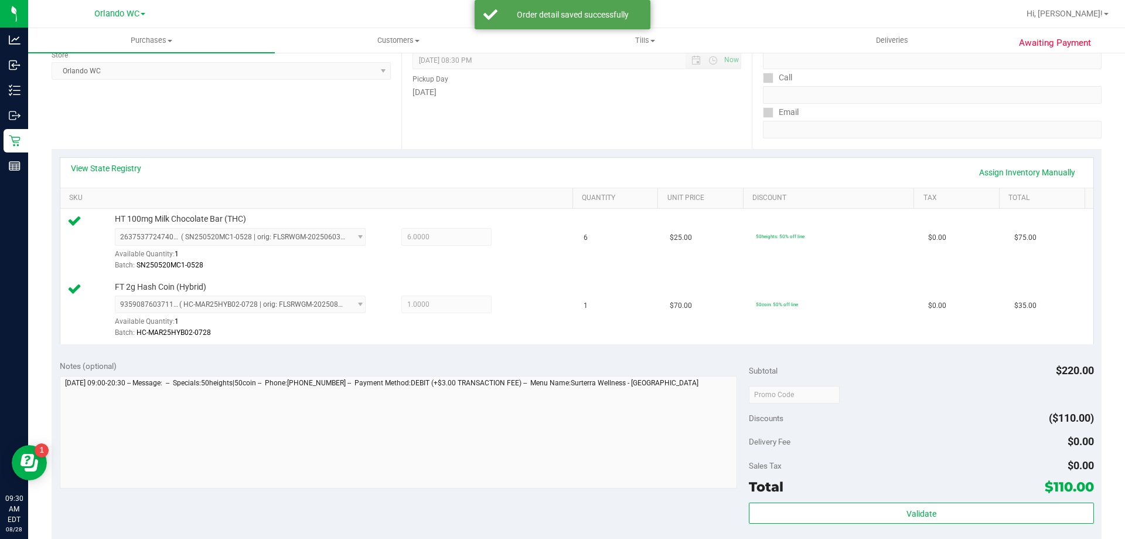
scroll to position [234, 0]
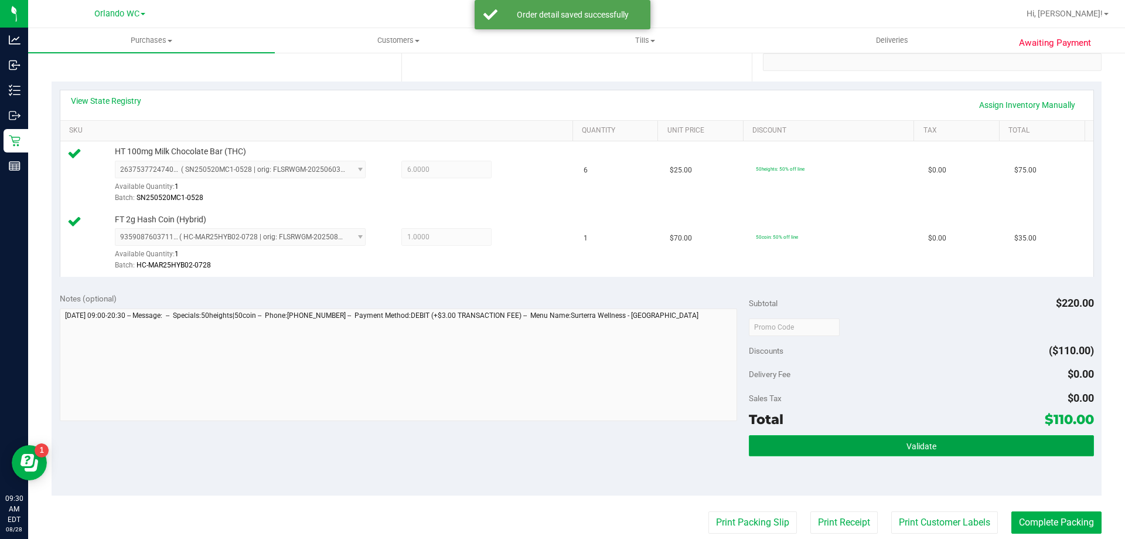
click at [894, 449] on button "Validate" at bounding box center [921, 445] width 345 height 21
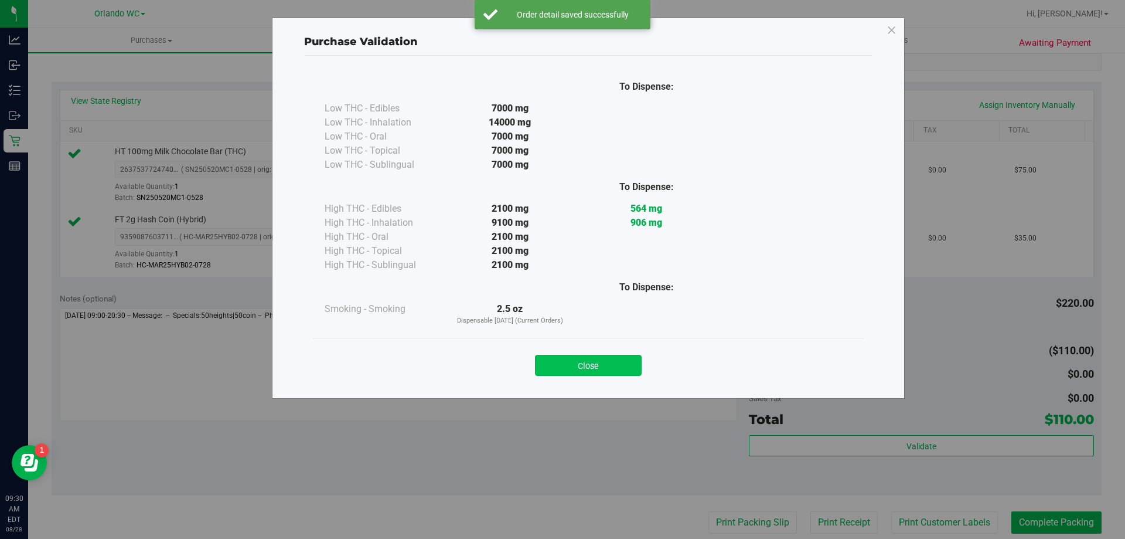
click at [588, 359] on button "Close" at bounding box center [588, 365] width 107 height 21
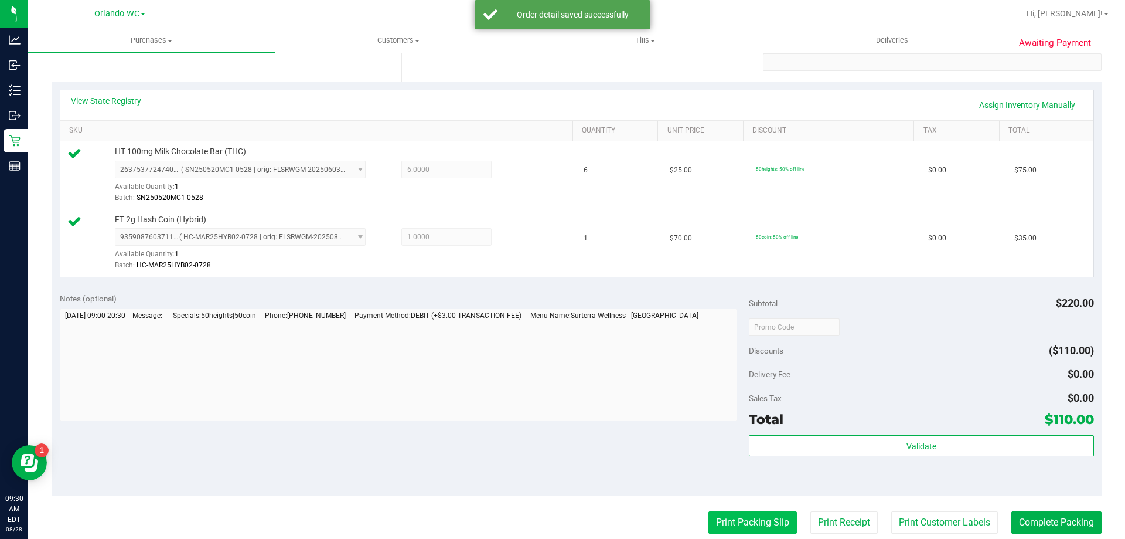
click at [739, 517] on button "Print Packing Slip" at bounding box center [753, 522] width 89 height 22
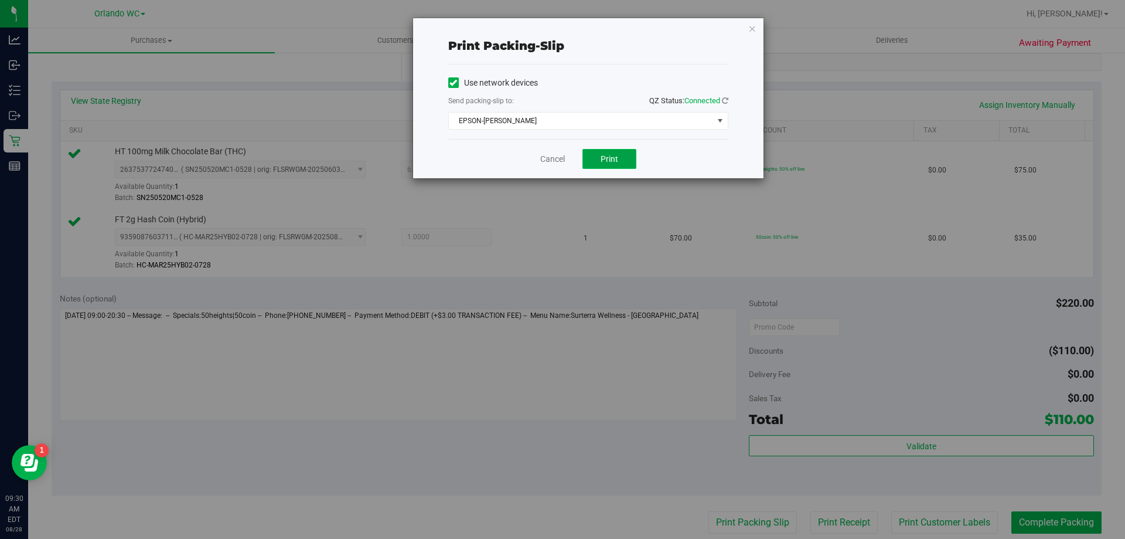
click at [596, 152] on button "Print" at bounding box center [610, 159] width 54 height 20
click at [553, 162] on link "Cancel" at bounding box center [552, 159] width 25 height 12
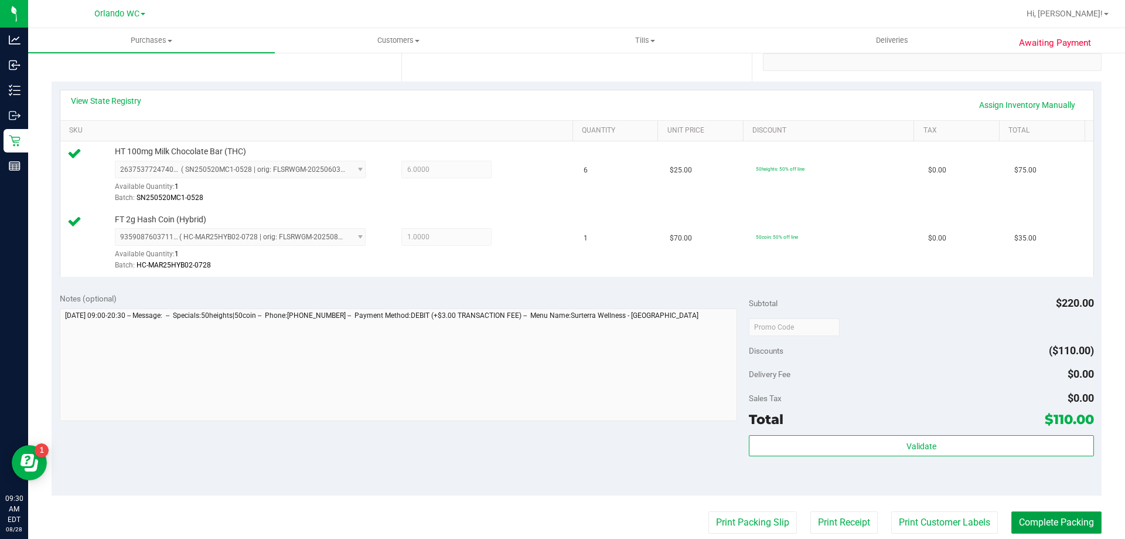
click at [1077, 520] on button "Complete Packing" at bounding box center [1057, 522] width 90 height 22
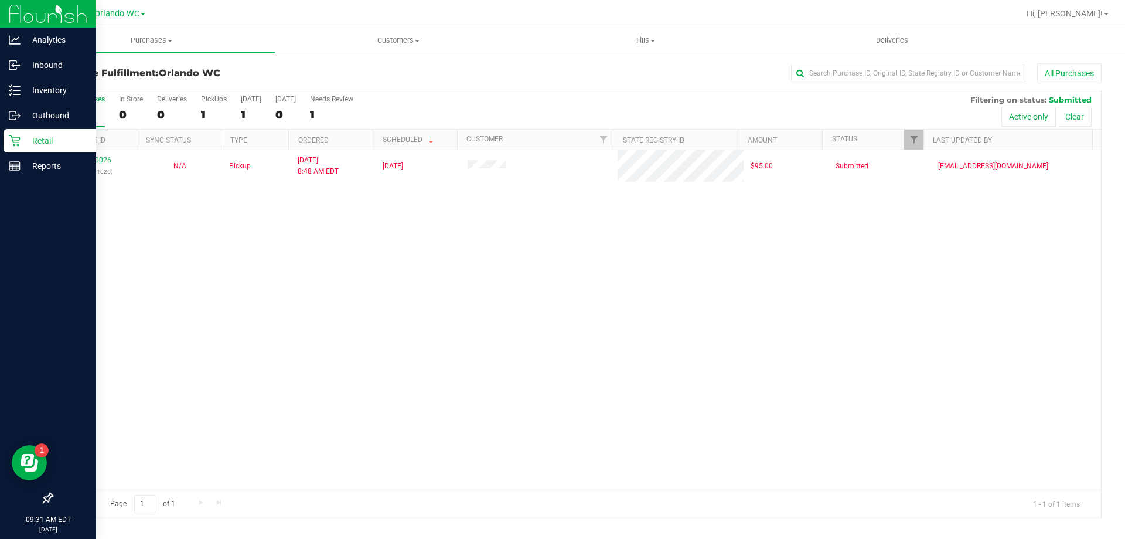
click at [26, 134] on p "Retail" at bounding box center [56, 141] width 70 height 14
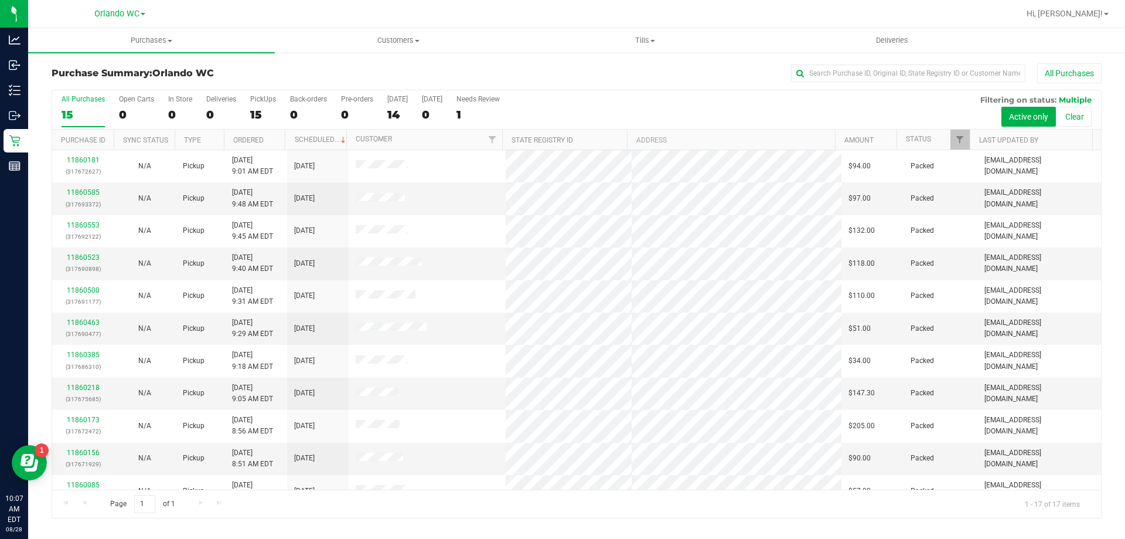
click at [97, 114] on div "15" at bounding box center [83, 114] width 43 height 13
click at [0, 0] on input "All Purchases 15" at bounding box center [0, 0] width 0 height 0
click at [76, 104] on label "All Purchases 17" at bounding box center [83, 111] width 43 height 32
click at [0, 0] on input "All Purchases 17" at bounding box center [0, 0] width 0 height 0
click at [84, 118] on div "19" at bounding box center [83, 114] width 43 height 13
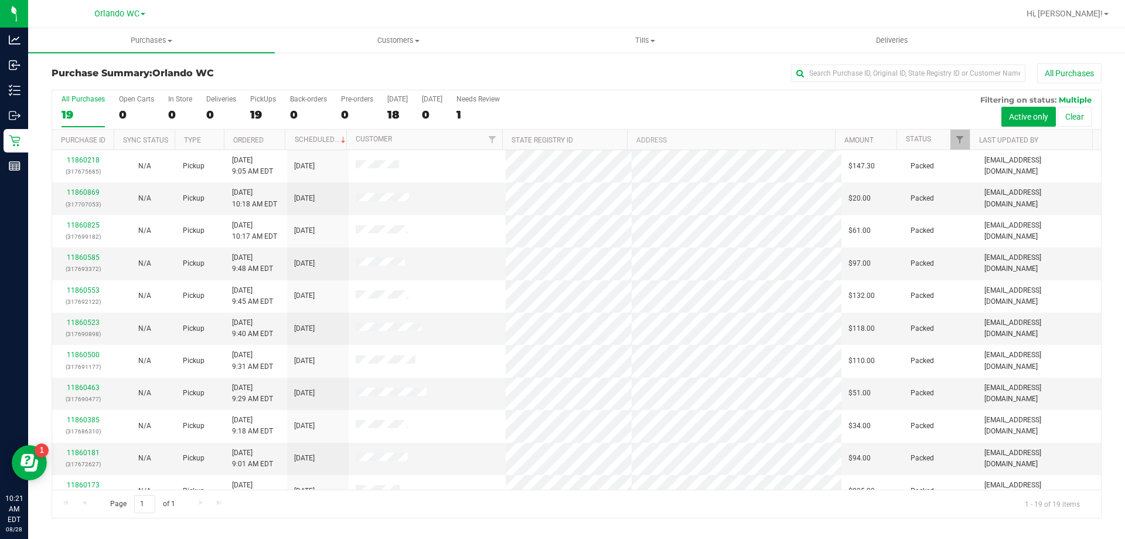
click at [0, 0] on input "All Purchases 19" at bounding box center [0, 0] width 0 height 0
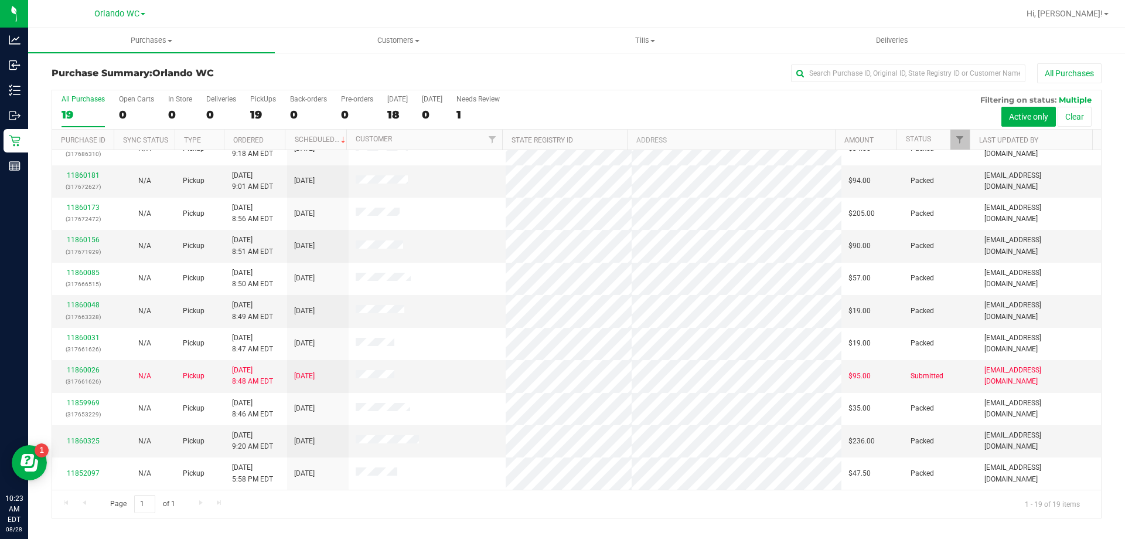
click at [84, 97] on div "All Purchases" at bounding box center [83, 99] width 43 height 8
click at [0, 0] on input "All Purchases 19" at bounding box center [0, 0] width 0 height 0
